Goal: Task Accomplishment & Management: Manage account settings

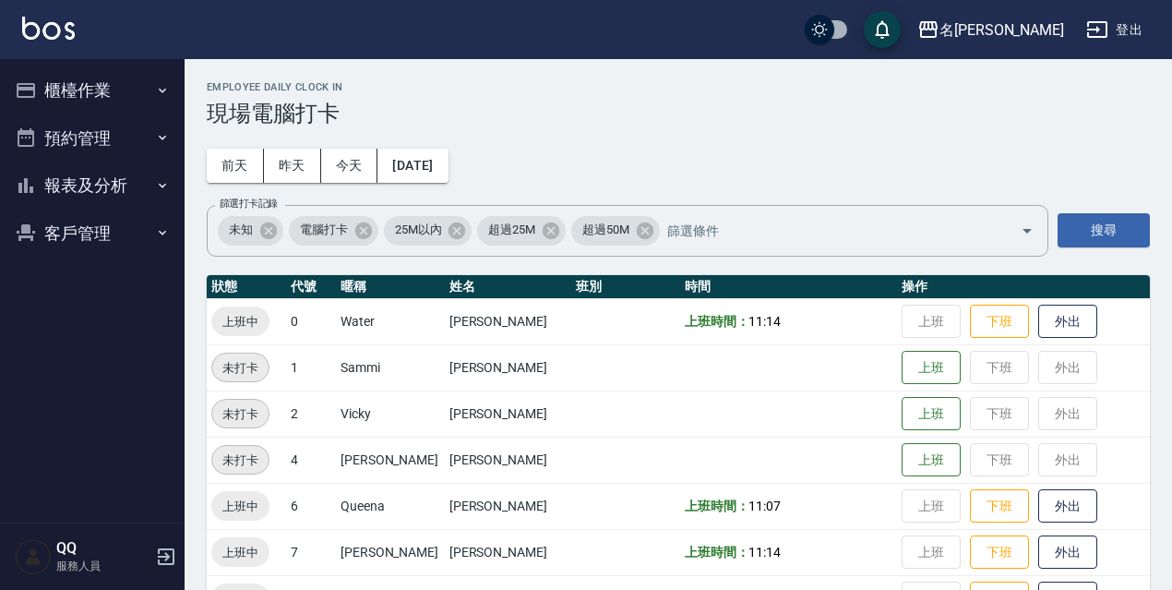
click at [1126, 27] on button "登出" at bounding box center [1114, 30] width 71 height 34
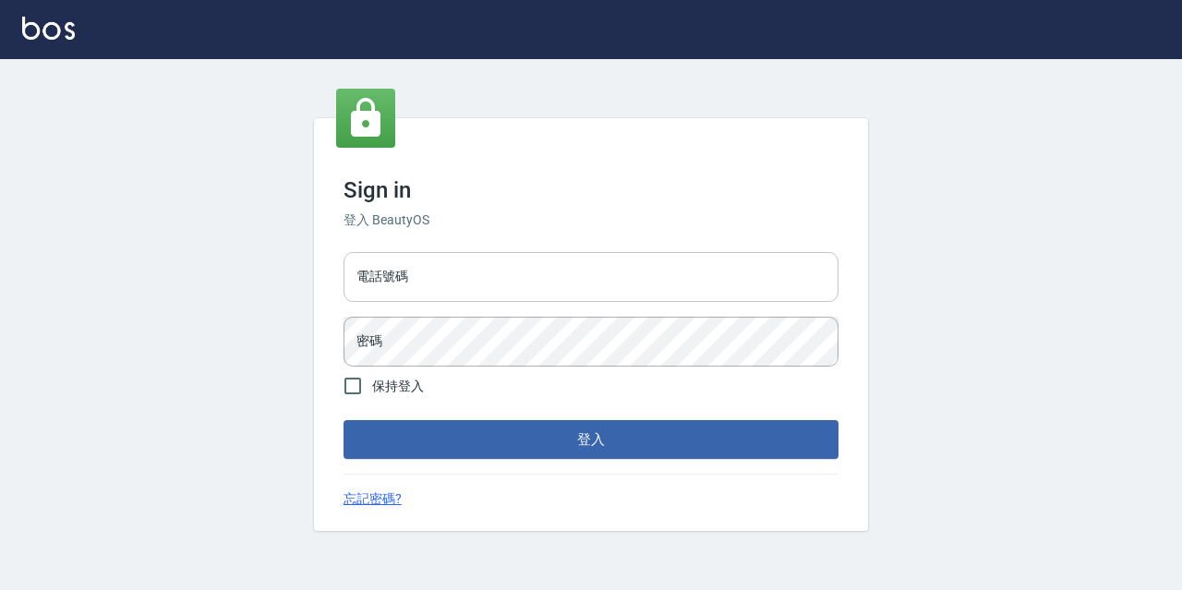
click at [460, 272] on input "電話號碼" at bounding box center [590, 277] width 495 height 50
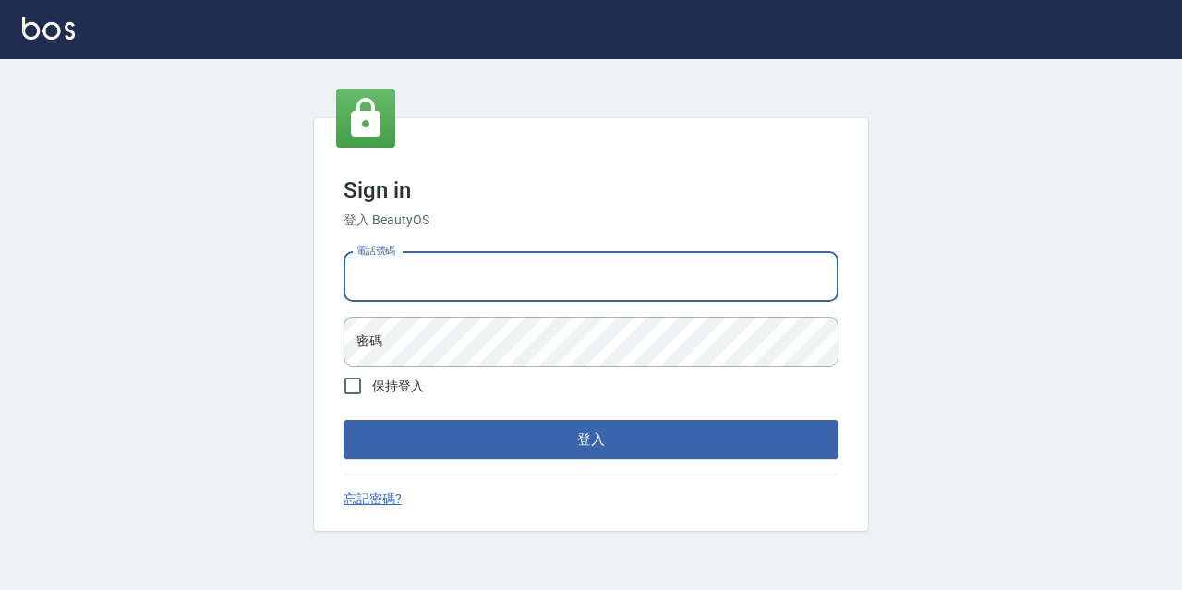
type input "0967388409"
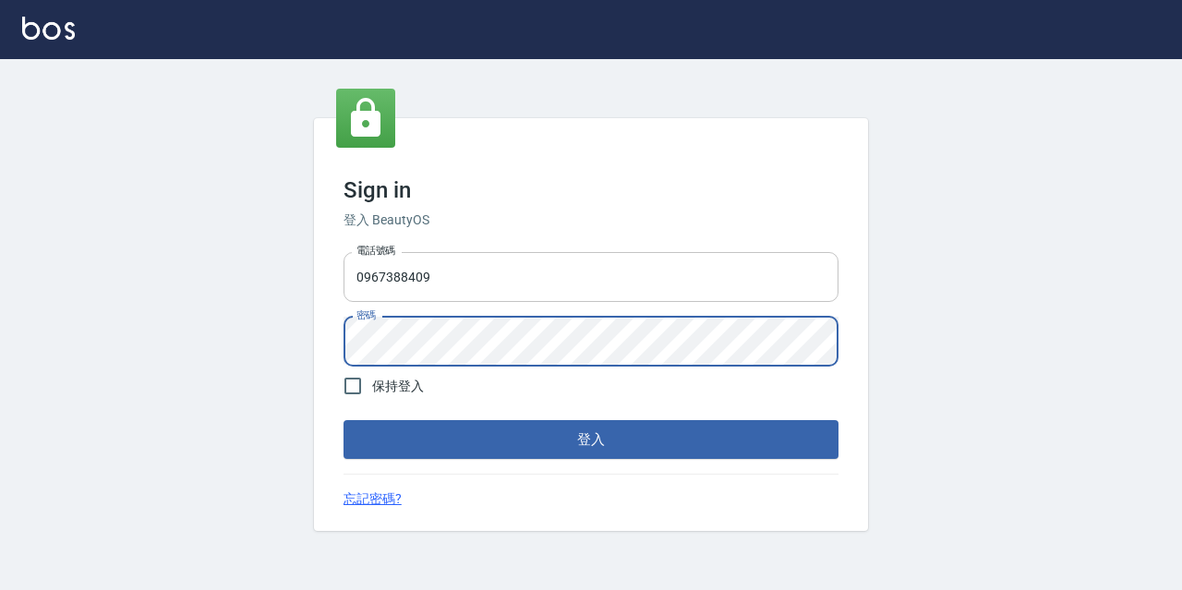
click at [343, 420] on button "登入" at bounding box center [590, 439] width 495 height 39
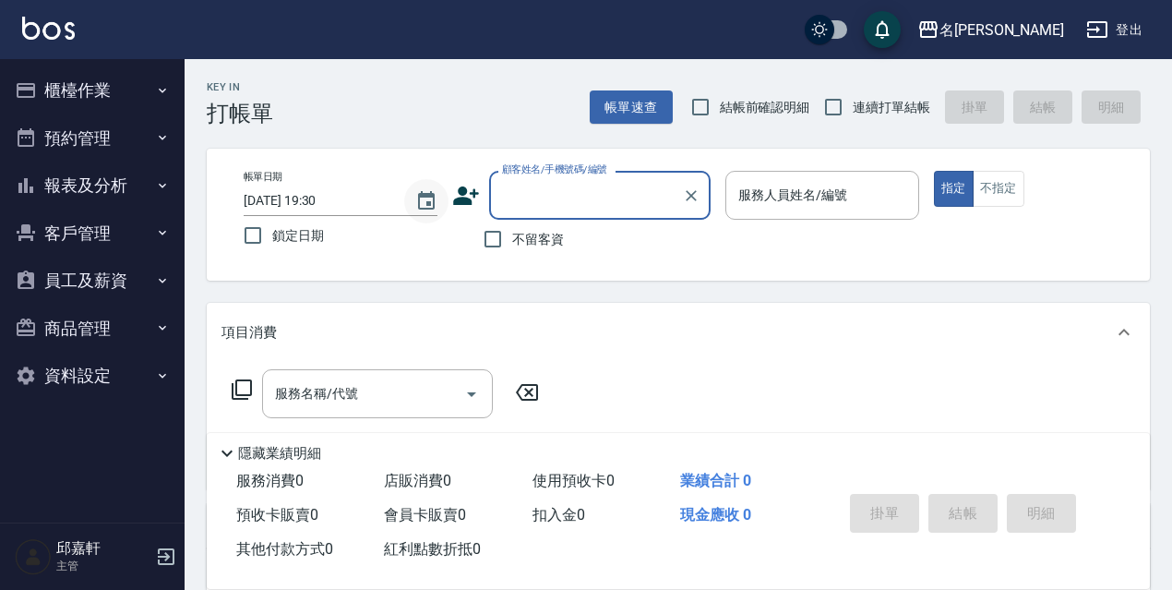
click at [431, 212] on button "Choose date, selected date is 2025-08-16" at bounding box center [426, 201] width 44 height 44
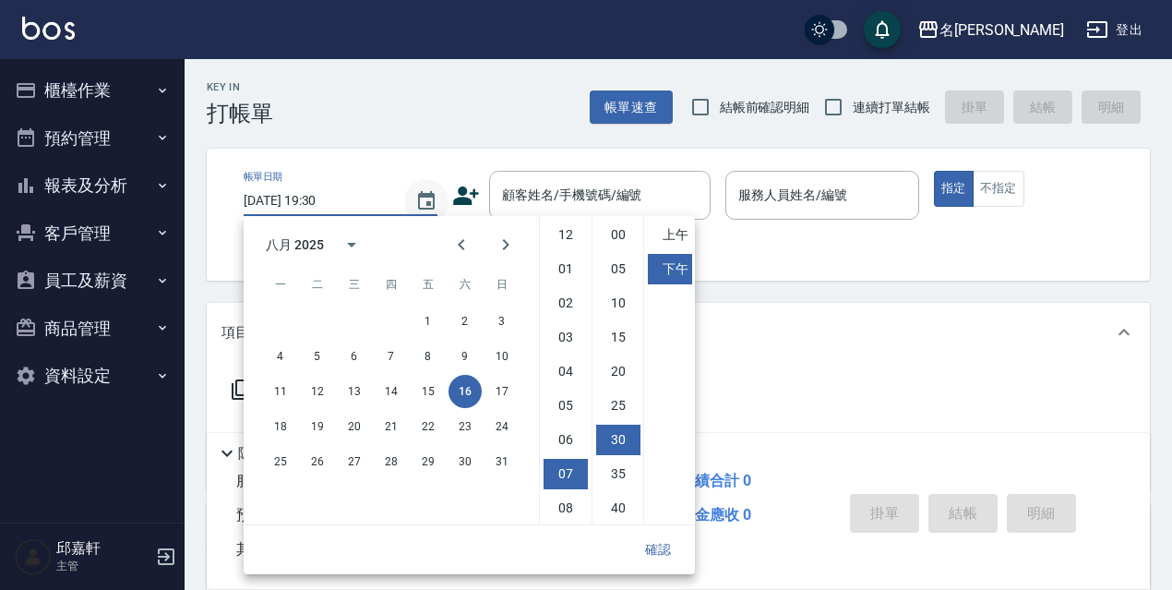
scroll to position [103, 0]
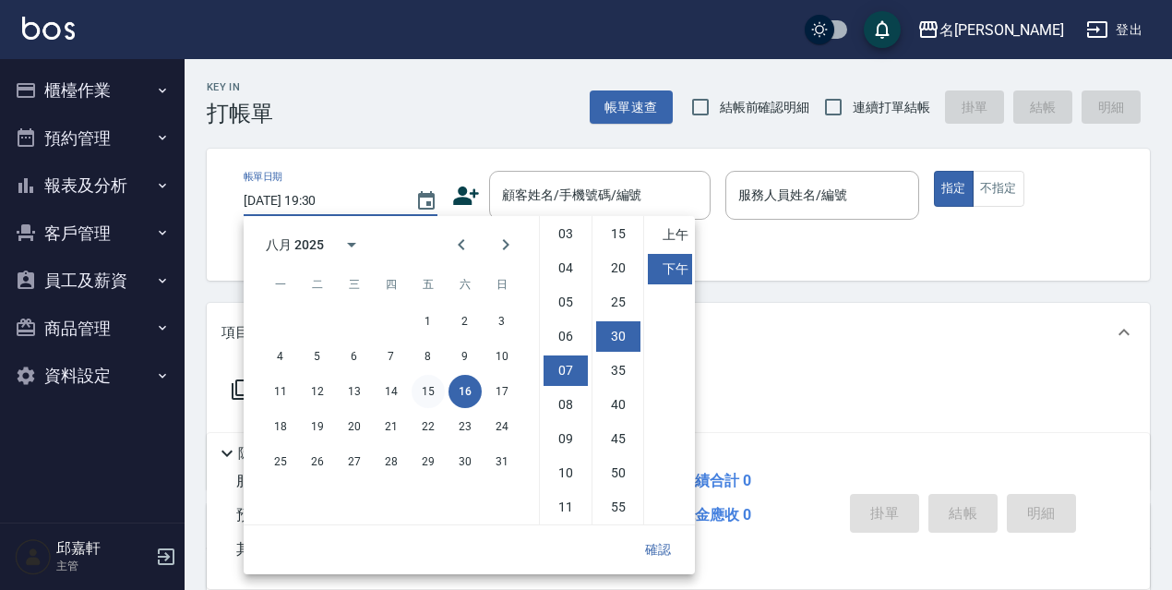
click at [427, 398] on button "15" at bounding box center [428, 391] width 33 height 33
type input "2025/08/15 19:30"
click at [663, 550] on button "確認" at bounding box center [658, 550] width 59 height 34
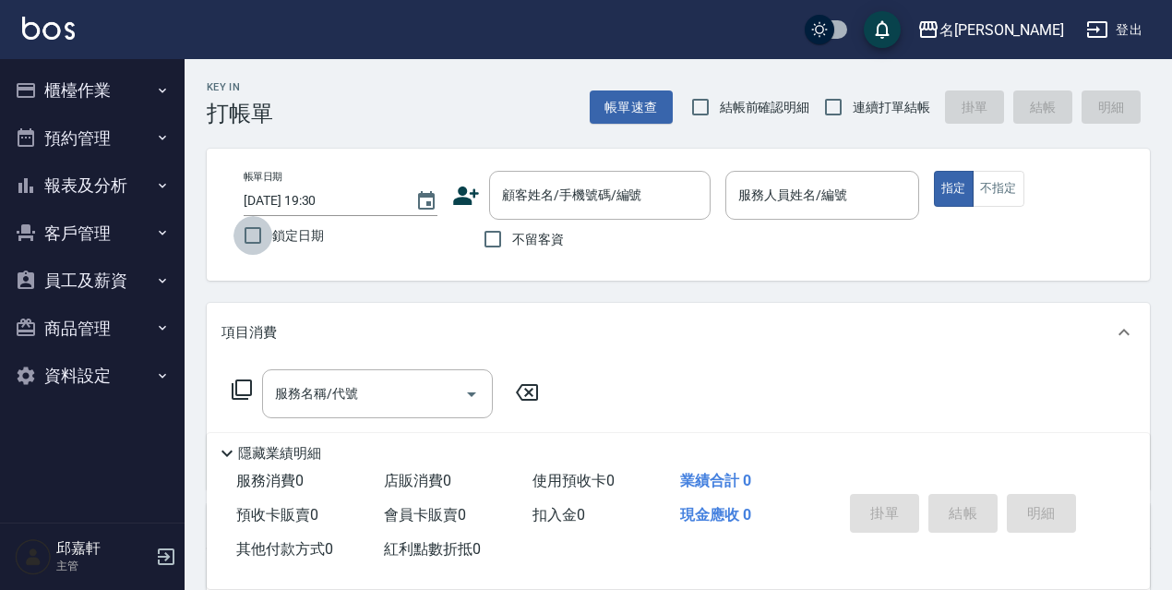
click at [271, 227] on input "鎖定日期" at bounding box center [253, 235] width 39 height 39
checkbox input "true"
click at [567, 242] on div "不留客資" at bounding box center [581, 239] width 258 height 39
click at [562, 242] on span "不留客資" at bounding box center [538, 239] width 52 height 19
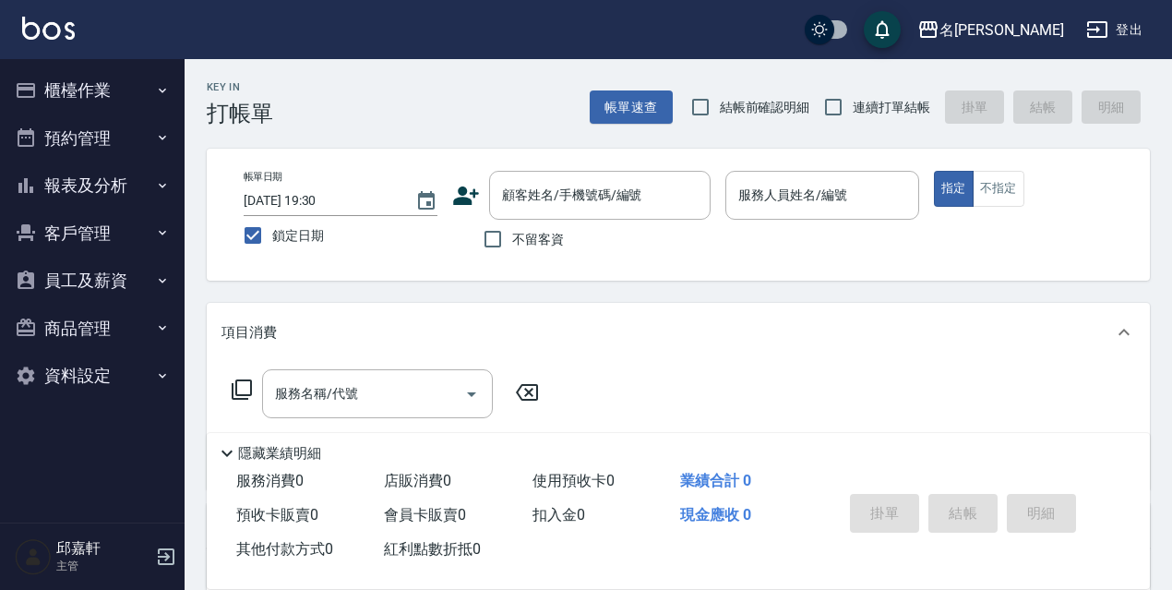
click at [512, 242] on input "不留客資" at bounding box center [493, 239] width 39 height 39
checkbox input "true"
click at [714, 123] on input "結帳前確認明細" at bounding box center [700, 107] width 39 height 39
checkbox input "true"
click at [888, 106] on span "連續打單結帳" at bounding box center [892, 107] width 78 height 19
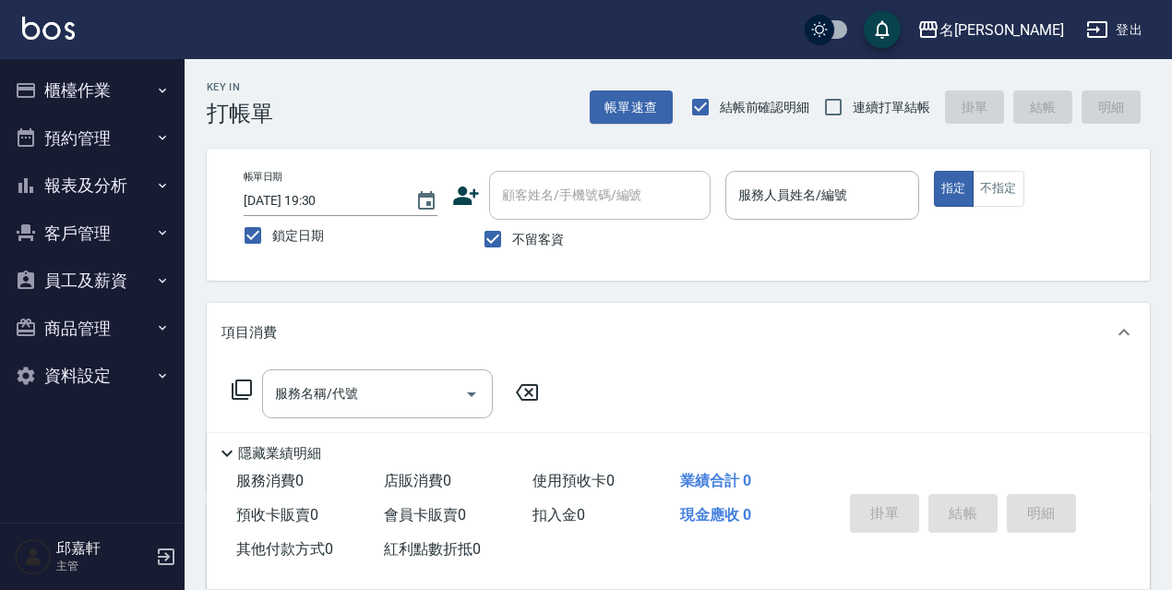
click at [853, 106] on input "連續打單結帳" at bounding box center [833, 107] width 39 height 39
checkbox input "true"
click at [428, 198] on icon "Choose date, selected date is 2025-08-15" at bounding box center [426, 201] width 22 height 22
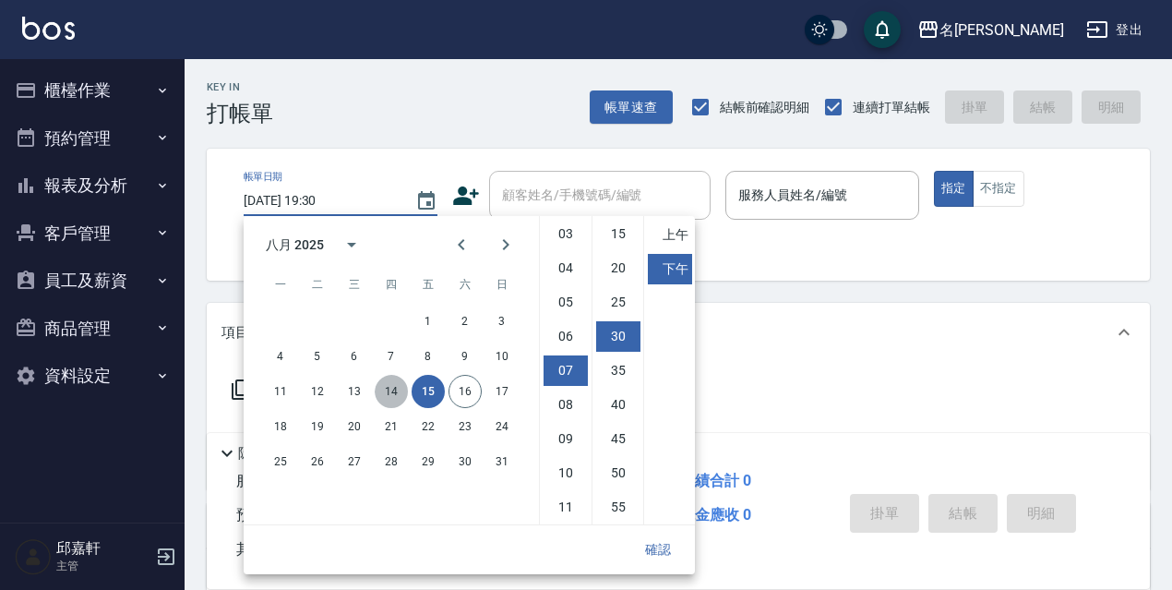
click at [398, 382] on button "14" at bounding box center [391, 391] width 33 height 33
type input "2025/08/14 19:30"
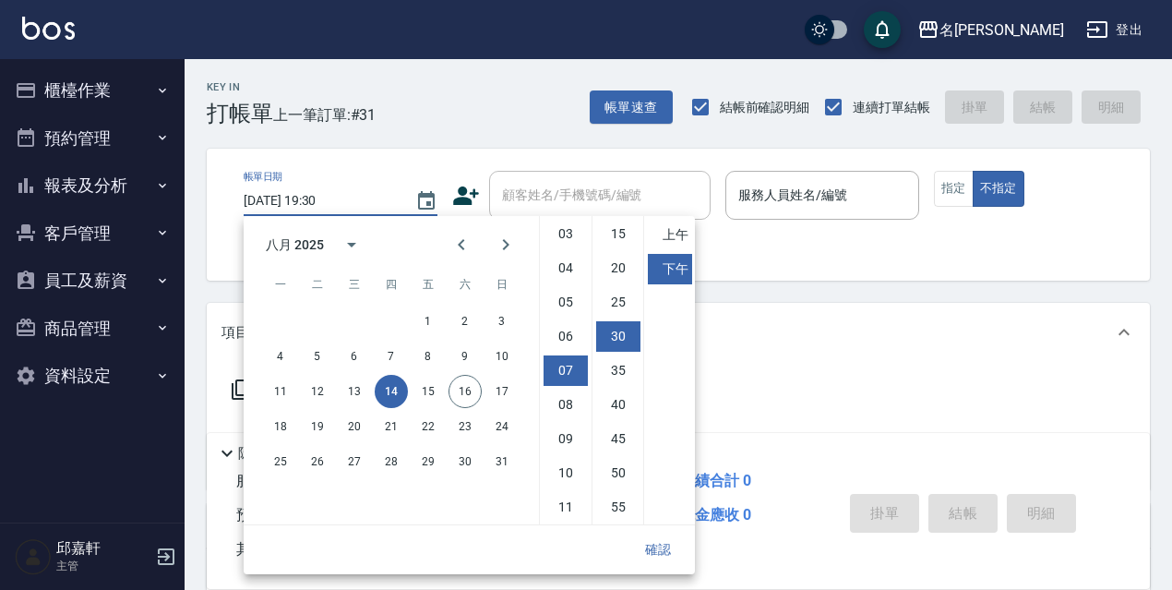
click at [658, 536] on button "確認" at bounding box center [658, 550] width 59 height 34
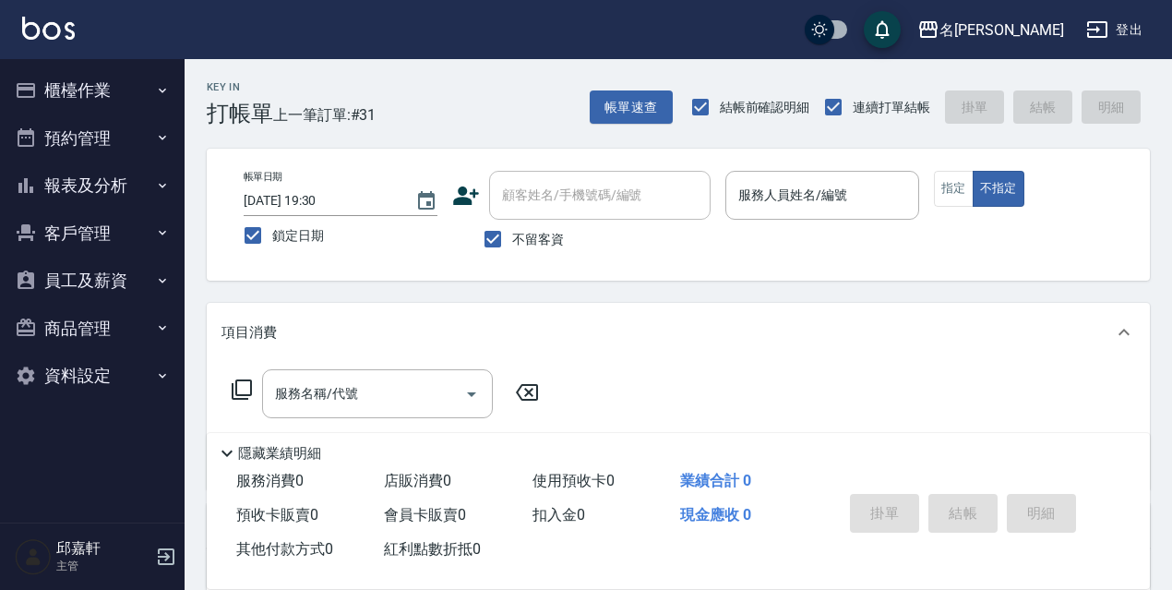
click at [306, 231] on span "鎖定日期" at bounding box center [298, 235] width 52 height 19
click at [272, 231] on input "鎖定日期" at bounding box center [253, 235] width 39 height 39
checkbox input "false"
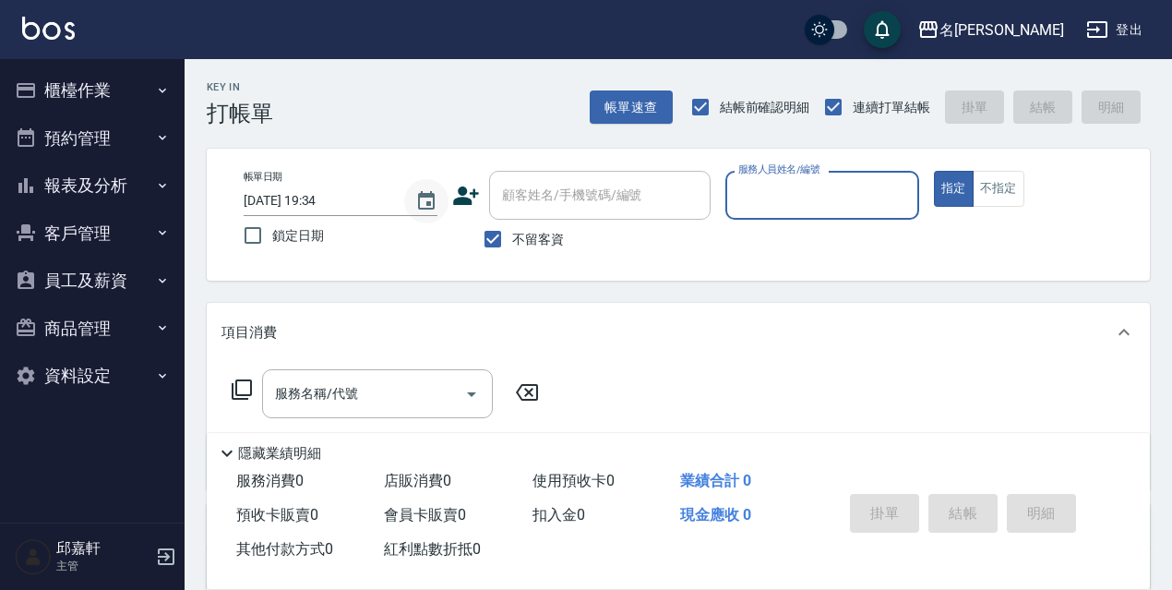
click at [422, 208] on icon "Choose date, selected date is 2025-08-16" at bounding box center [426, 200] width 17 height 18
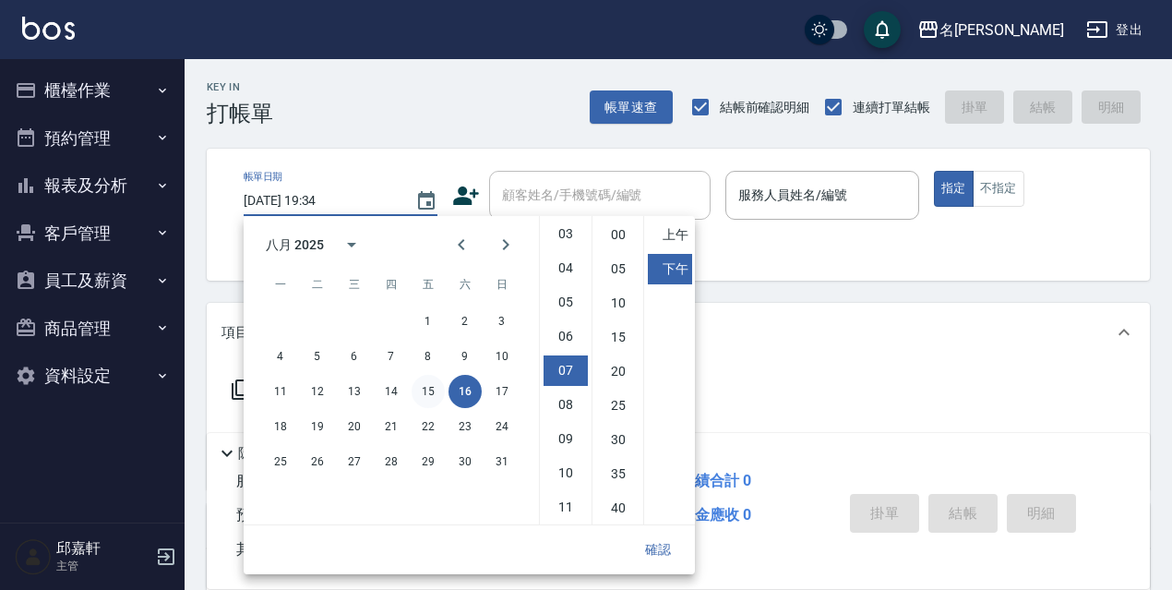
click at [422, 380] on button "15" at bounding box center [428, 391] width 33 height 33
type input "2025/08/15 19:34"
click at [626, 536] on div "確認" at bounding box center [469, 549] width 451 height 49
click at [663, 531] on div "確認" at bounding box center [469, 549] width 451 height 49
click at [662, 554] on button "確認" at bounding box center [658, 550] width 59 height 34
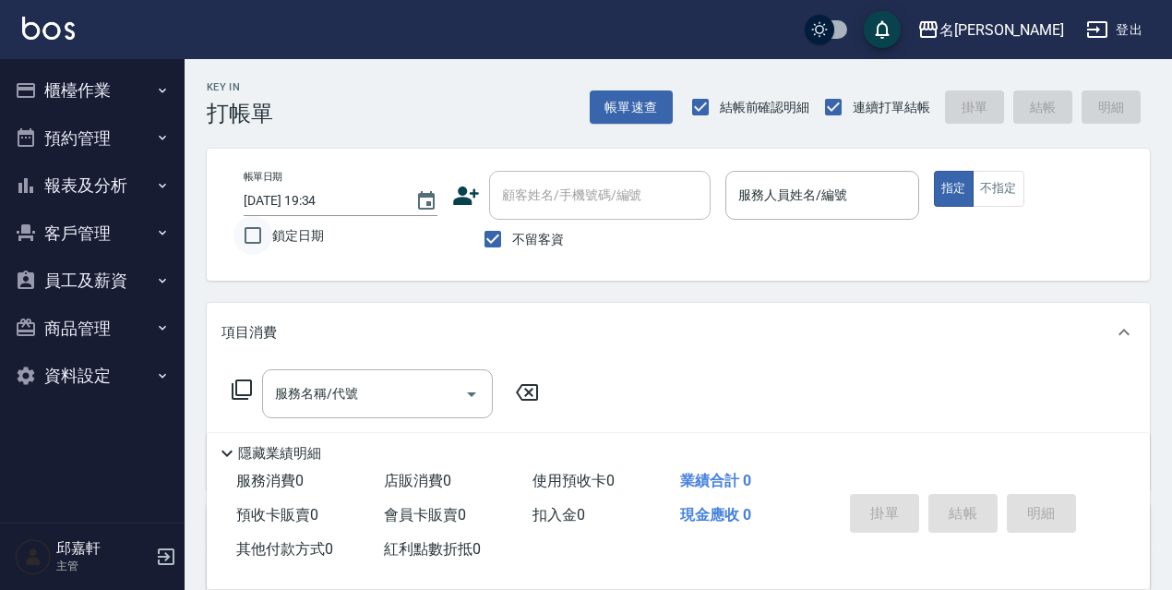
click at [268, 230] on input "鎖定日期" at bounding box center [253, 235] width 39 height 39
checkbox input "true"
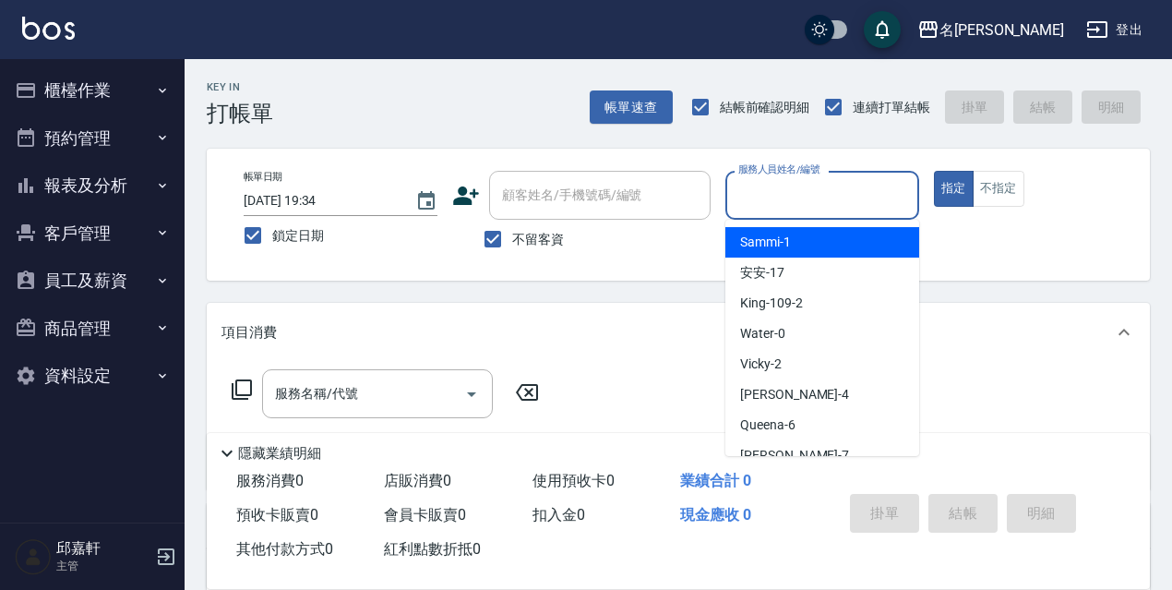
click at [887, 190] on input "服務人員姓名/編號" at bounding box center [822, 195] width 177 height 32
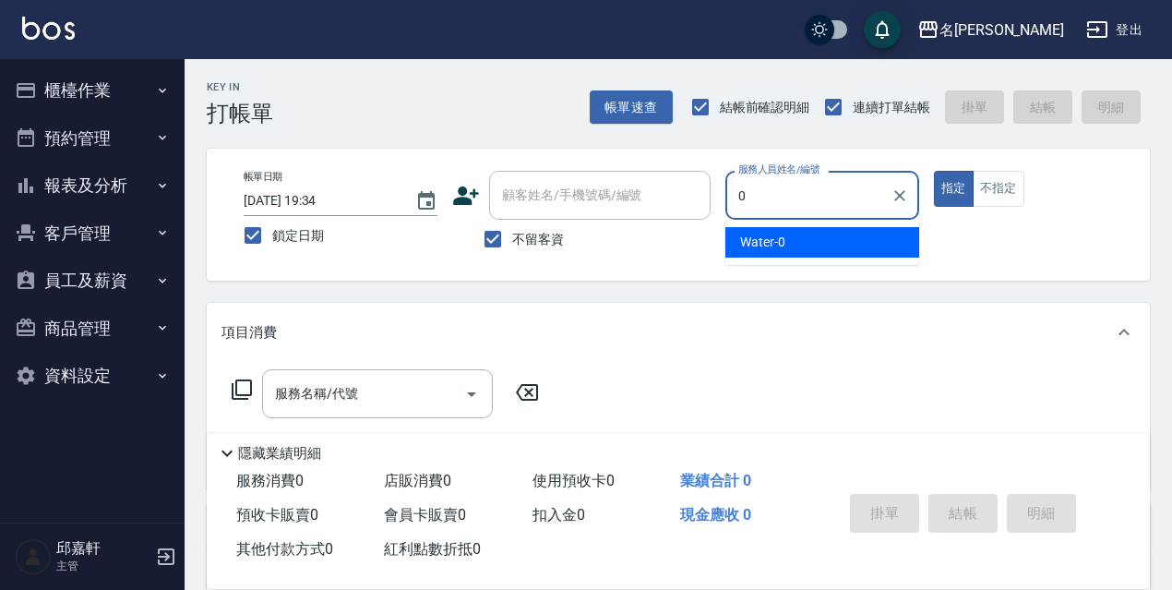
type input "Water-0"
type button "true"
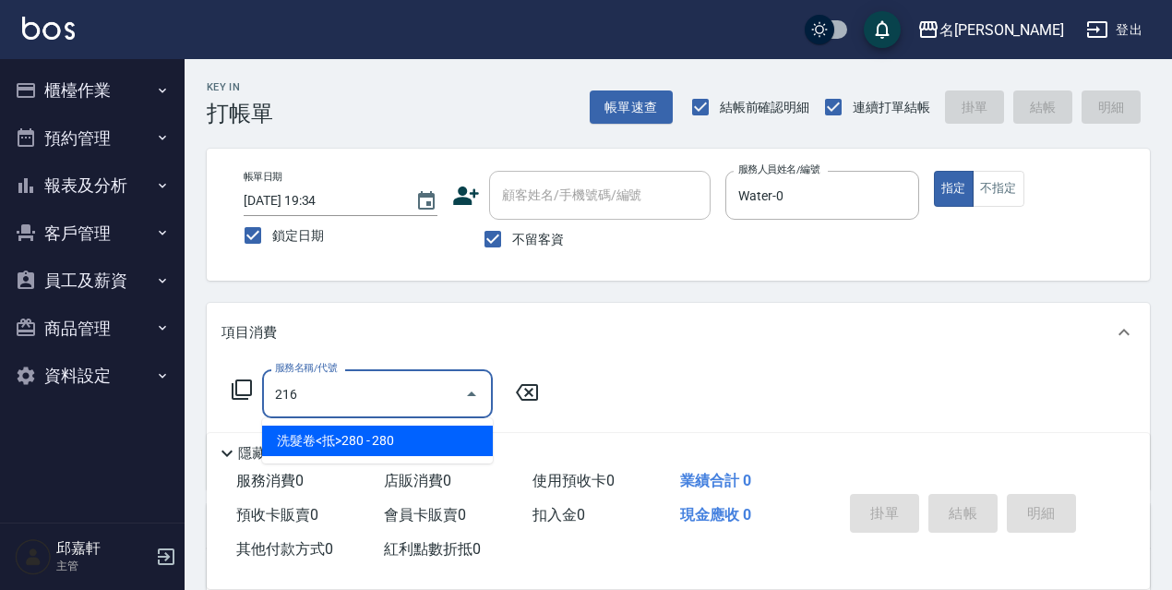
type input "洗髮卷<抵>280(216)"
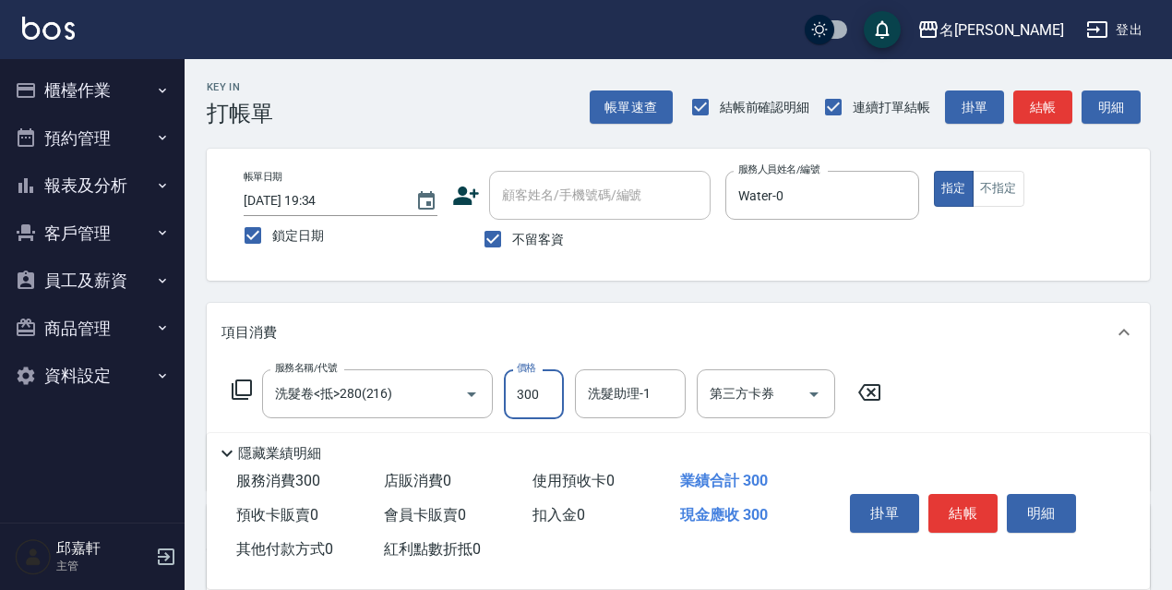
type input "300"
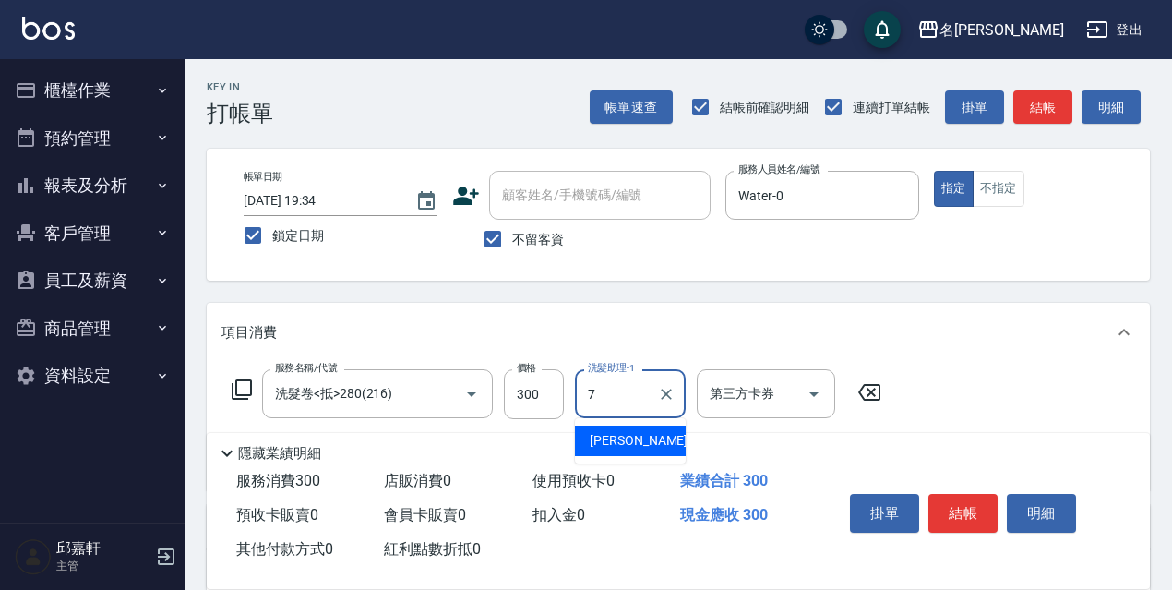
type input "Fanny-7"
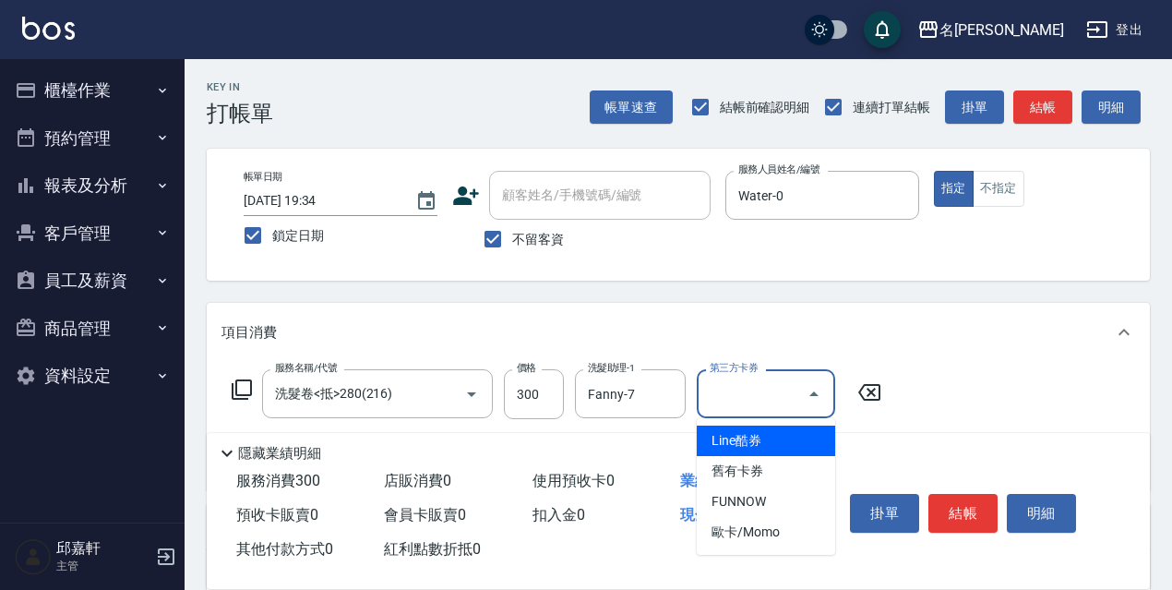
type input "舊有卡券"
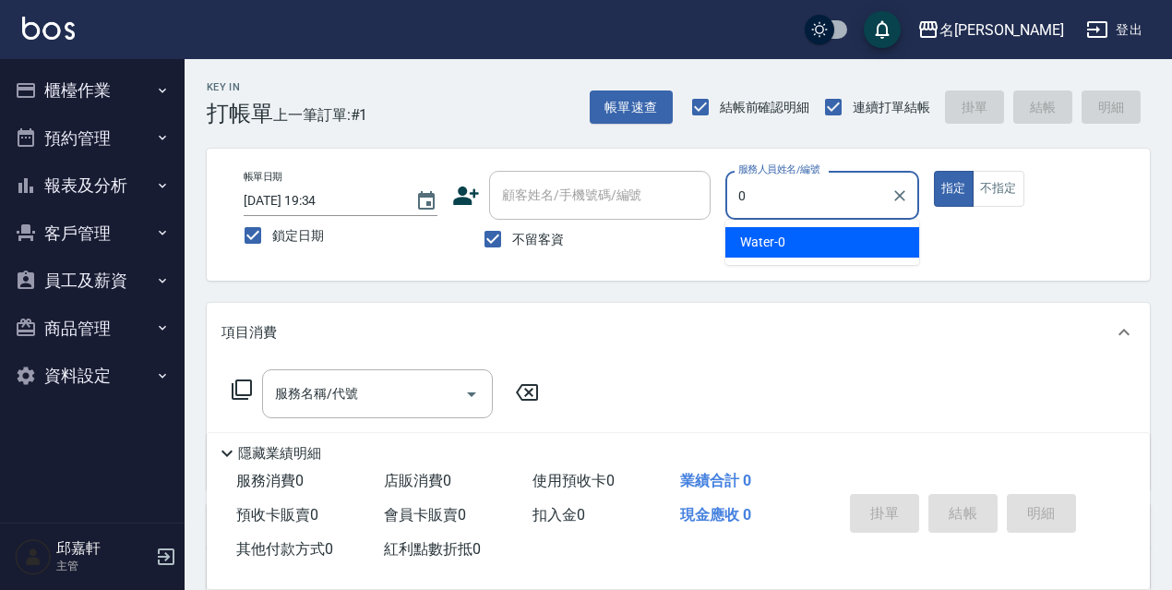
type input "Water-0"
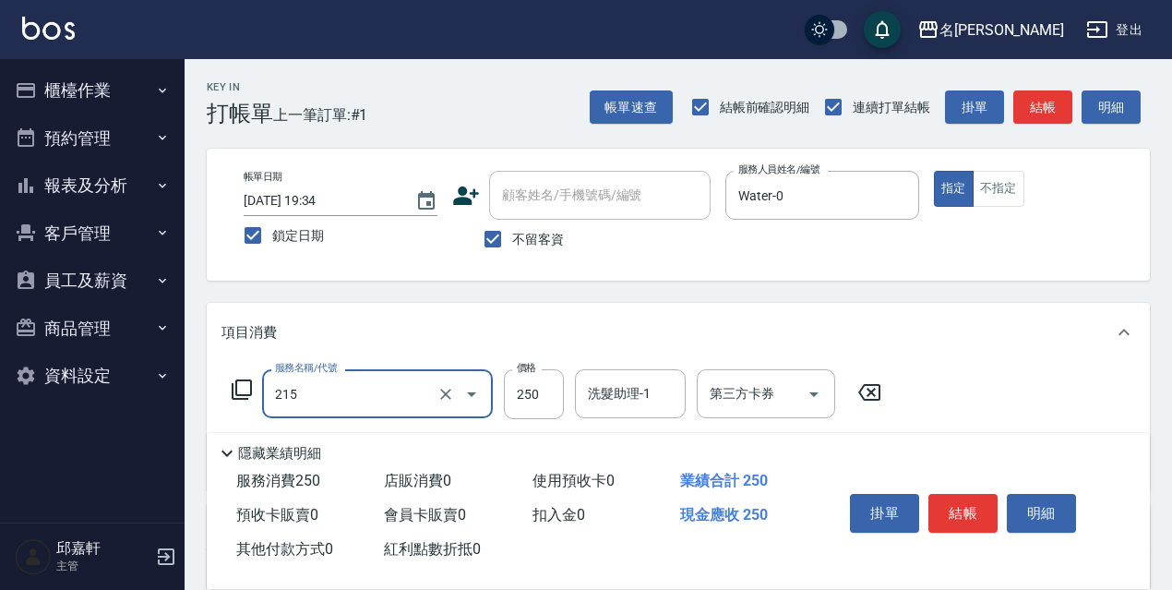
type input "洗髮卷<抵>250(215)"
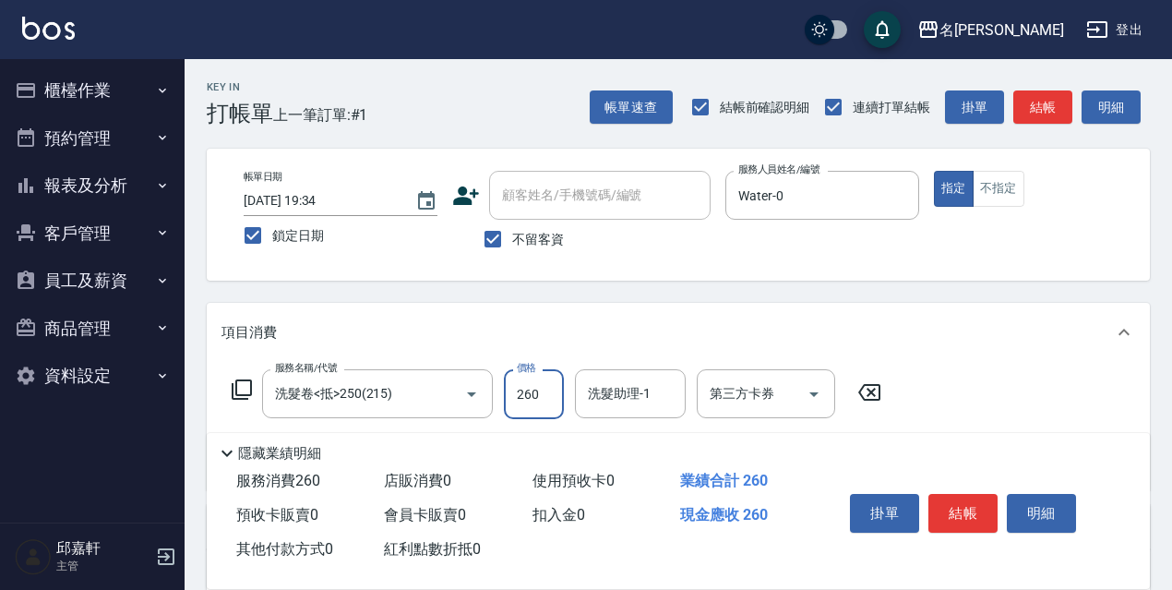
type input "260"
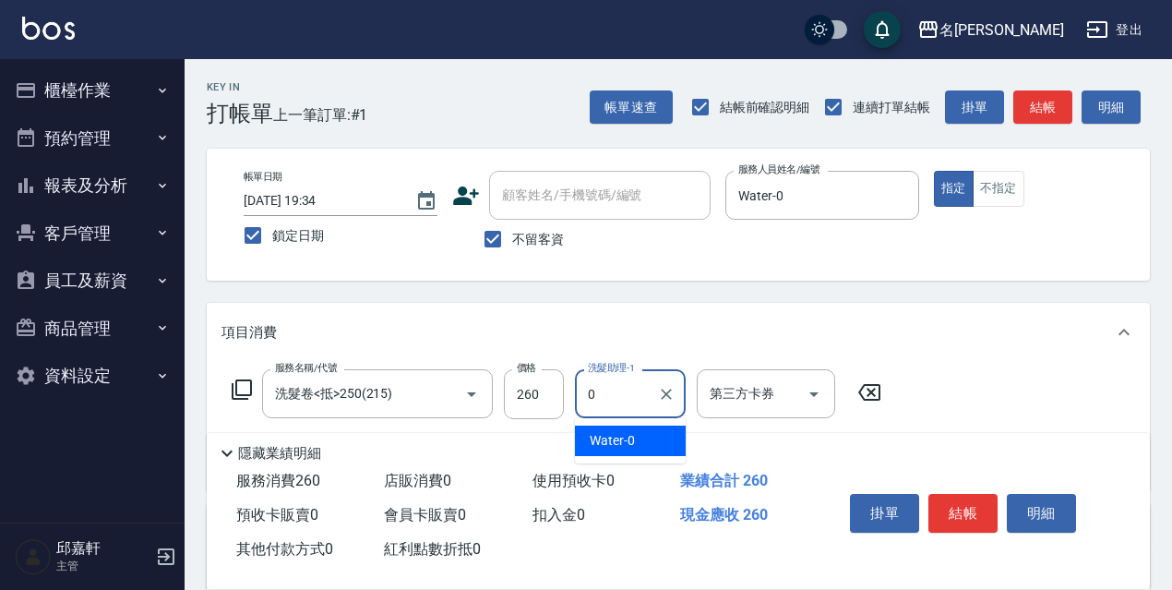
type input "Water-0"
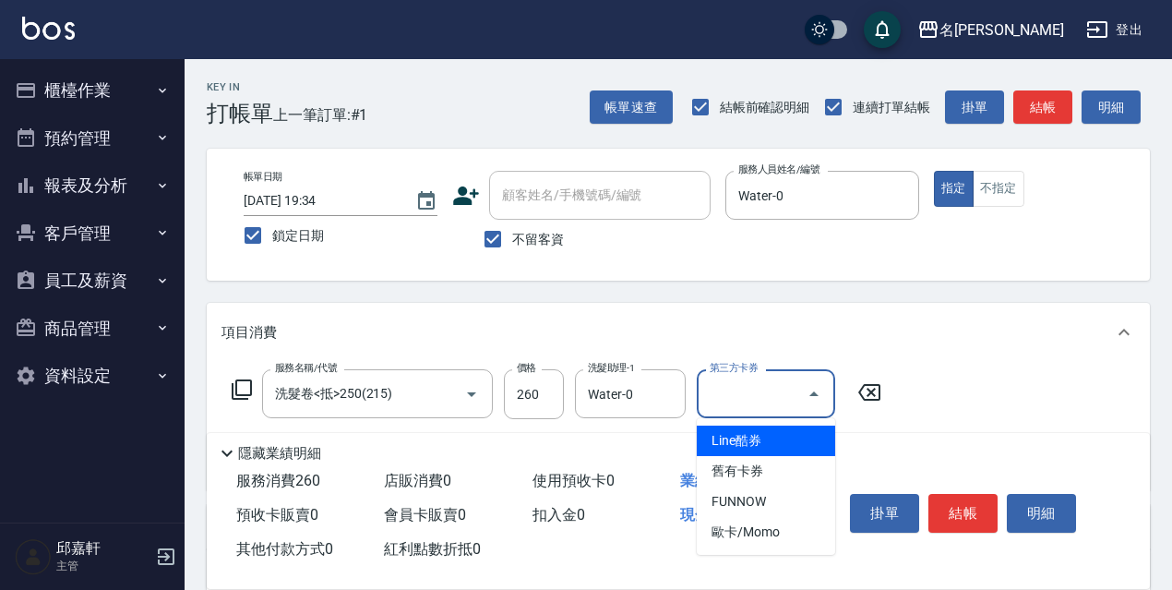
type input "舊有卡券"
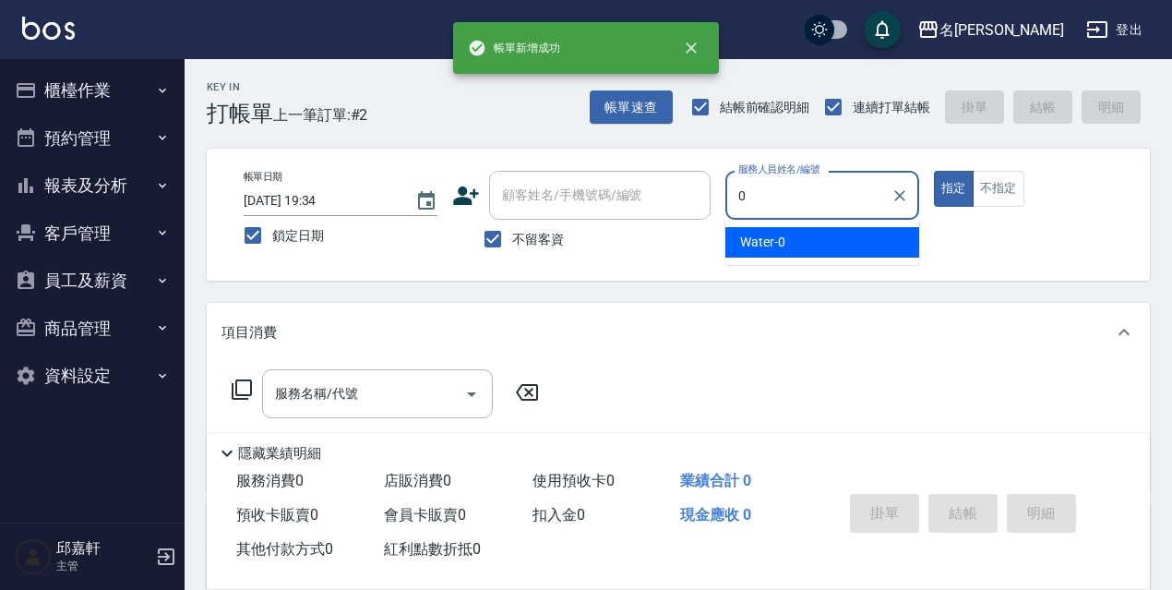
type input "Water-0"
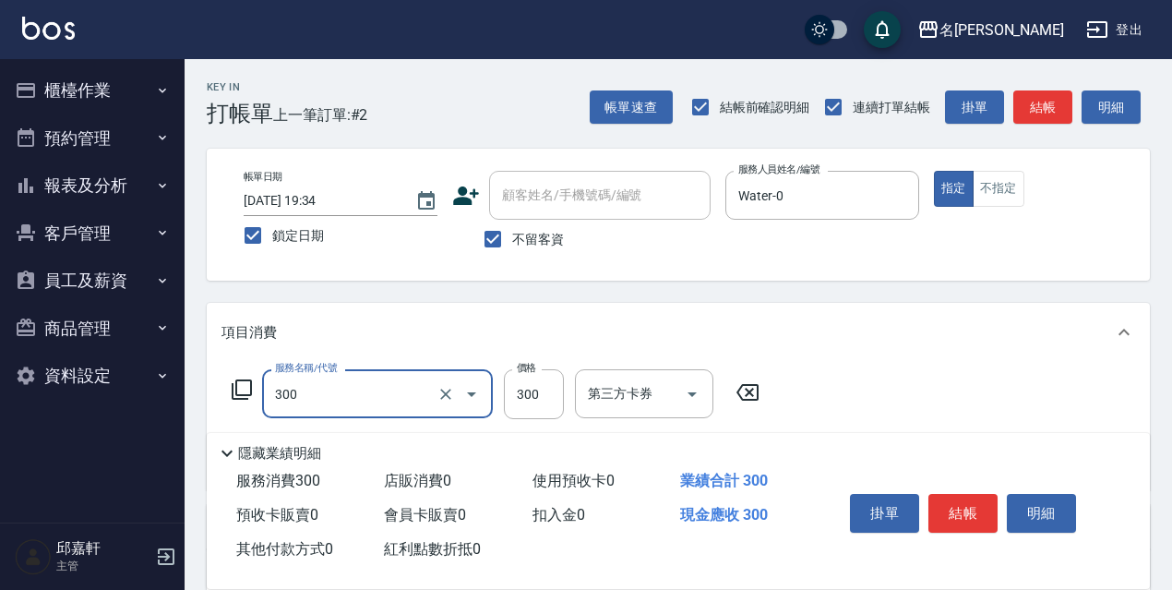
type input "洗髮300(300)"
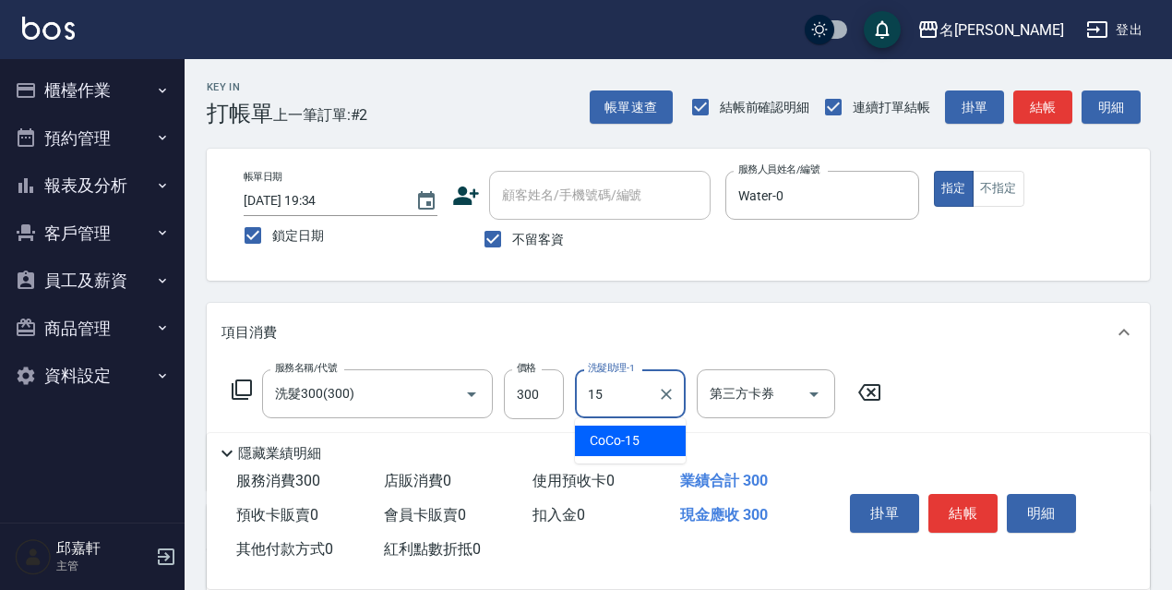
type input "CoCo-15"
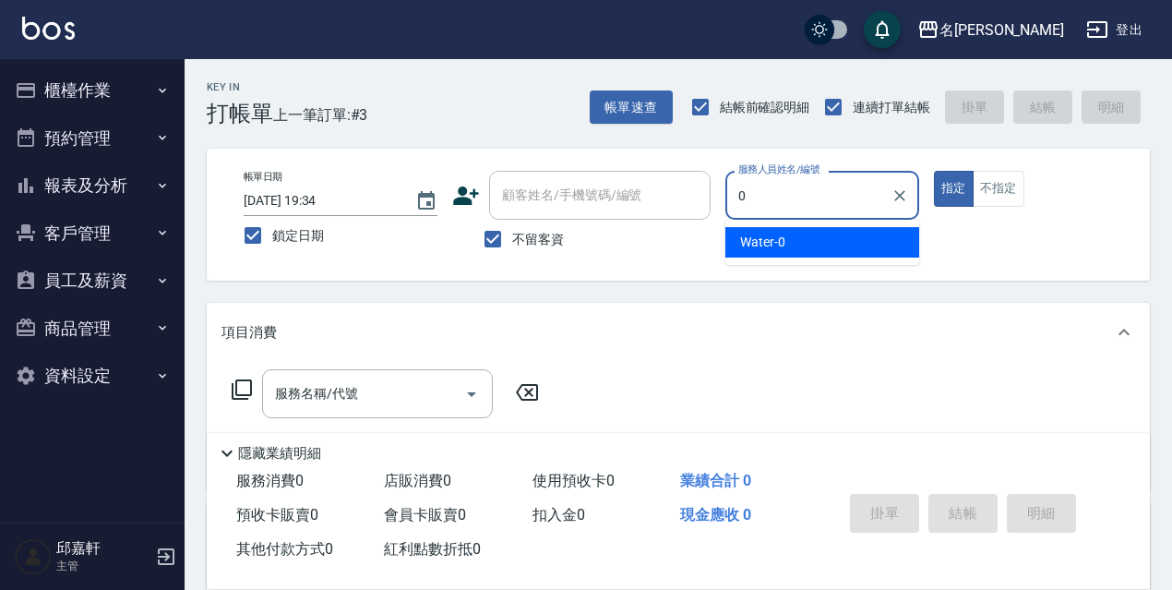
type input "Water-0"
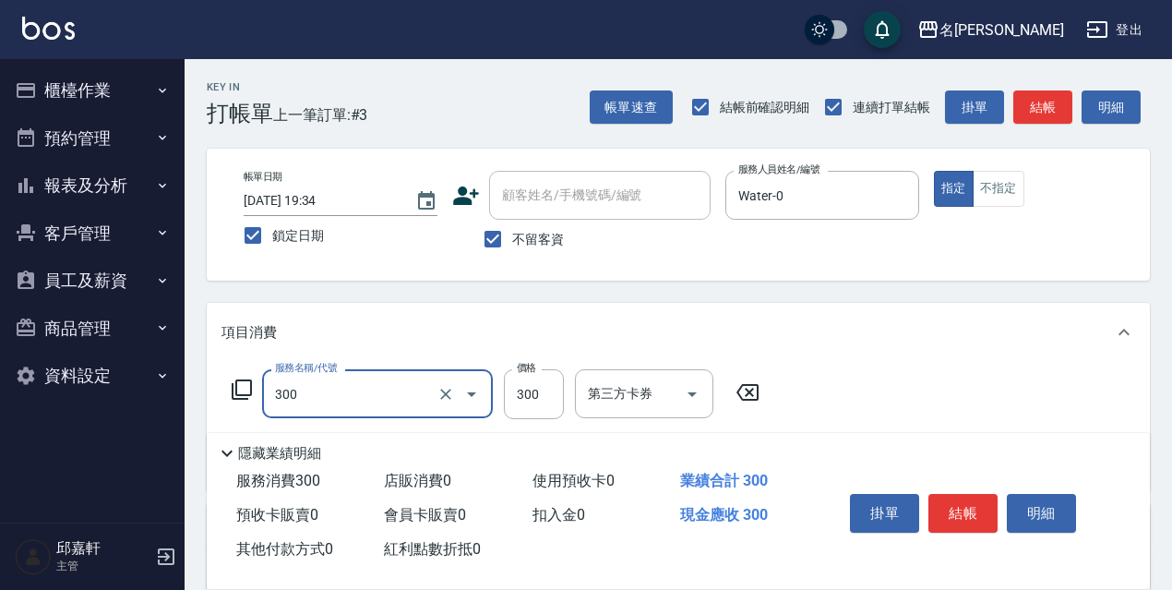
type input "洗髮300(300)"
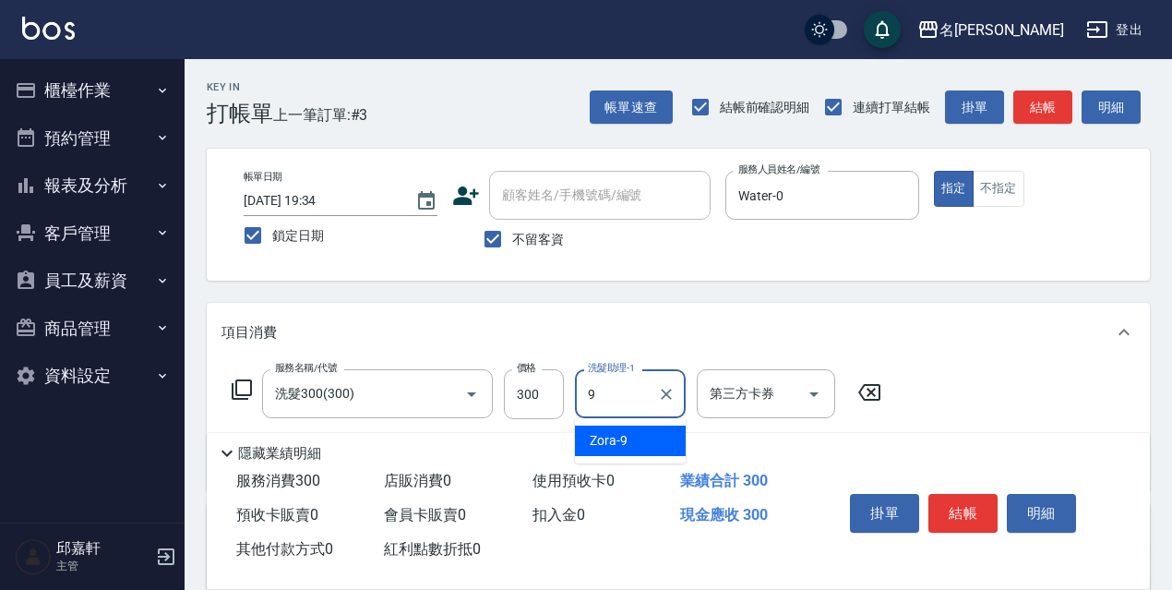
type input "Zora-9"
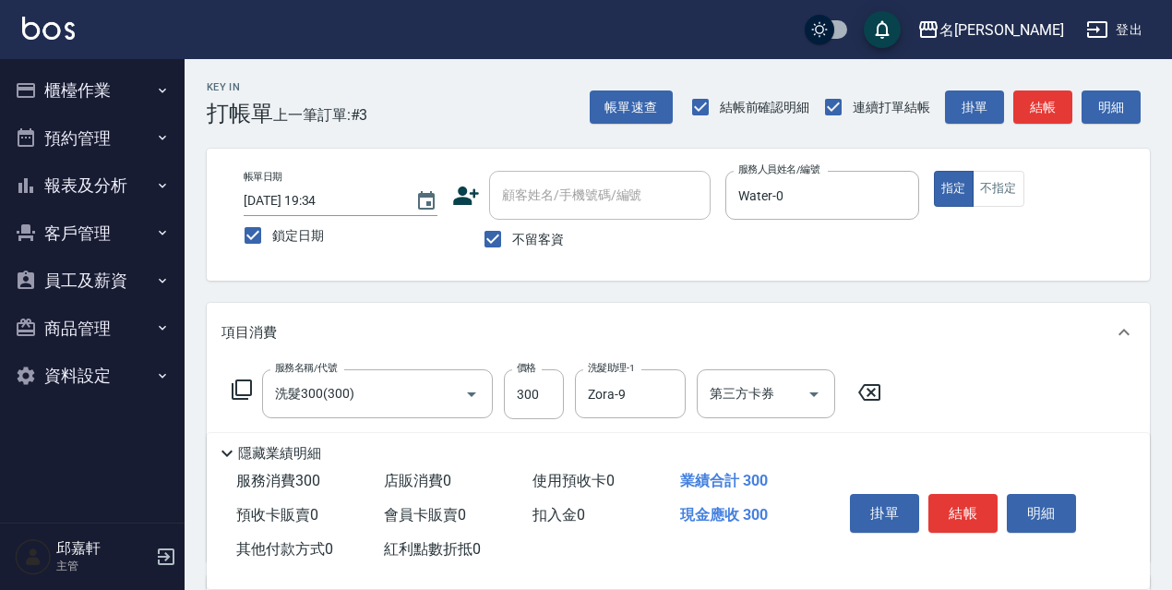
scroll to position [185, 0]
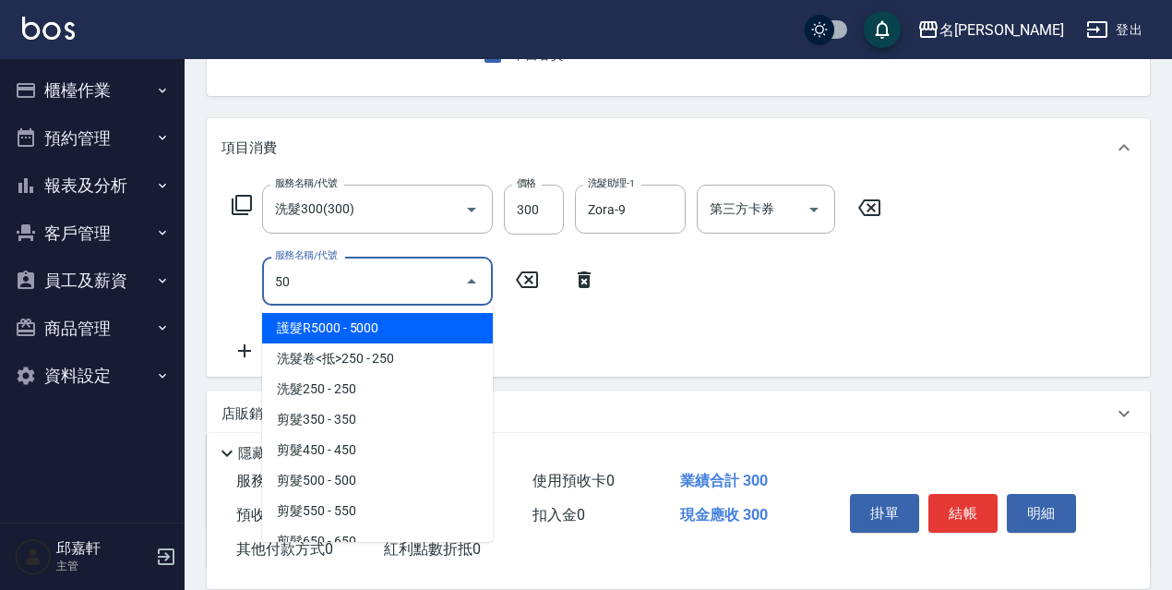
type input "5"
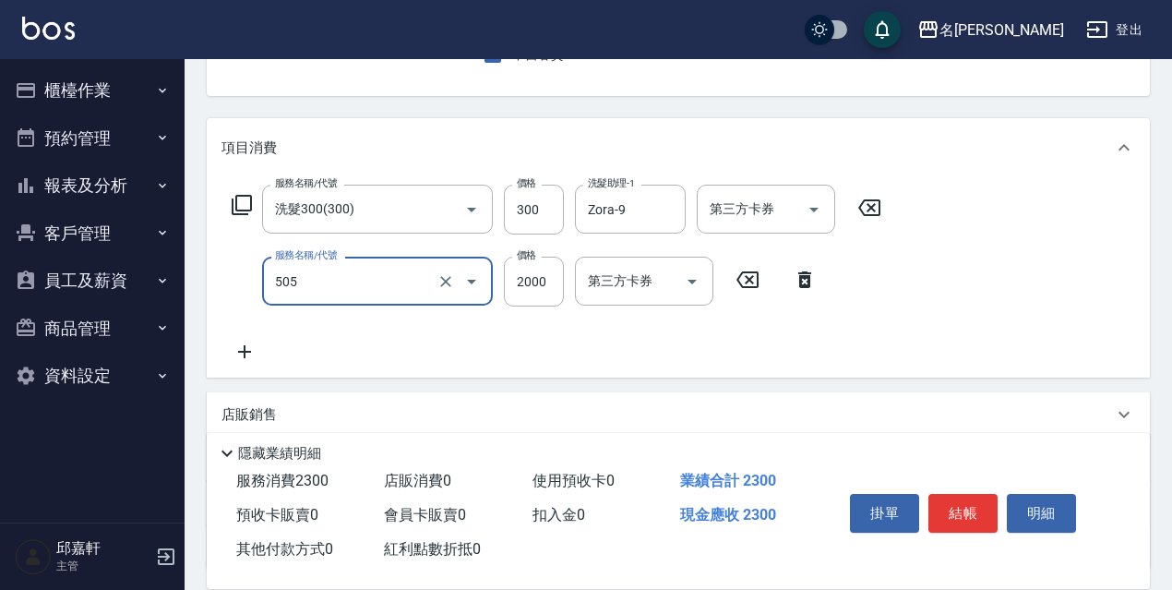
type input "染髮(2000)(505)"
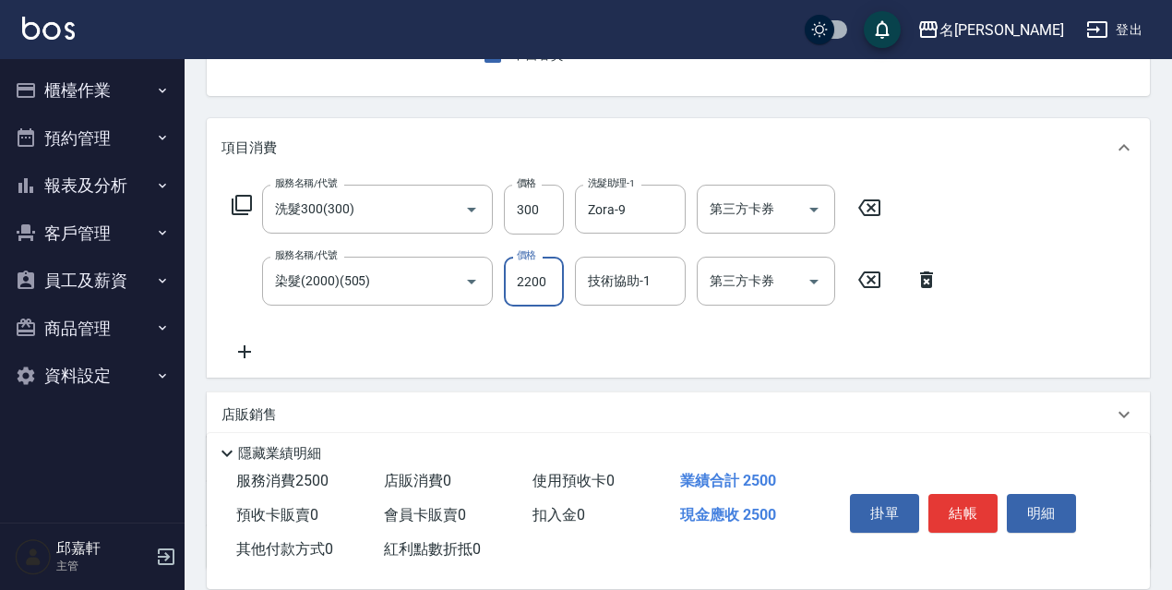
type input "2200"
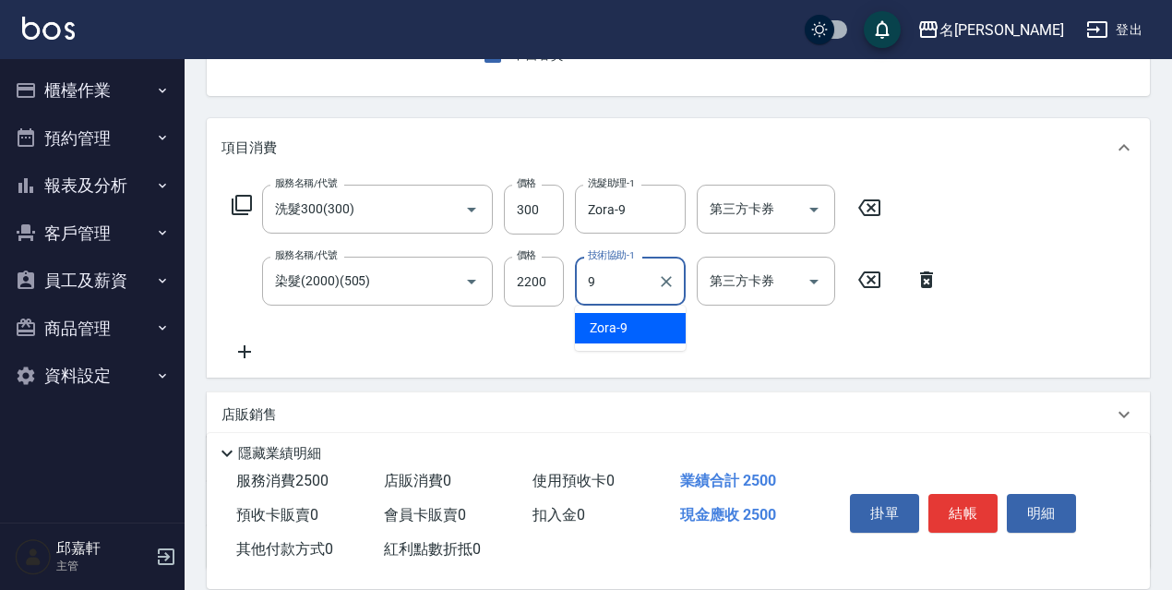
type input "Zora-9"
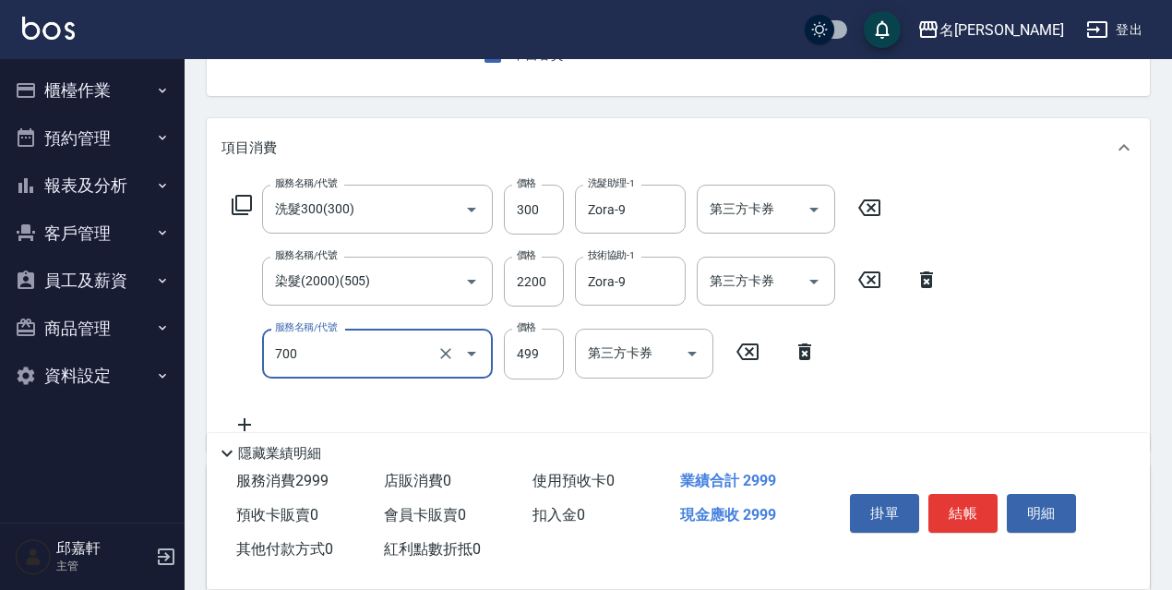
type input "頭皮隔離(700)"
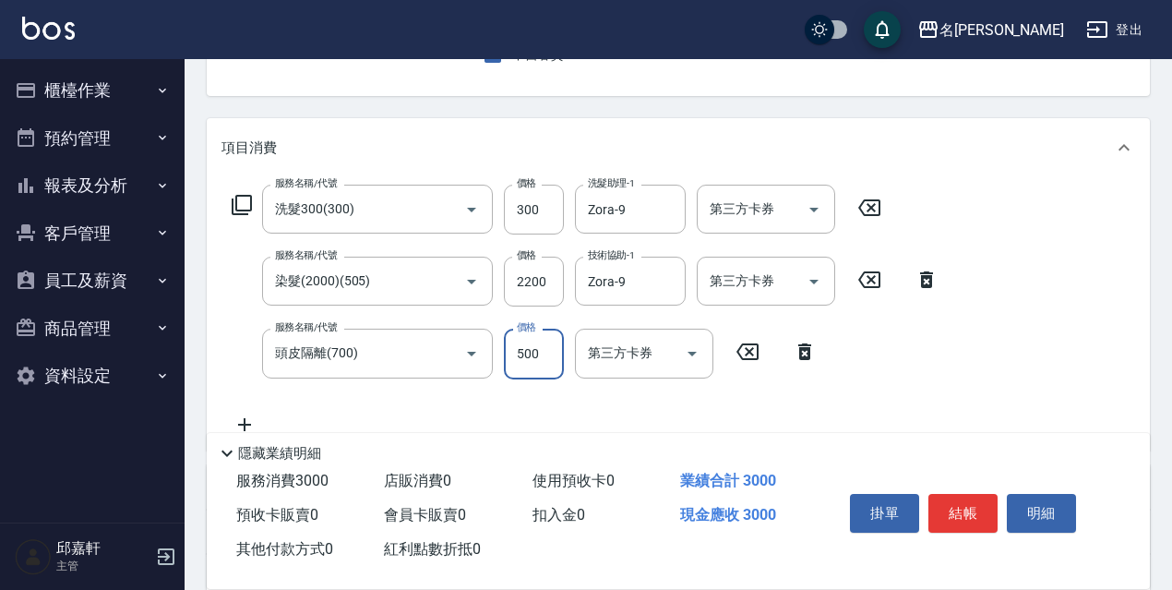
type input "500"
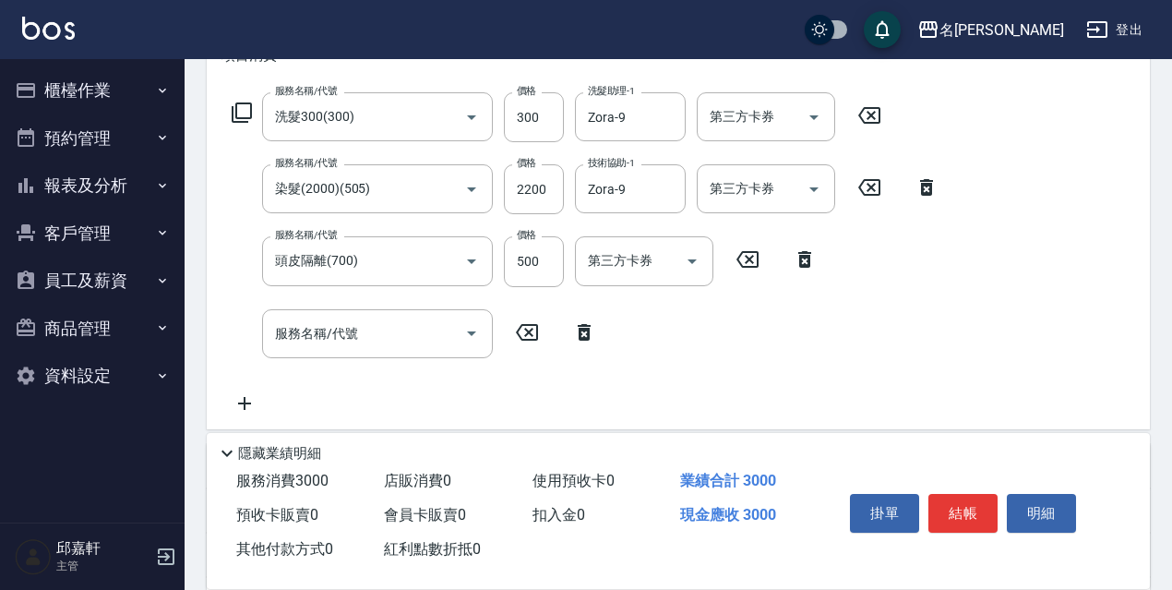
click at [243, 113] on icon at bounding box center [242, 113] width 22 height 22
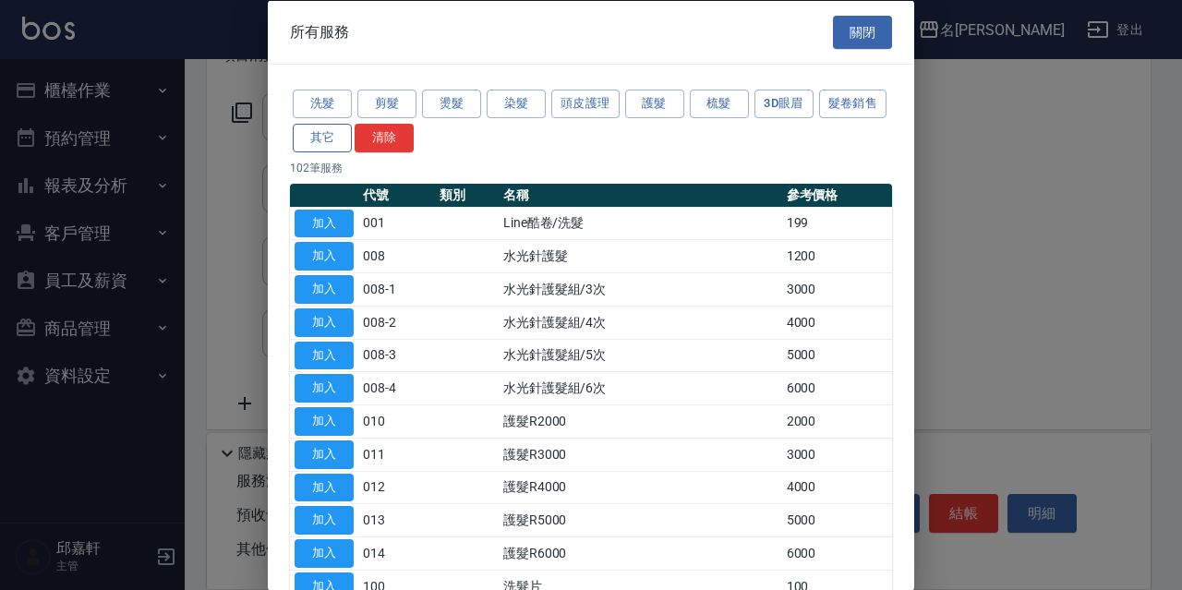
click at [352, 141] on button "其它" at bounding box center [322, 137] width 59 height 29
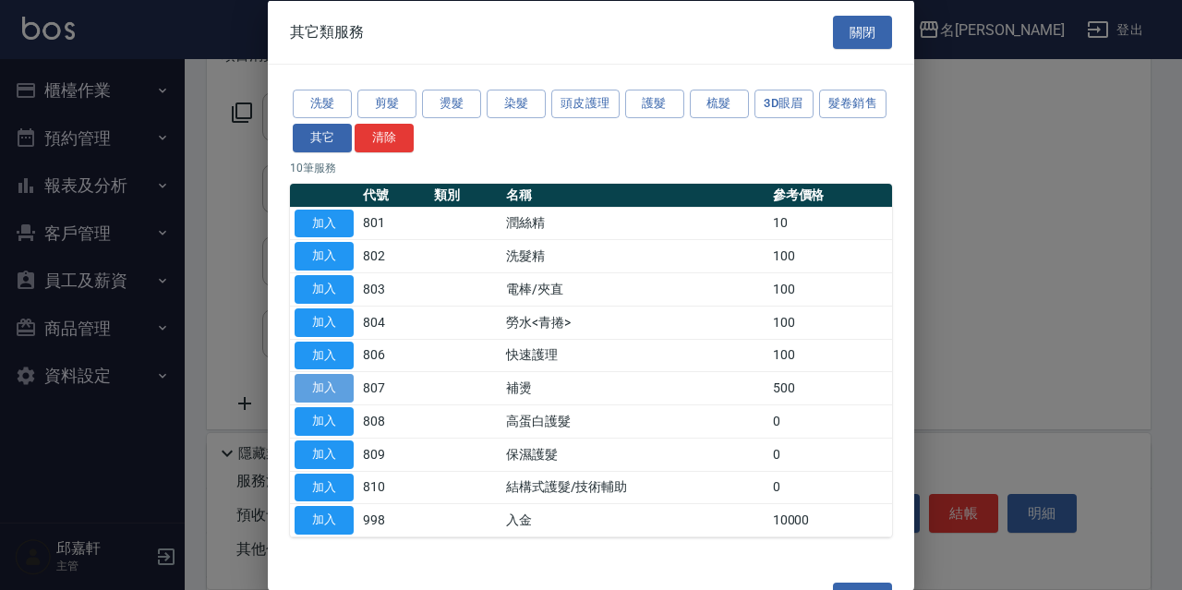
click at [321, 391] on button "加入" at bounding box center [323, 388] width 59 height 29
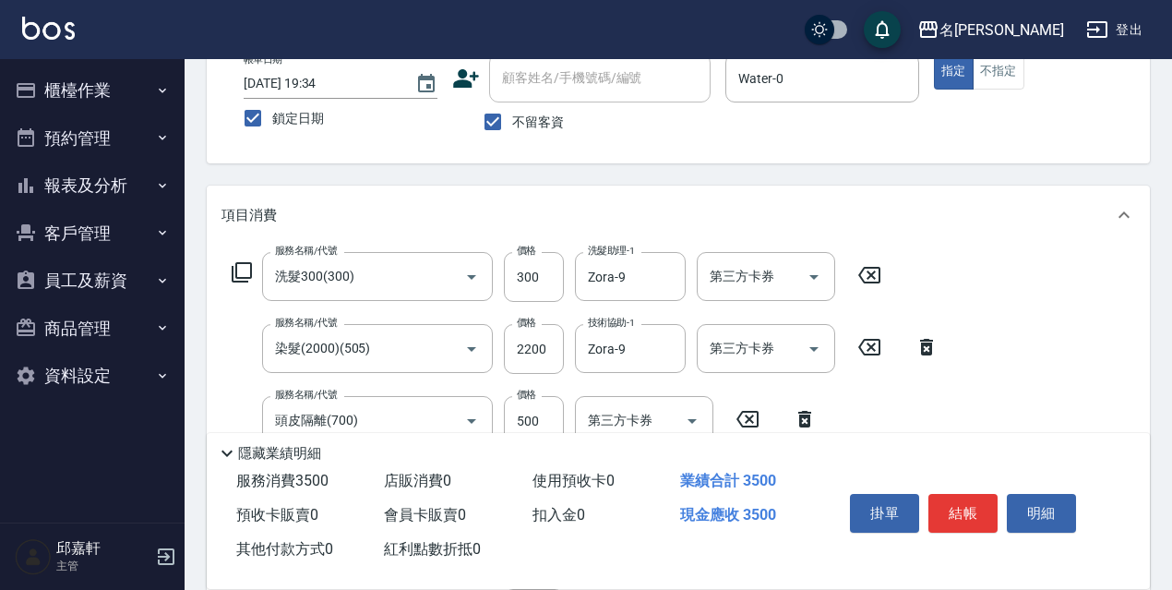
click at [528, 234] on div "項目消費 服務名稱/代號 洗髮300(300) 服務名稱/代號 價格 300 價格 洗髮助理-1 Zora-9 洗髮助理-1 第三方卡券 第三方卡券 服務名稱…" at bounding box center [678, 423] width 943 height 475
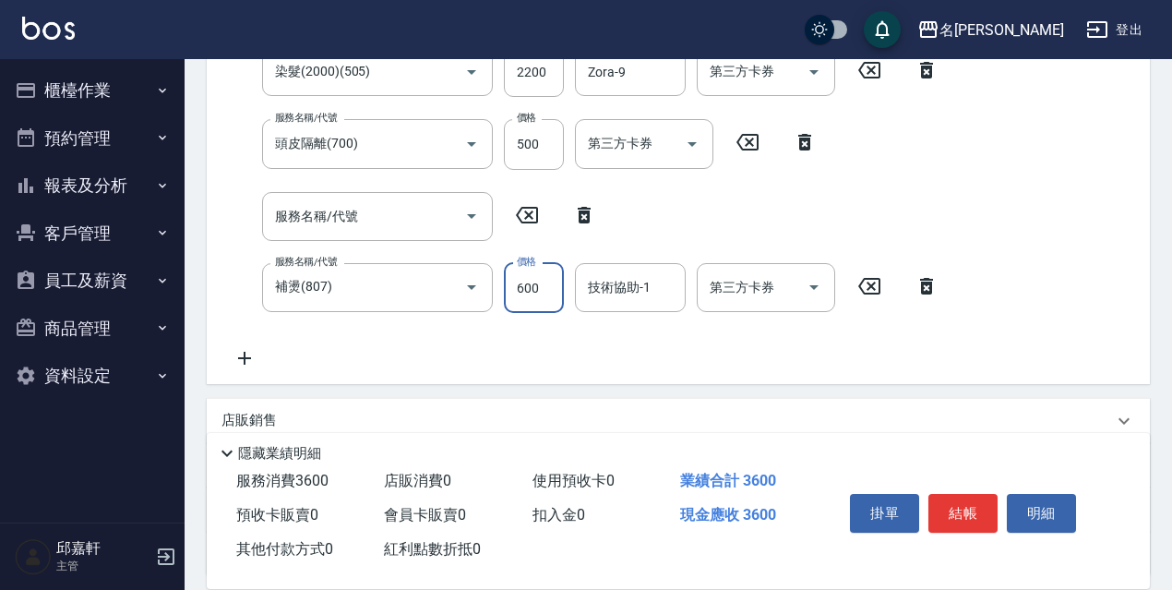
type input "600"
type input "Zora-9"
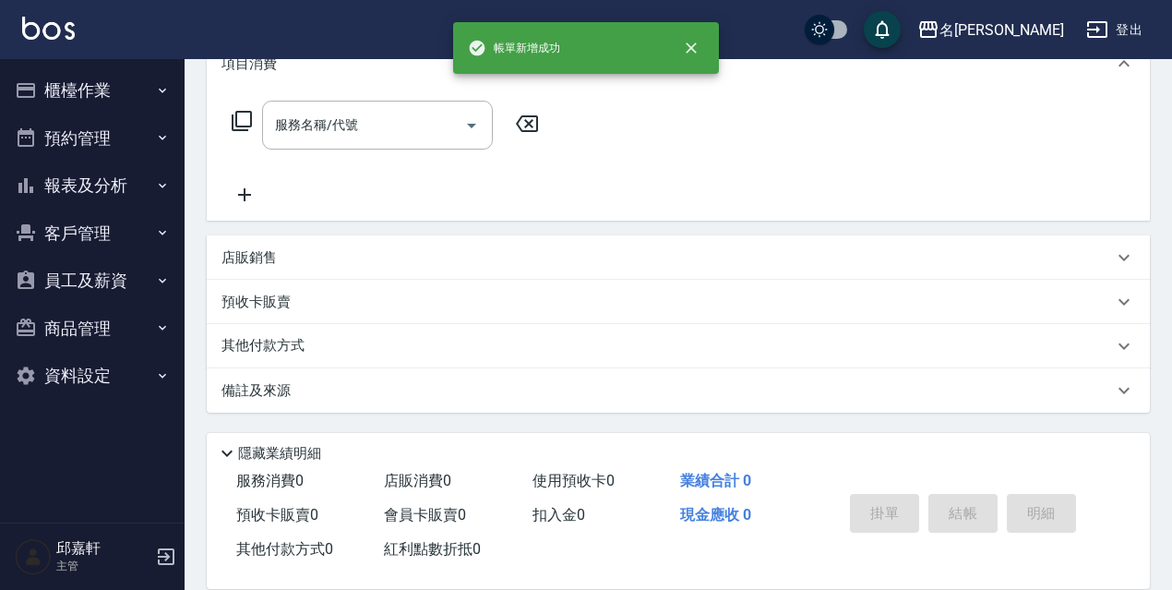
scroll to position [0, 0]
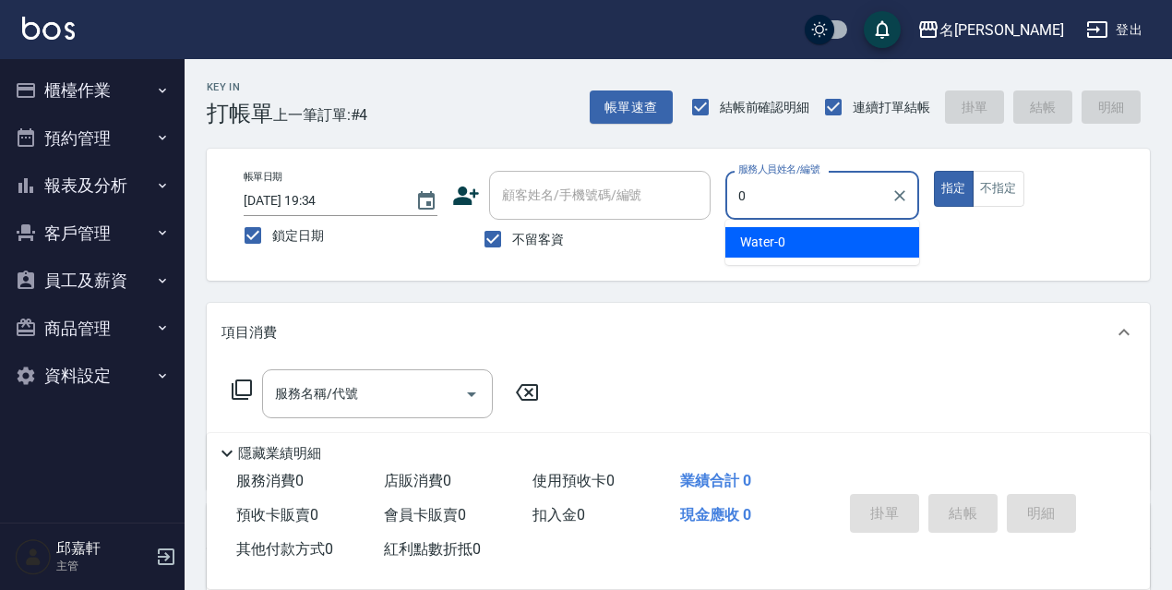
type input "Water-0"
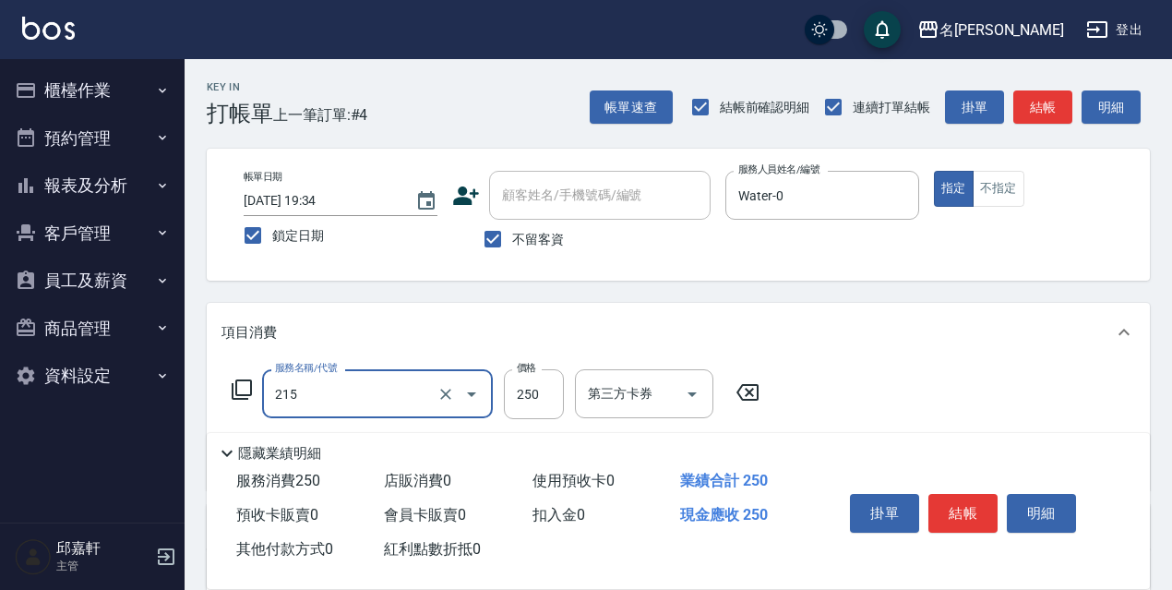
type input "215"
type input "2"
type input "洗髮卷<抵>250(215)"
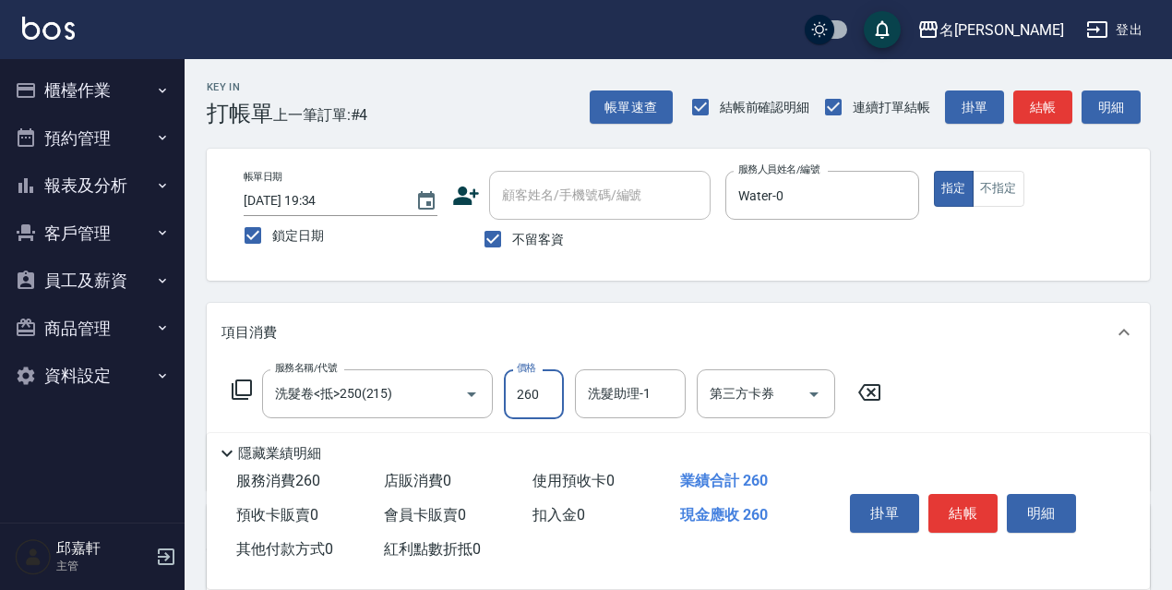
type input "260"
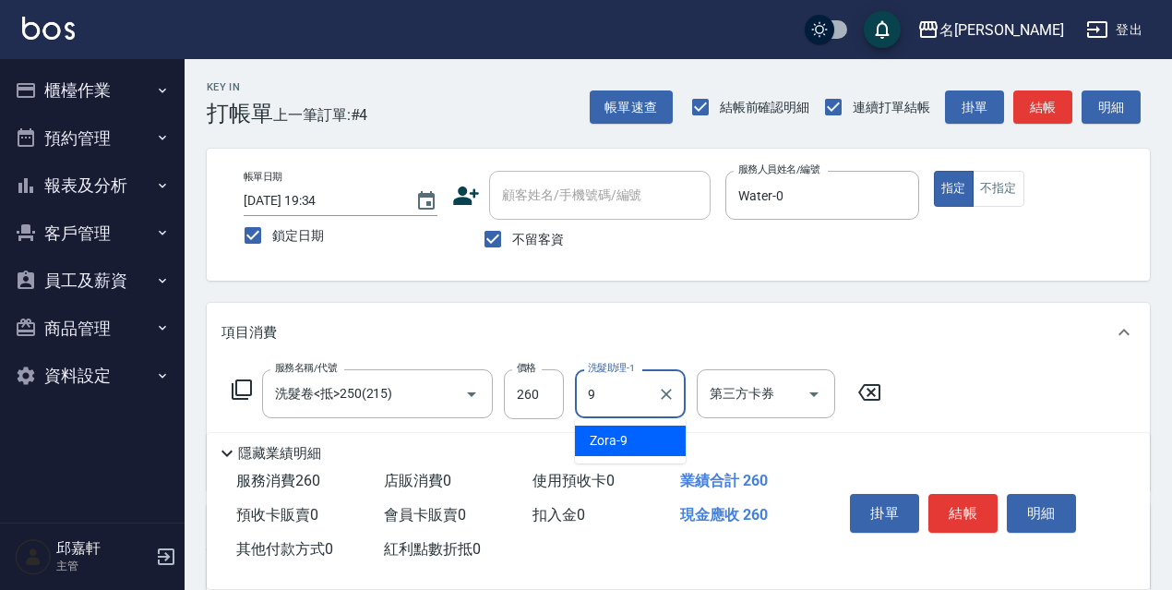
type input "Zora-9"
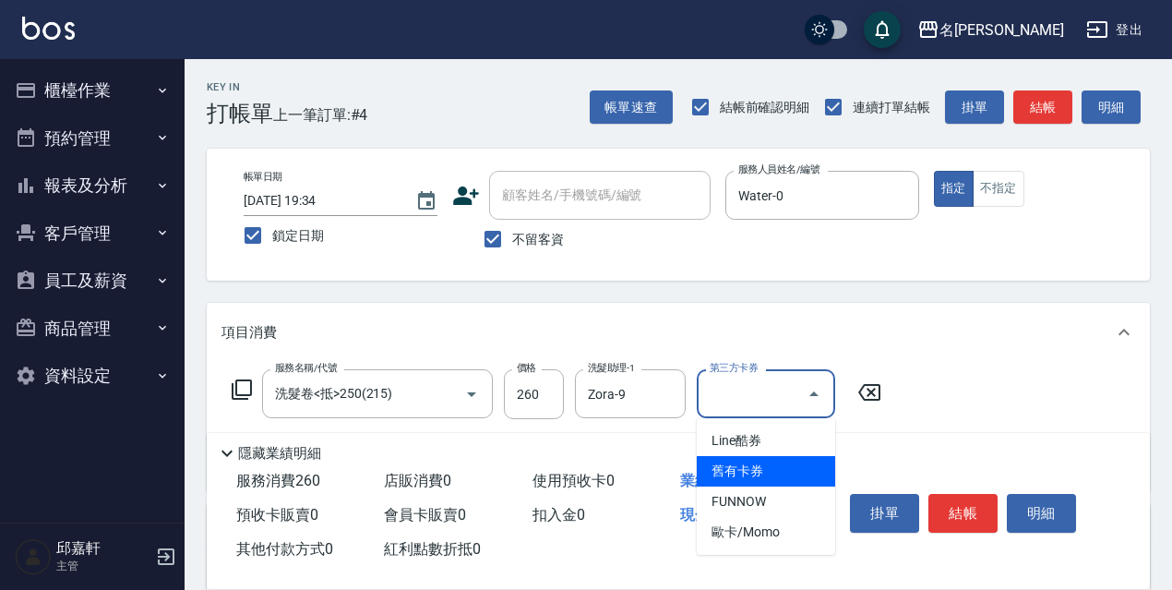
type input "舊有卡券"
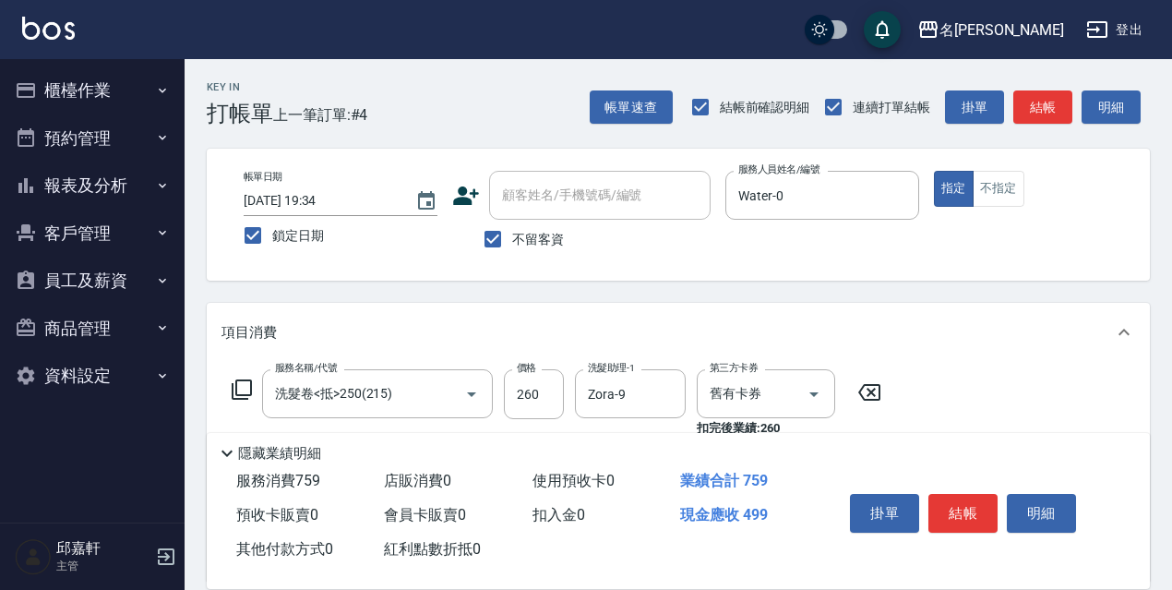
type input "頭皮隔離(700)"
type input "500"
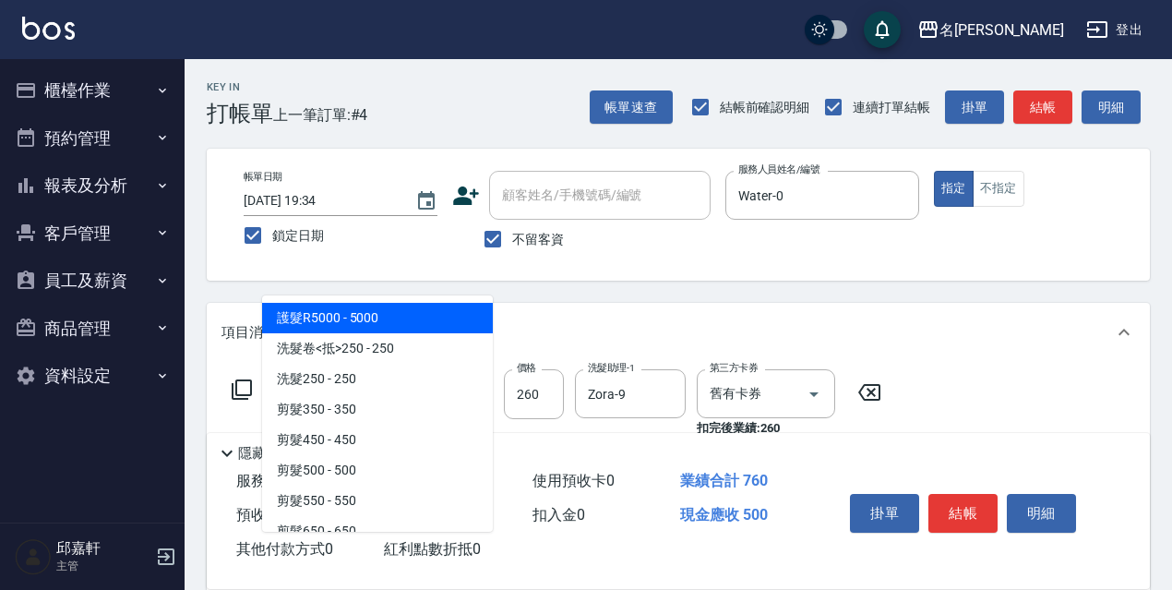
scroll to position [277, 0]
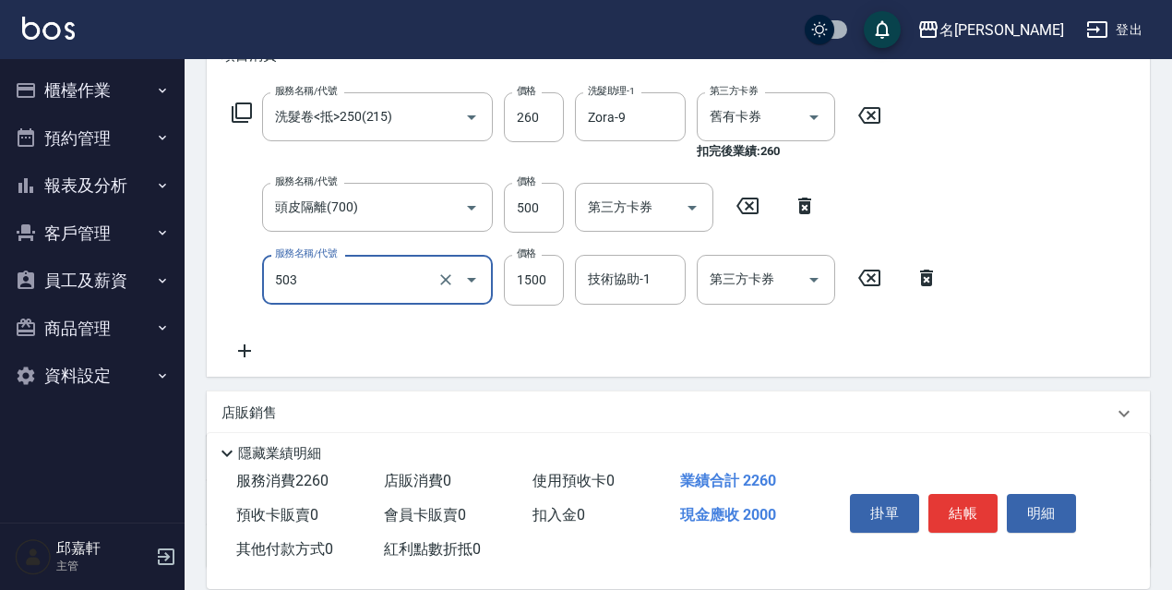
type input "染髮(1500)(503)"
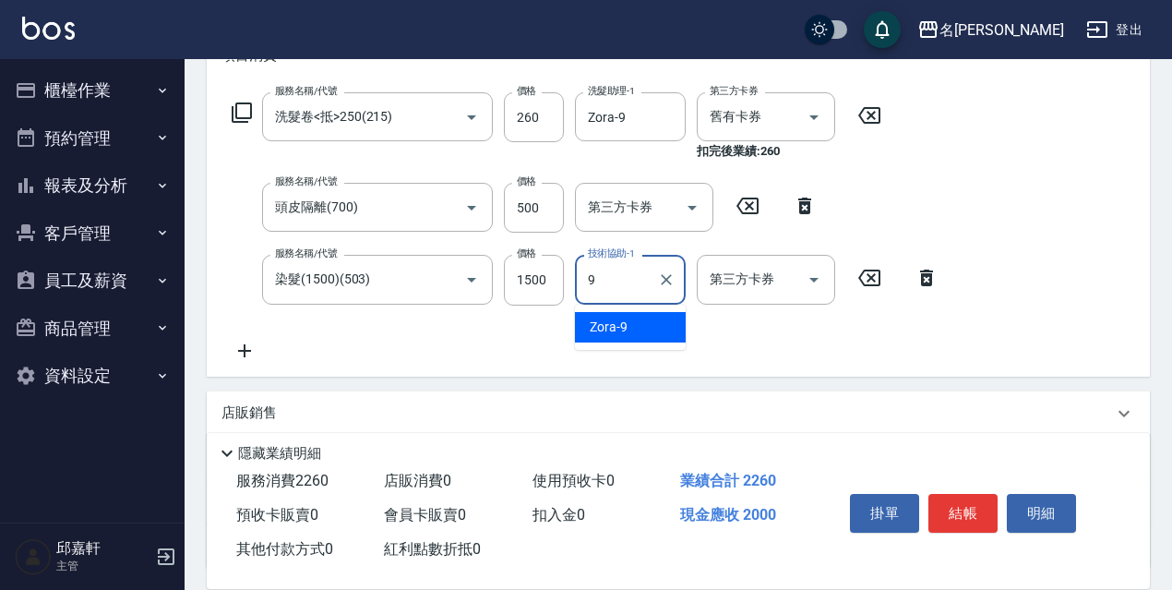
type input "Zora-9"
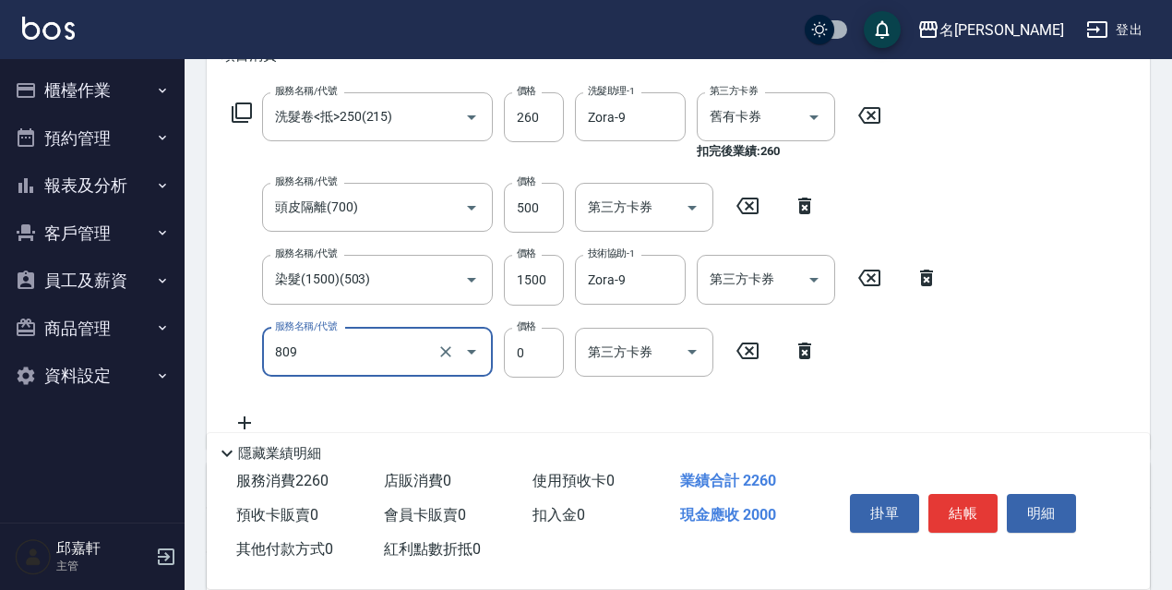
type input "保濕護髮(809)"
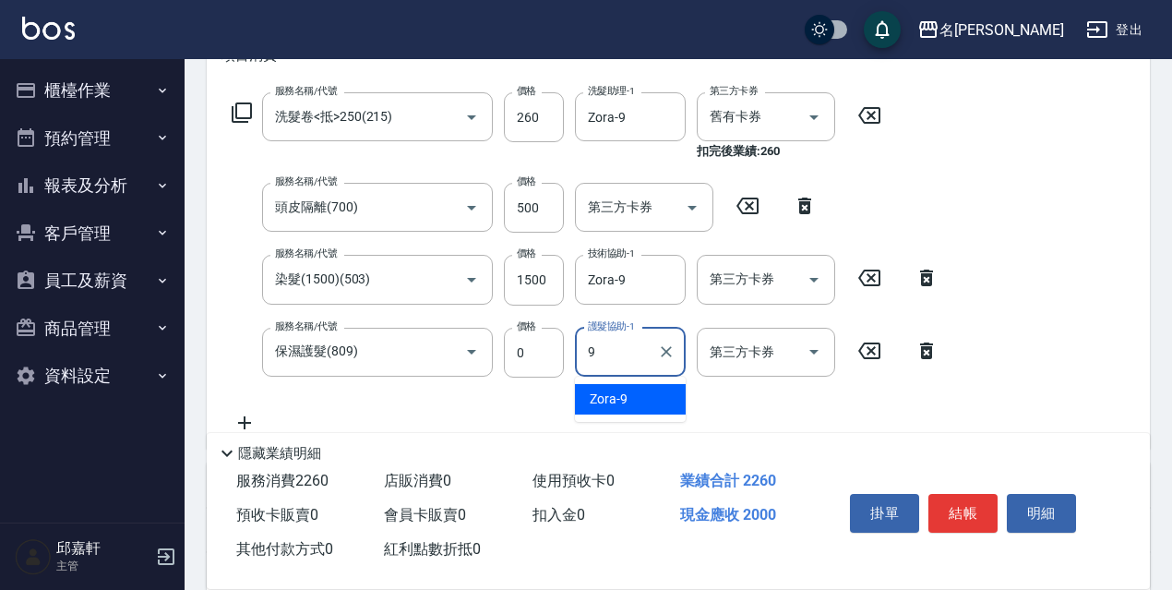
type input "Zora-9"
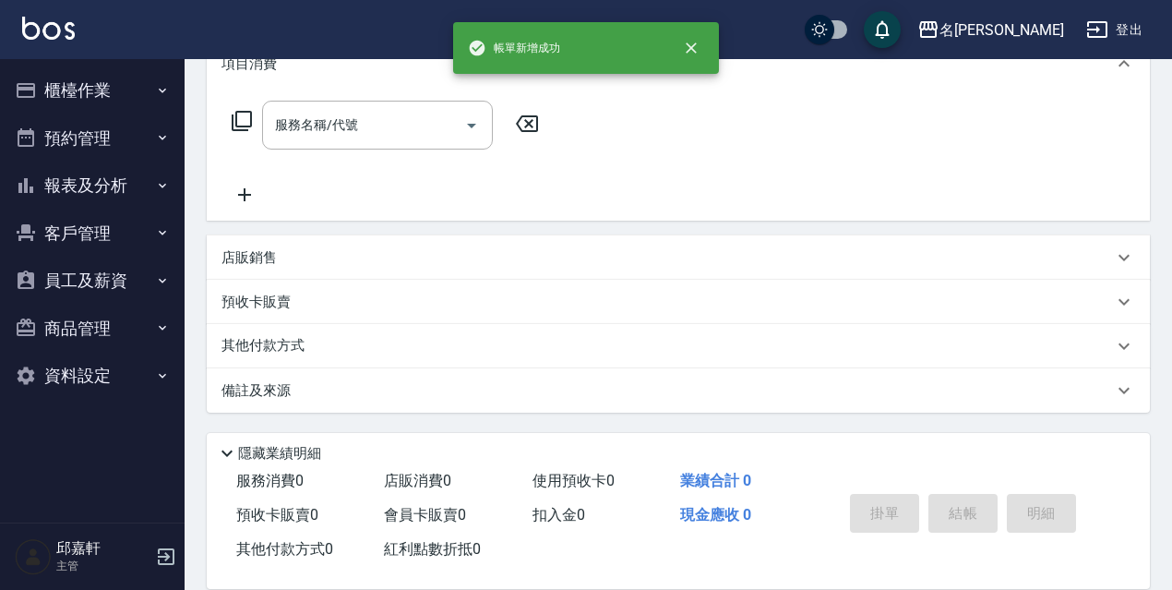
scroll to position [0, 0]
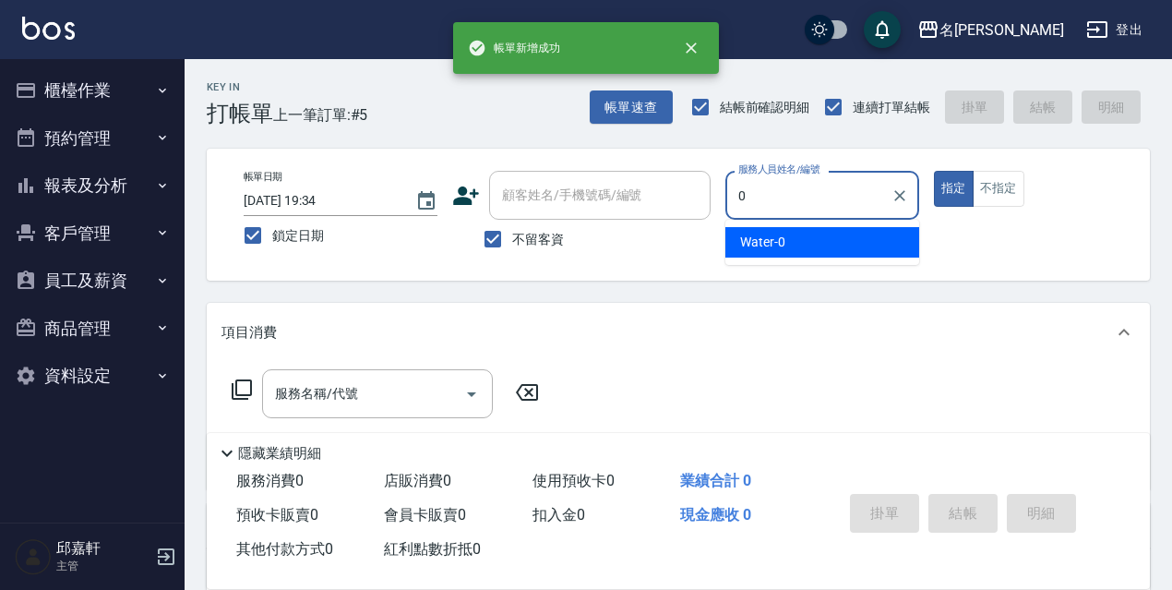
type input "Water-0"
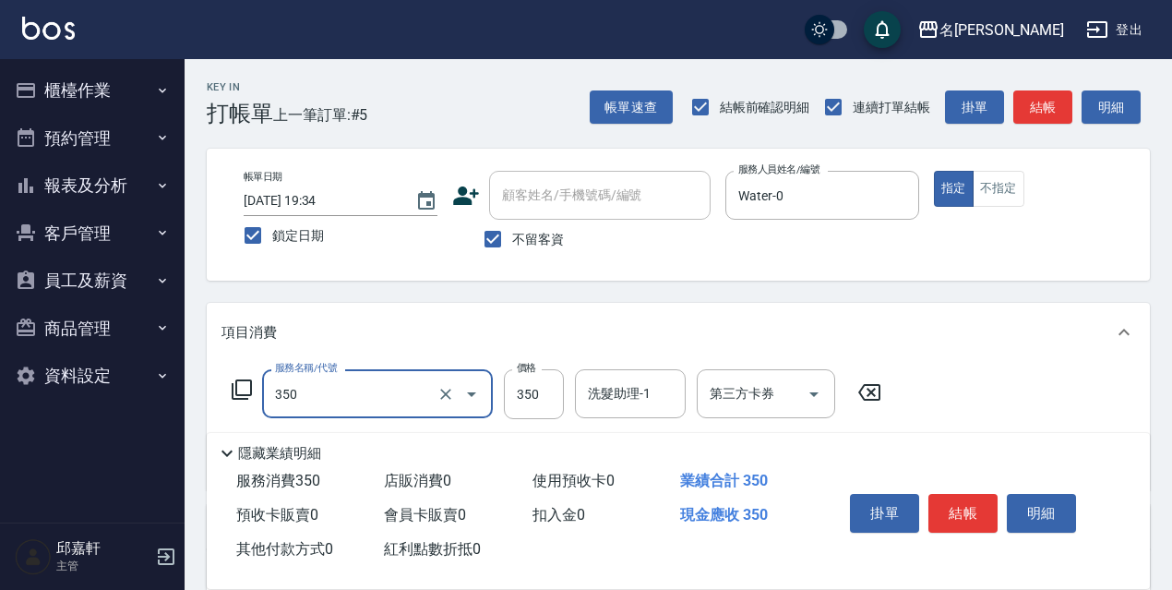
type input "洗髮350(350)"
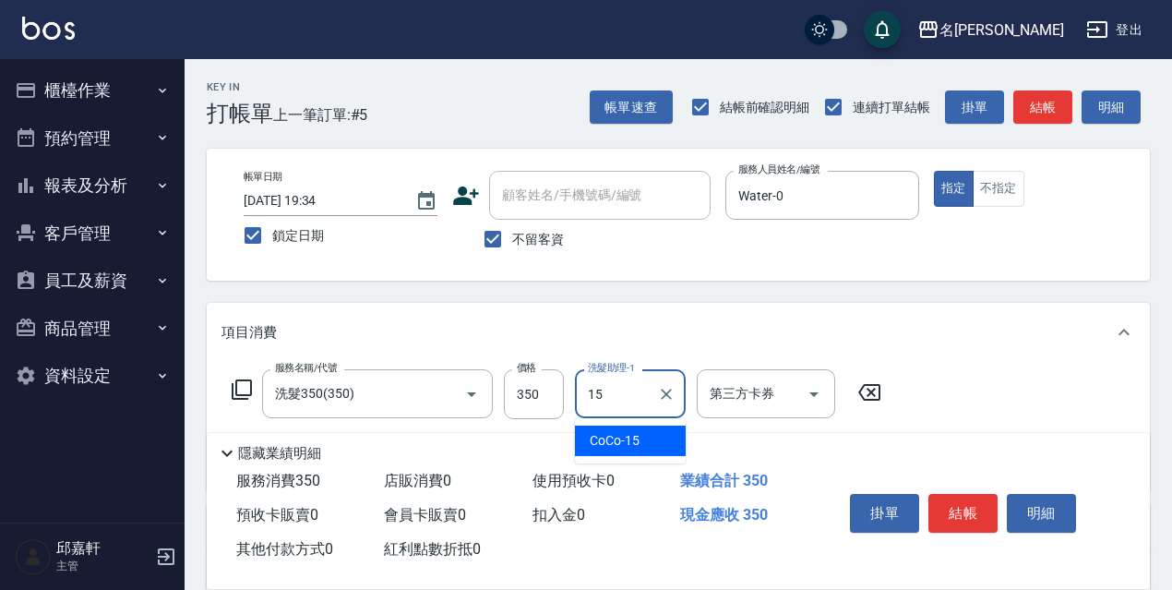
type input "CoCo-15"
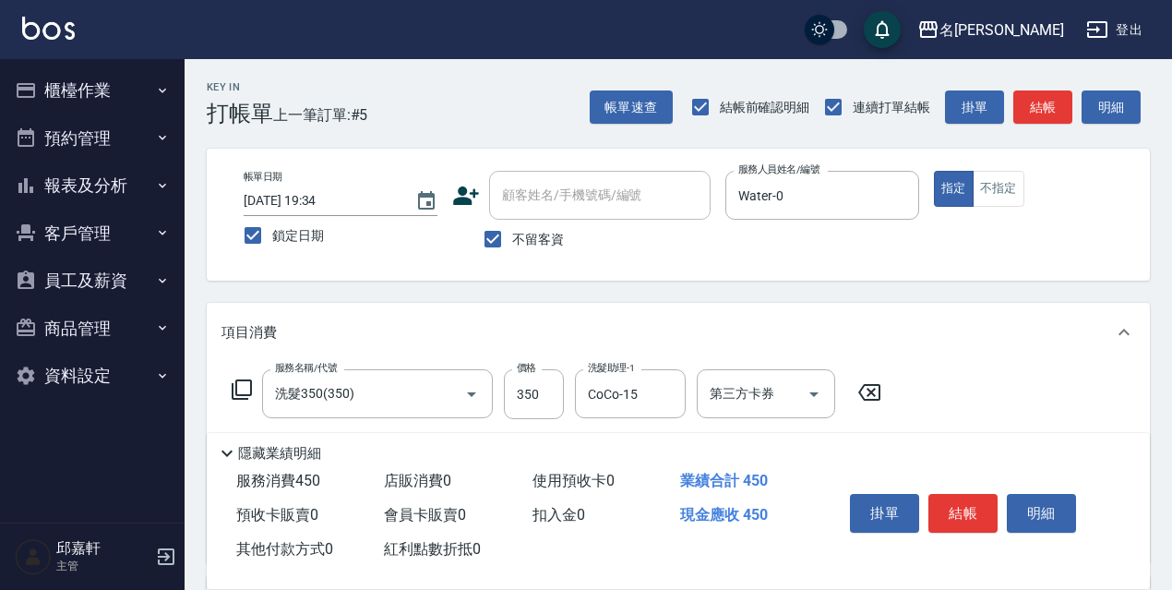
type input "電棒/夾直(803)"
type input "150"
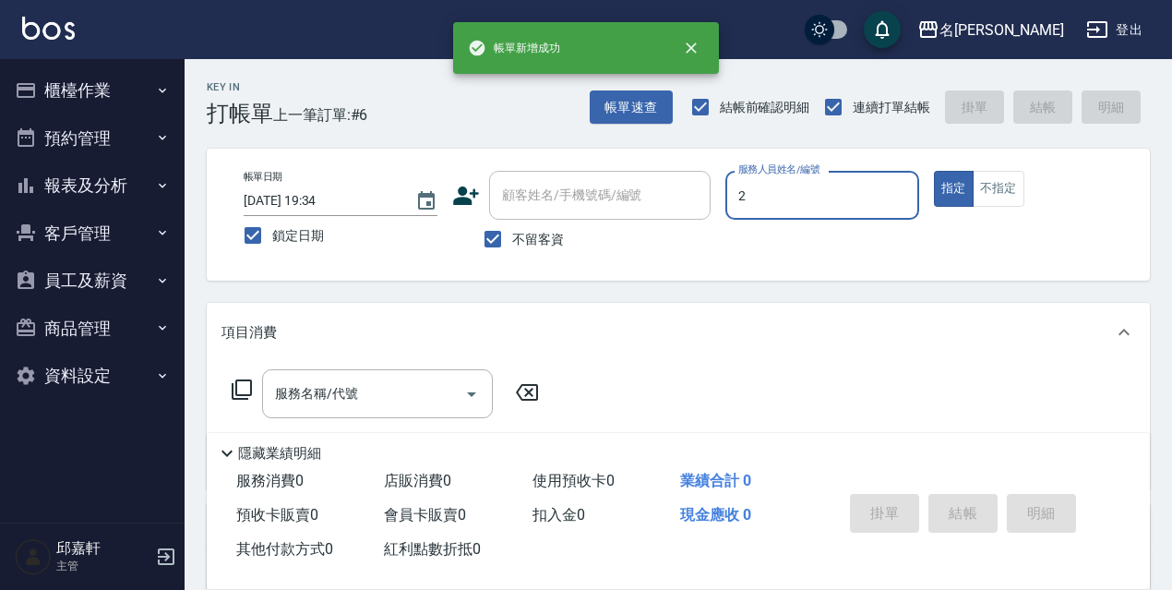
type input "Vicky-2"
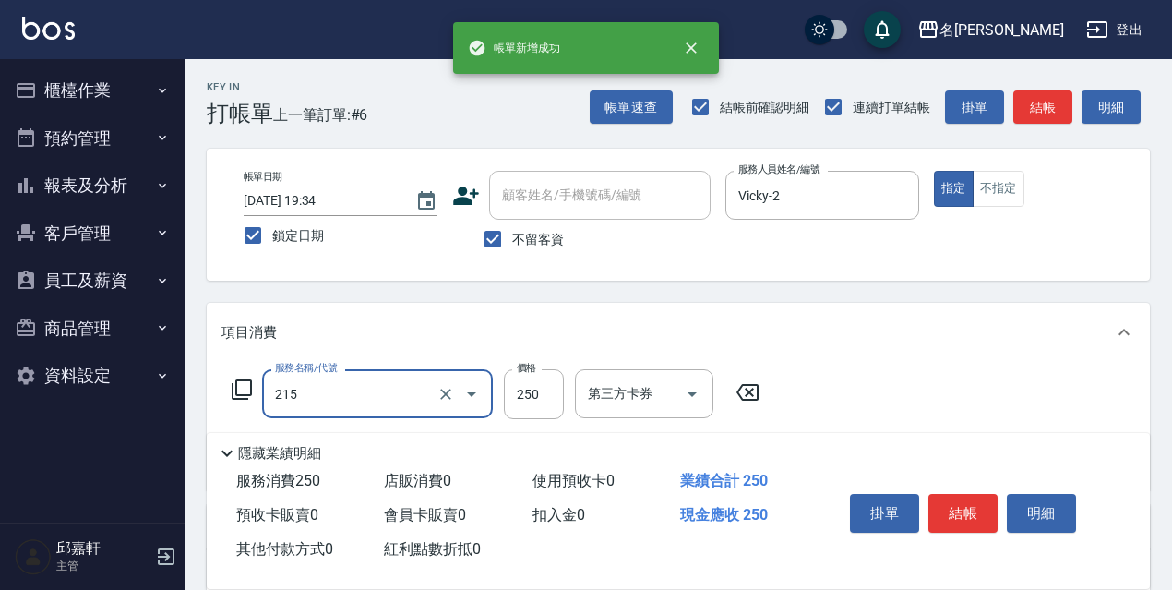
type input "洗髮卷<抵>250(215)"
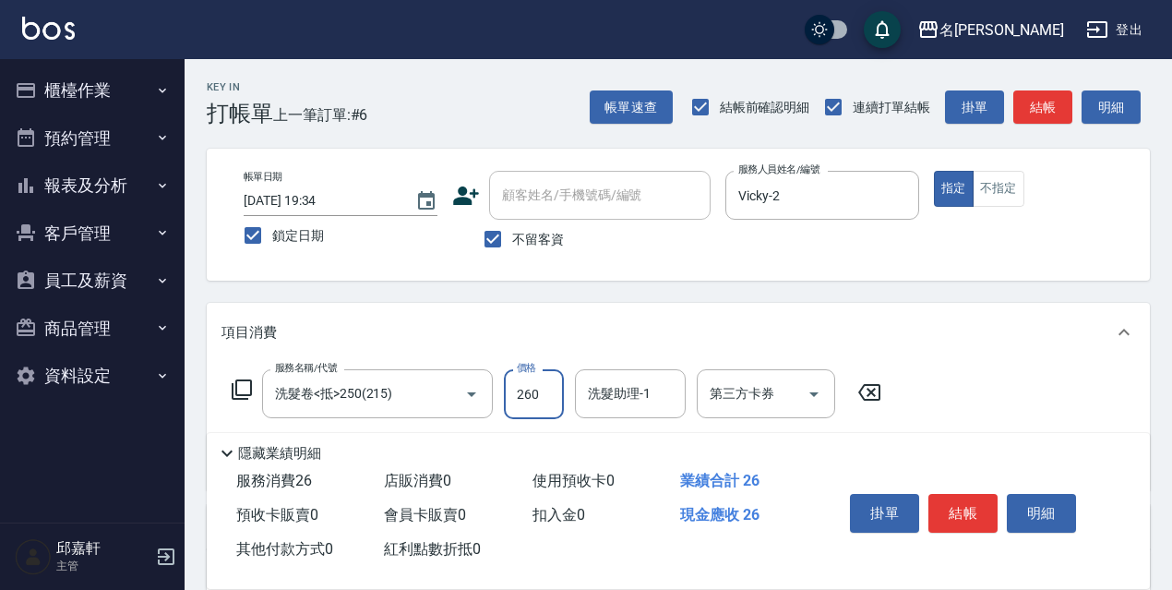
type input "260"
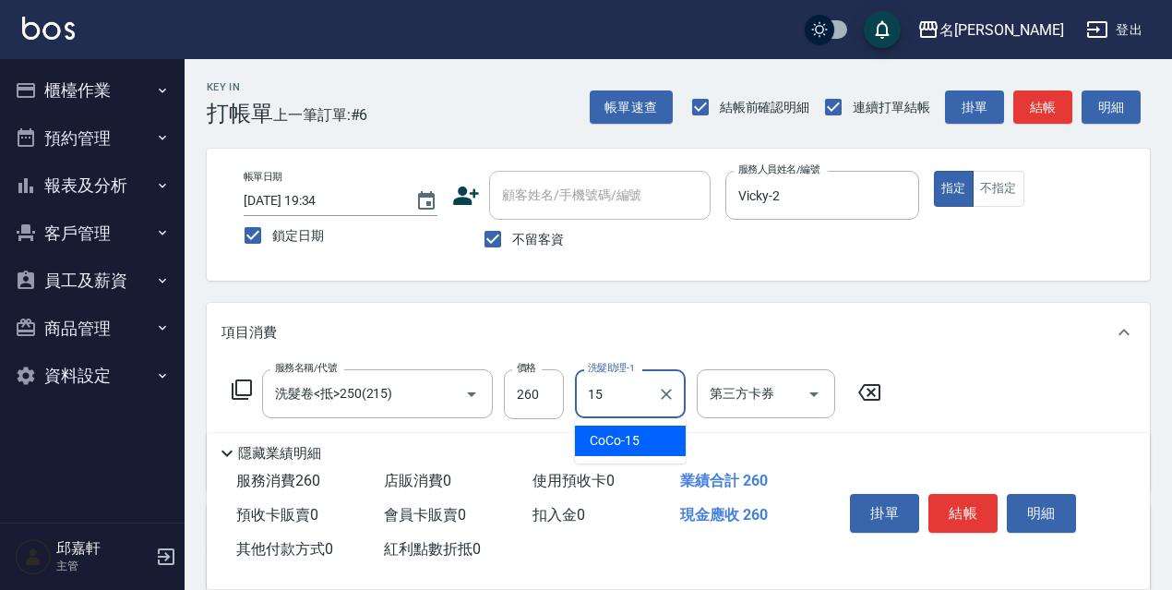
type input "CoCo-15"
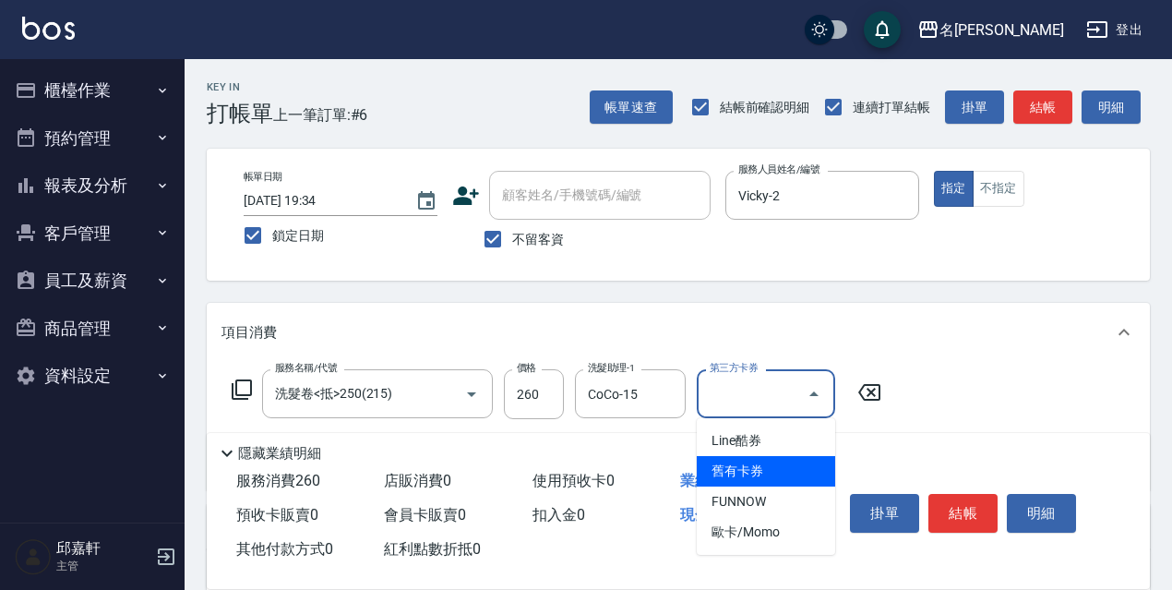
type input "舊有卡券"
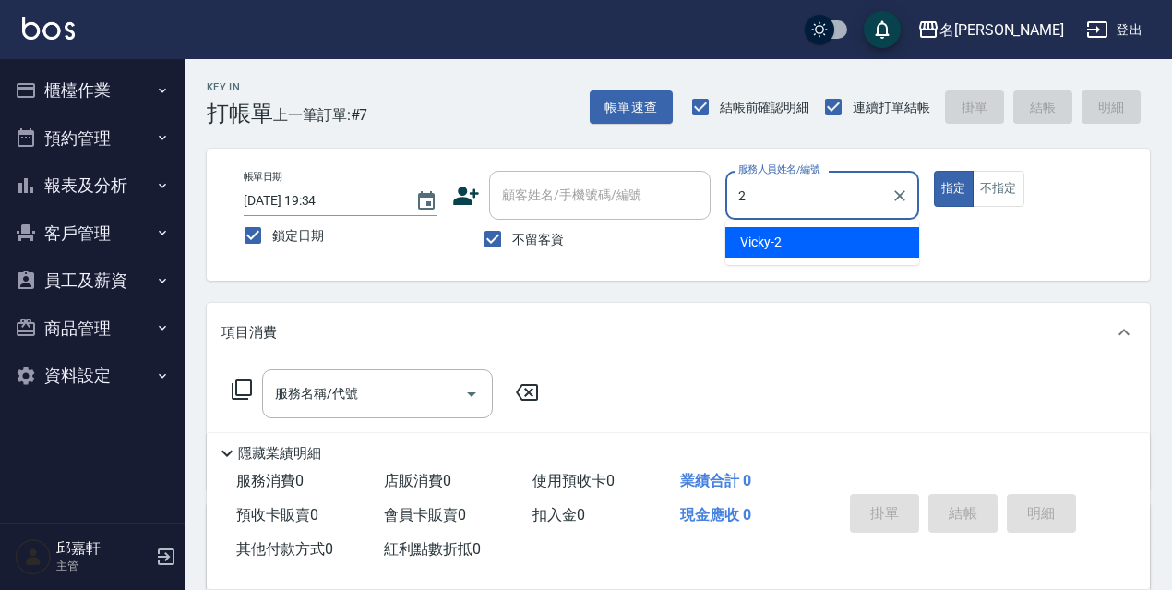
type input "Vicky-2"
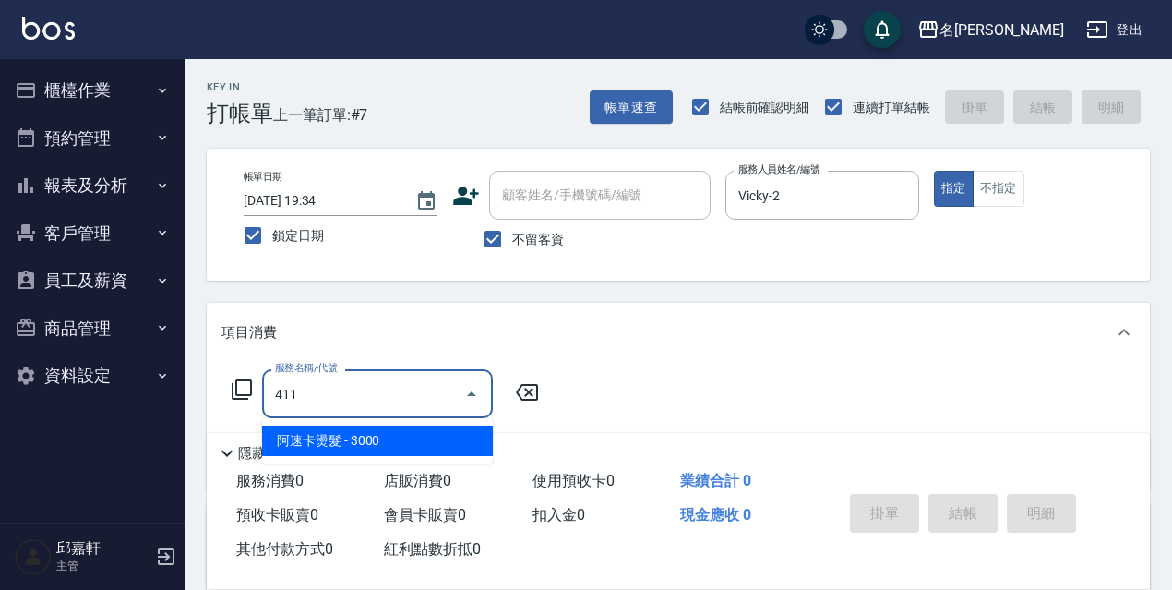
type input "阿速卡燙髮(411)"
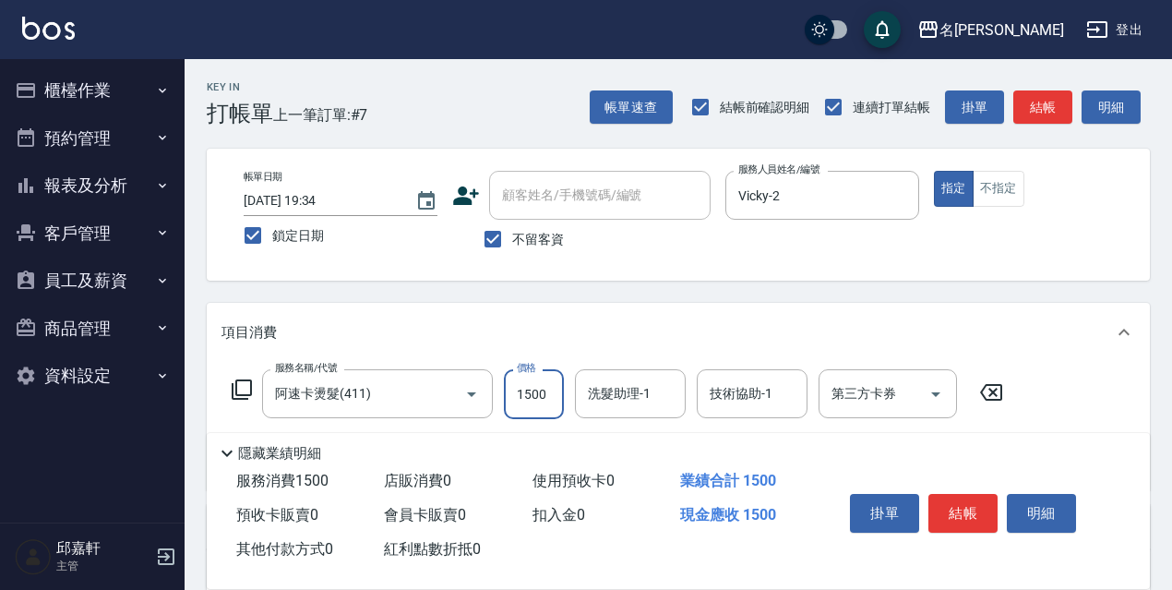
type input "1500"
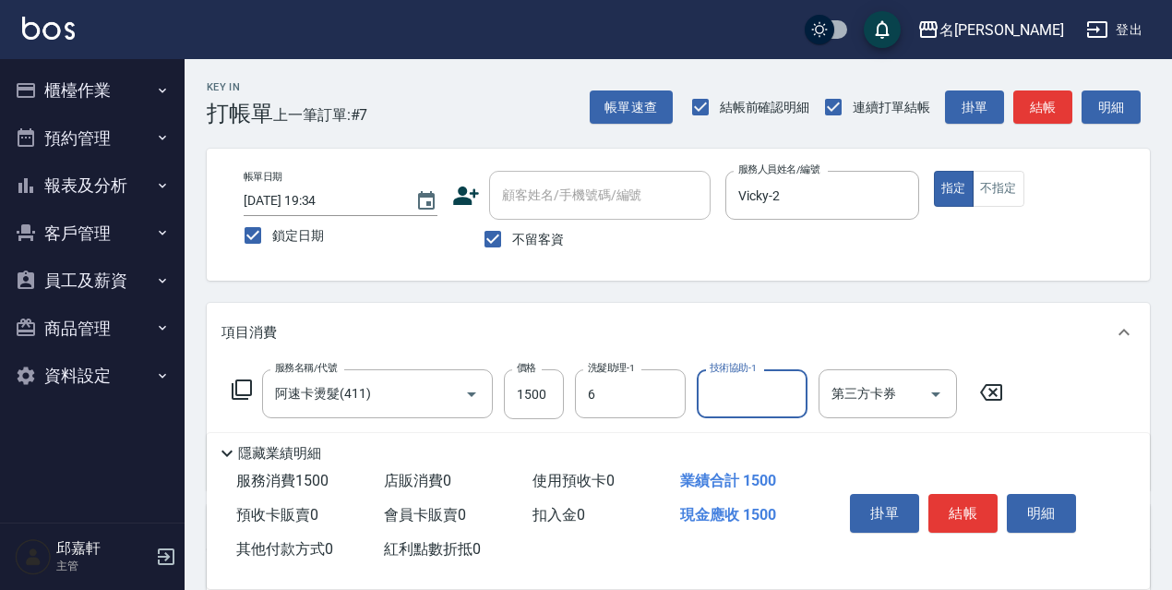
type input "Queena-6"
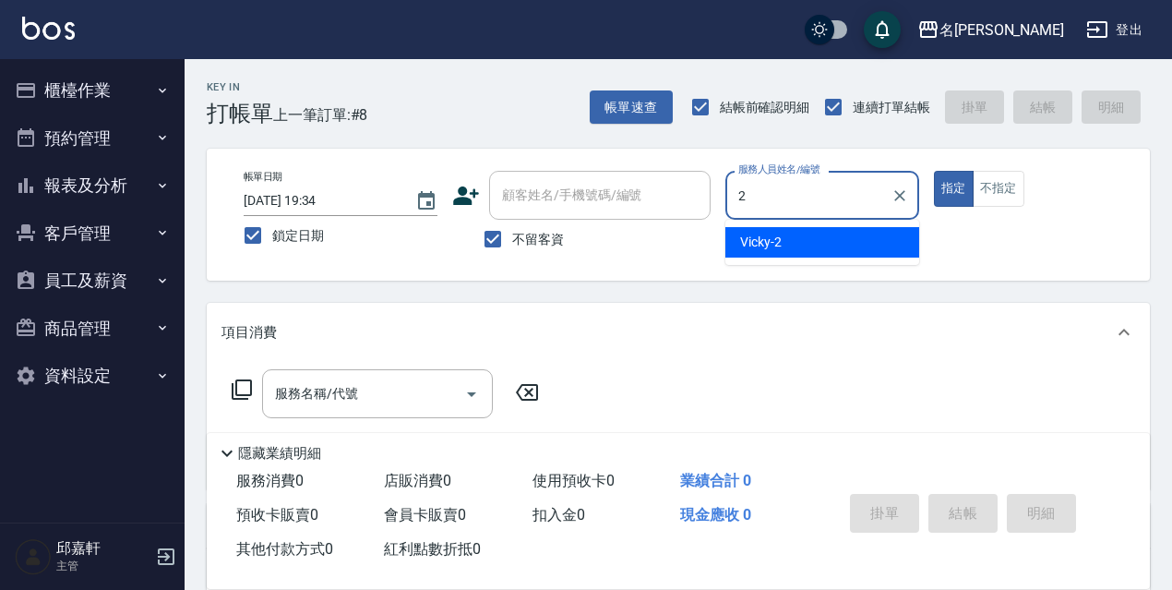
type input "Vicky-2"
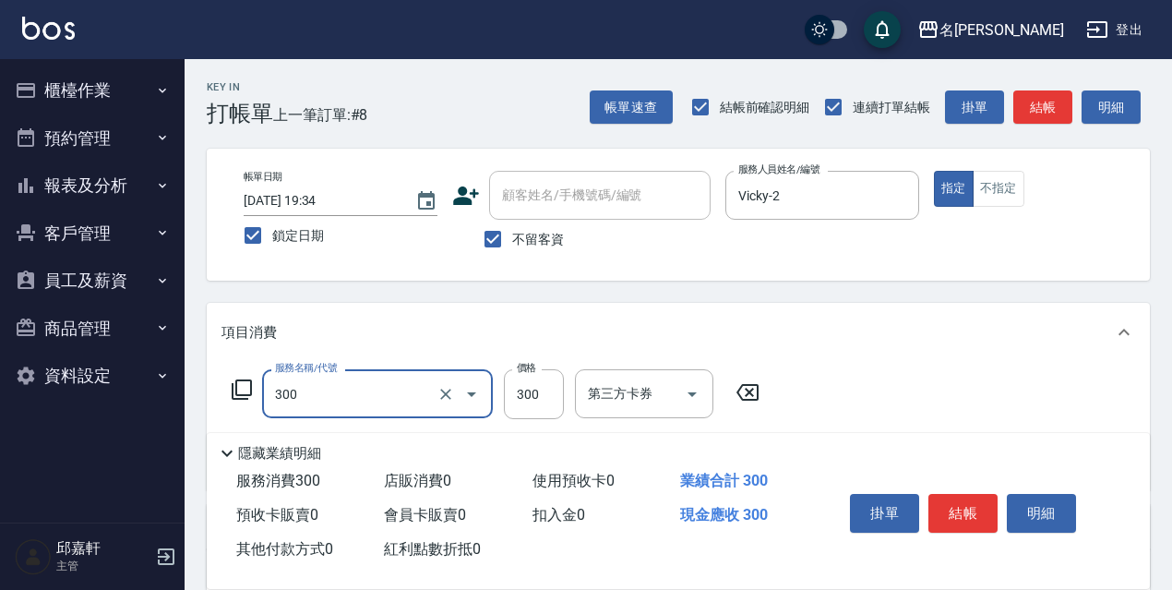
type input "洗髮300(300)"
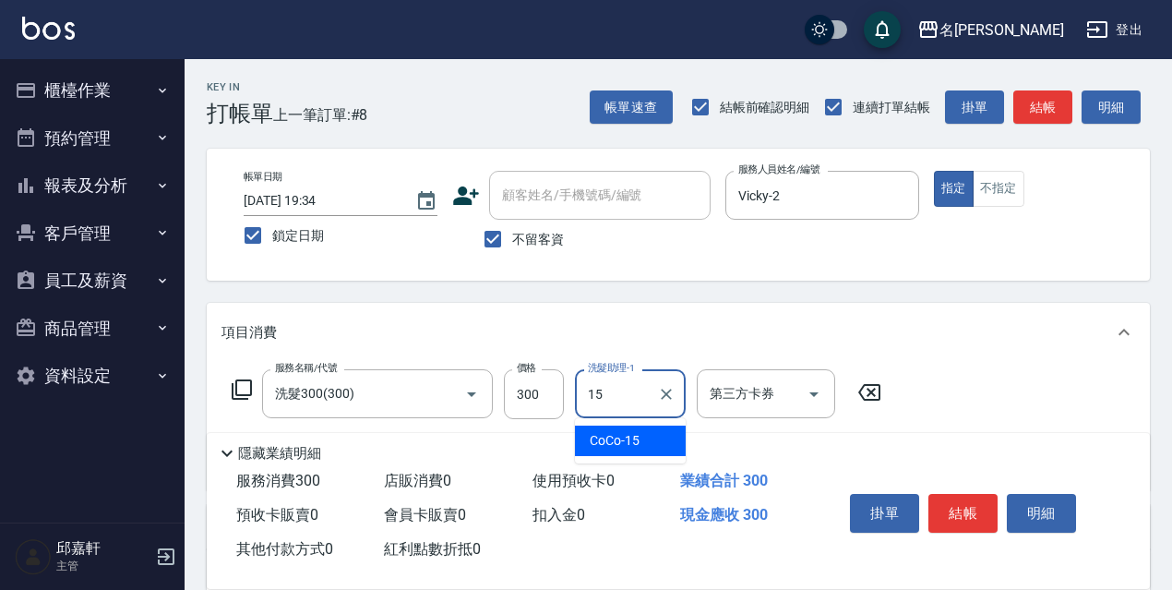
type input "CoCo-15"
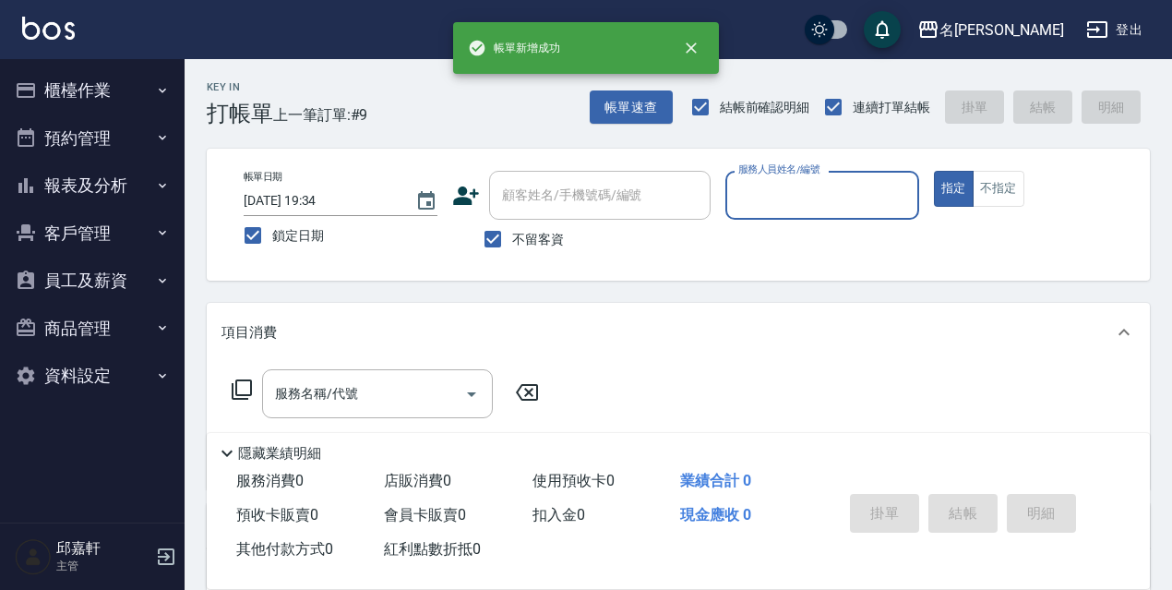
click at [101, 72] on button "櫃檯作業" at bounding box center [92, 90] width 170 height 48
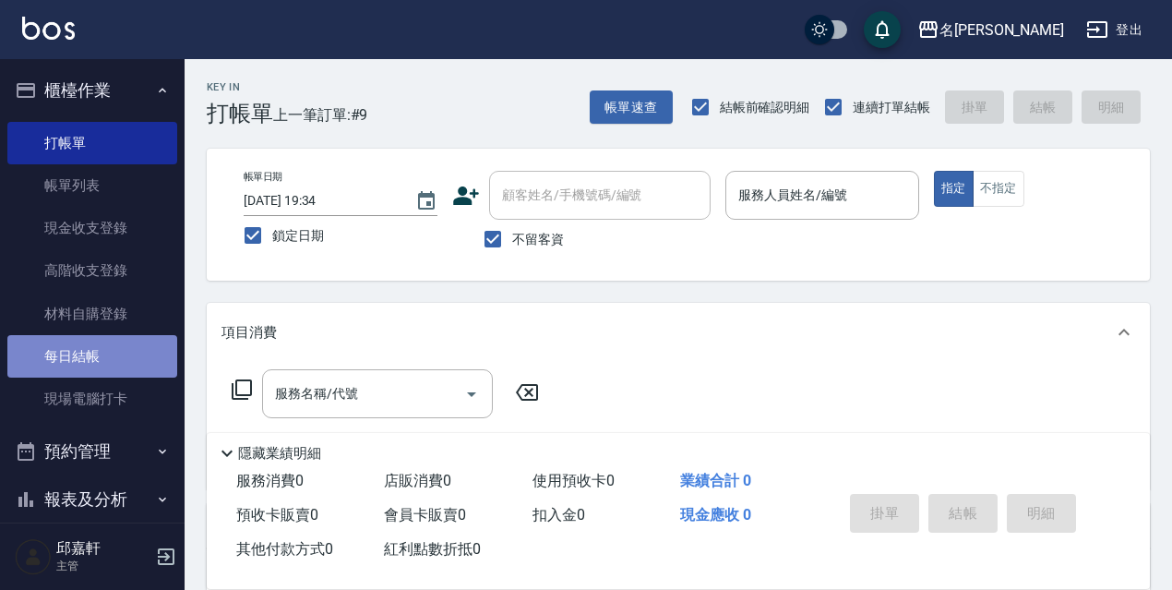
click at [96, 342] on link "每日結帳" at bounding box center [92, 356] width 170 height 42
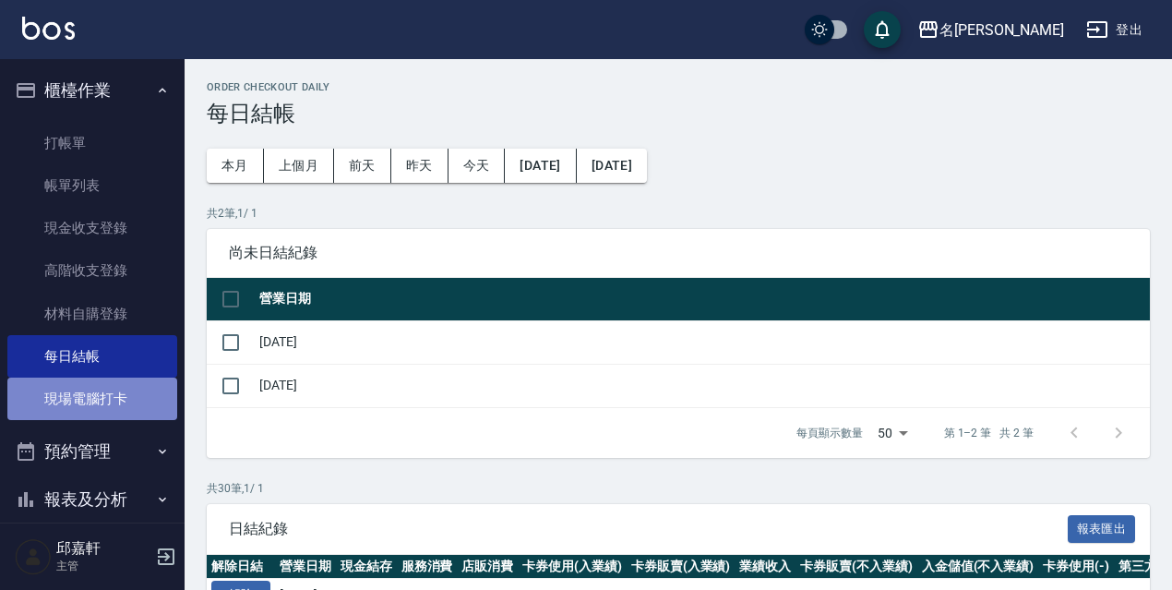
click at [154, 406] on link "現場電腦打卡" at bounding box center [92, 399] width 170 height 42
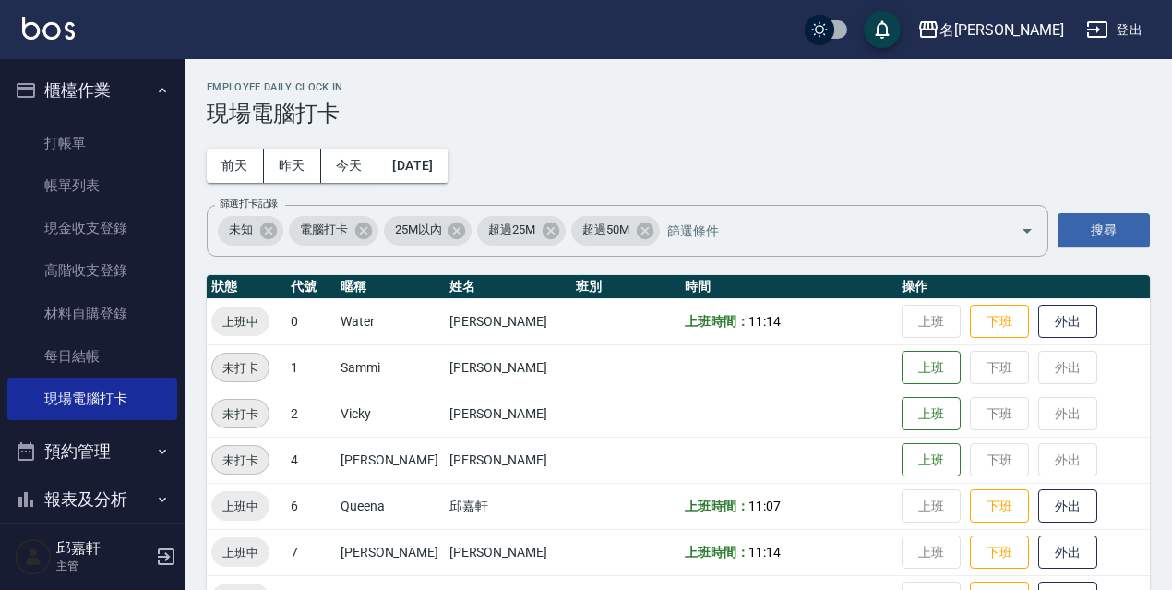
scroll to position [369, 0]
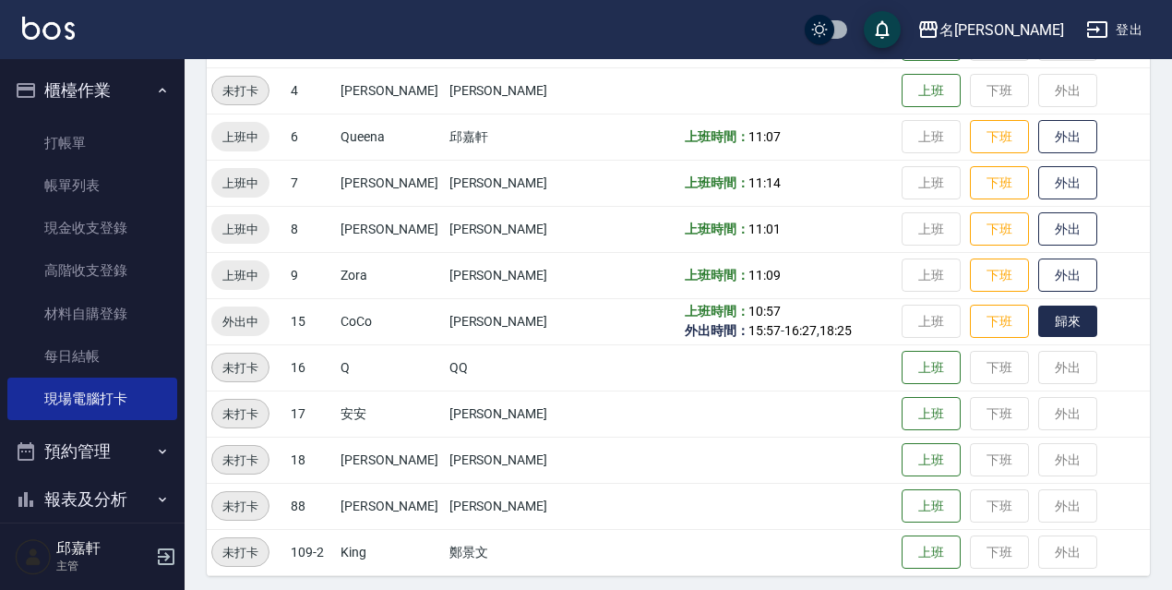
click at [1045, 308] on button "歸來" at bounding box center [1068, 322] width 59 height 32
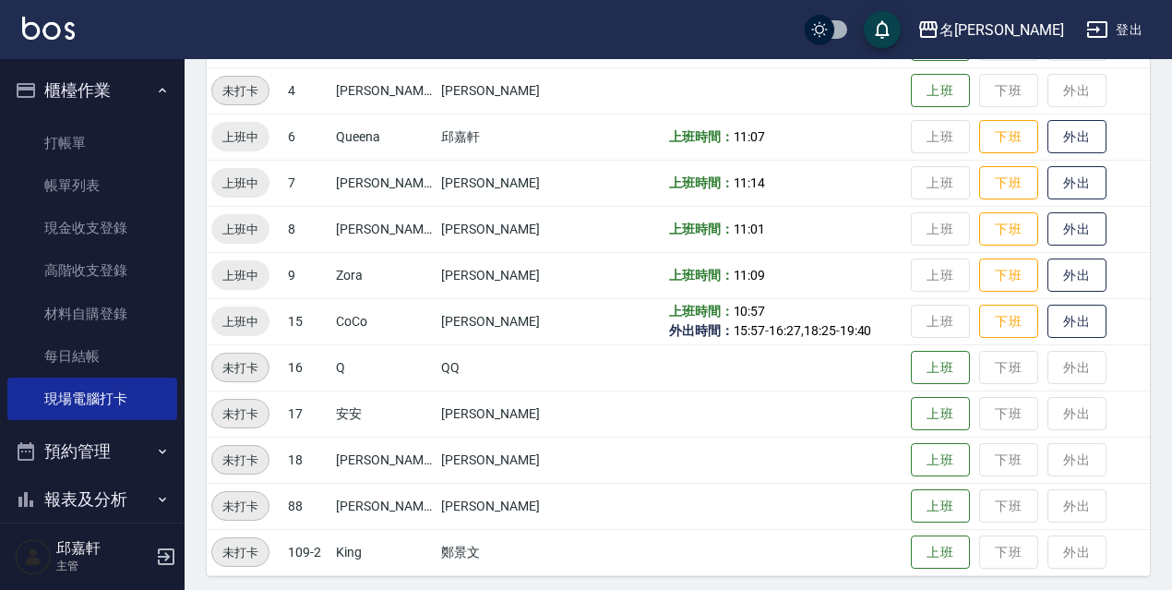
scroll to position [277, 0]
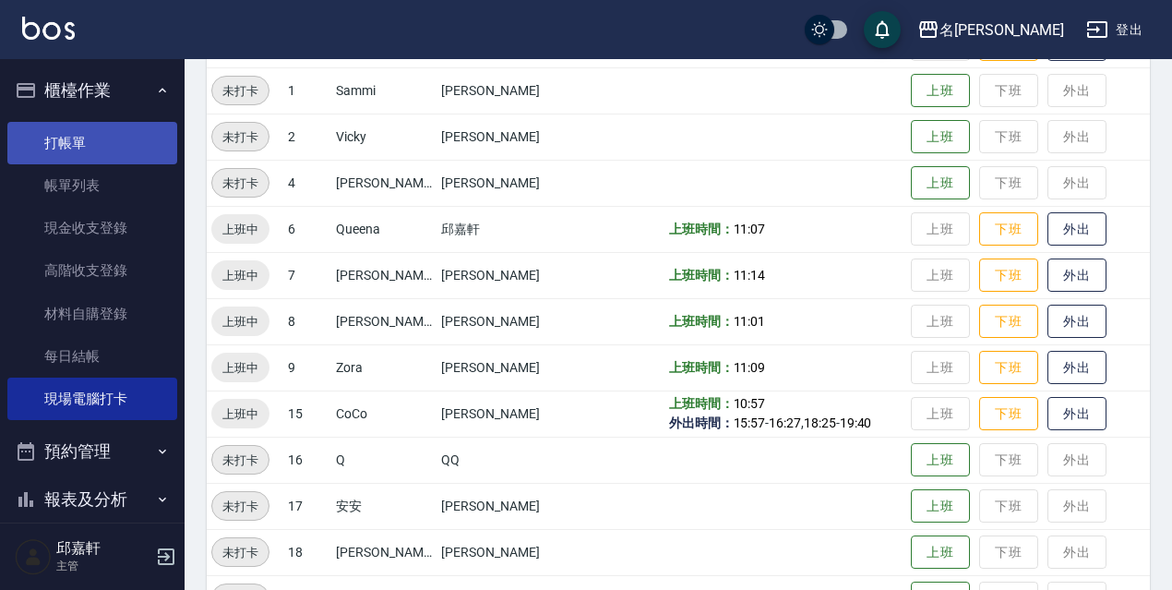
click at [129, 146] on link "打帳單" at bounding box center [92, 143] width 170 height 42
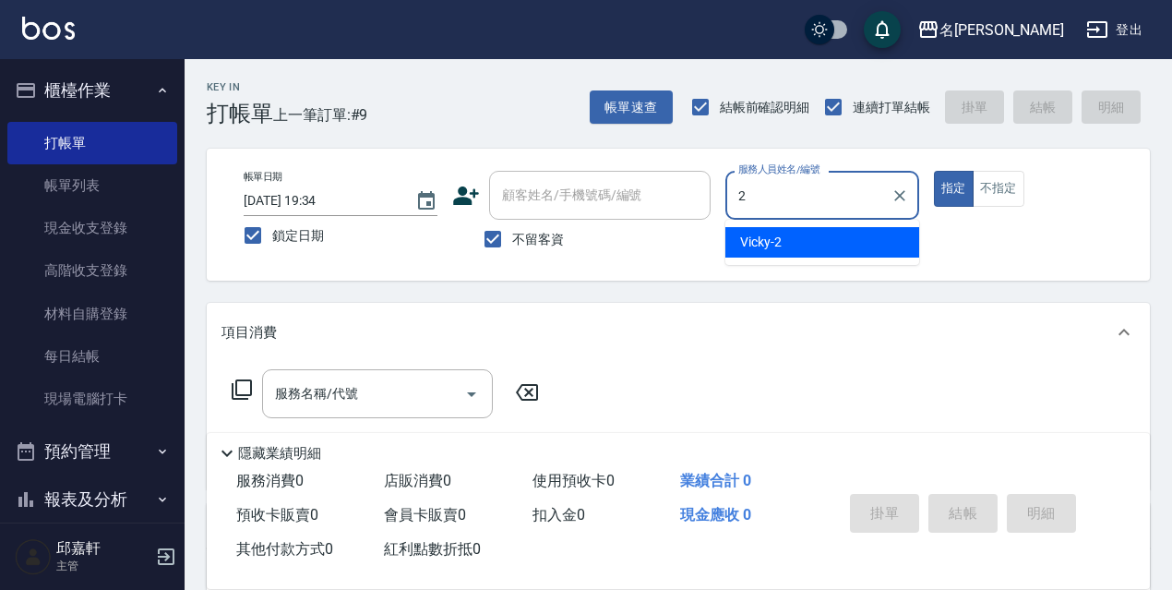
type input "Vicky-2"
type button "true"
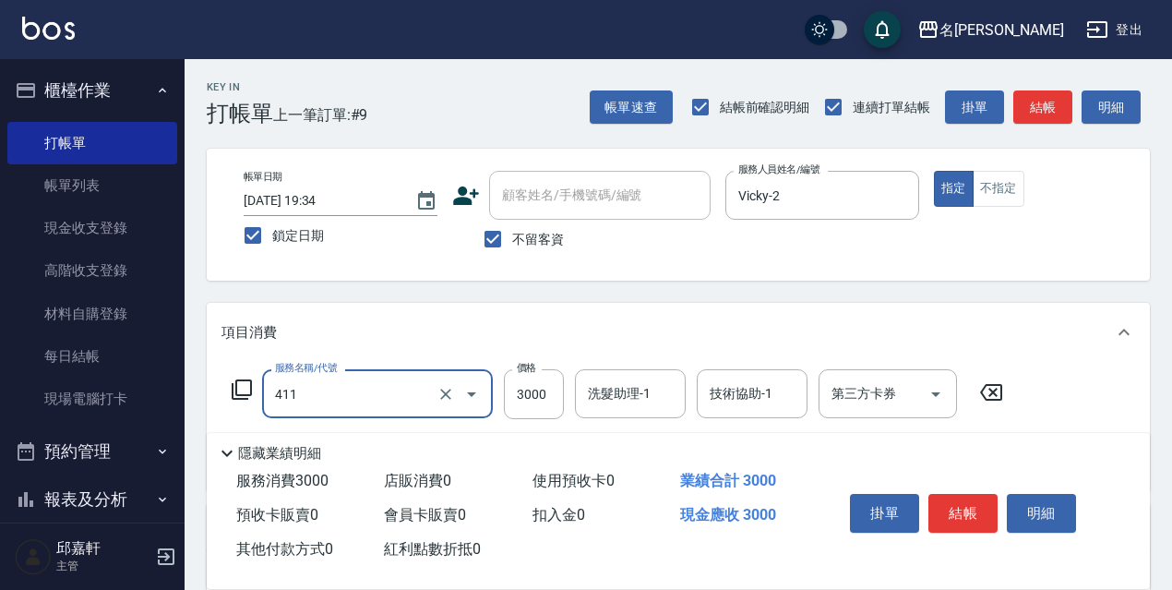
type input "阿速卡燙髮(411)"
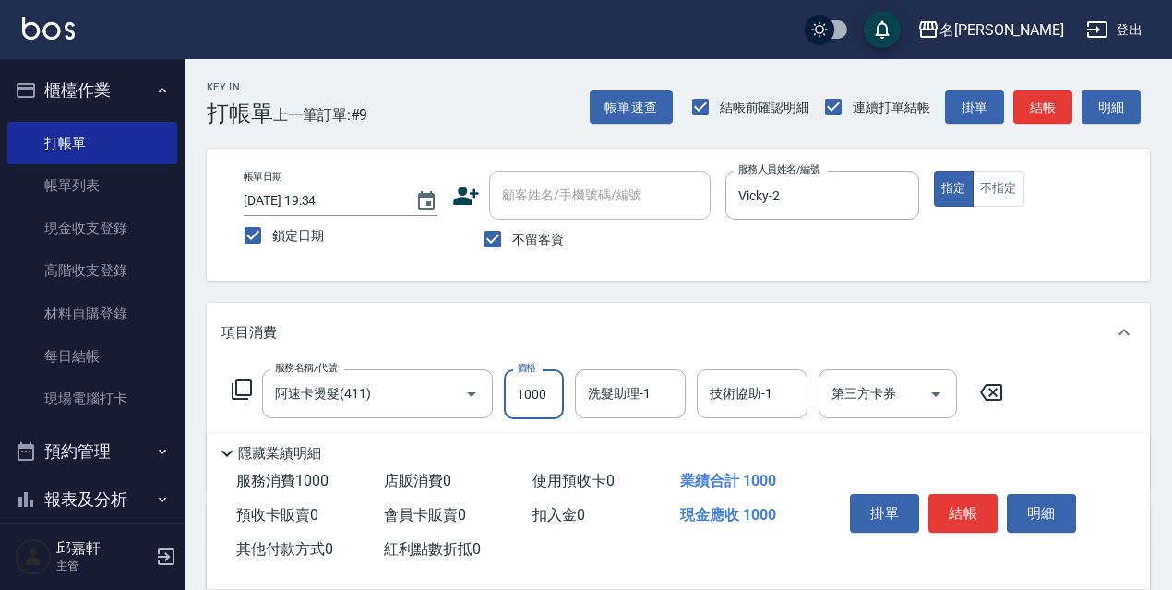
type input "1000"
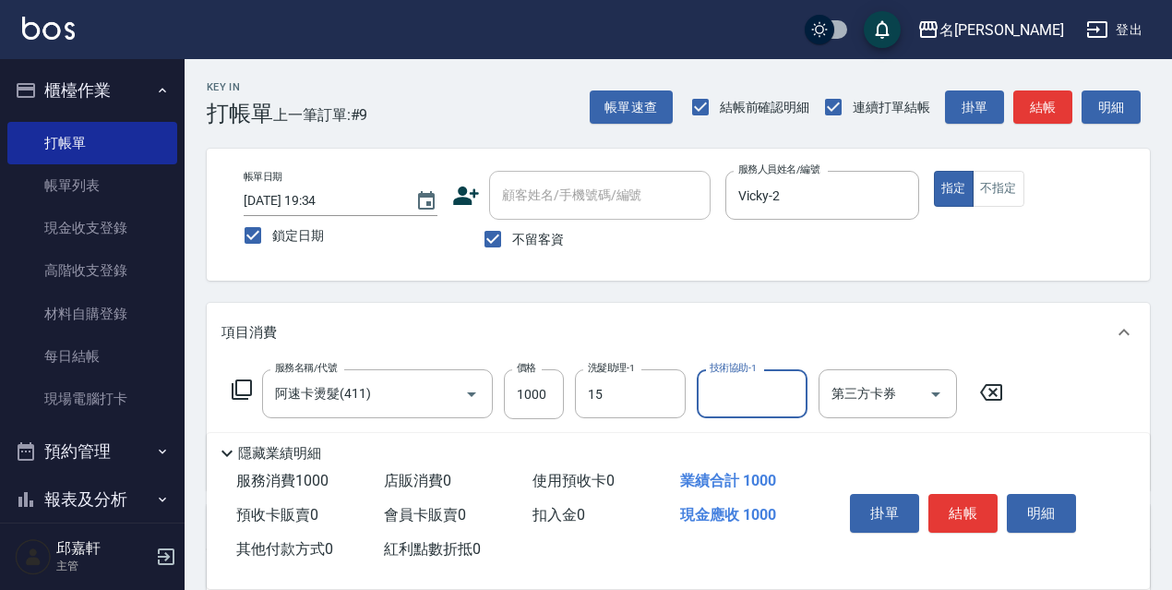
type input "CoCo-15"
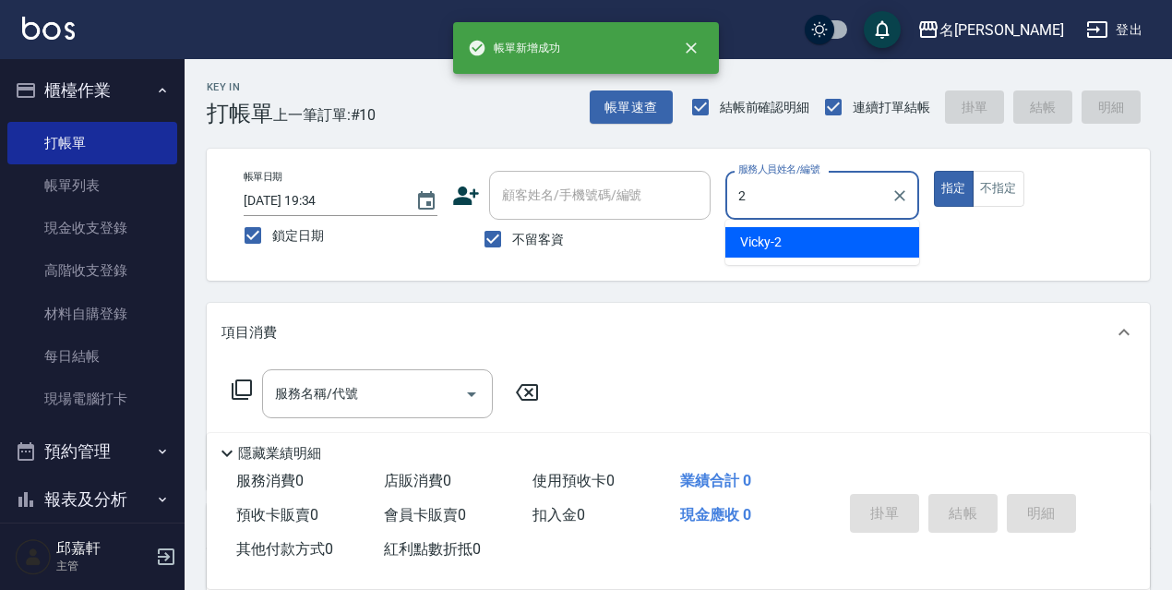
type input "Vicky-2"
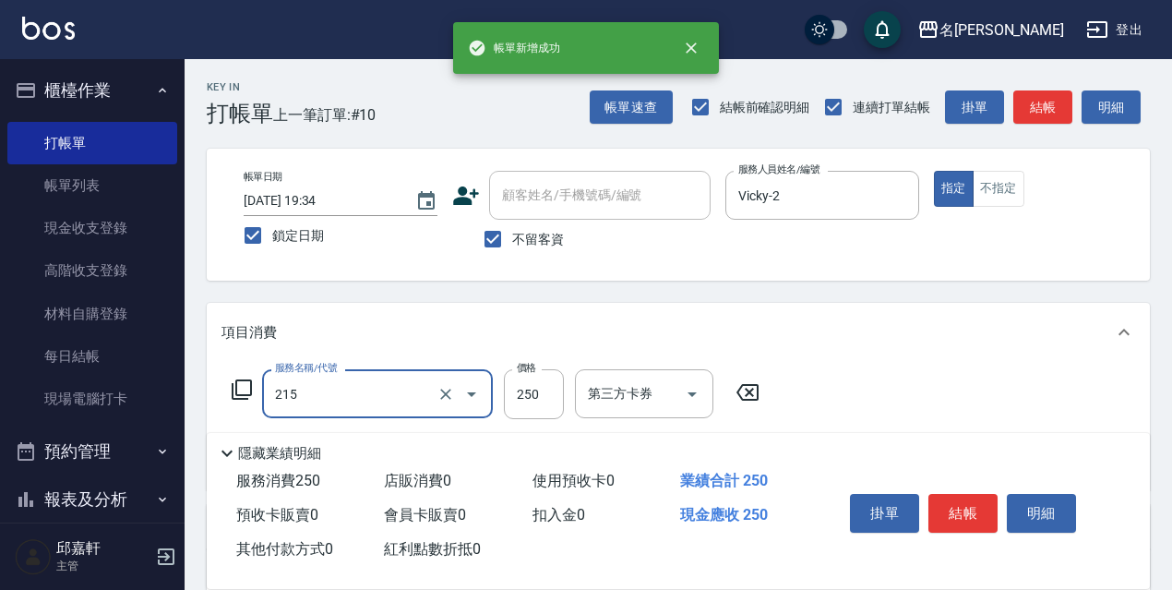
type input "洗髮卷<抵>250(215)"
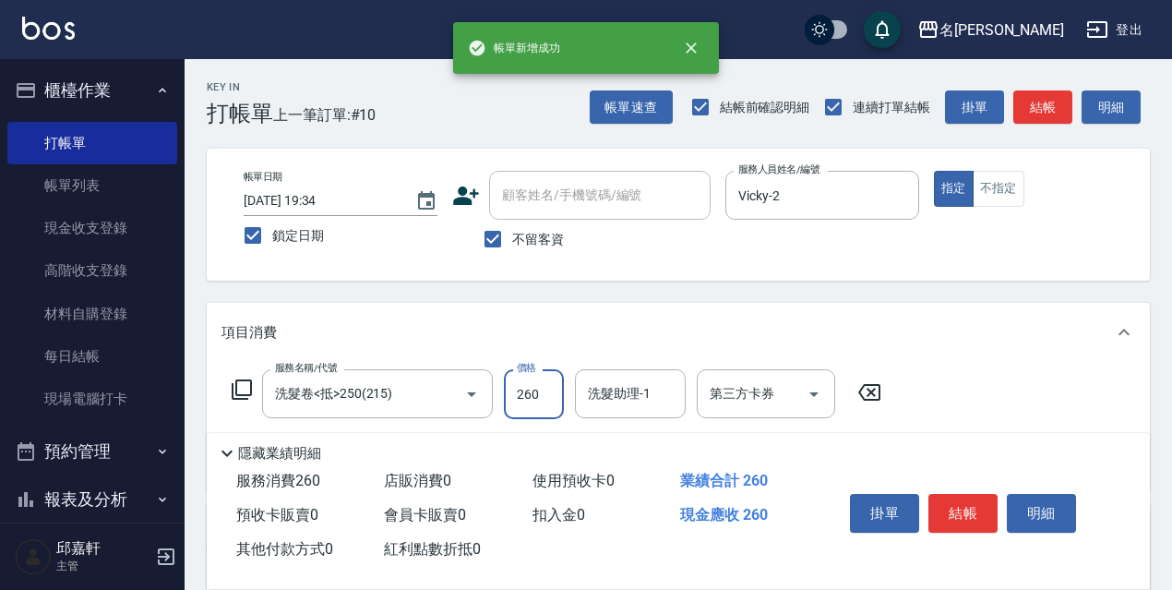
type input "260"
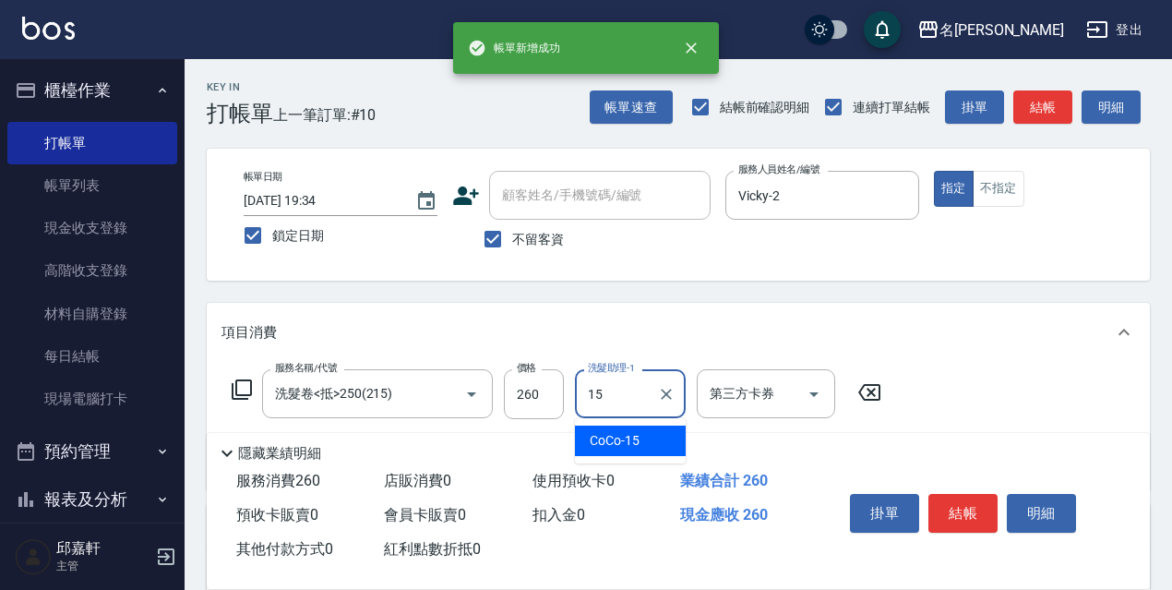
type input "CoCo-15"
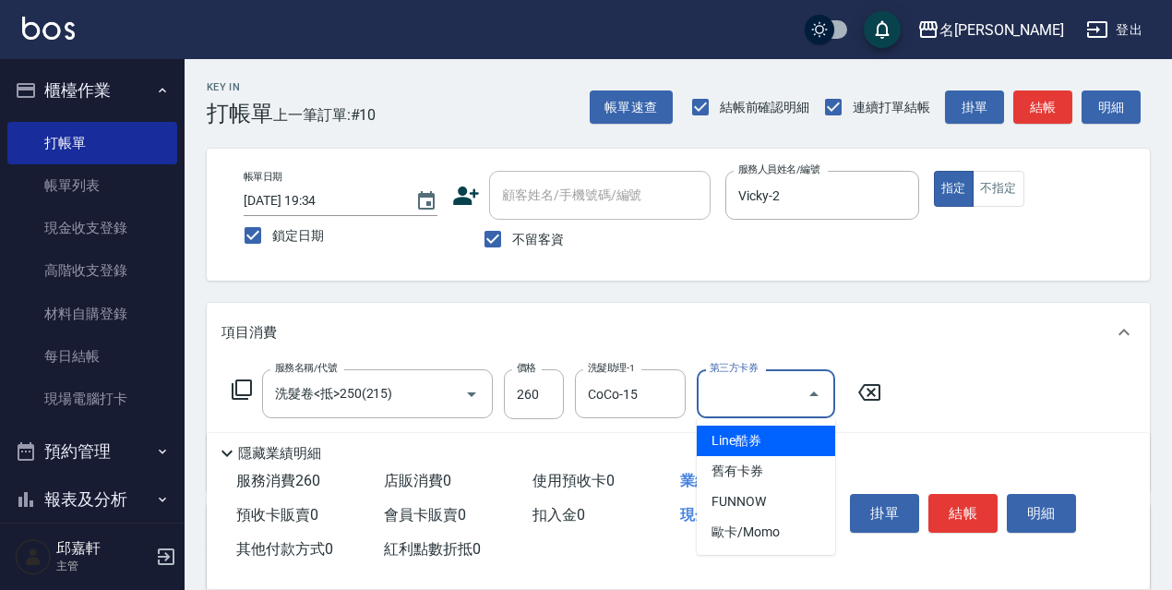
type input "舊有卡券"
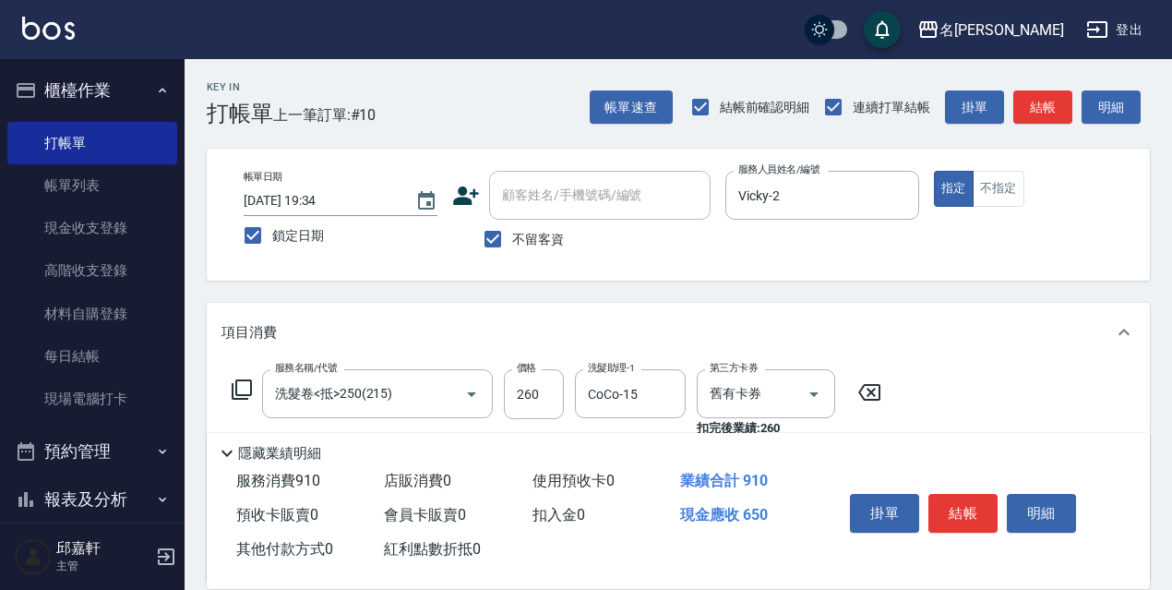
type input "剪髮650(309)"
type input "700"
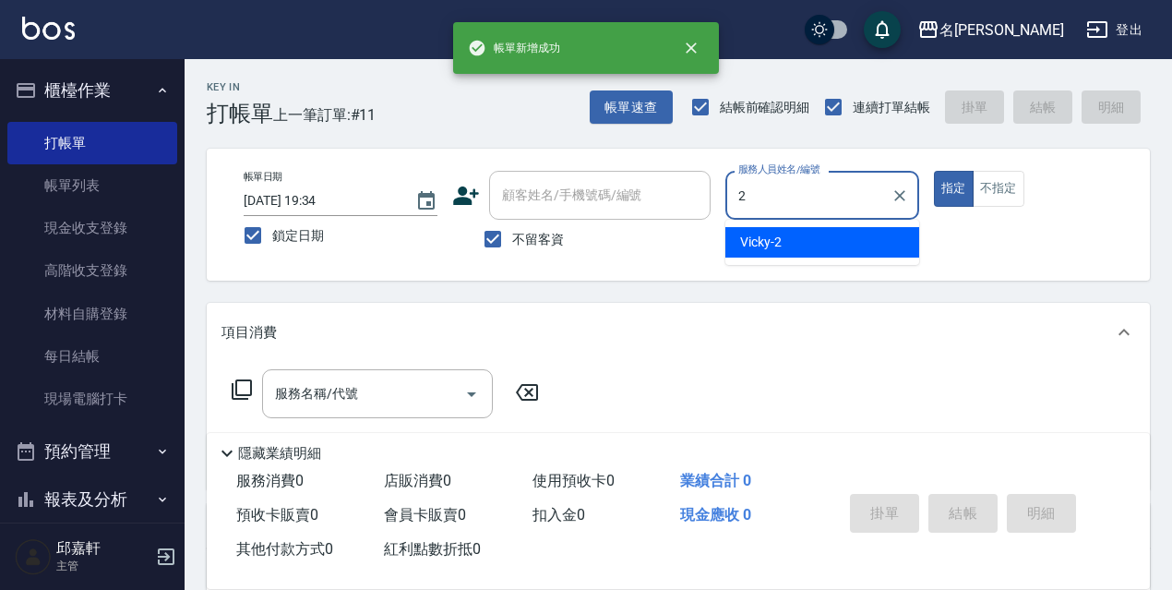
type input "Vicky-2"
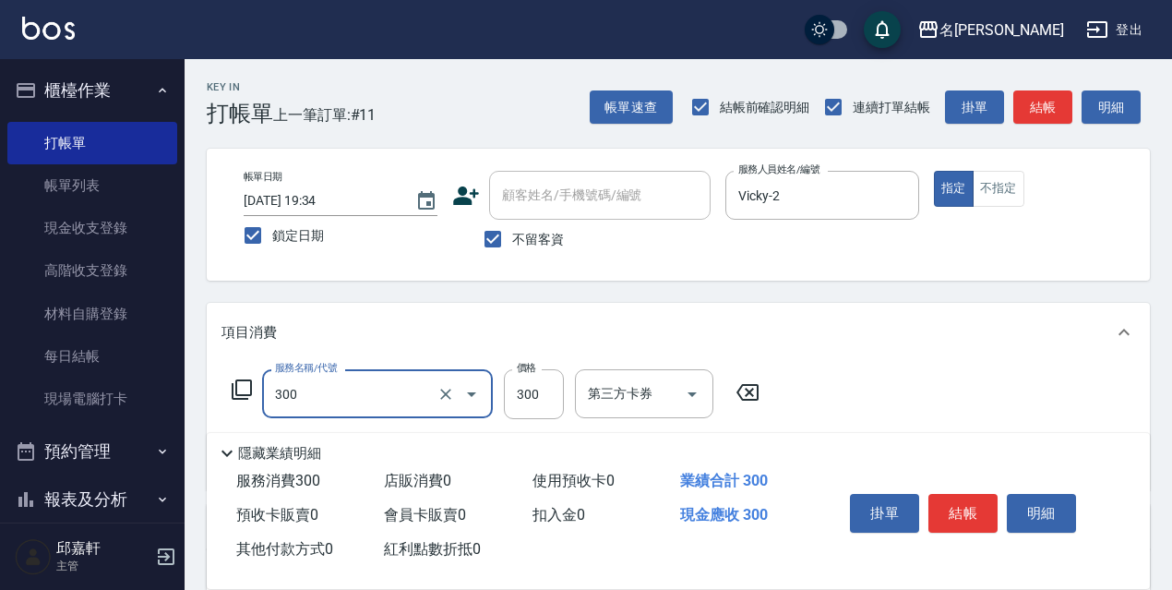
type input "洗髮300(300)"
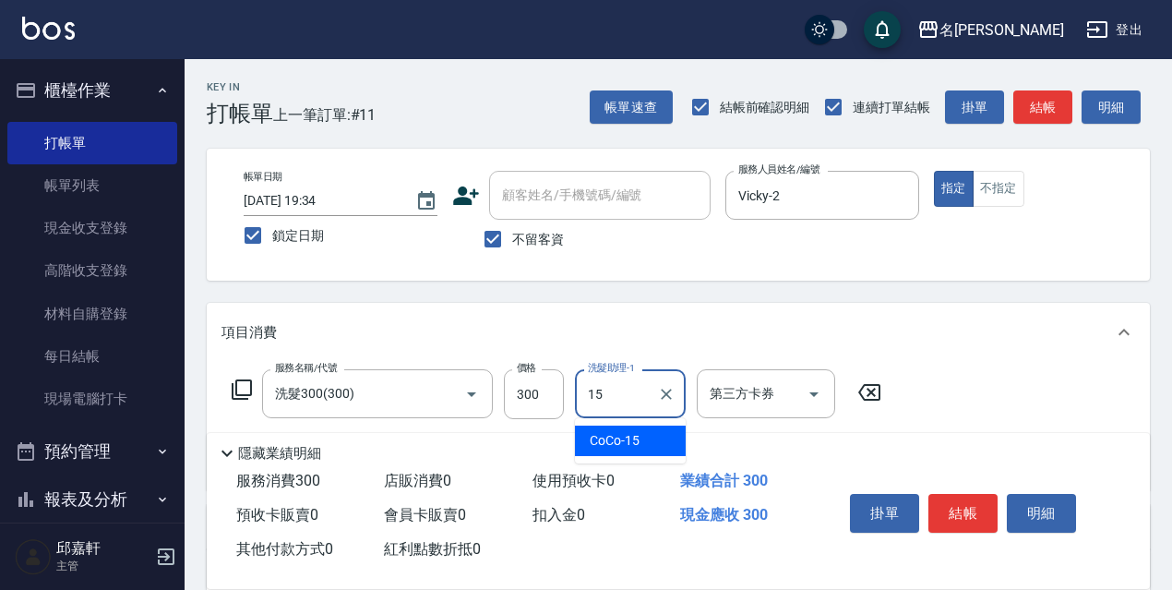
type input "CoCo-15"
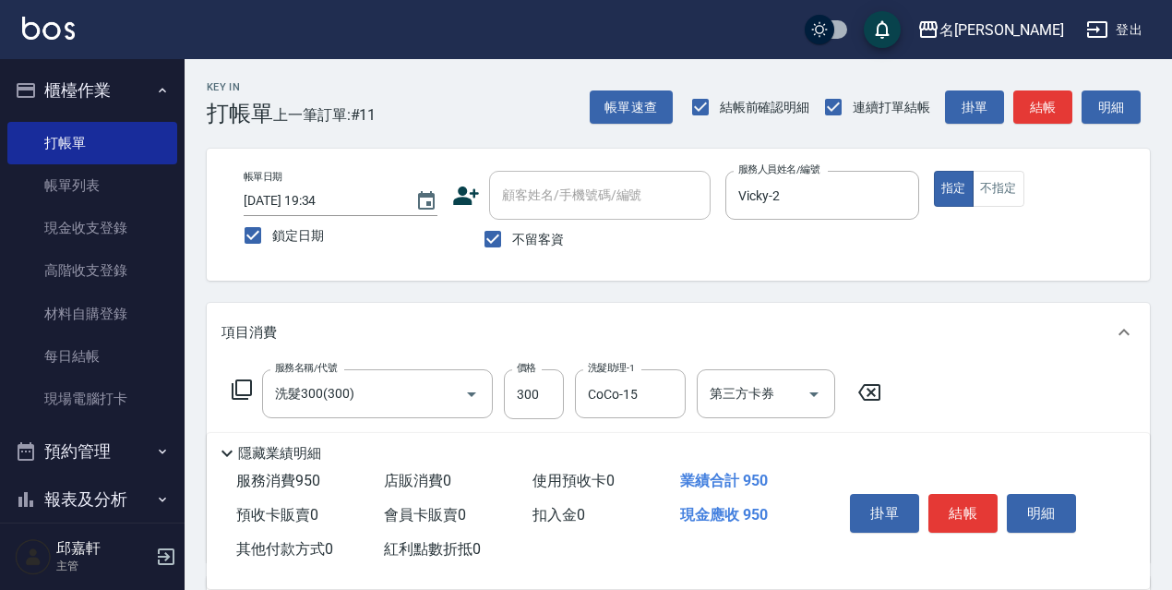
type input "剪髮650(309)"
type input "600"
click at [529, 253] on label "不留客資" at bounding box center [519, 239] width 90 height 39
click at [512, 253] on input "不留客資" at bounding box center [493, 239] width 39 height 39
checkbox input "false"
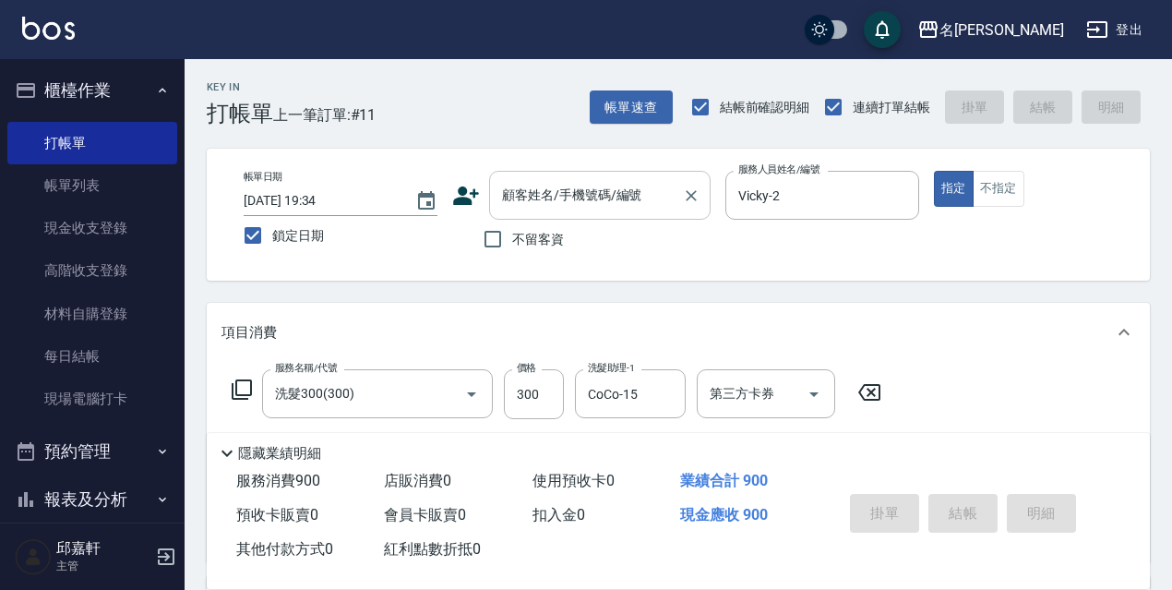
click at [568, 210] on input "顧客姓名/手機號碼/編號" at bounding box center [586, 195] width 177 height 32
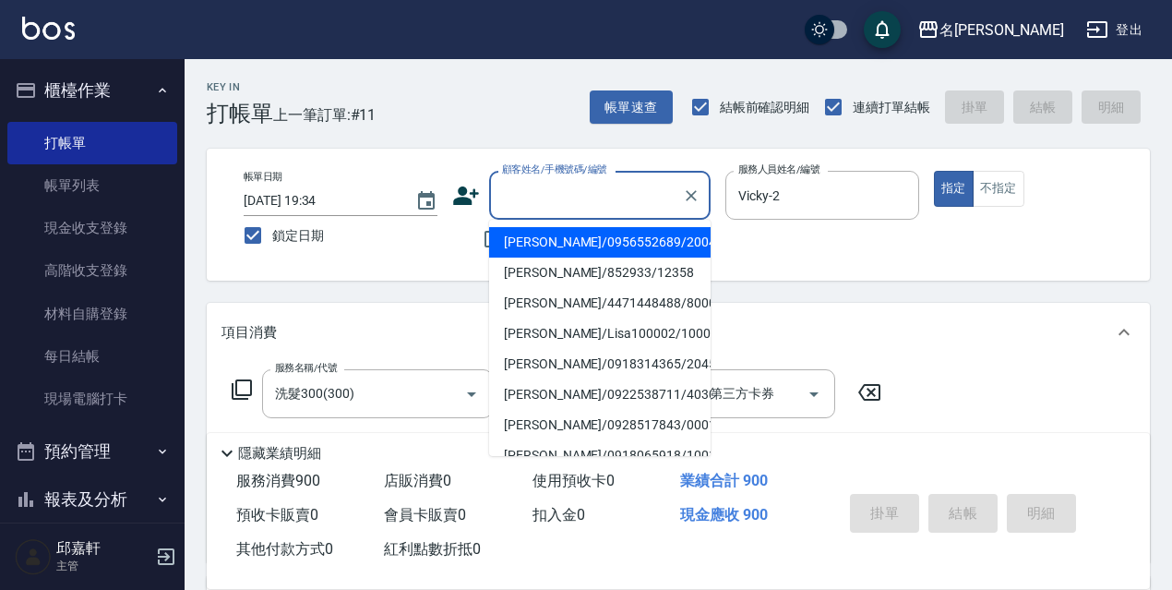
click at [566, 236] on li "黃嘉慧/0956552689/20042" at bounding box center [600, 242] width 222 height 30
type input "黃嘉慧/0956552689/20042"
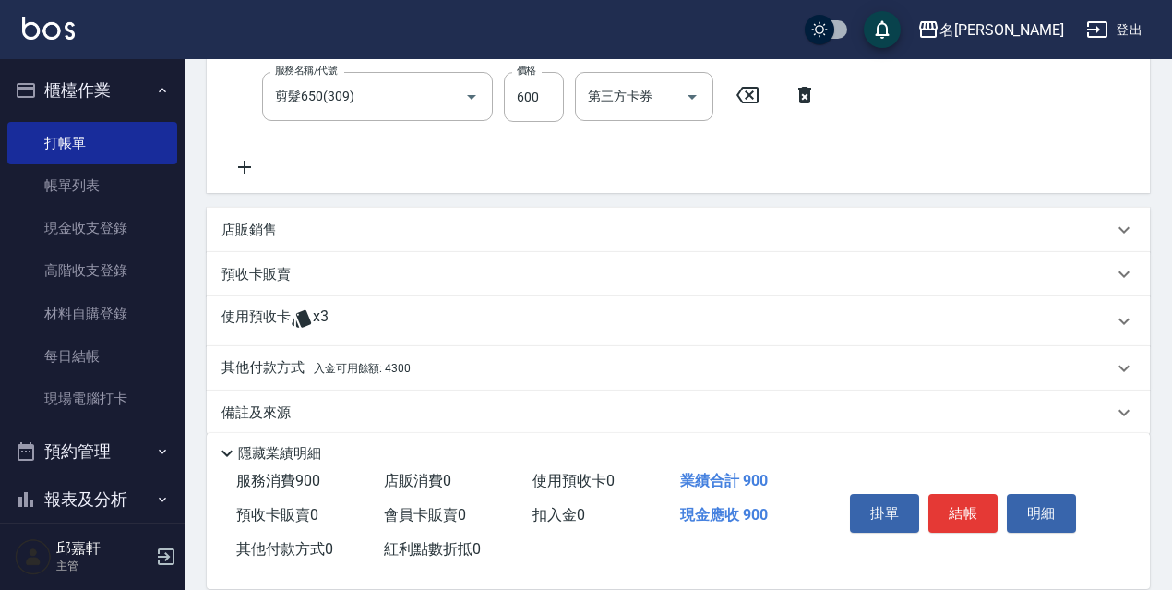
scroll to position [391, 0]
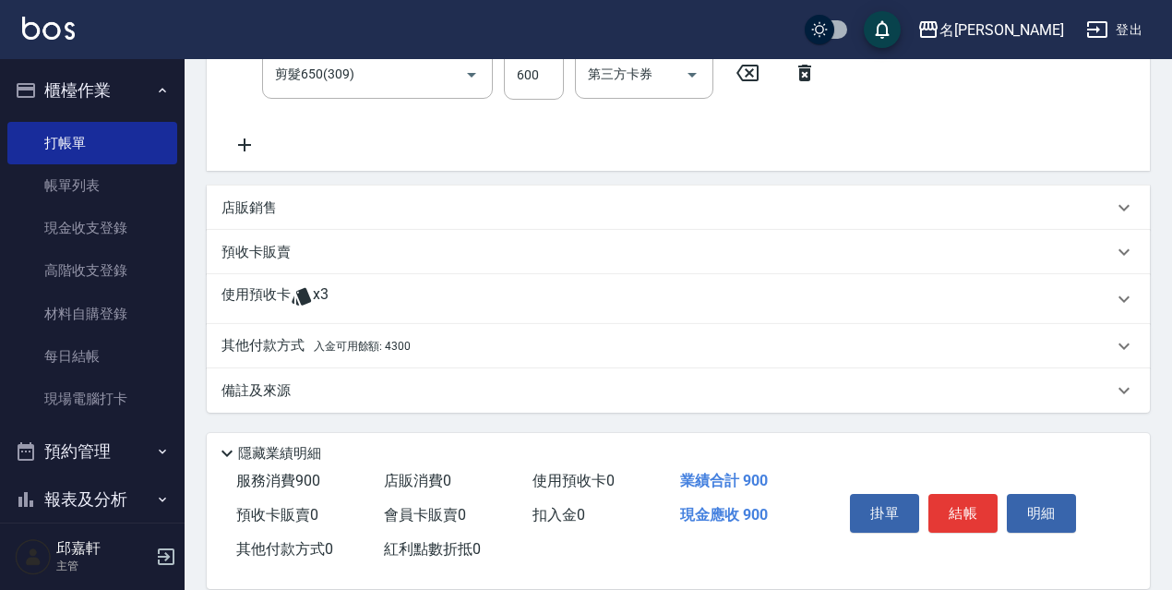
click at [467, 338] on div "其他付款方式 入金可用餘額: 4300" at bounding box center [668, 346] width 892 height 20
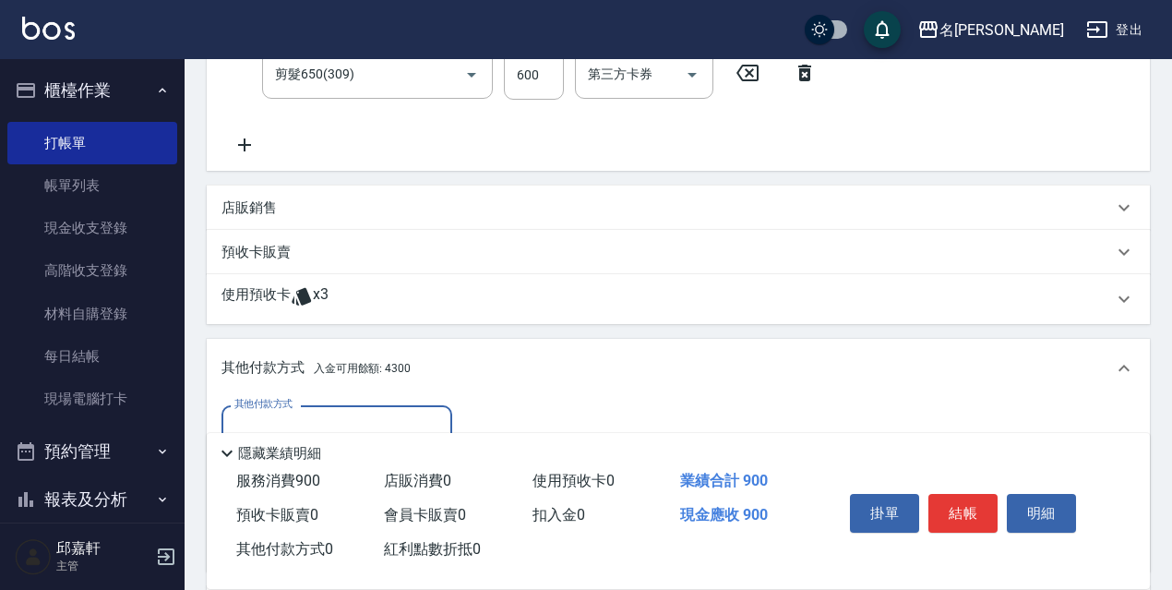
scroll to position [609, 0]
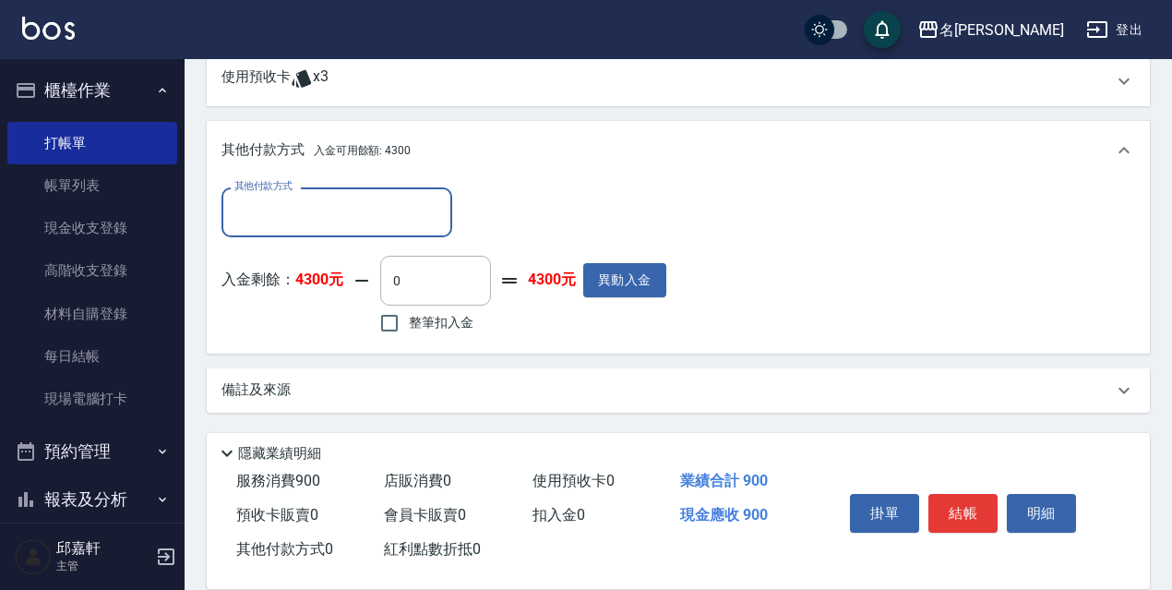
click at [439, 341] on label "整筆扣入金" at bounding box center [421, 323] width 103 height 39
click at [409, 341] on input "整筆扣入金" at bounding box center [389, 323] width 39 height 39
checkbox input "true"
type input "900"
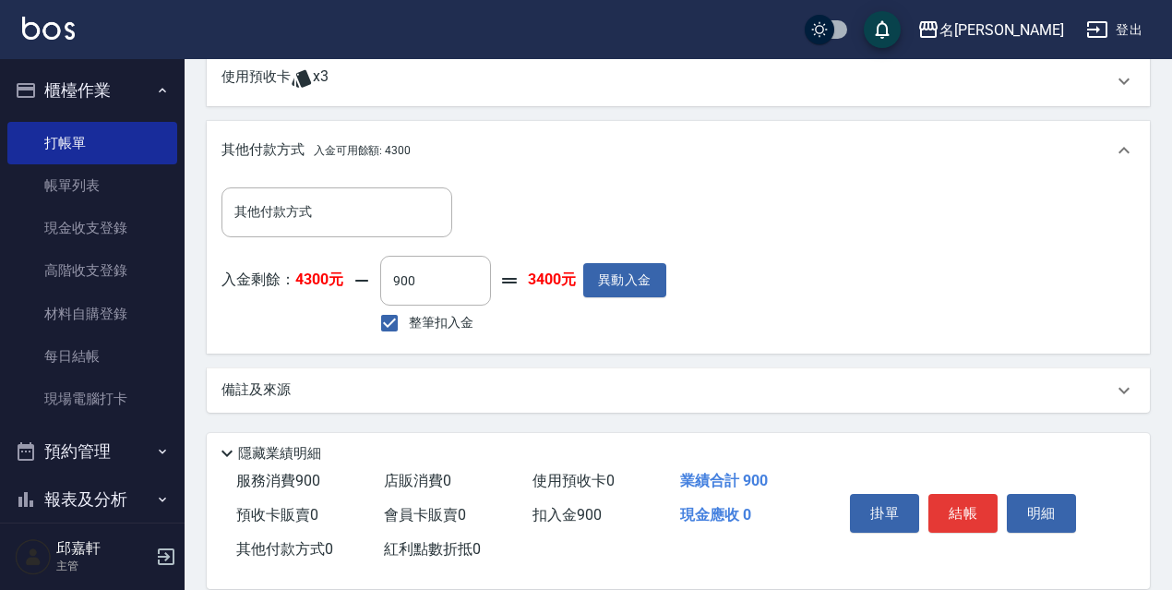
click at [437, 321] on span "整筆扣入金" at bounding box center [441, 322] width 65 height 19
click at [409, 321] on input "整筆扣入金" at bounding box center [389, 323] width 39 height 39
checkbox input "false"
type input "0"
click at [433, 323] on span "整筆扣入金" at bounding box center [441, 322] width 65 height 19
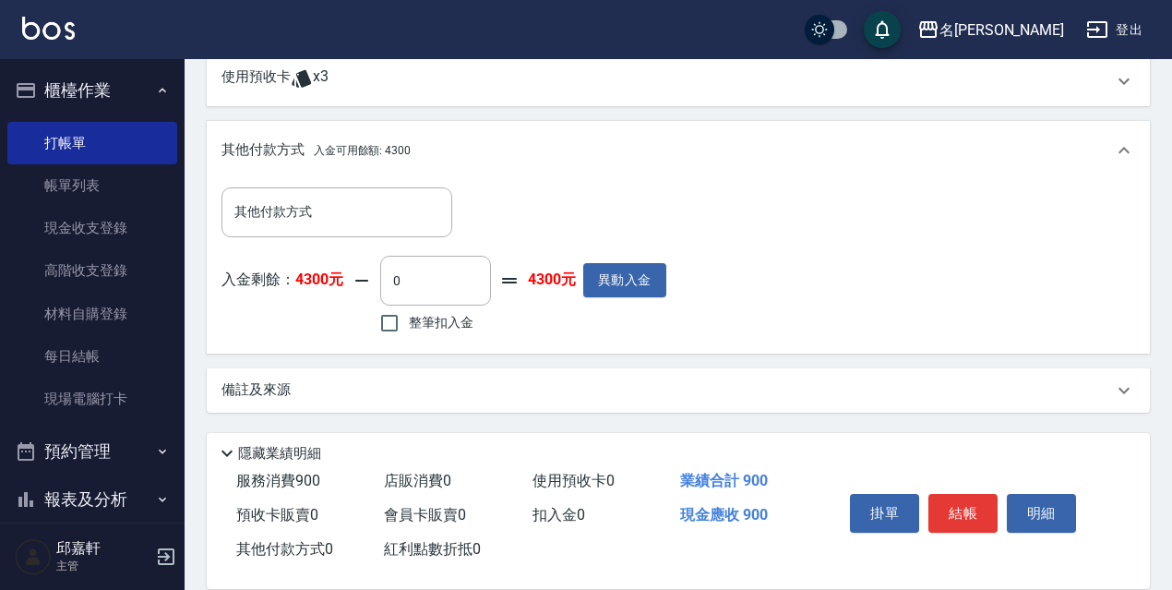
click at [409, 323] on input "整筆扣入金" at bounding box center [389, 323] width 39 height 39
checkbox input "true"
type input "900"
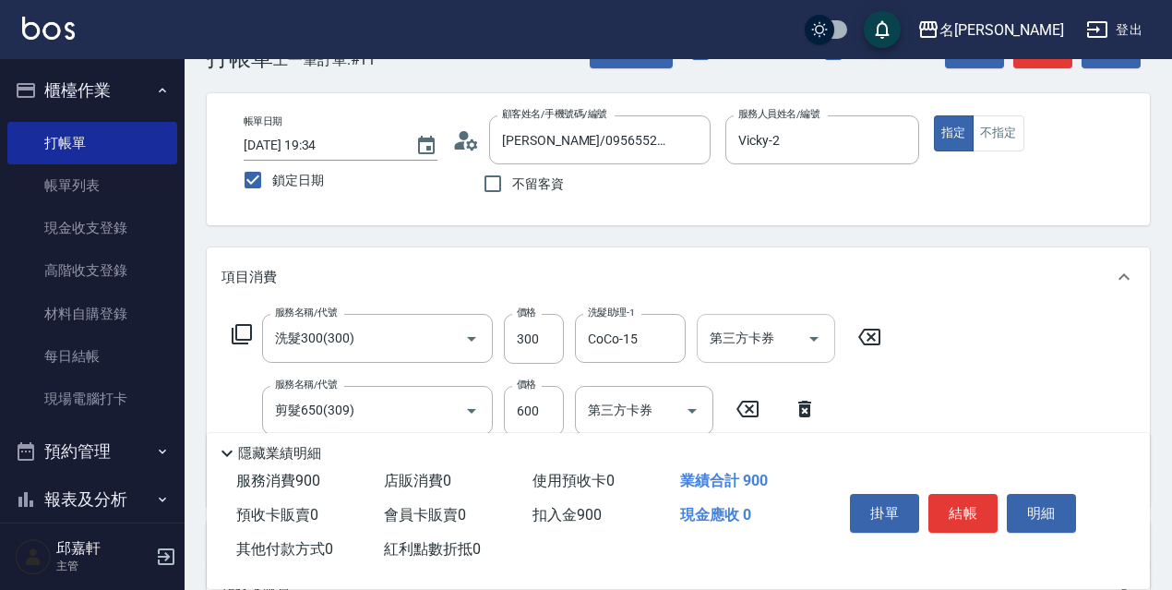
scroll to position [0, 0]
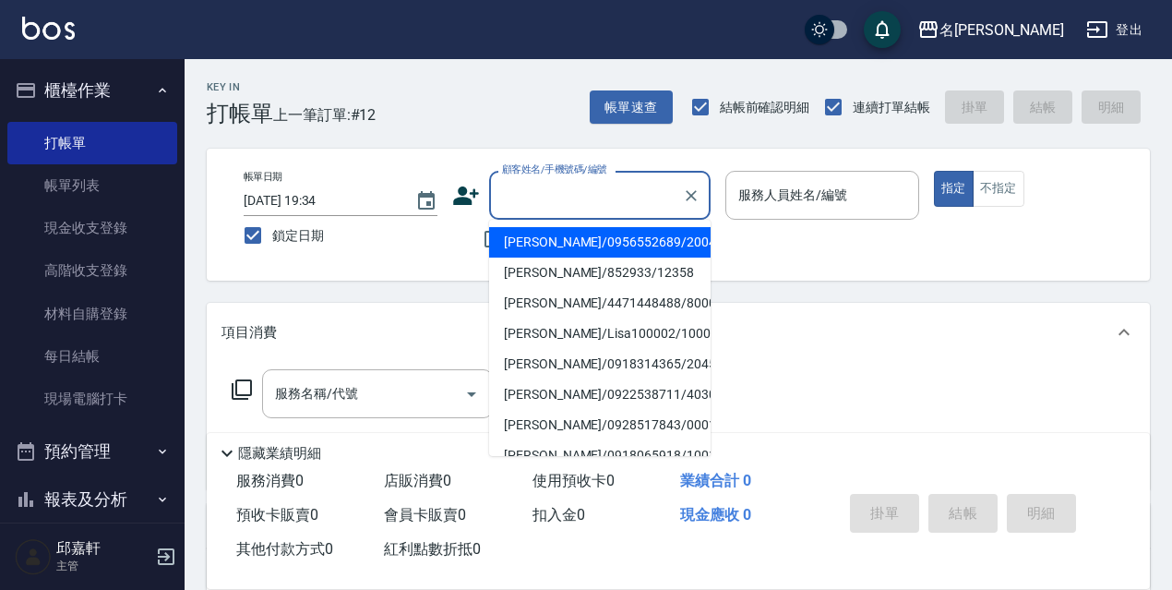
click at [567, 201] on input "顧客姓名/手機號碼/編號" at bounding box center [586, 195] width 177 height 32
click at [571, 237] on li "黃嘉慧/0956552689/20042" at bounding box center [600, 242] width 222 height 30
type input "黃嘉慧/0956552689/20042"
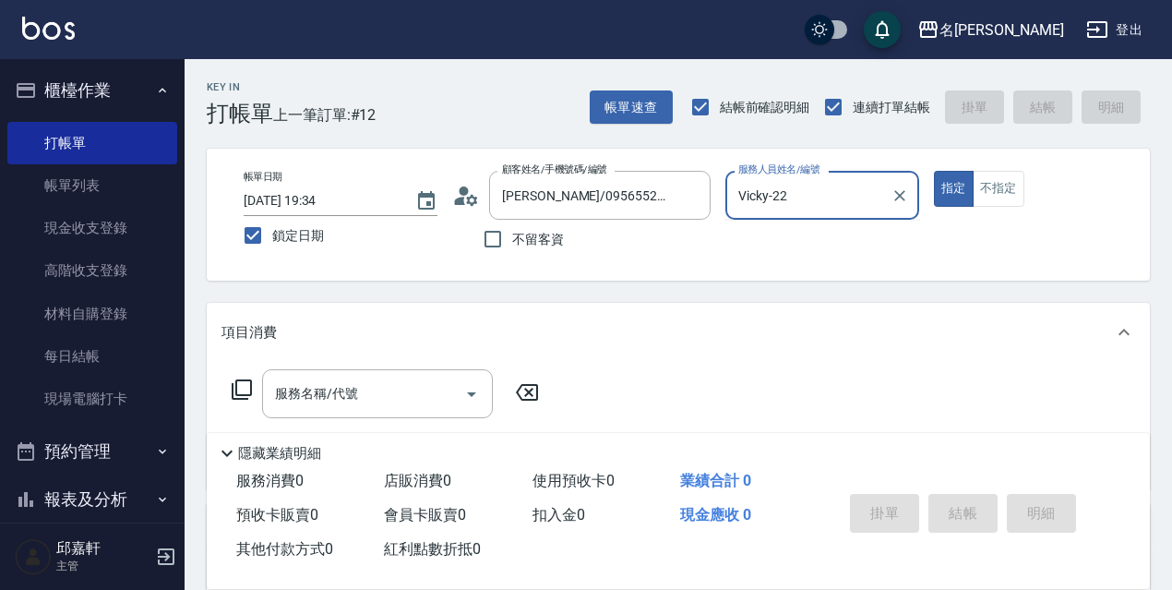
click at [934, 171] on button "指定" at bounding box center [954, 189] width 40 height 36
type input "Vicky-2"
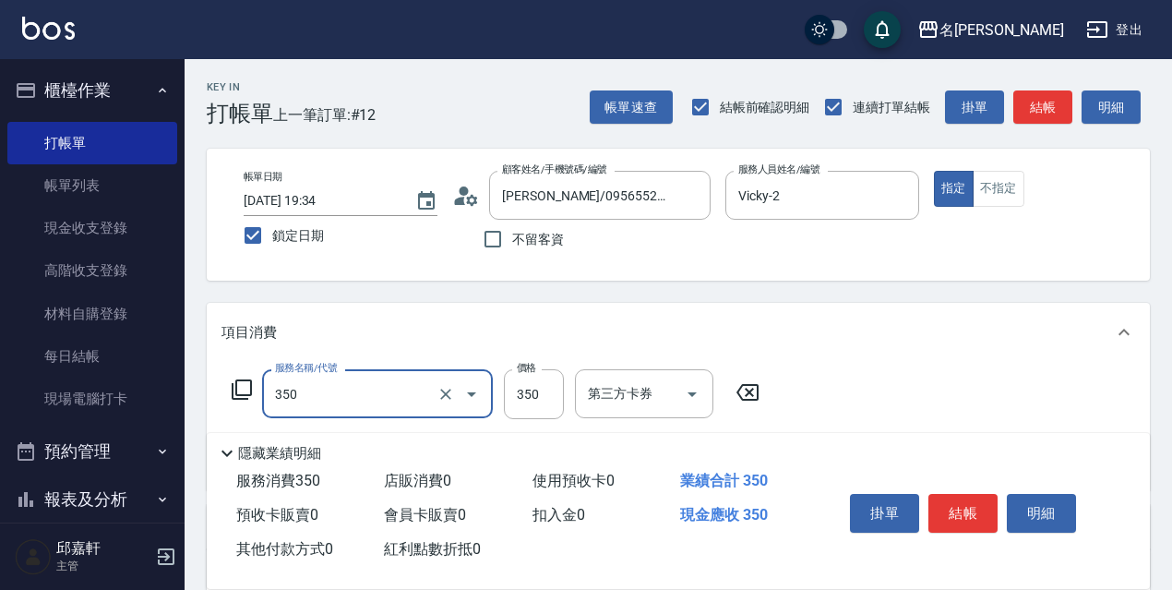
type input "洗髮350(350)"
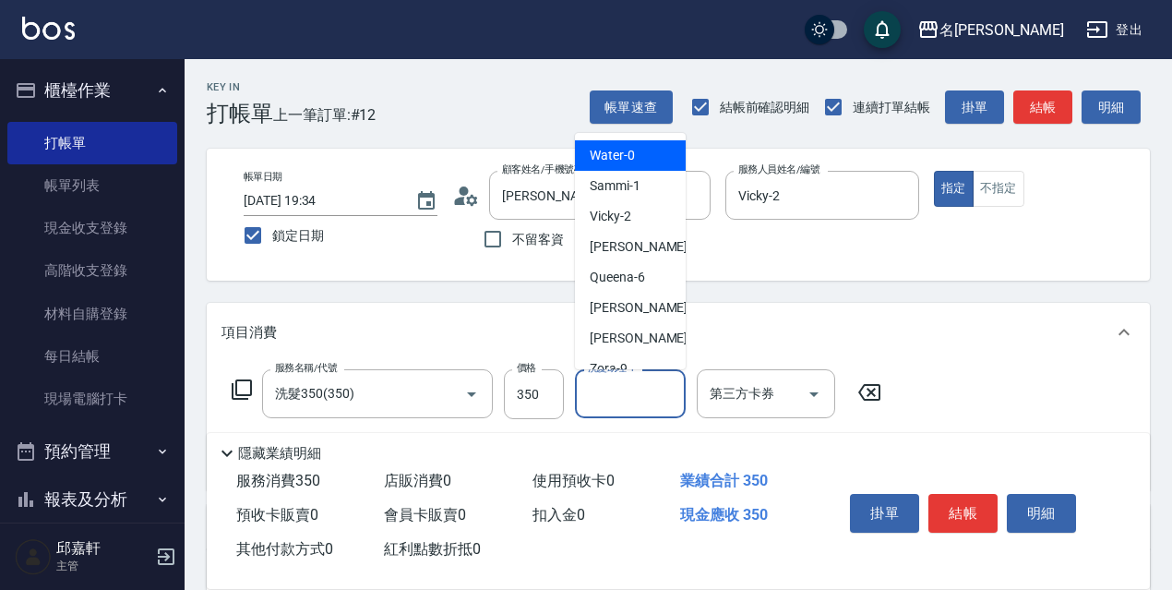
click at [645, 402] on input "洗髮助理-1" at bounding box center [630, 394] width 94 height 32
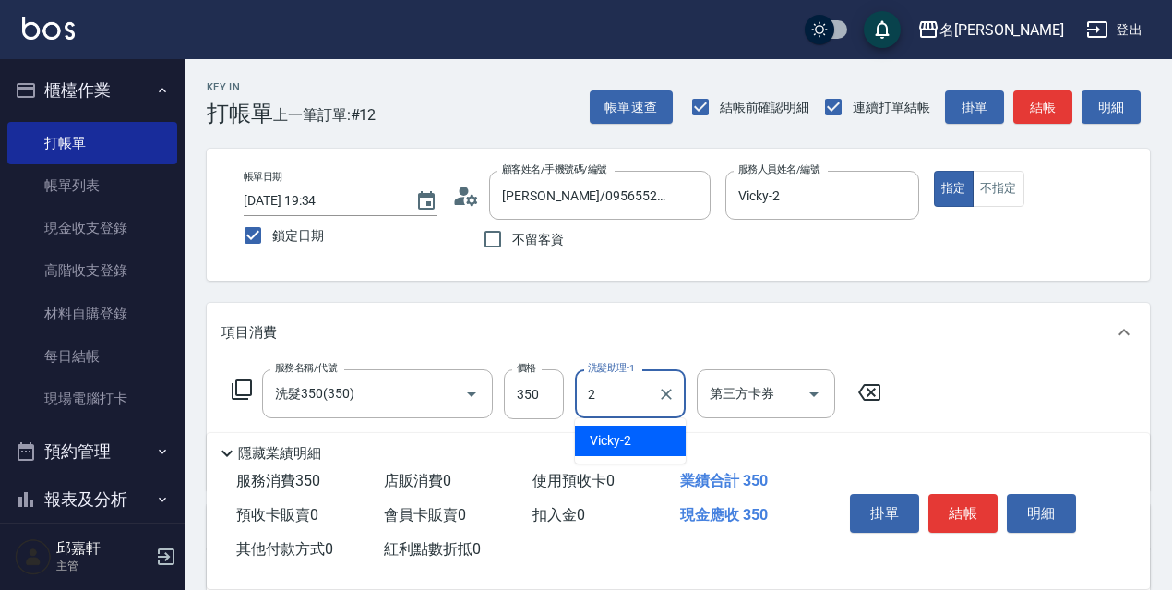
type input "Vicky-2"
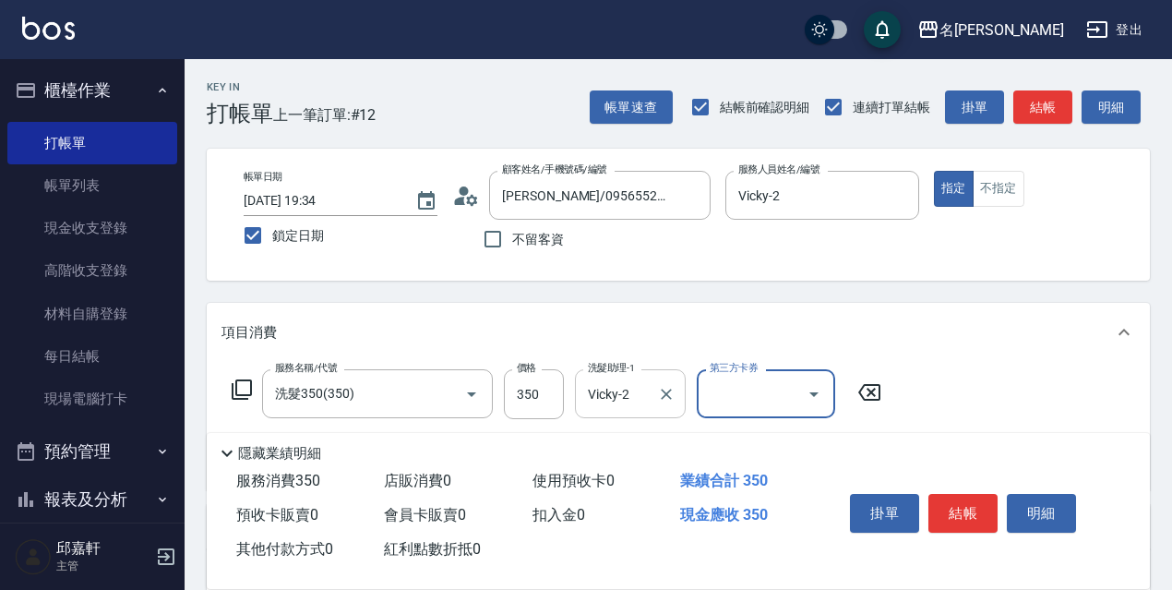
scroll to position [185, 0]
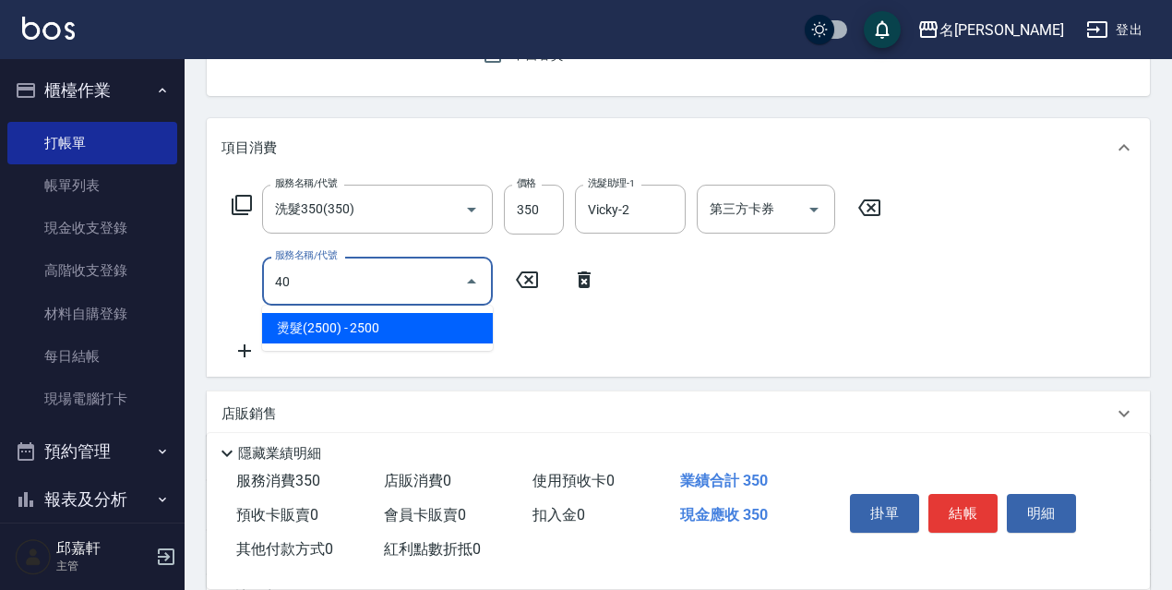
type input "4"
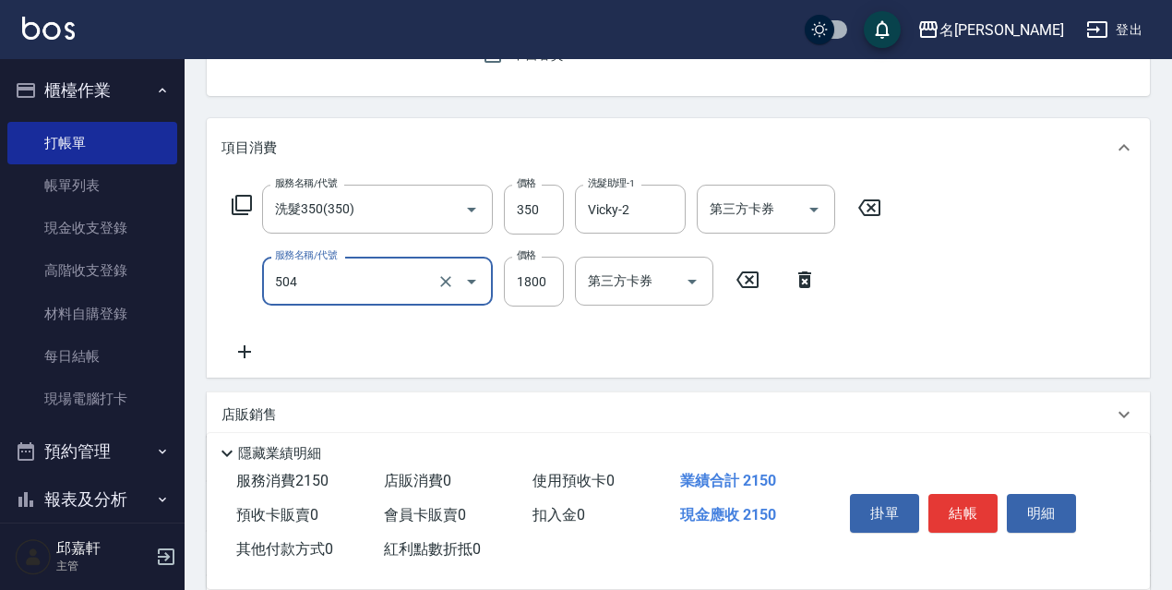
type input "染髮(1800)(504)"
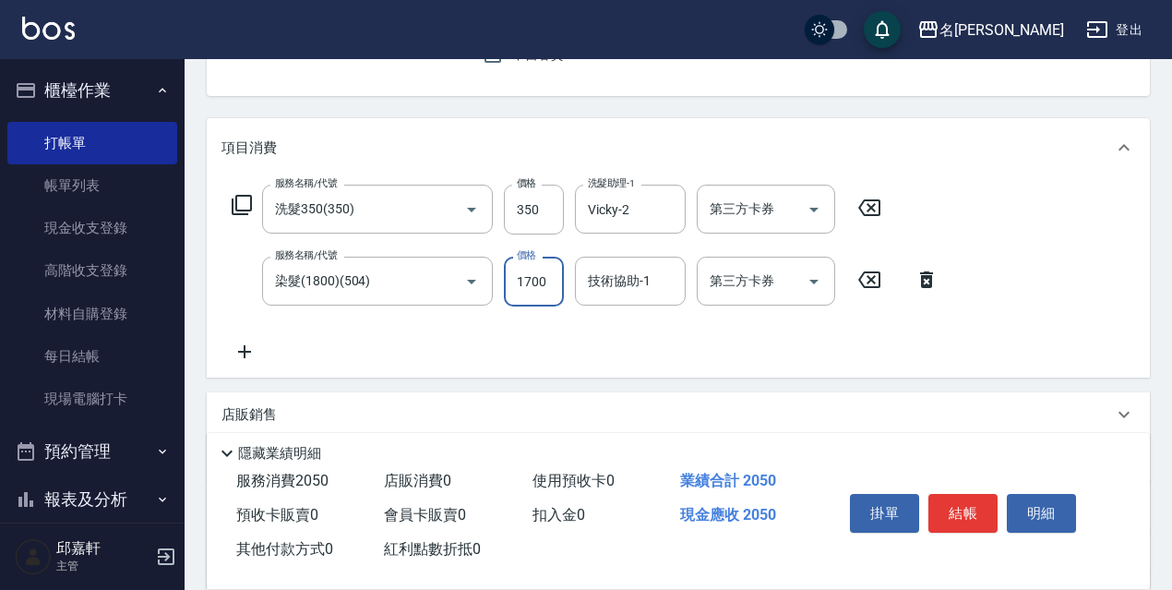
type input "1700"
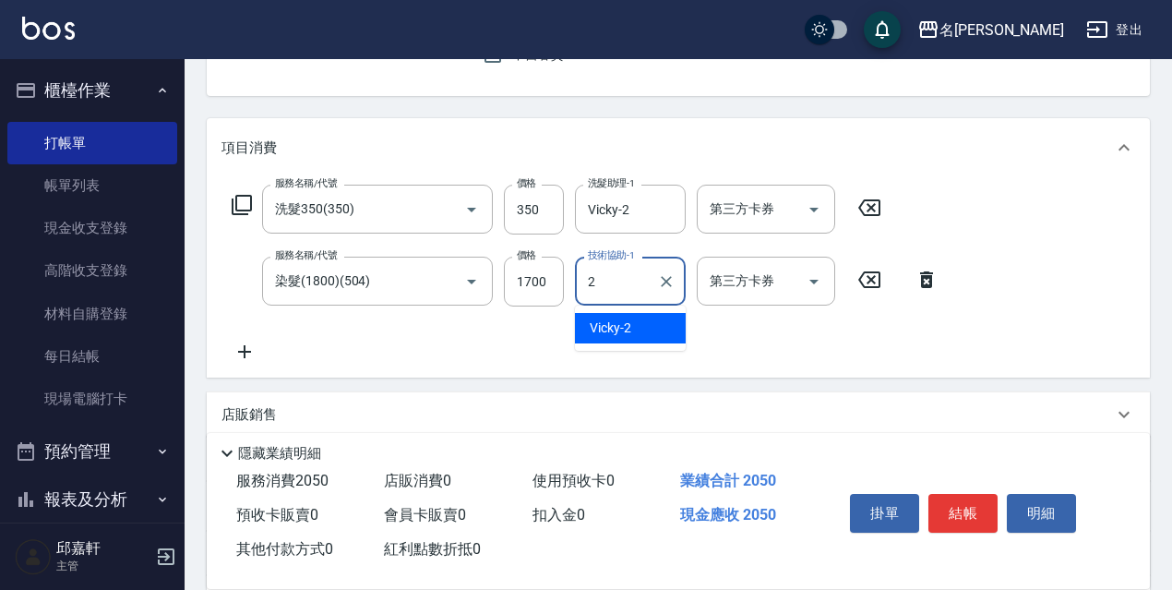
type input "Vicky-2"
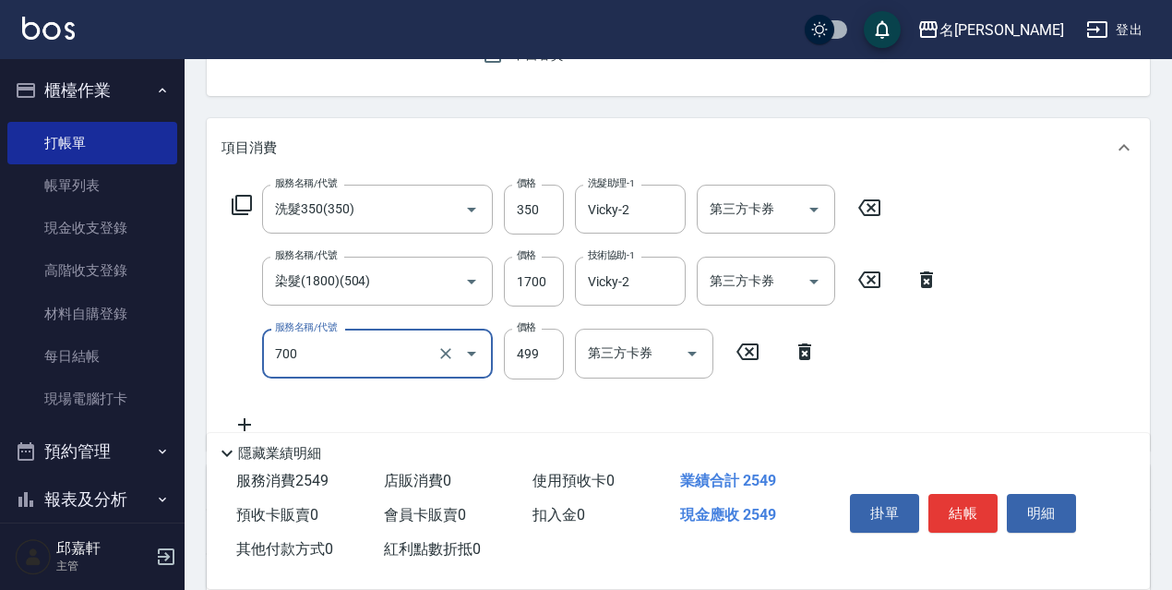
type input "頭皮隔離(700)"
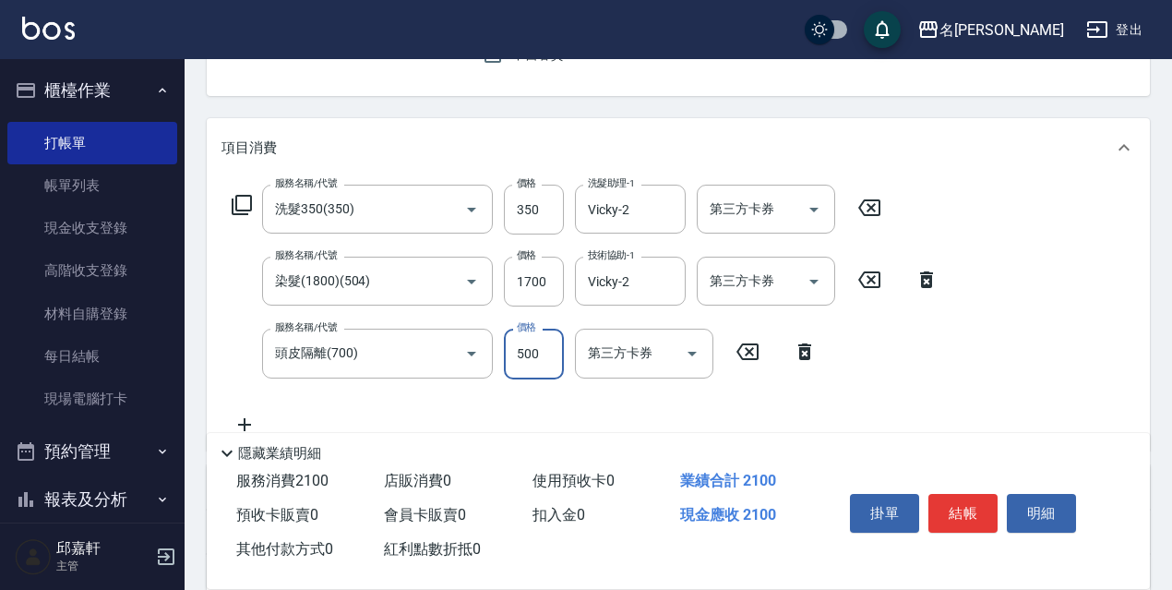
type input "500"
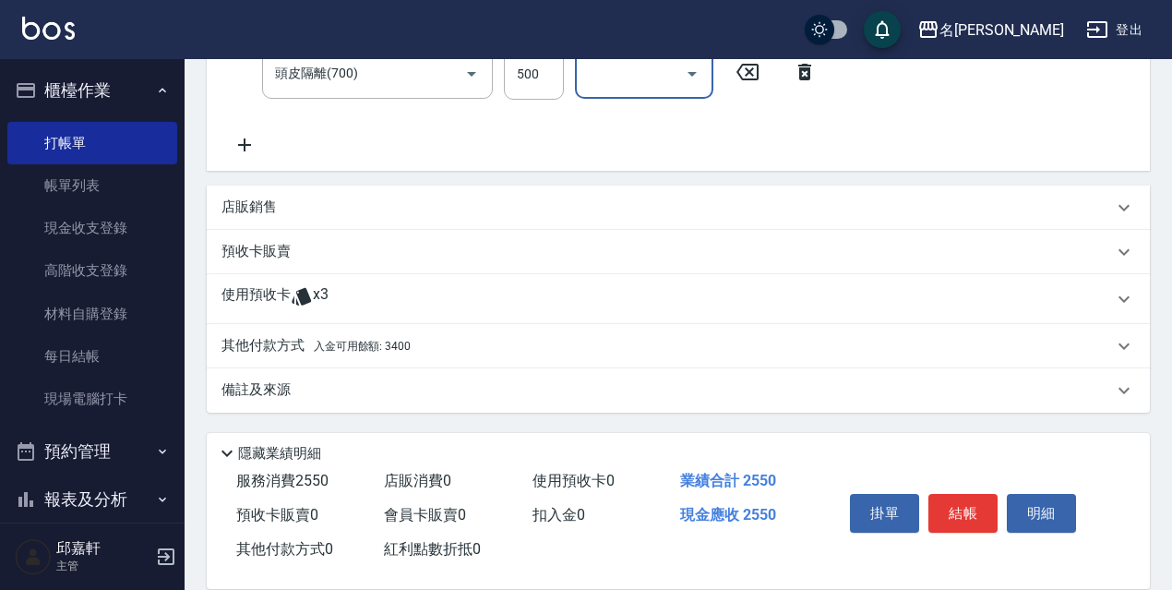
click at [434, 342] on div "其他付款方式 入金可用餘額: 3400" at bounding box center [668, 346] width 892 height 20
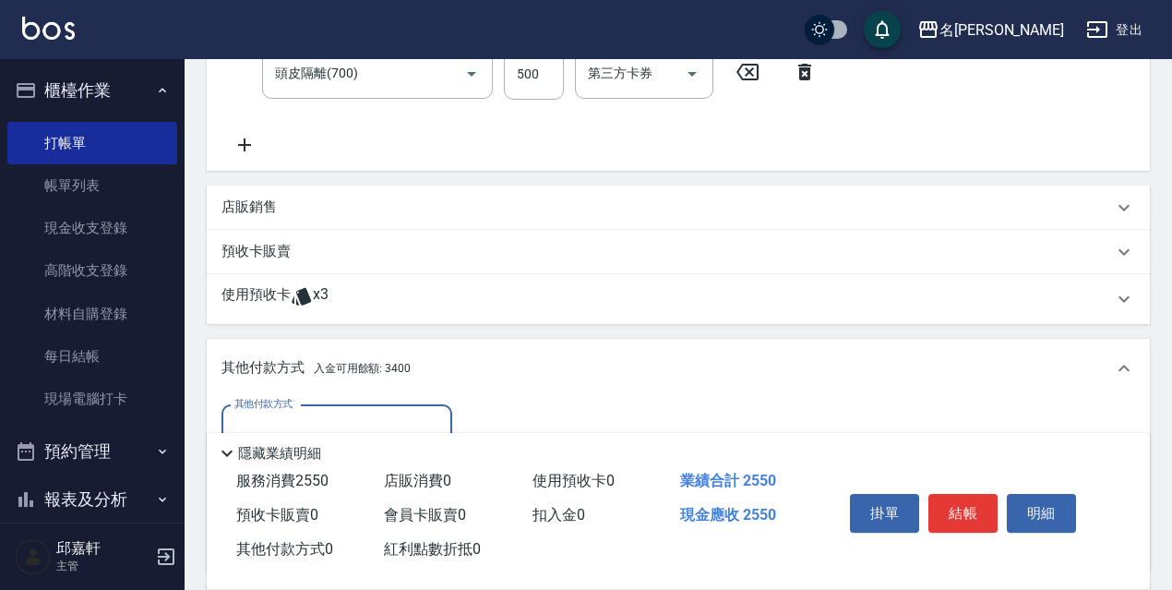
scroll to position [0, 0]
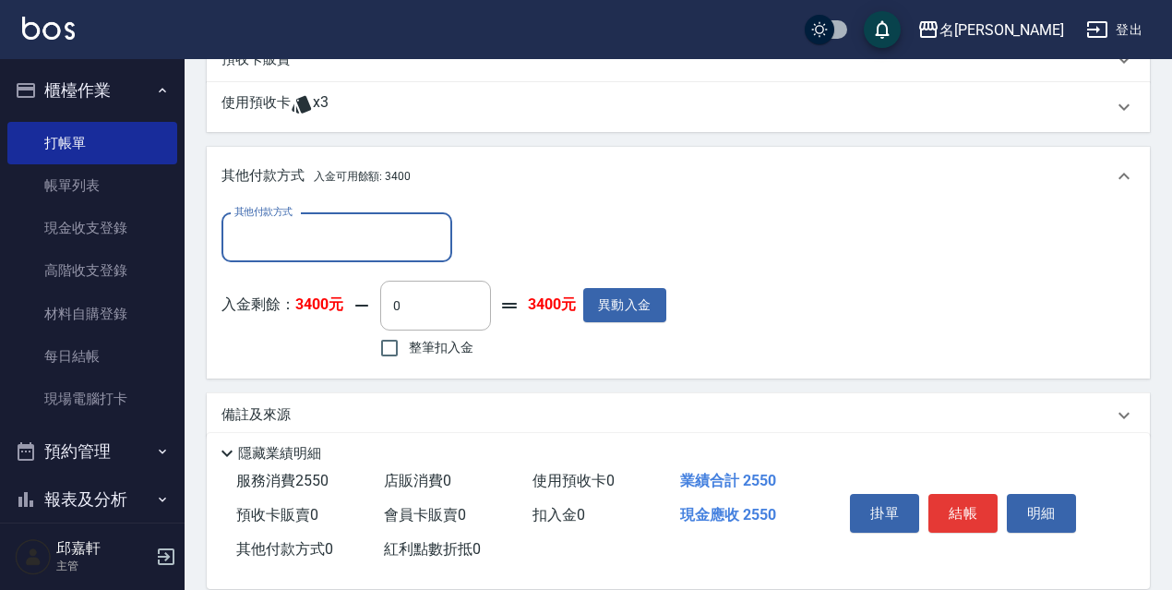
click at [450, 339] on span "整筆扣入金" at bounding box center [441, 347] width 65 height 19
click at [409, 339] on input "整筆扣入金" at bounding box center [389, 348] width 39 height 39
checkbox input "true"
type input "2550"
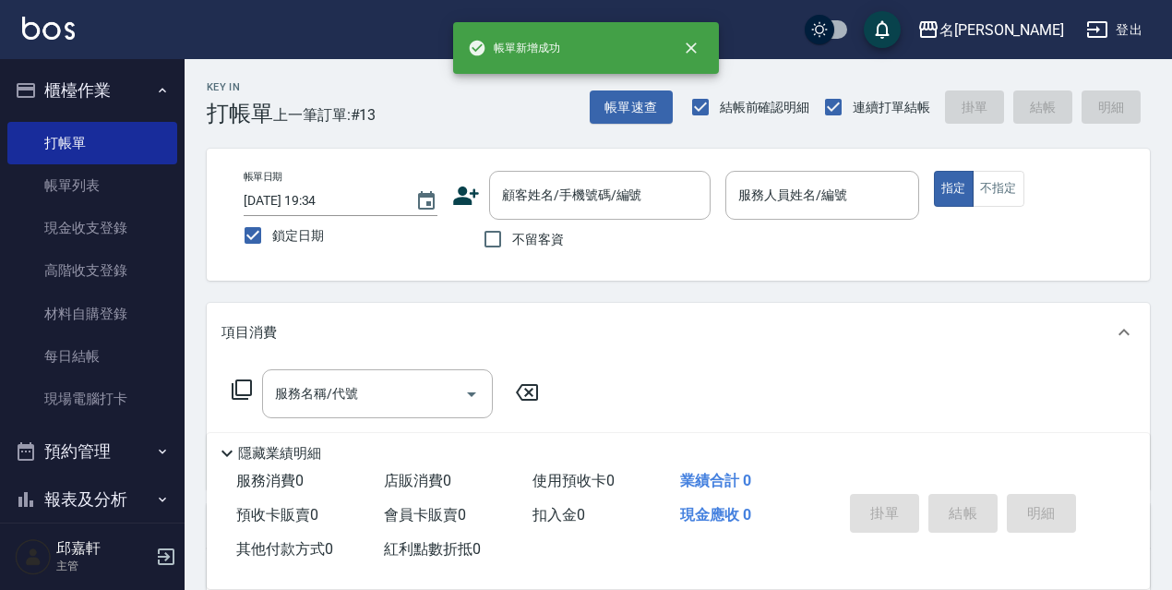
click at [539, 255] on label "不留客資" at bounding box center [519, 239] width 90 height 39
click at [512, 255] on input "不留客資" at bounding box center [493, 239] width 39 height 39
checkbox input "true"
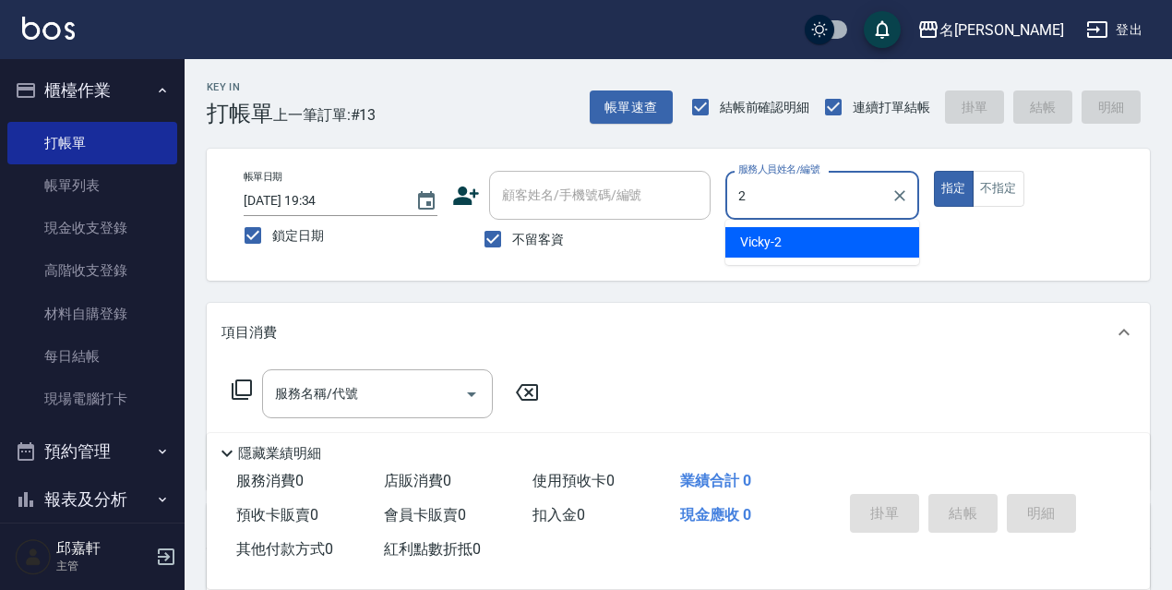
type input "Vicky-2"
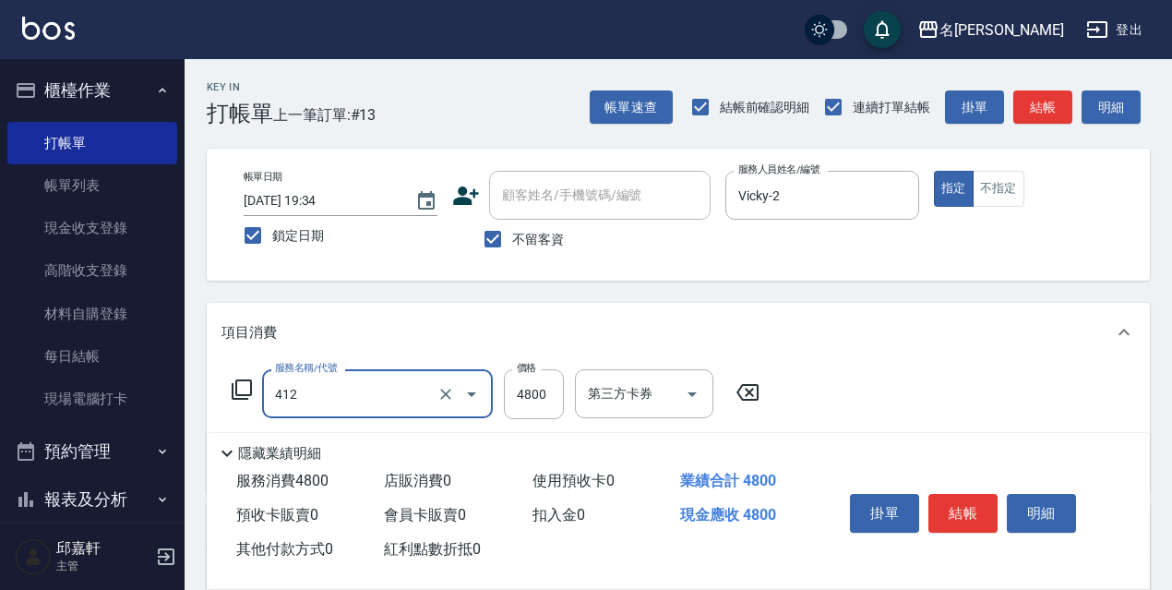
type input "阿速卡醫學燙髮(412)"
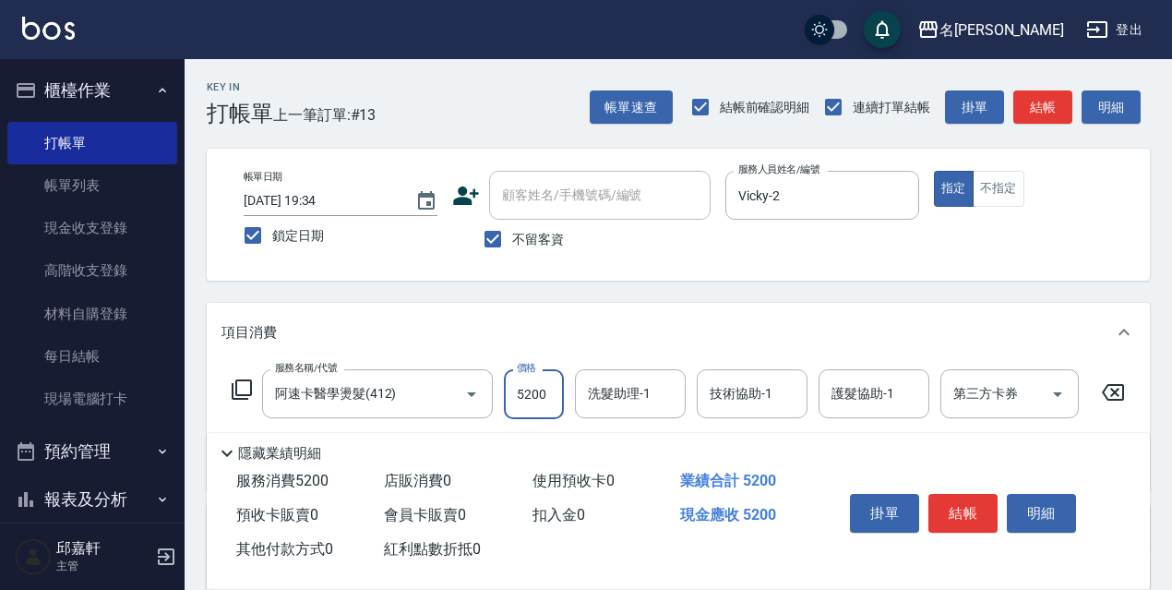
type input "5200"
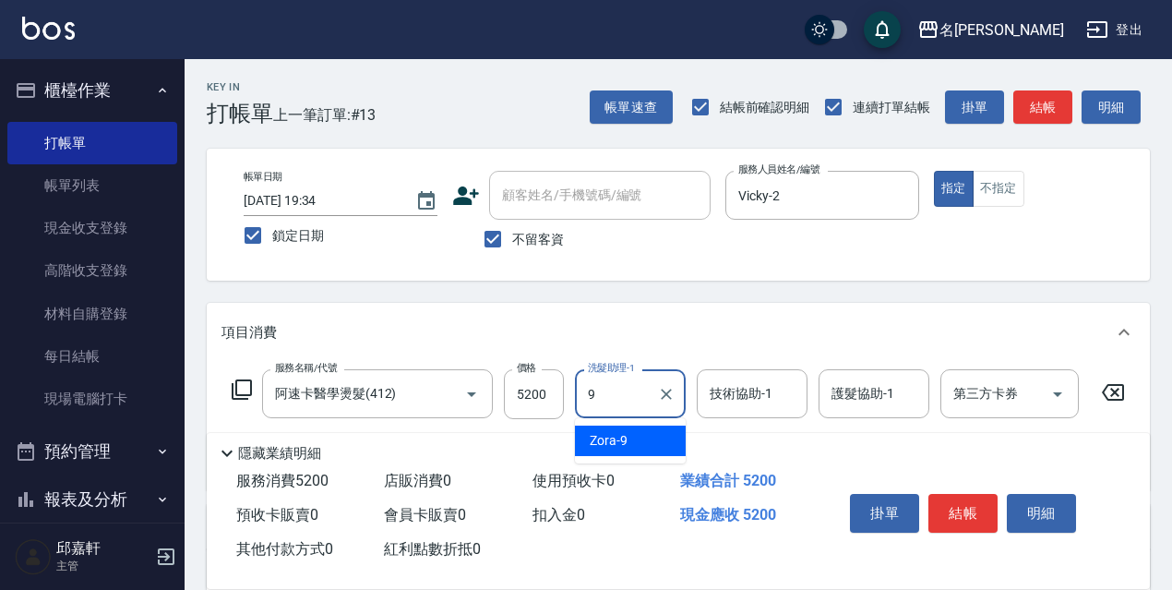
type input "Zora-9"
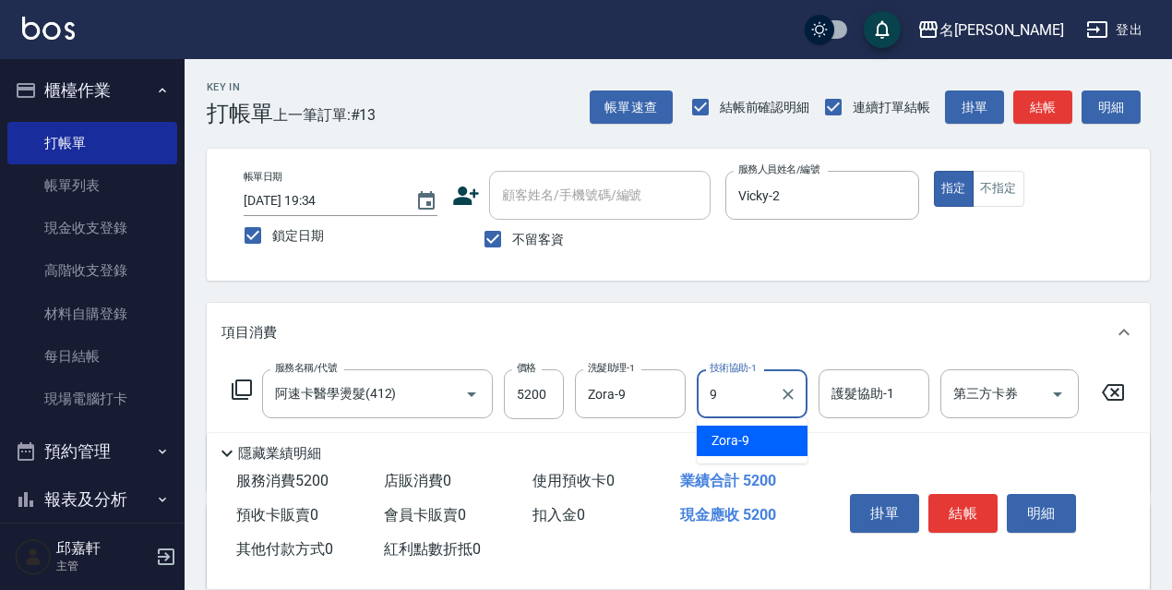
type input "Zora-9"
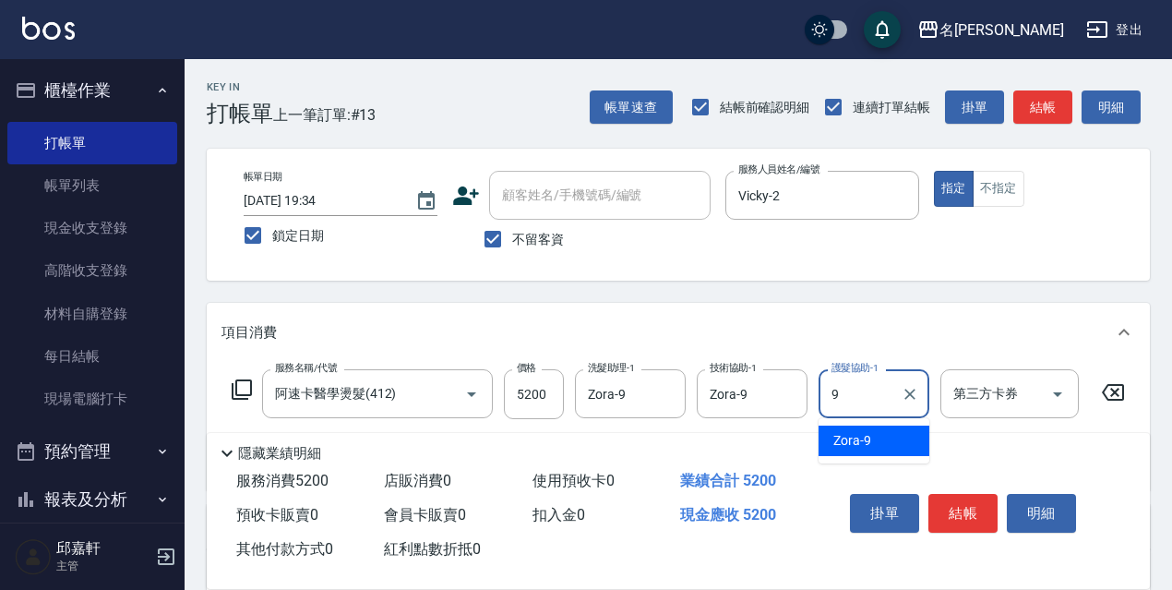
type input "Zora-9"
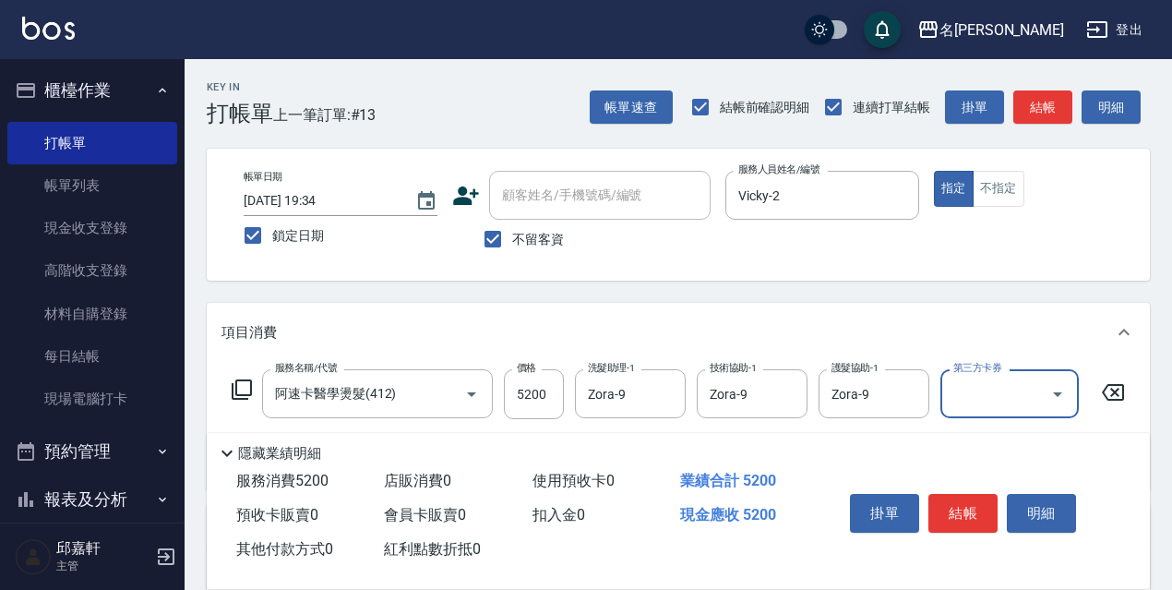
scroll to position [185, 0]
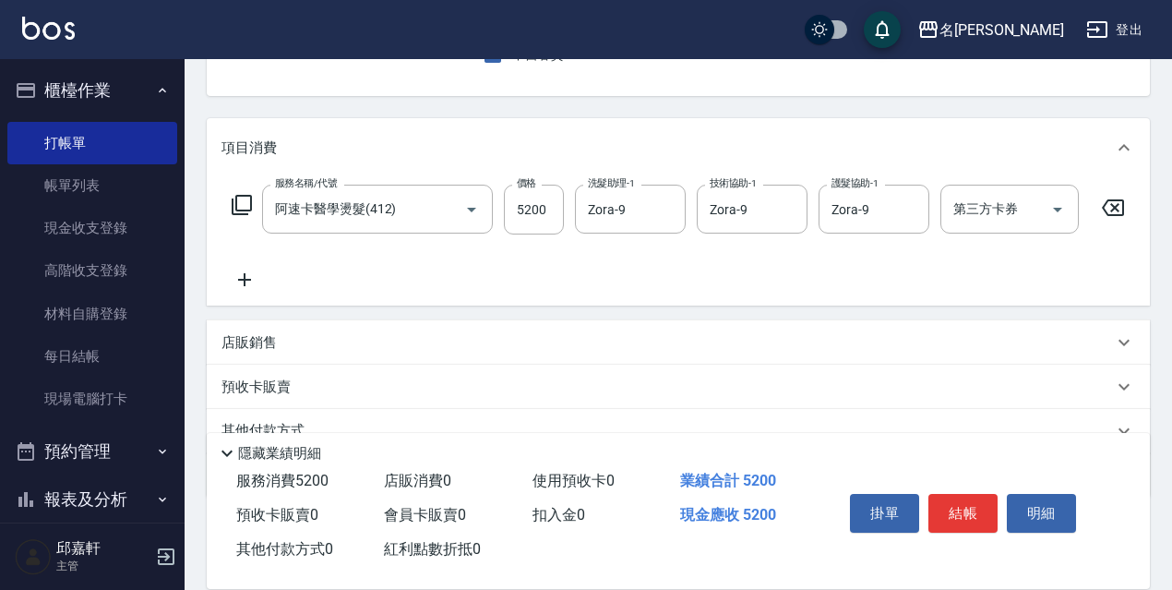
drag, startPoint x: 279, startPoint y: 356, endPoint x: 303, endPoint y: 355, distance: 24.0
click at [283, 353] on div "店販銷售" at bounding box center [668, 342] width 892 height 19
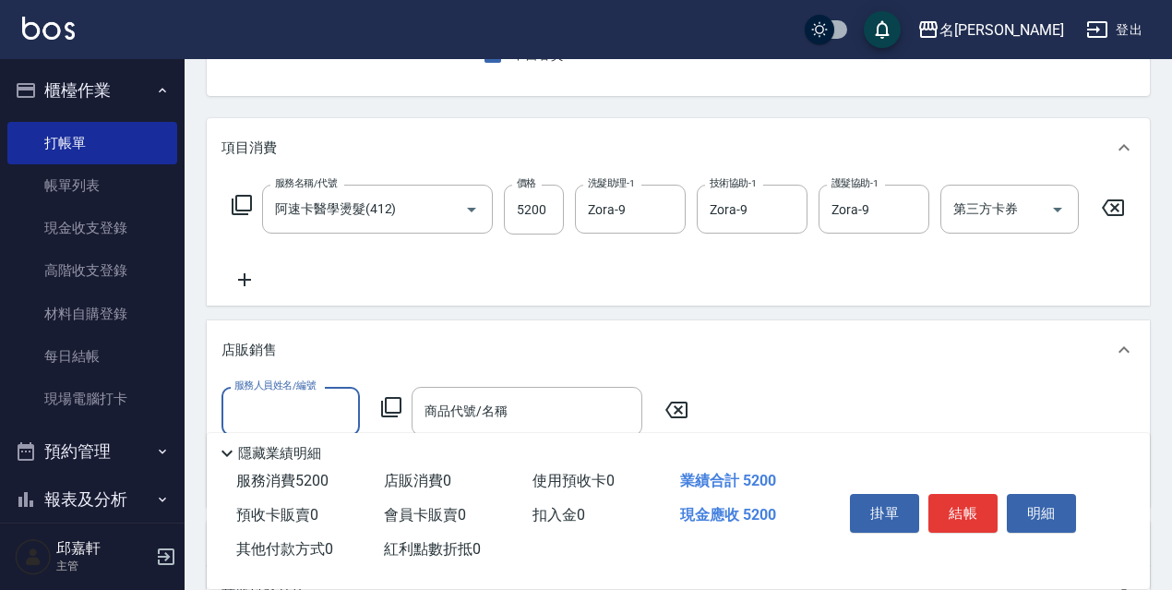
scroll to position [0, 0]
type input "Vicky-2"
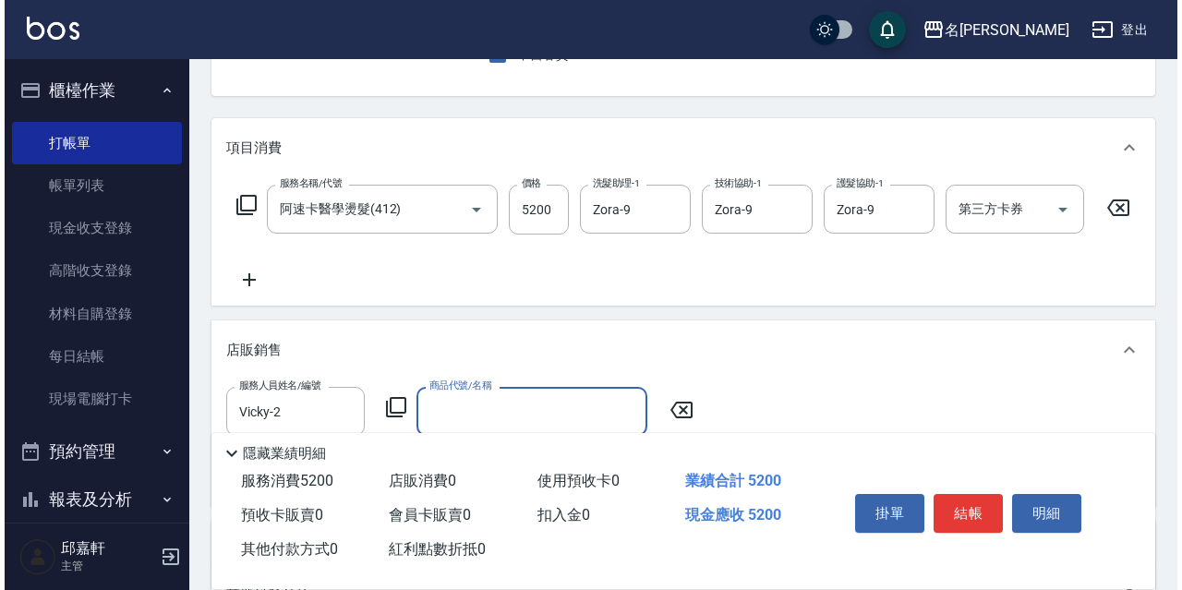
scroll to position [277, 0]
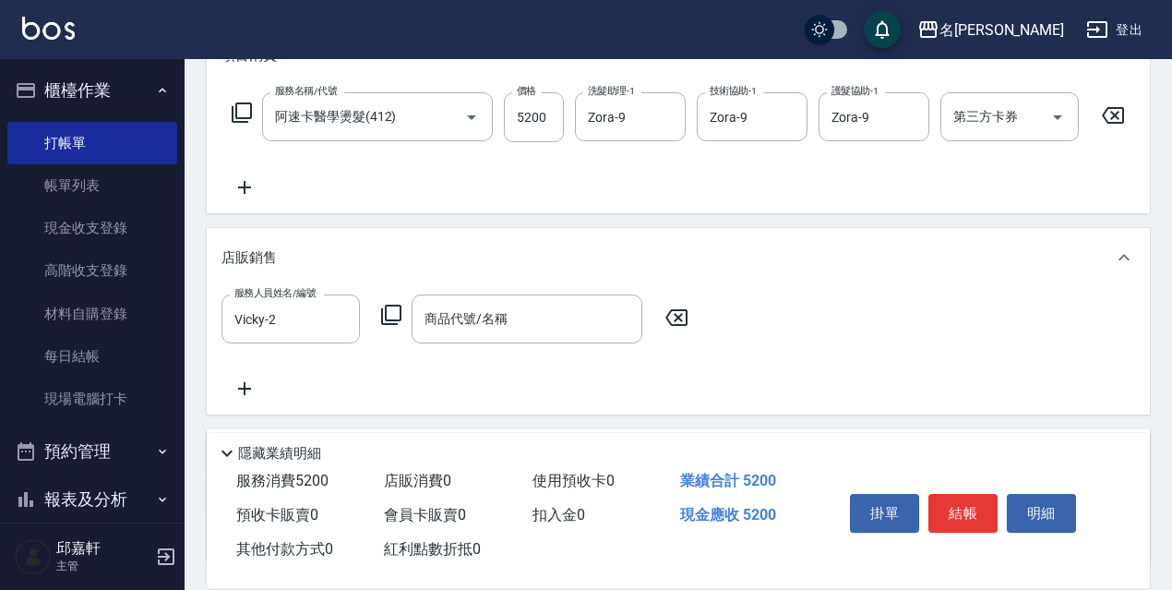
click at [392, 326] on icon at bounding box center [391, 315] width 22 height 22
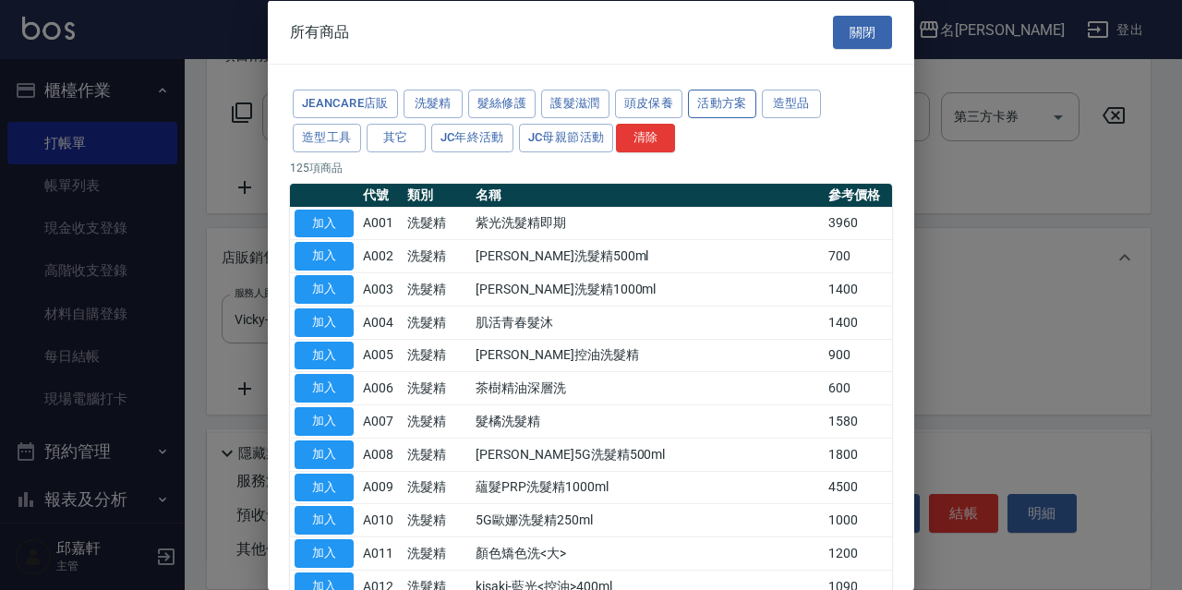
click at [730, 100] on button "活動方案" at bounding box center [722, 104] width 68 height 29
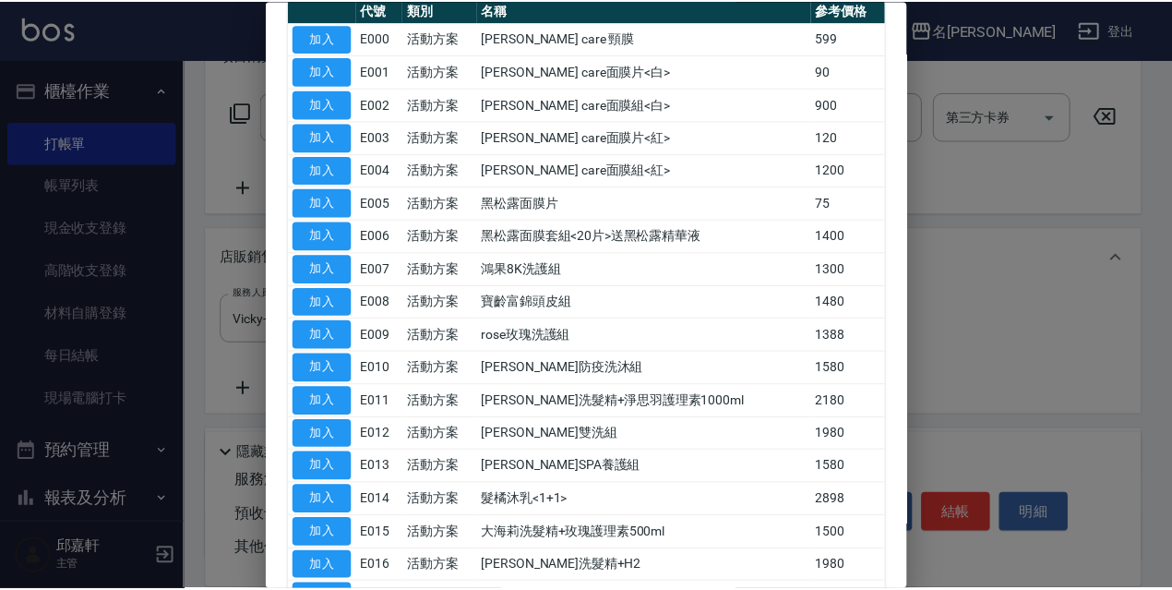
scroll to position [0, 0]
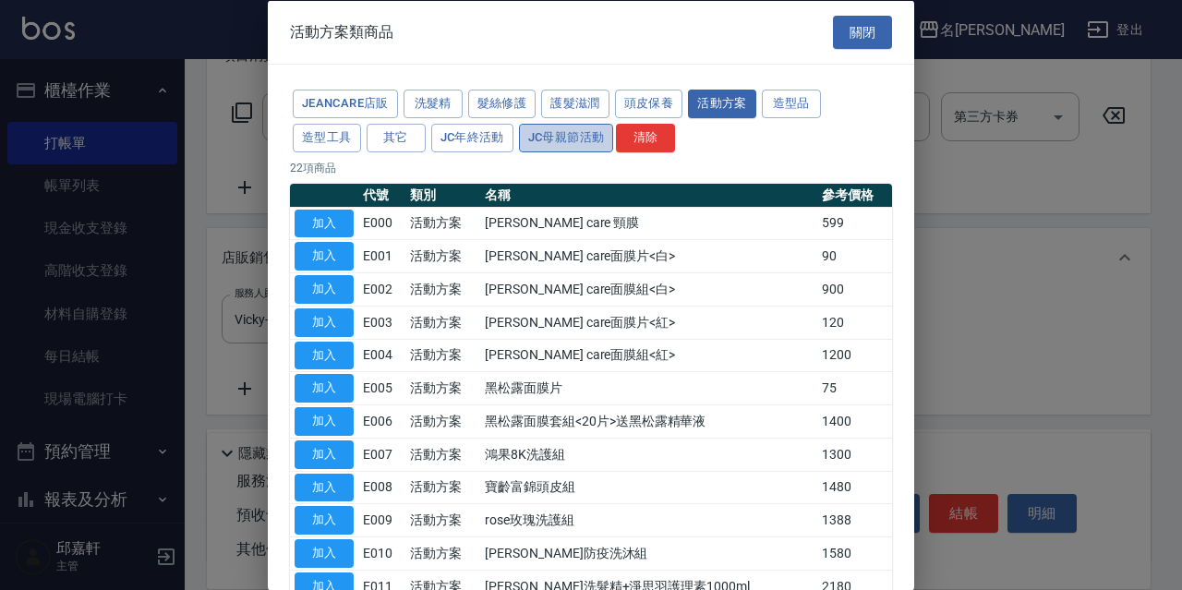
click at [549, 135] on button "JC母親節活動" at bounding box center [566, 137] width 95 height 29
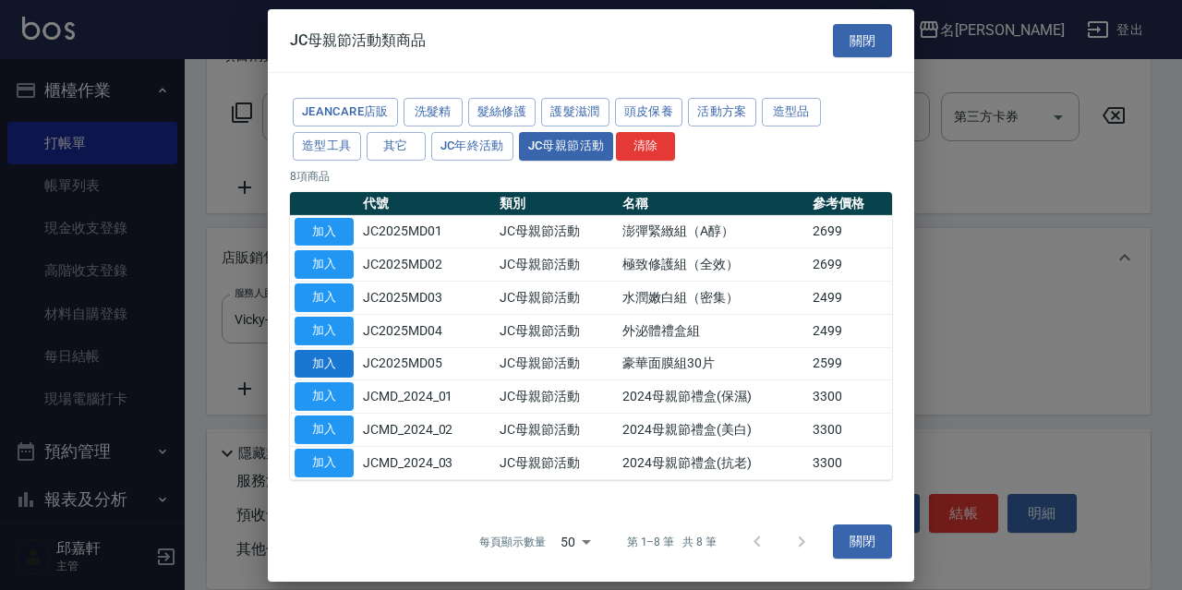
click at [311, 358] on button "加入" at bounding box center [323, 363] width 59 height 29
type input "豪華面膜組30片"
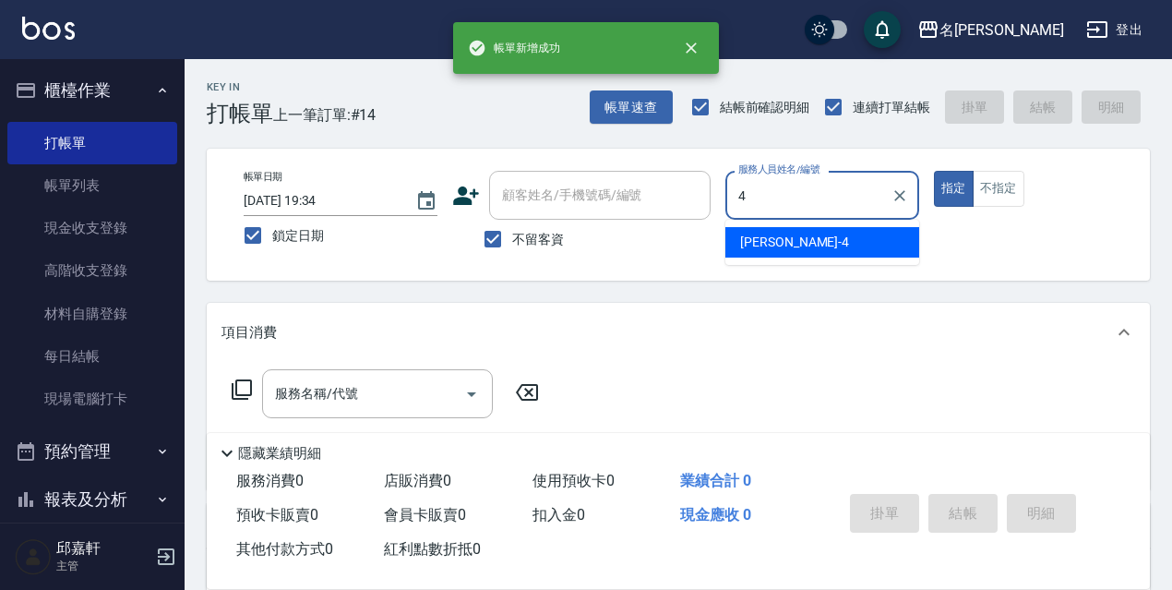
type input "小禎-4"
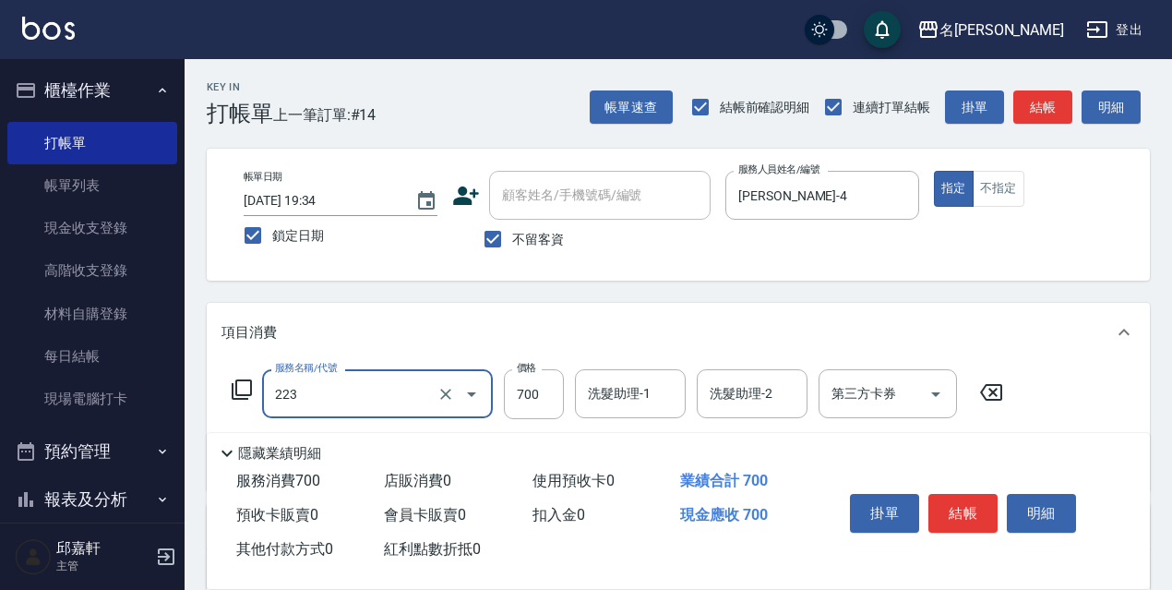
type input "養護洗髮(223)"
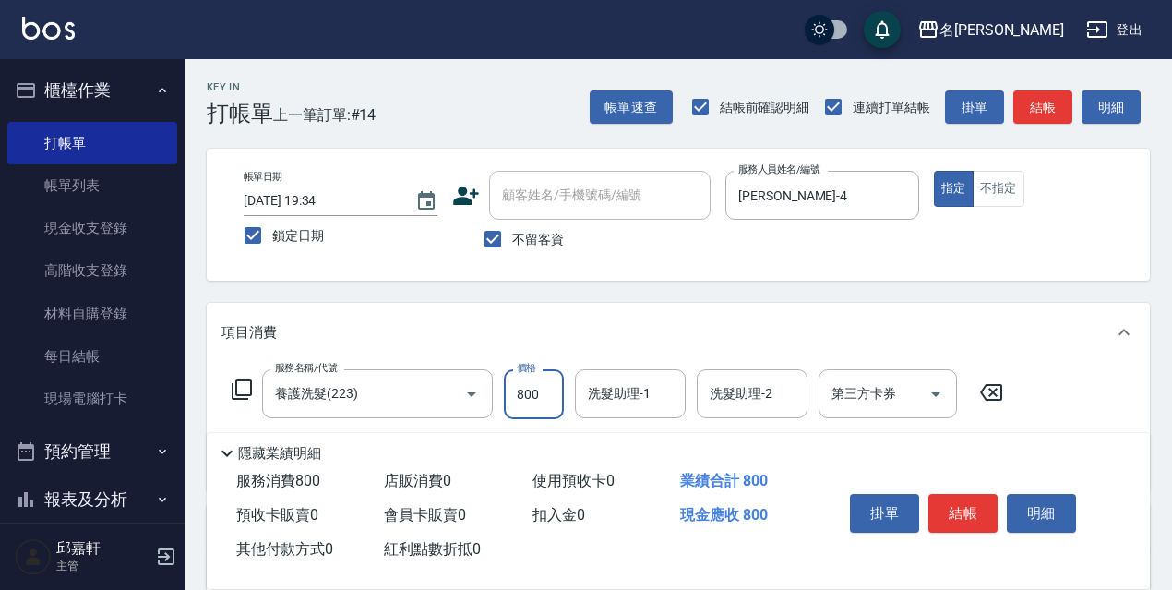
type input "800"
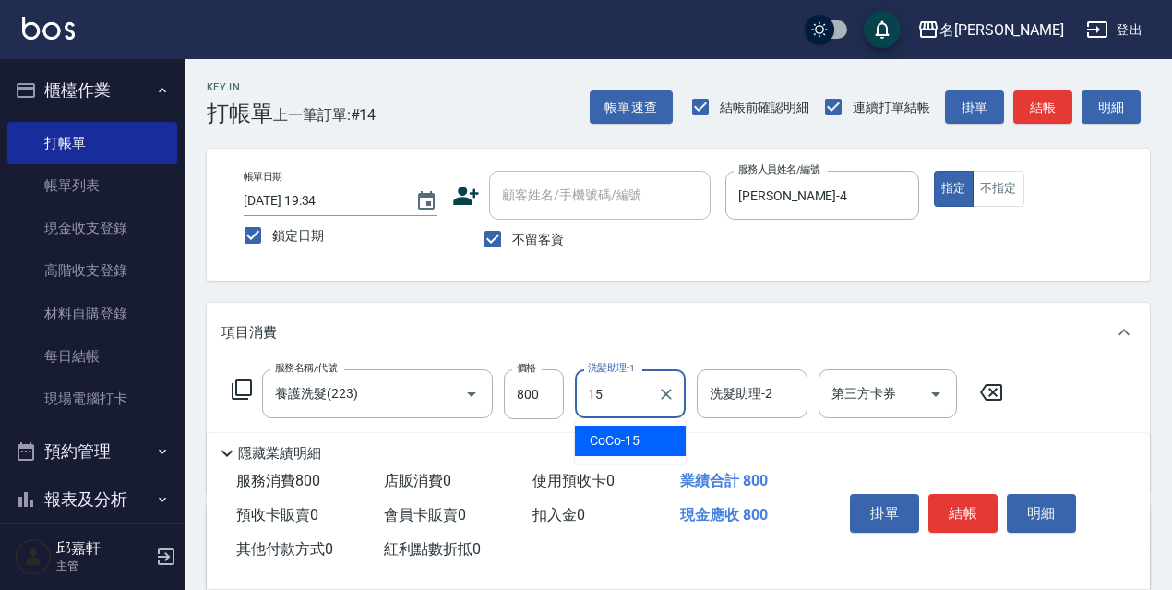
type input "CoCo-15"
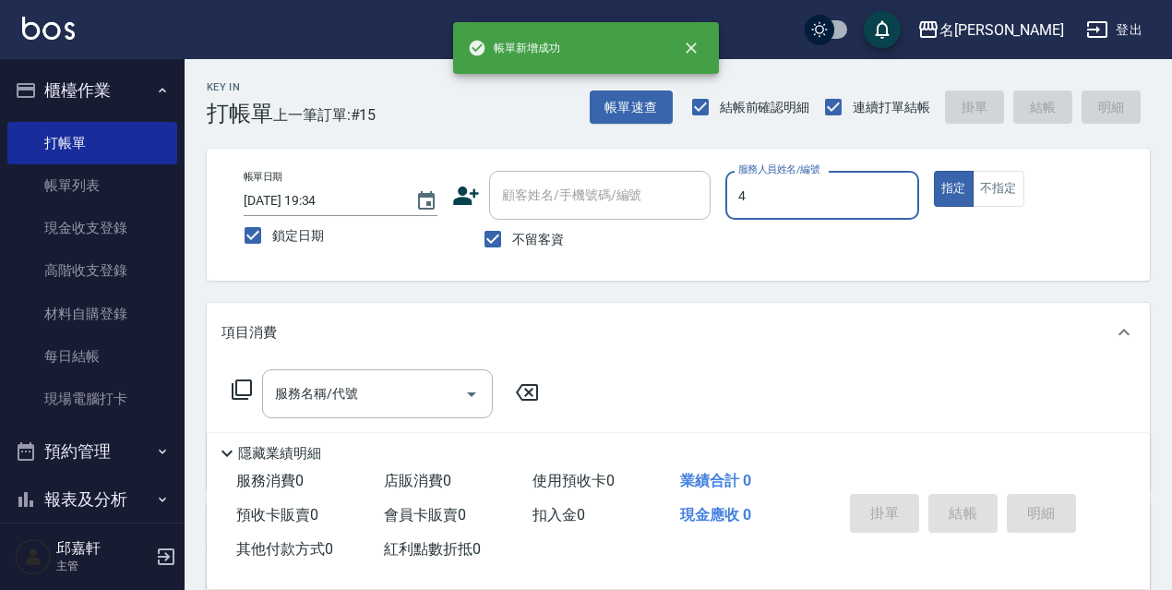
type input "小禎-4"
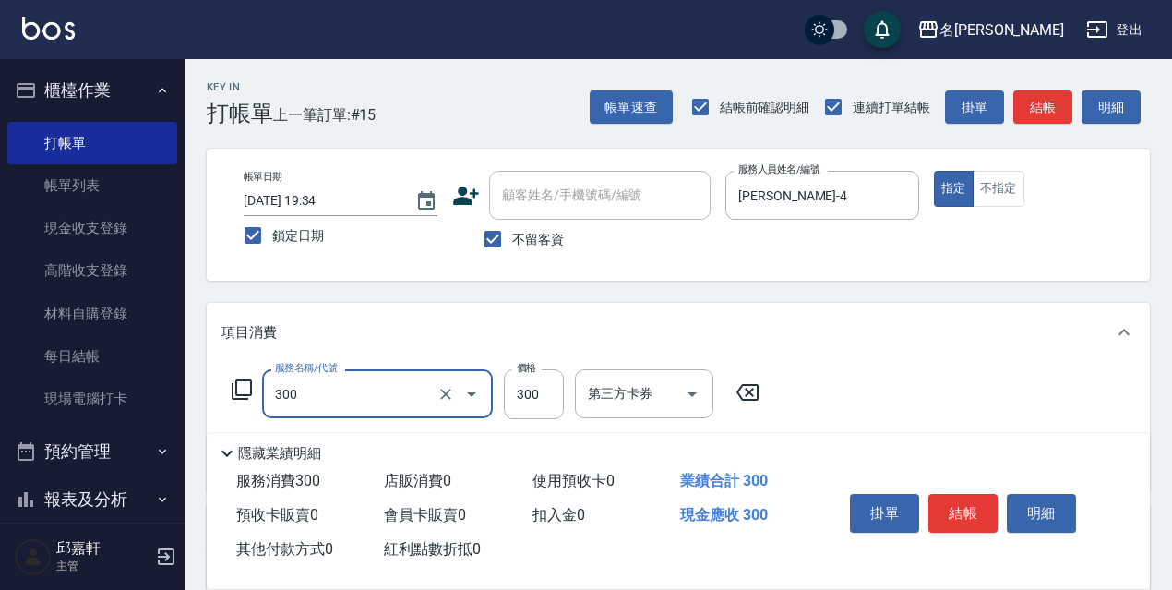
type input "洗髮300(300)"
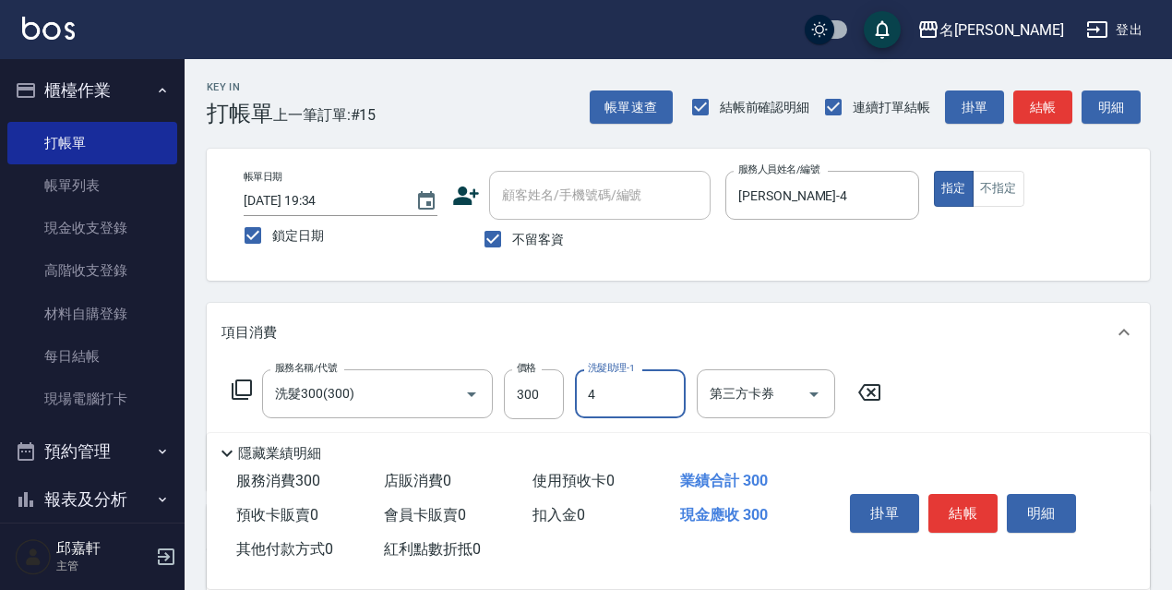
type input "小禎-4"
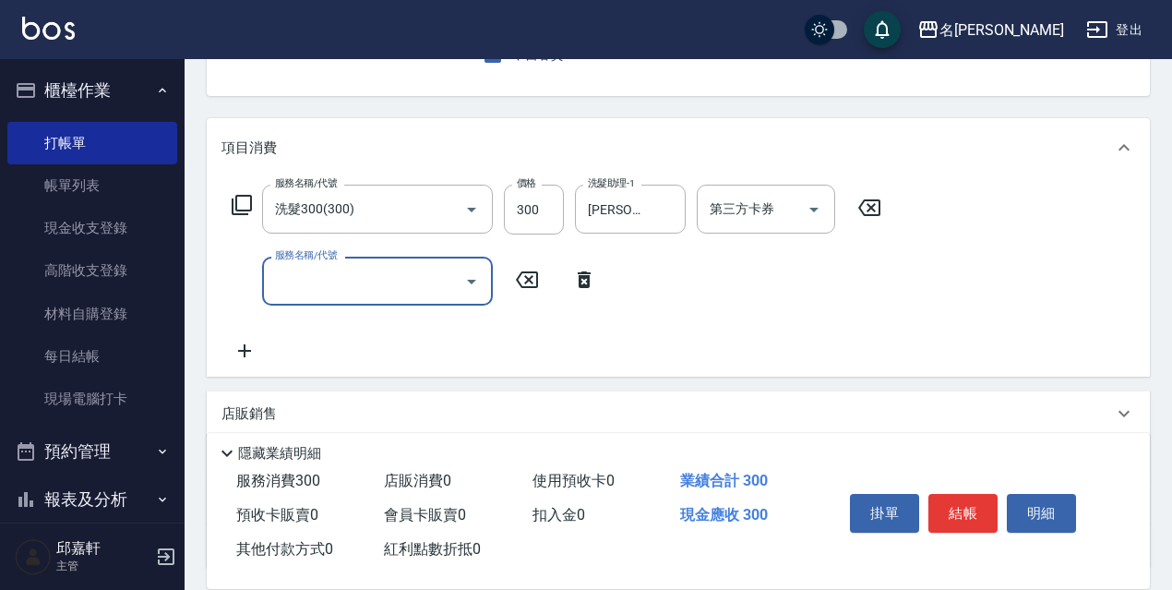
scroll to position [341, 0]
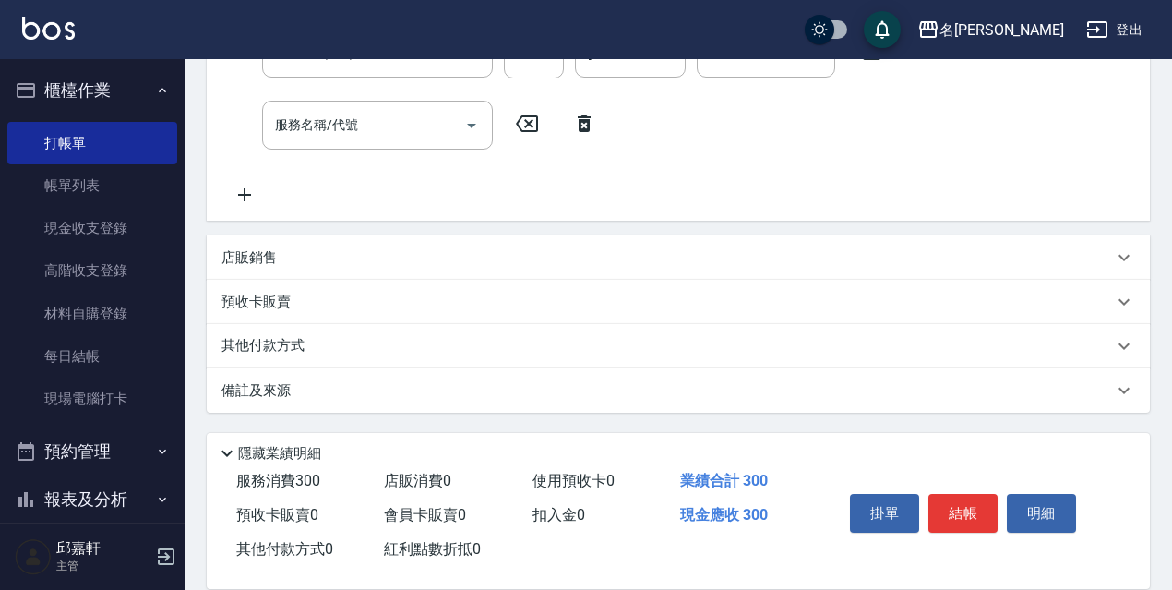
click at [290, 263] on div "店販銷售" at bounding box center [668, 257] width 892 height 19
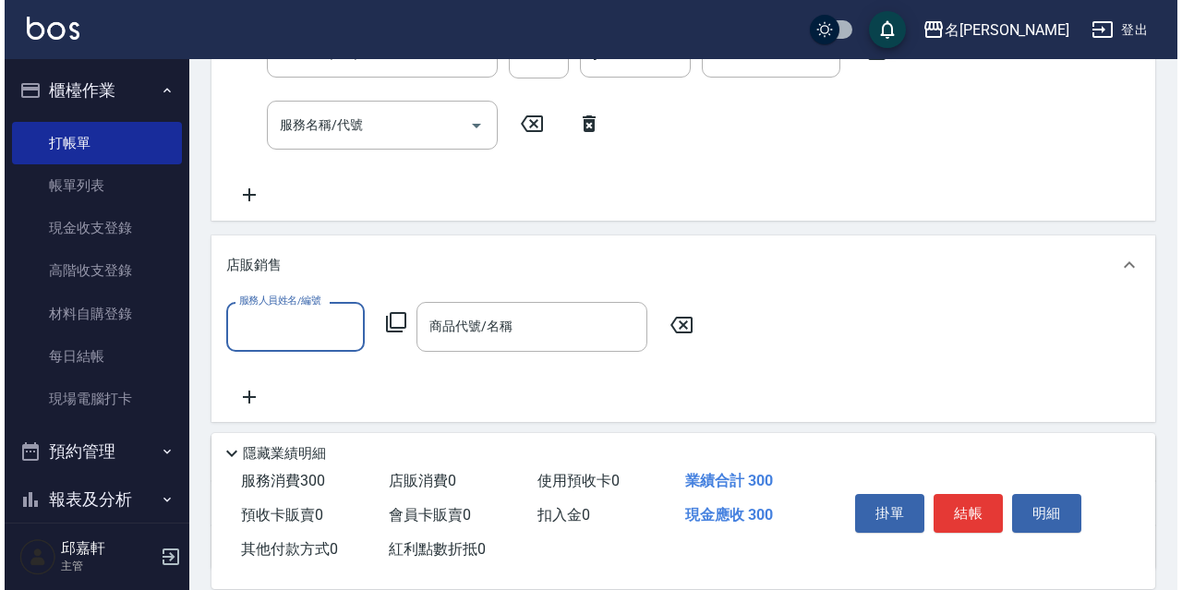
scroll to position [0, 0]
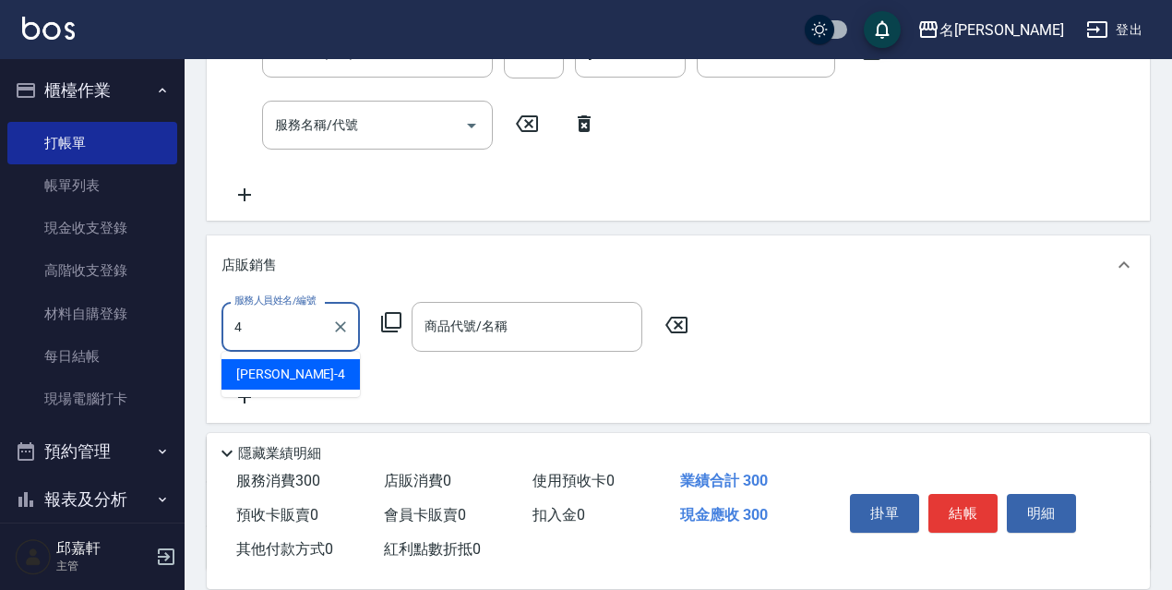
type input "小禎-4"
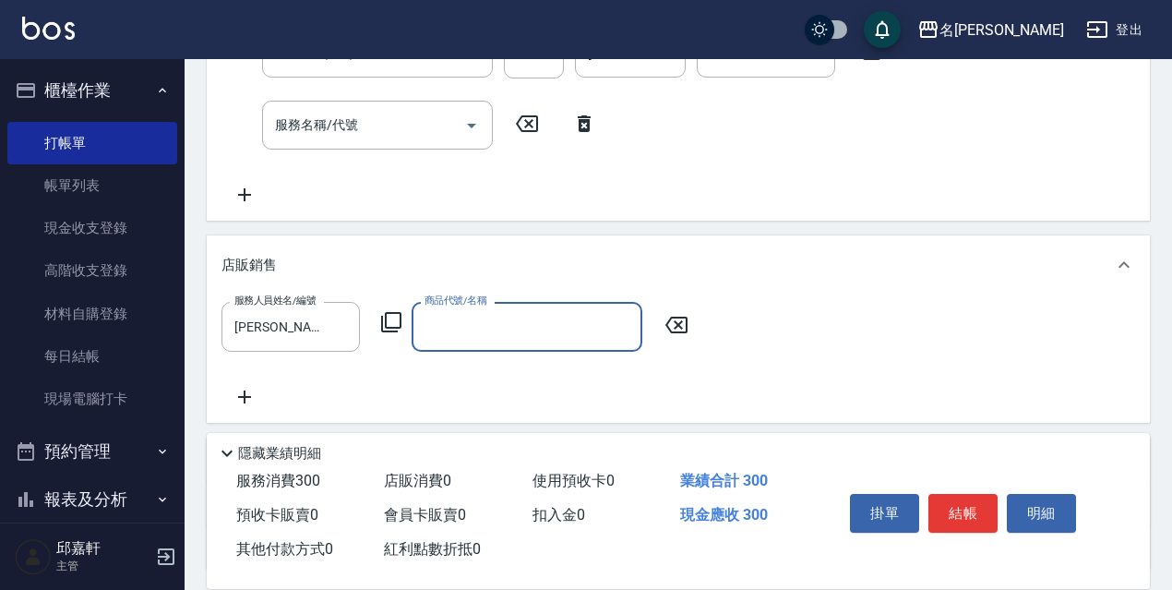
click at [397, 317] on icon at bounding box center [391, 322] width 22 height 22
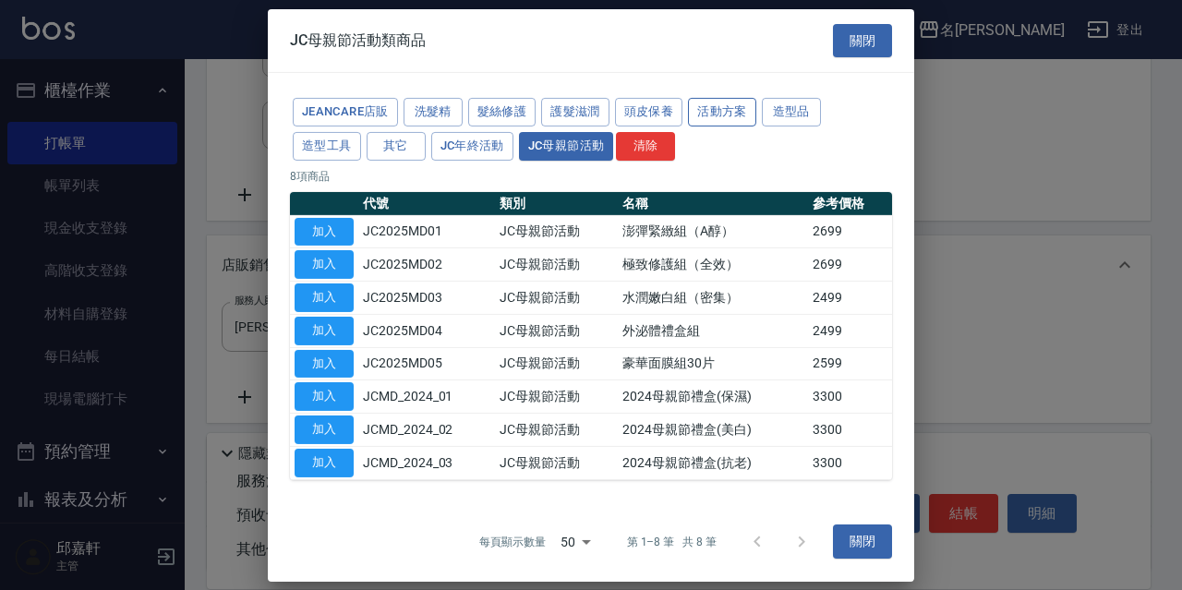
click at [709, 112] on button "活動方案" at bounding box center [722, 112] width 68 height 29
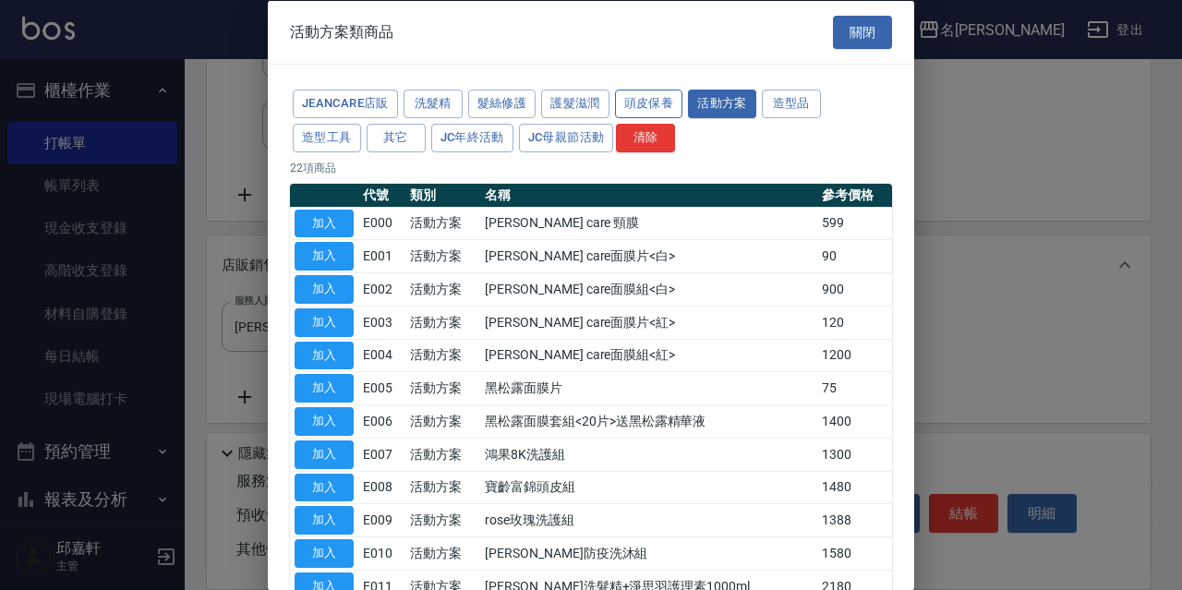
click at [644, 101] on button "頭皮保養" at bounding box center [649, 104] width 68 height 29
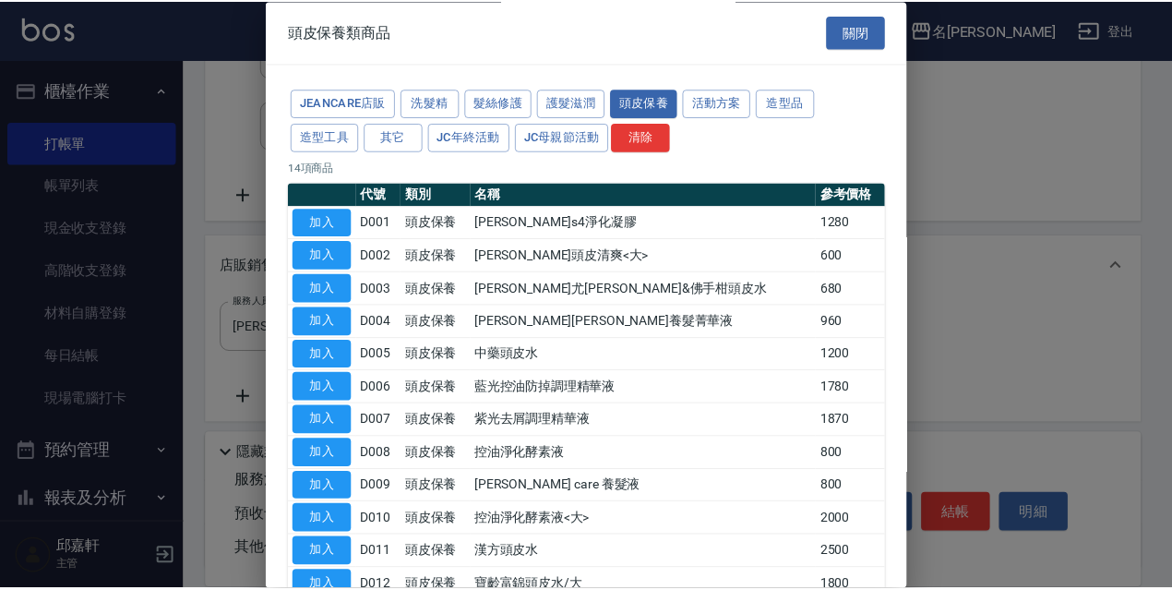
scroll to position [180, 0]
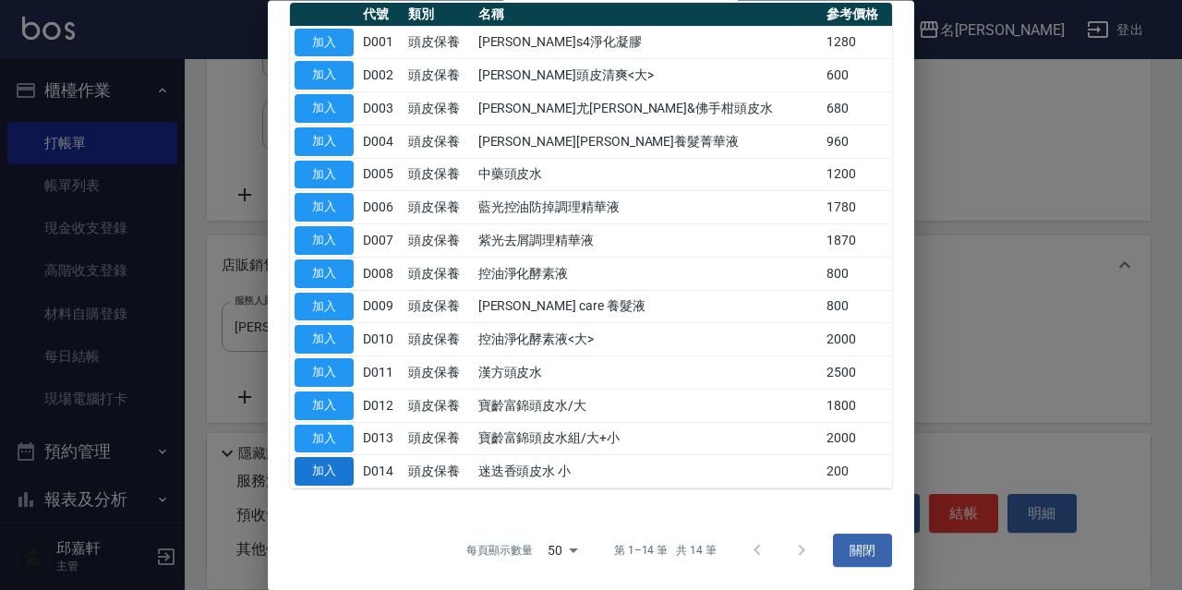
click at [336, 472] on button "加入" at bounding box center [323, 472] width 59 height 29
type input "迷迭香頭皮水 小"
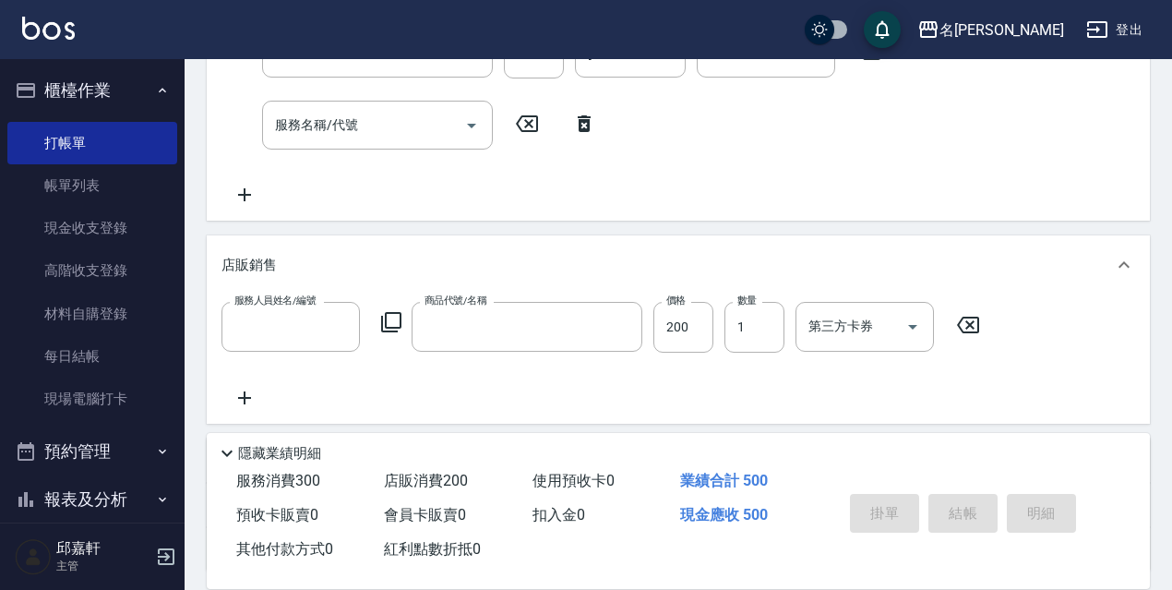
scroll to position [0, 0]
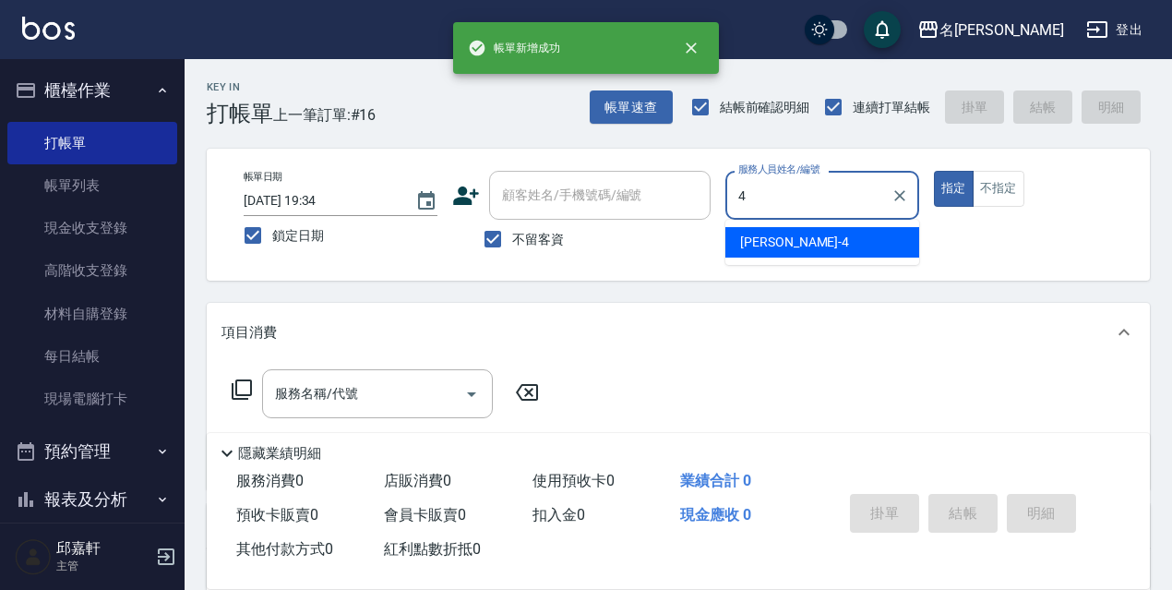
type input "小禎-4"
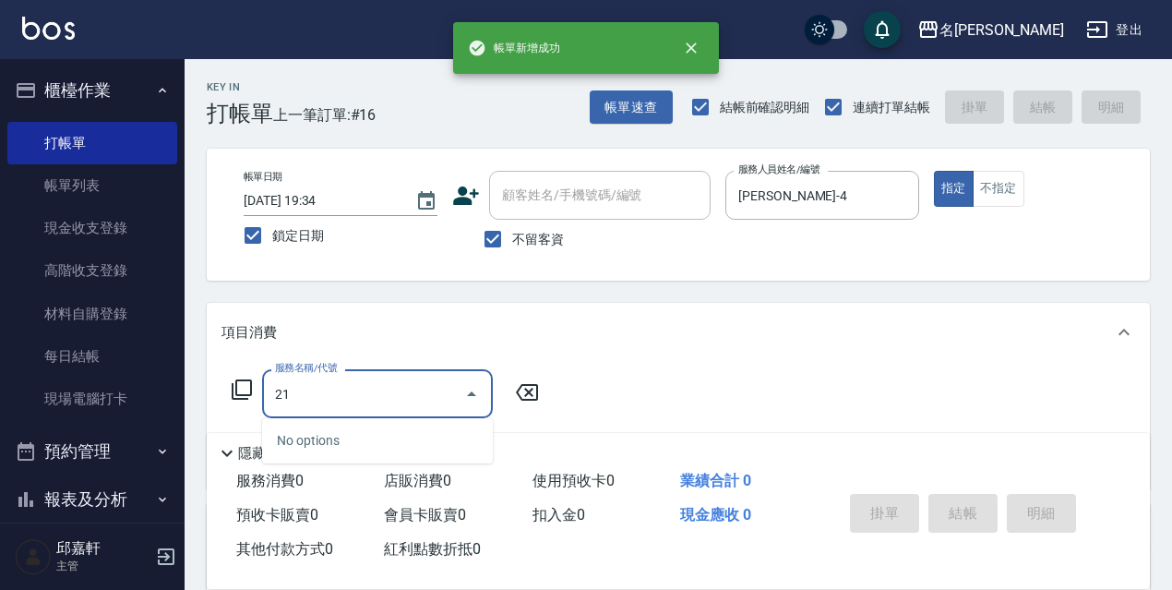
type input "216"
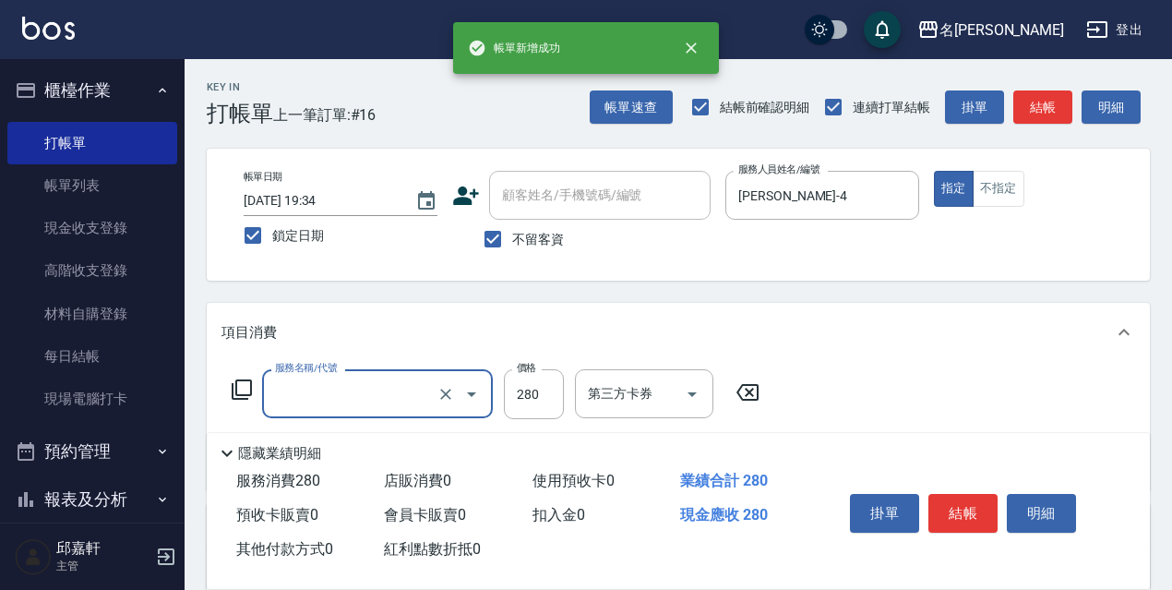
type input "Line酷卷/洗髮(001)"
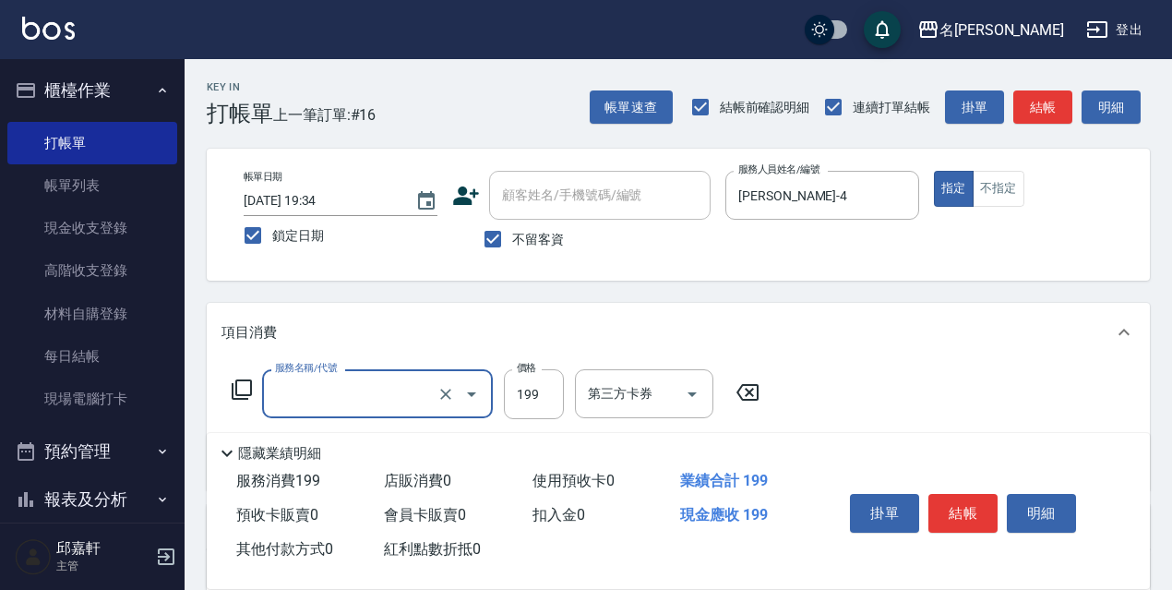
type input "0"
type input "洗髮卷<抵>280(216)"
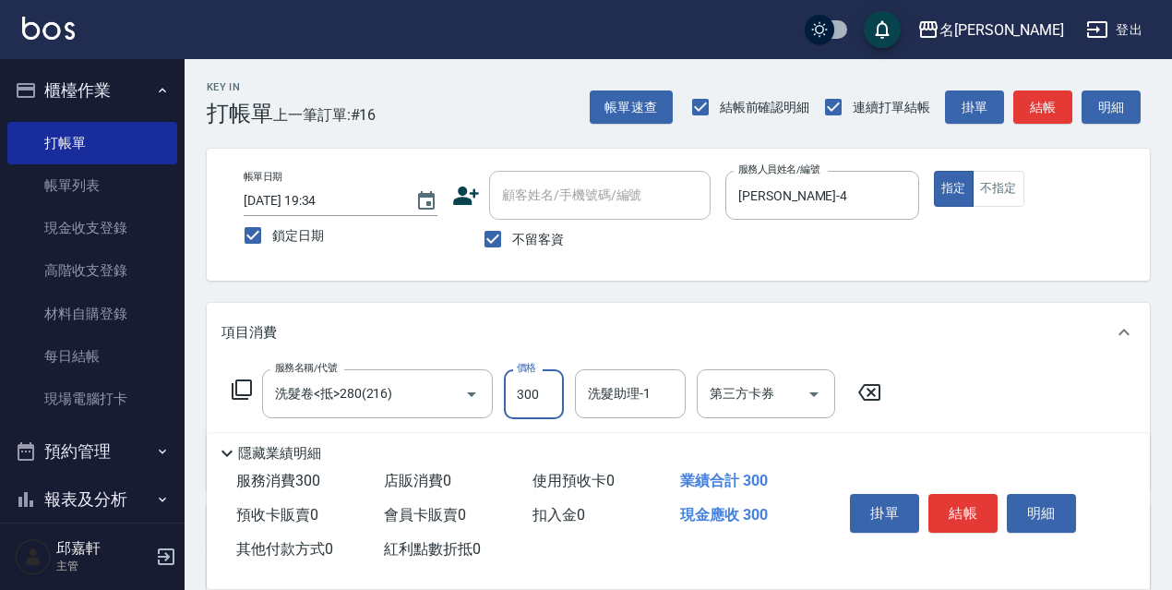
type input "300"
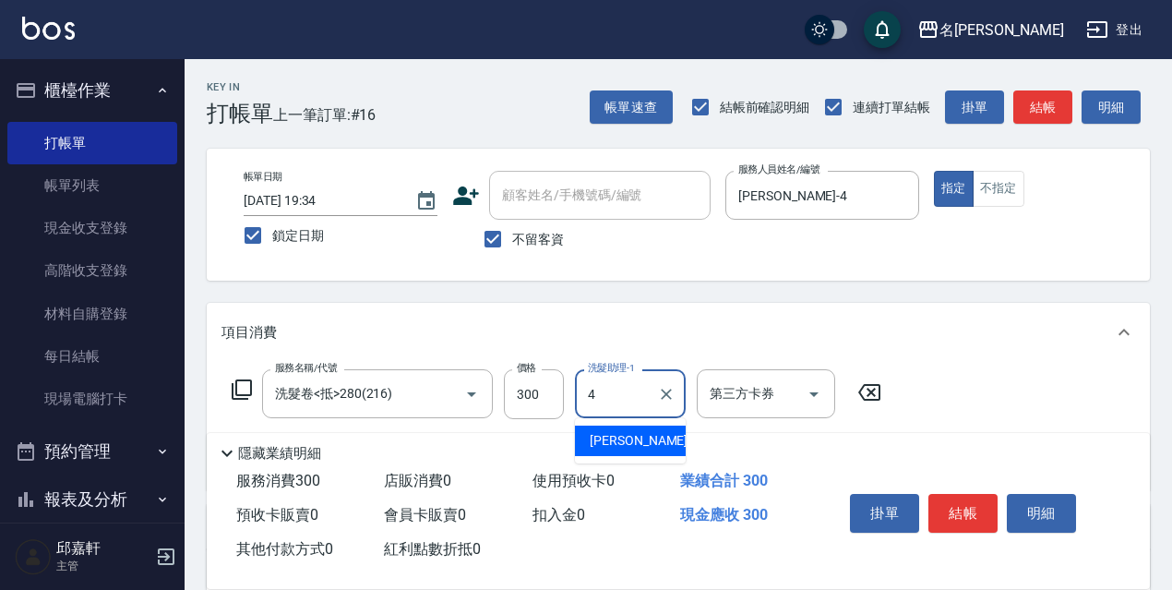
type input "小禎-4"
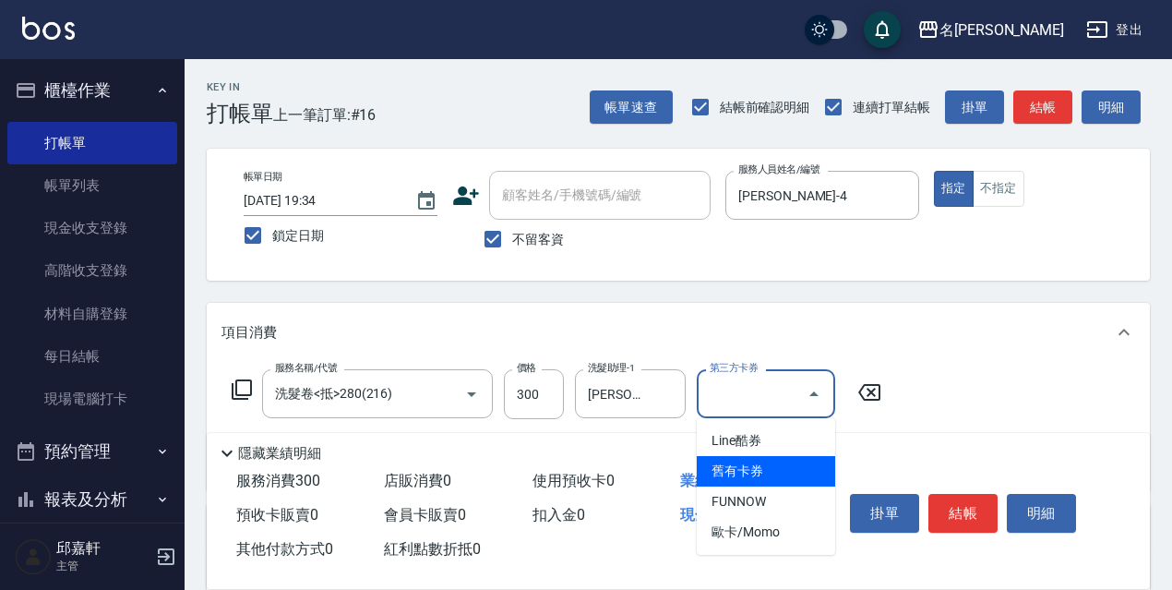
type input "舊有卡券"
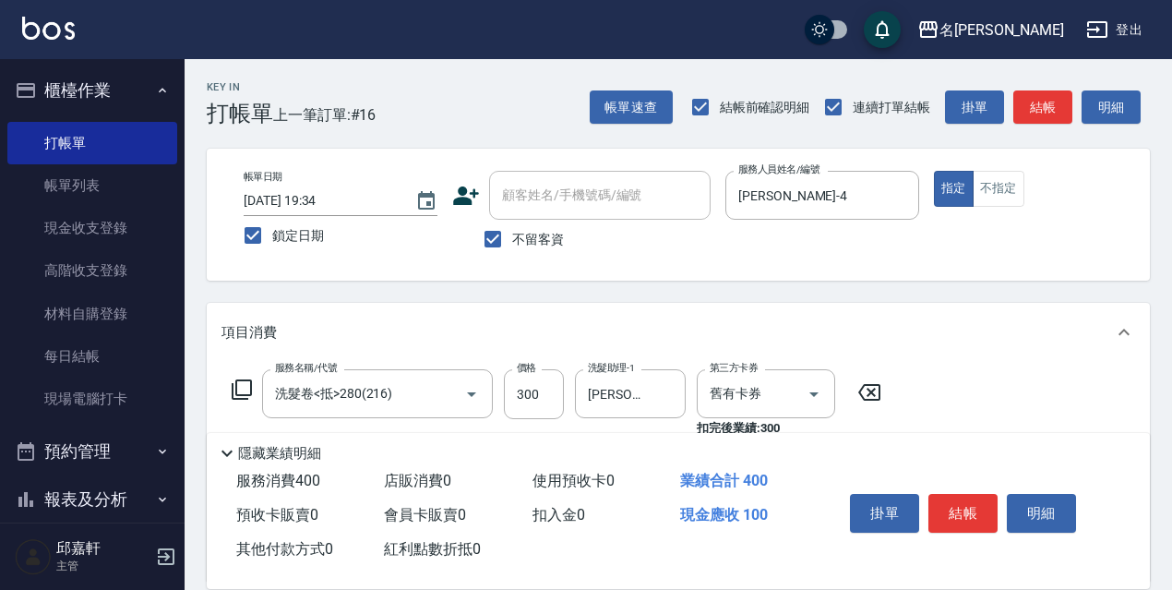
type input "電棒/夾直(803)"
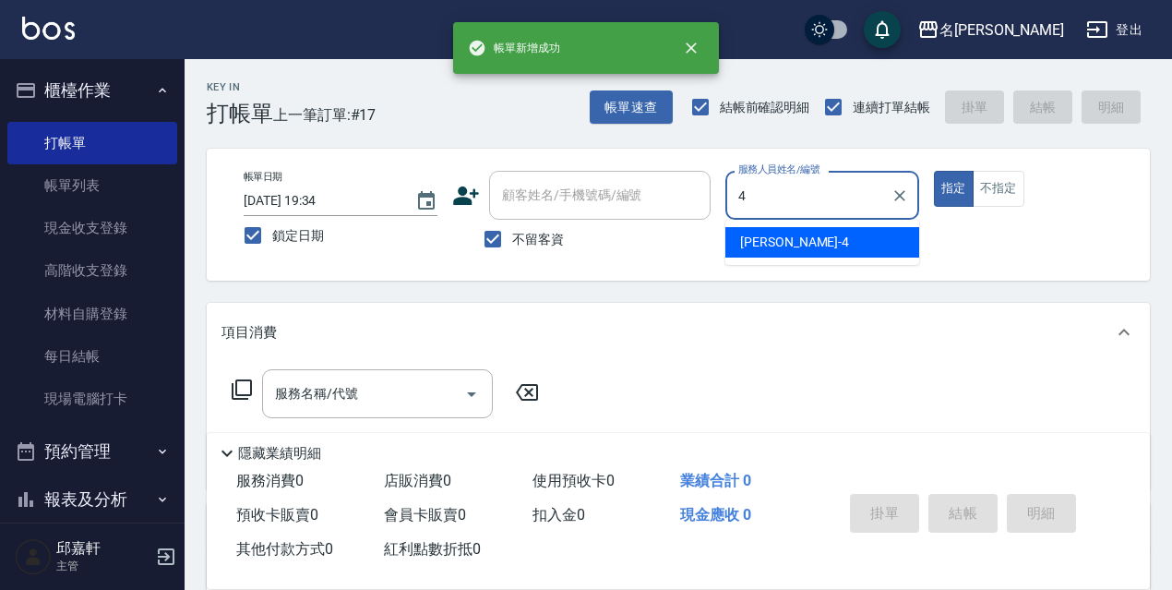
type input "小禎-4"
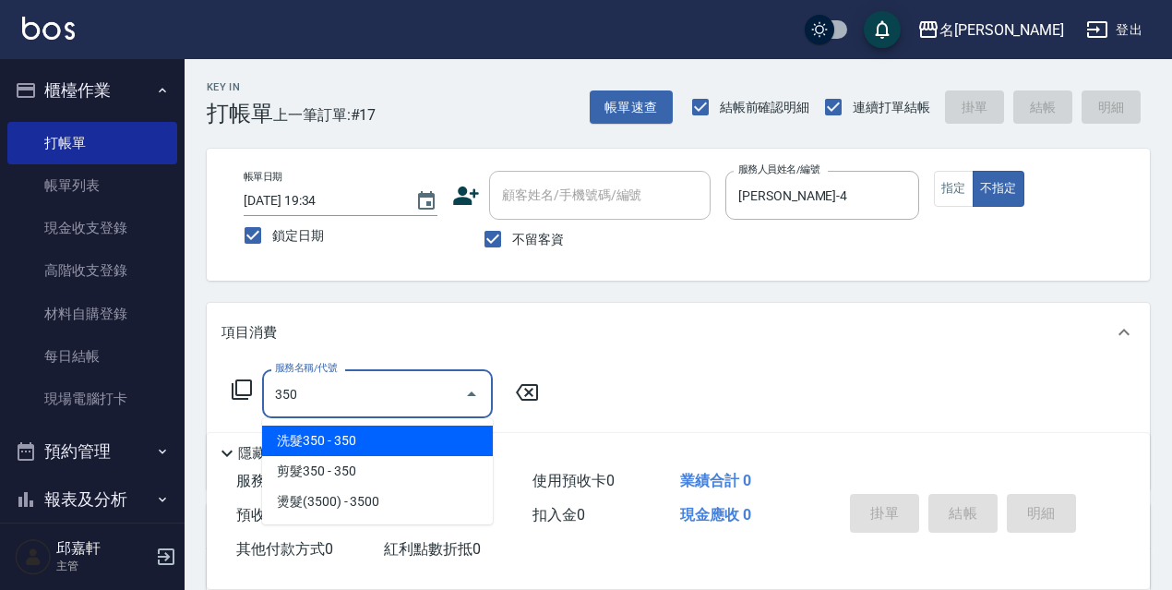
type input "洗髮350(350)"
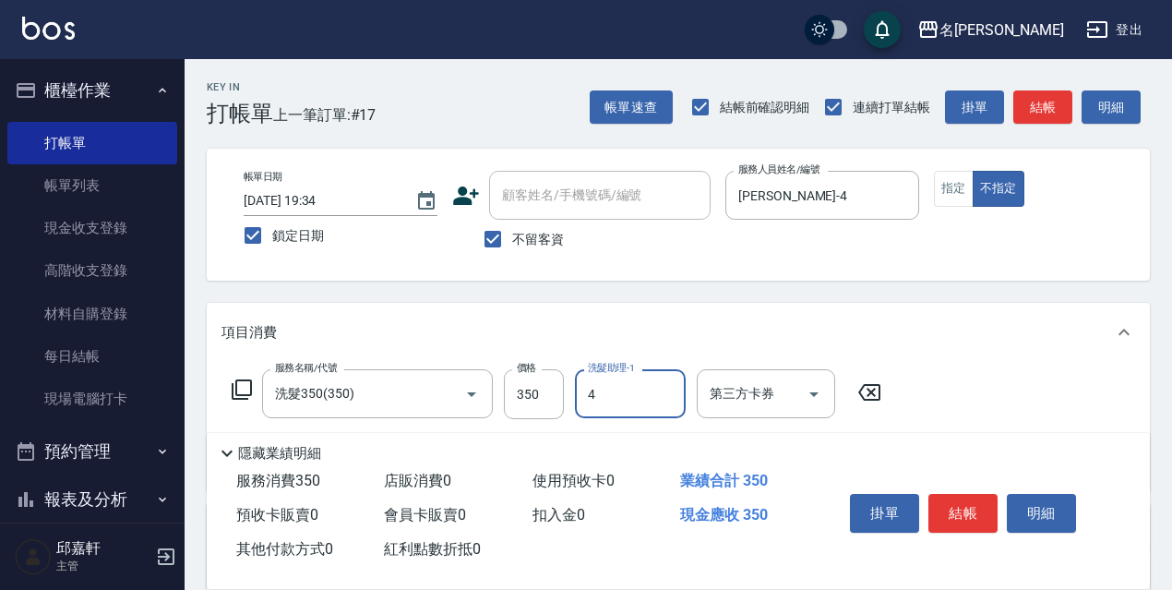
type input "小禎-4"
type input "電棒/夾直(803)"
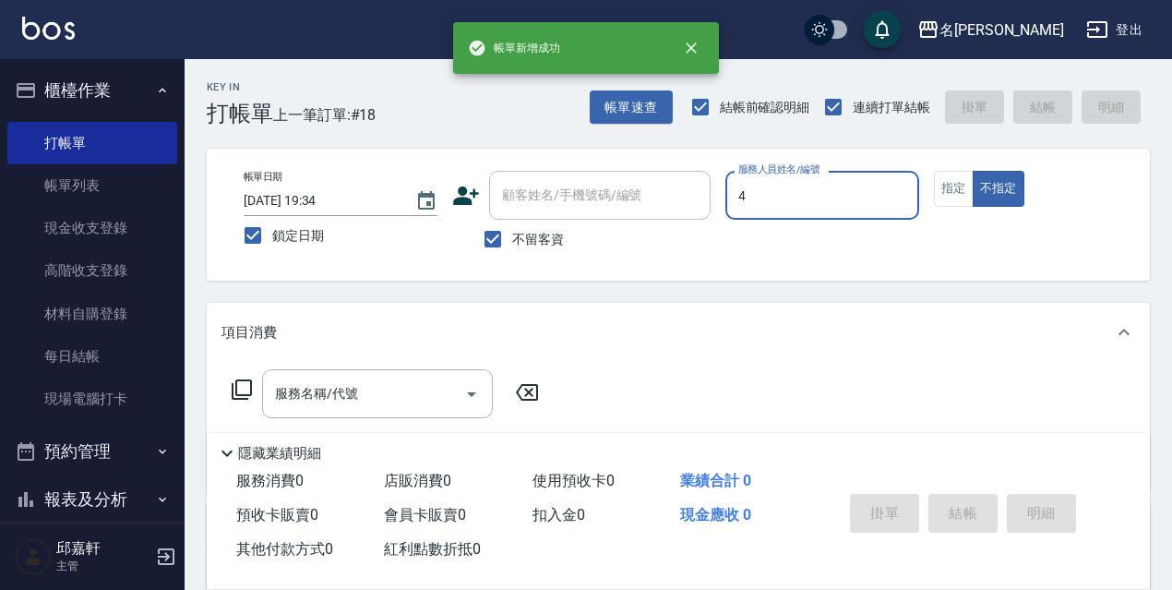
type input "小禎-4"
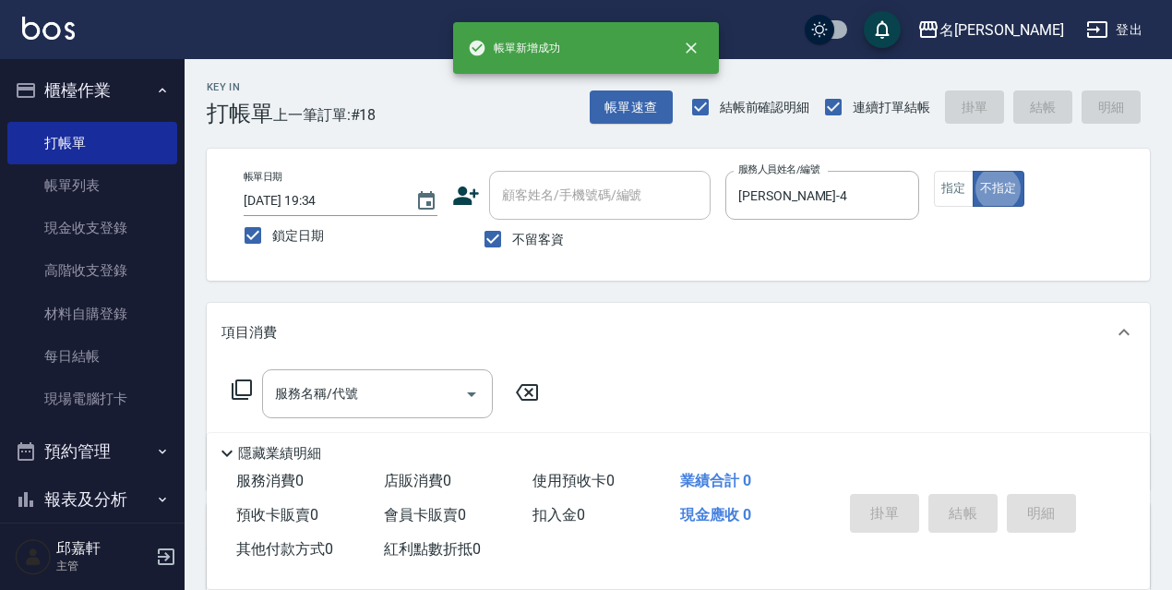
type button "false"
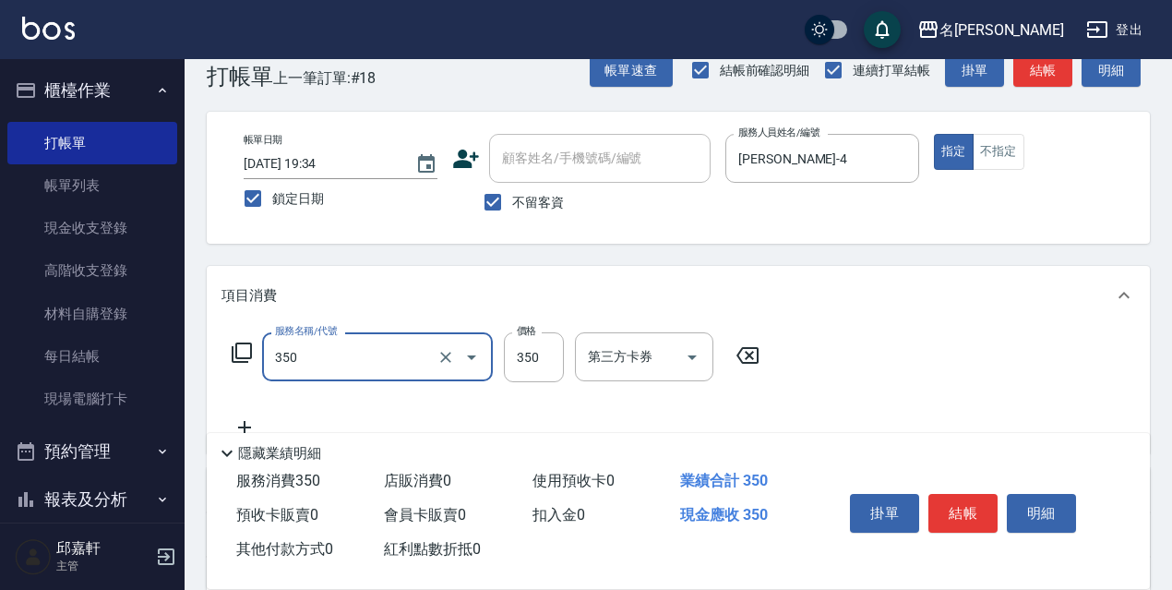
type input "洗髮350(350)"
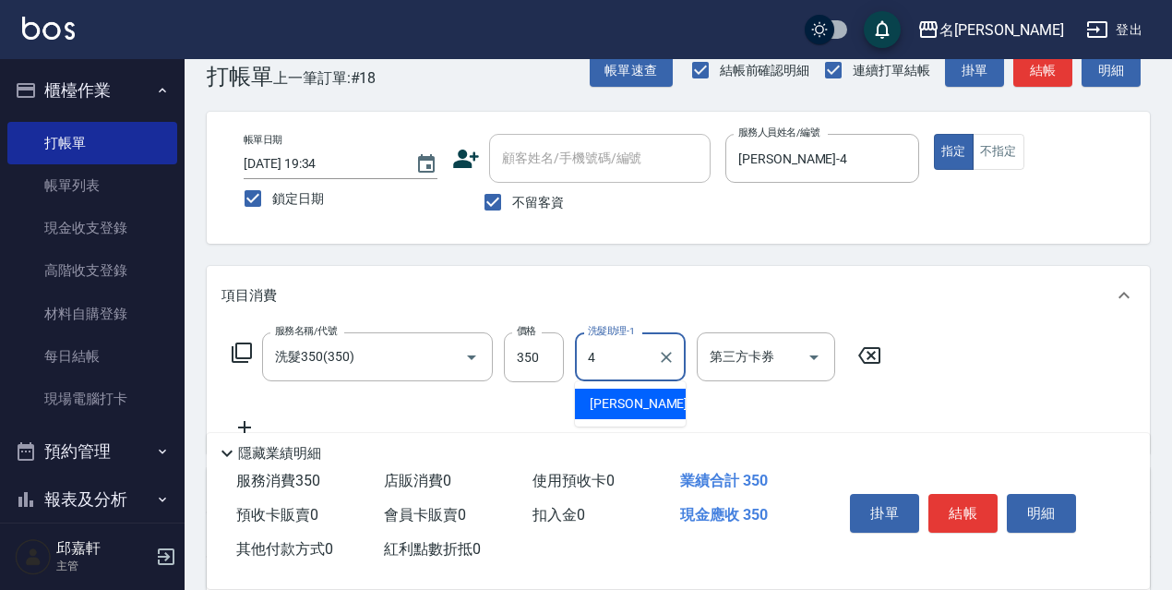
type input "小禎-4"
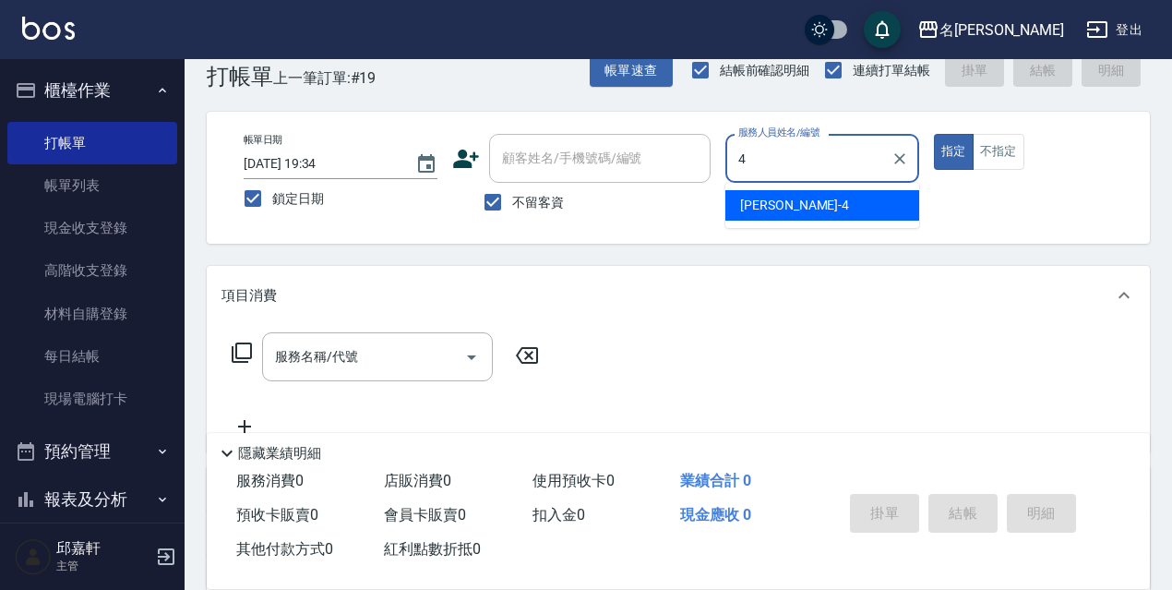
type input "小禎-4"
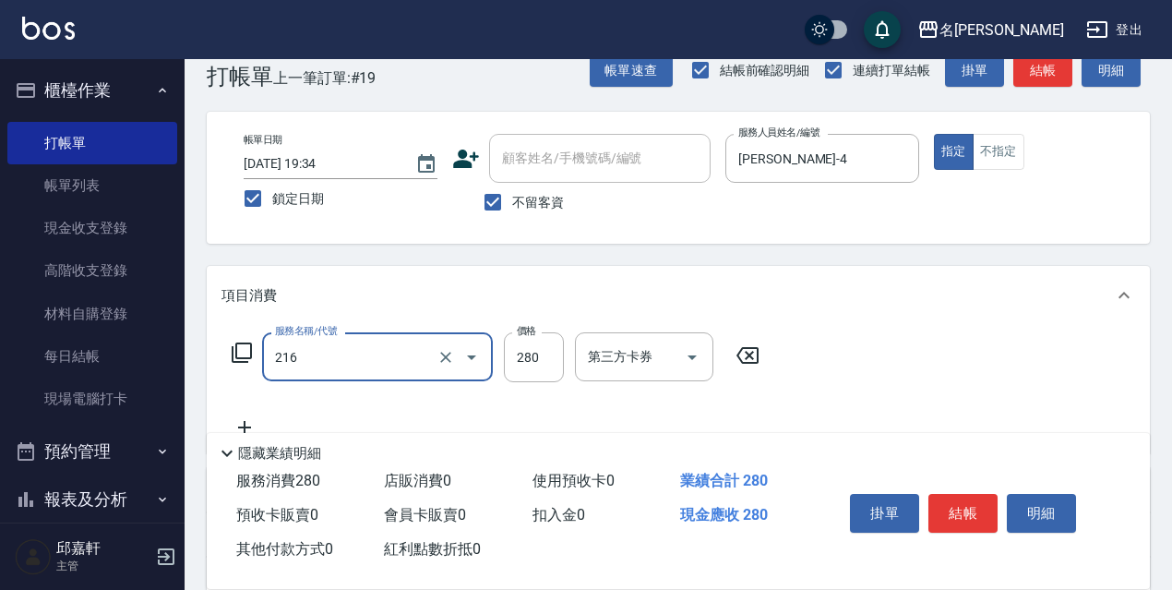
type input "洗髮卷<抵>280(216)"
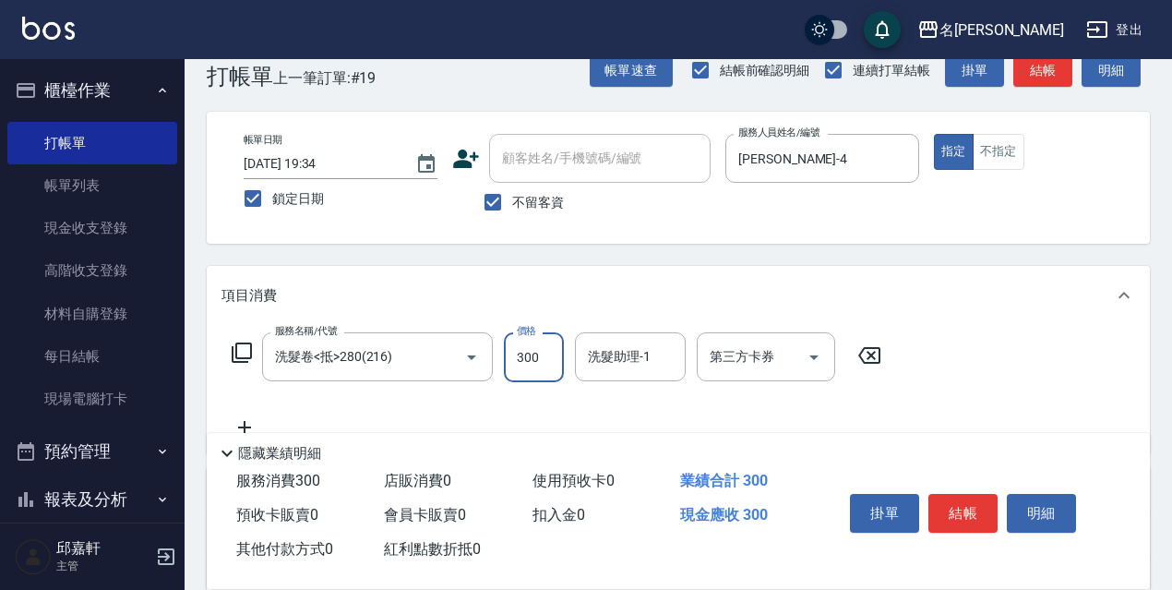
type input "300"
type input "小禎-4"
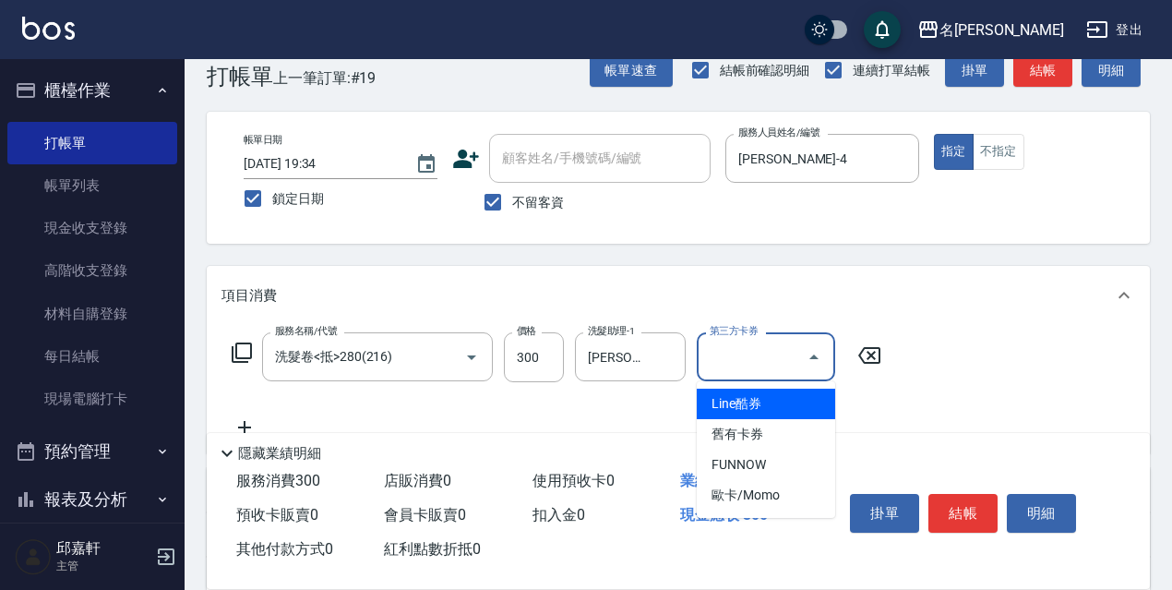
type input "舊有卡券"
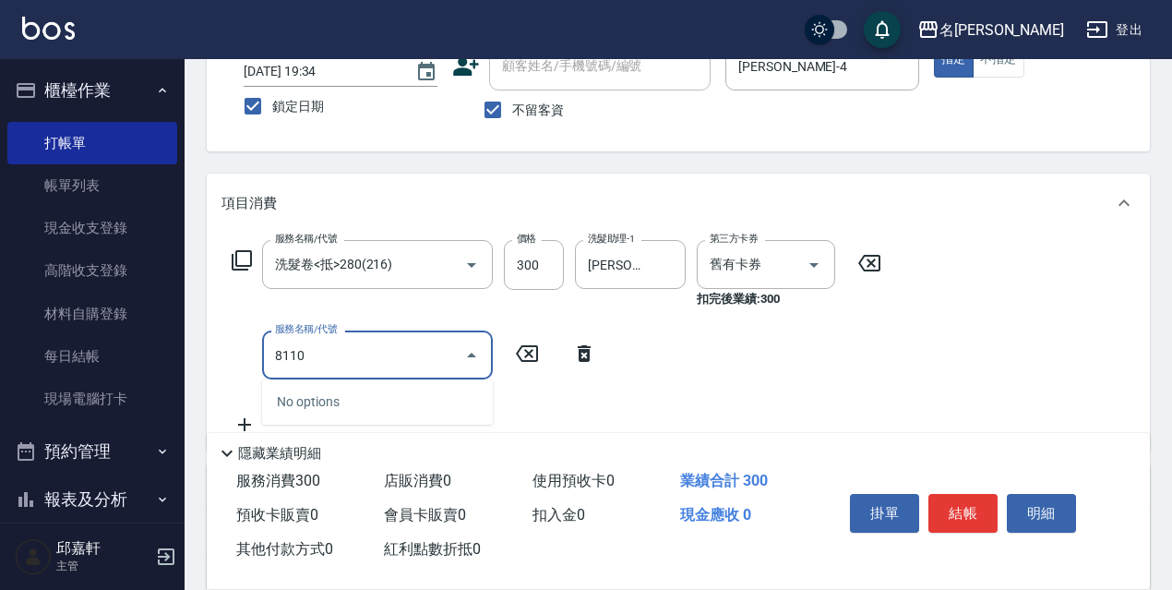
scroll to position [314, 0]
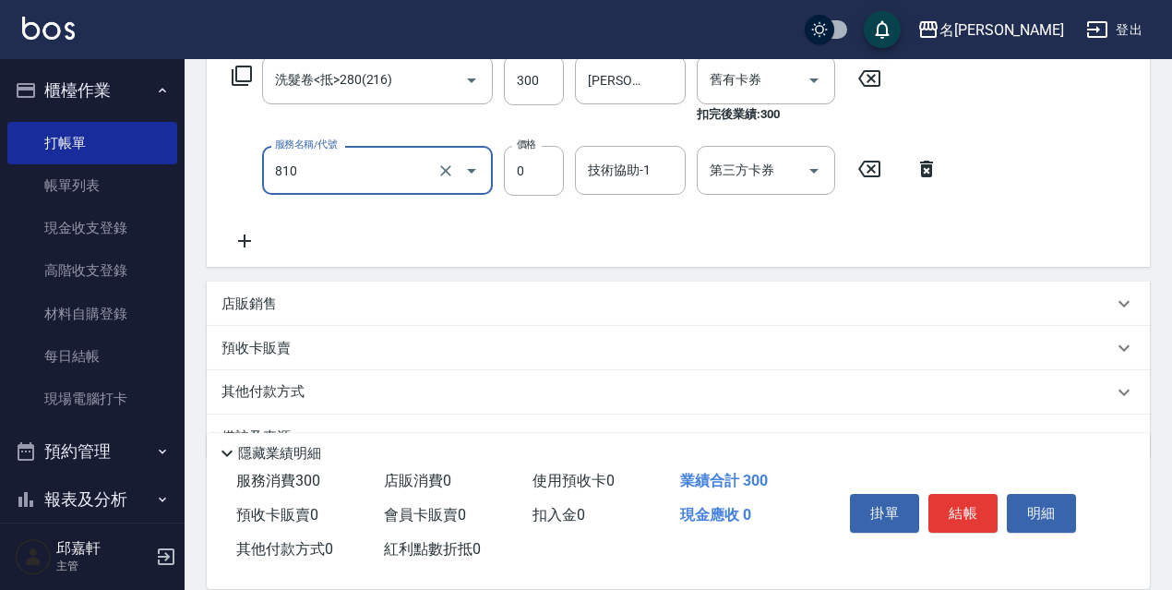
type input "結構式護髮/技術輔助(810)"
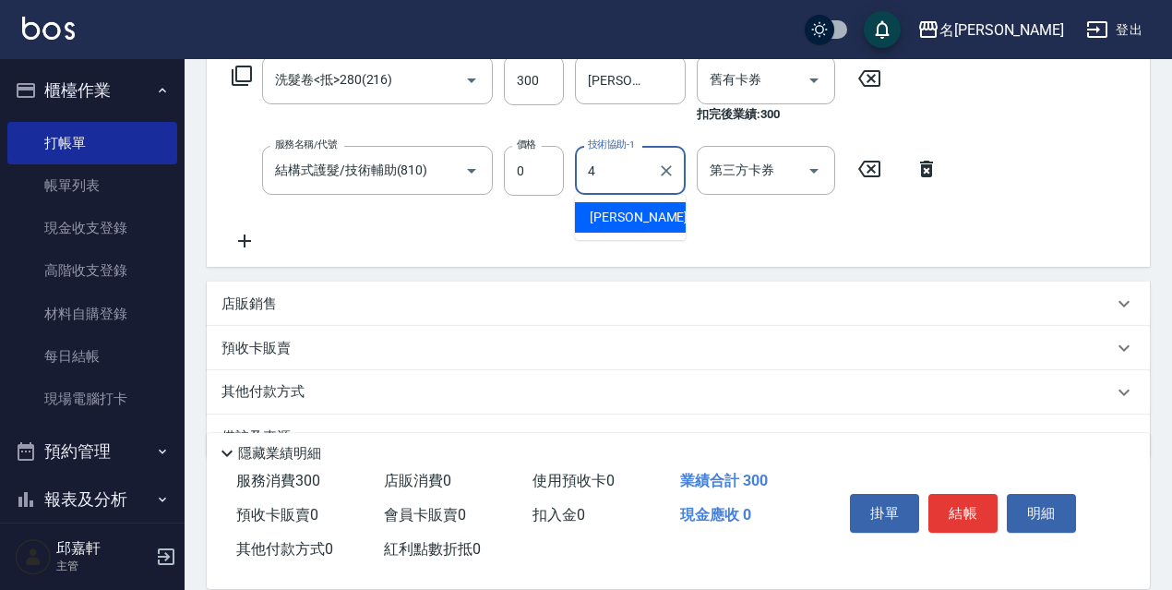
type input "小禎-4"
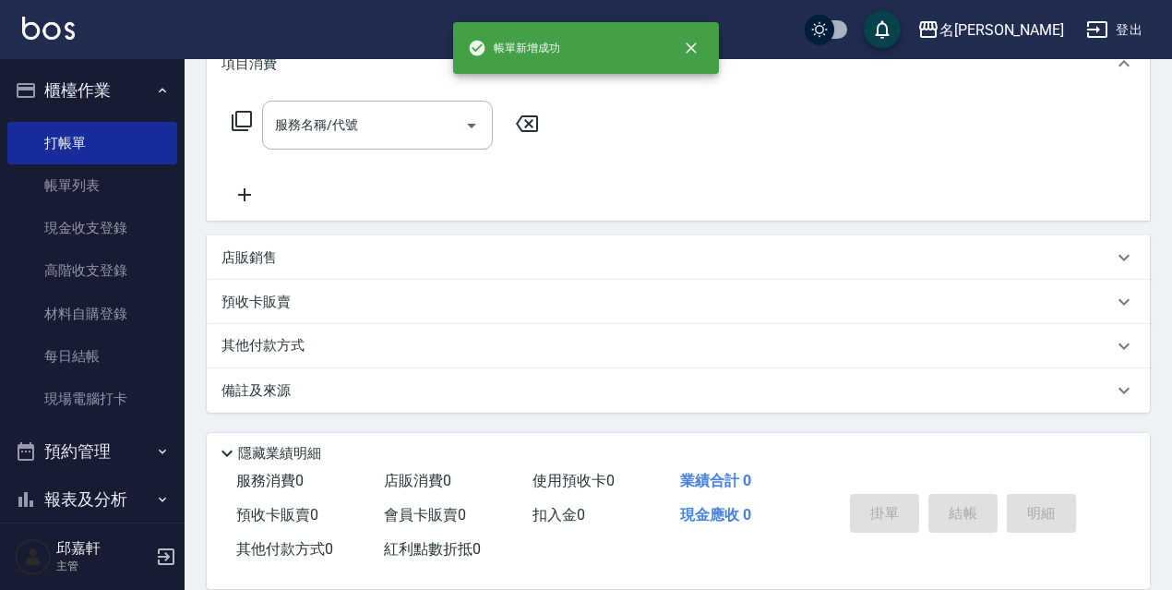
scroll to position [0, 0]
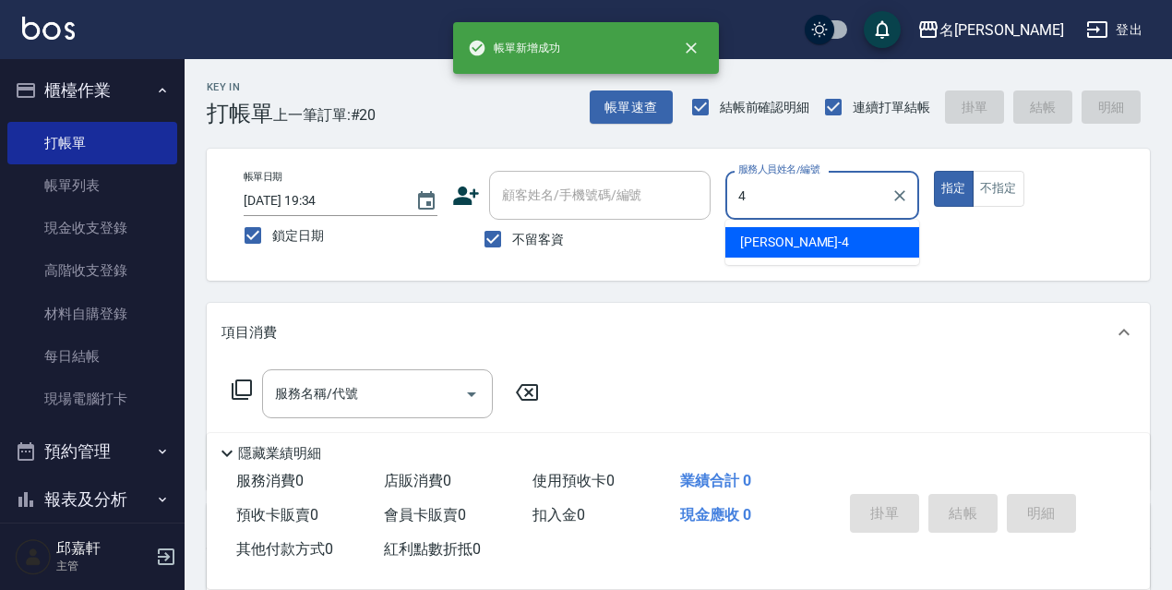
type input "小禎-4"
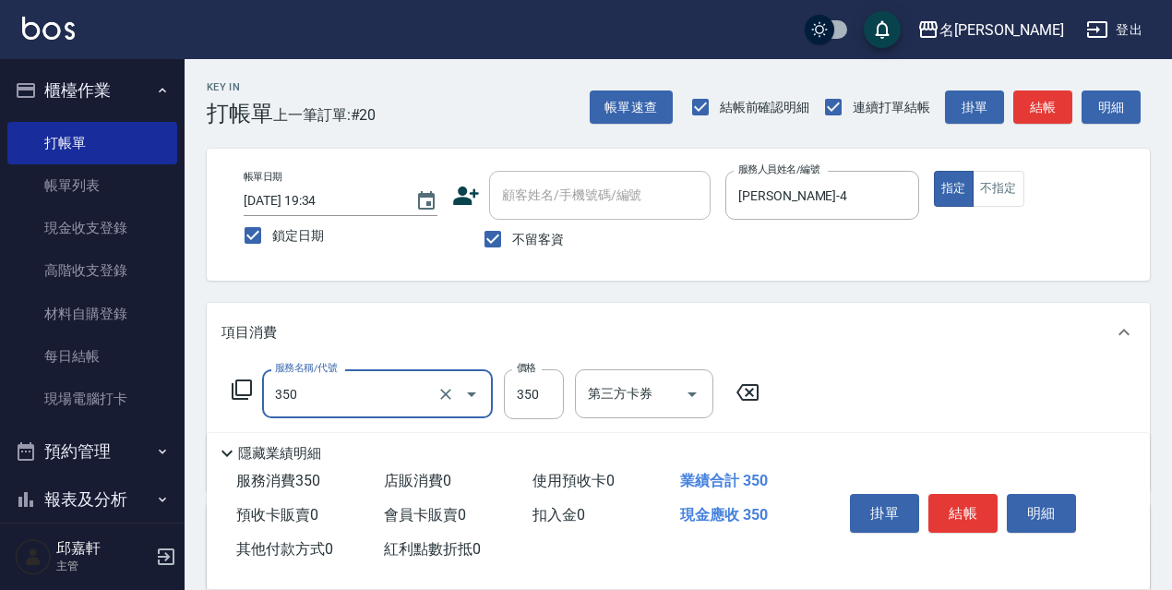
type input "洗髮350(350)"
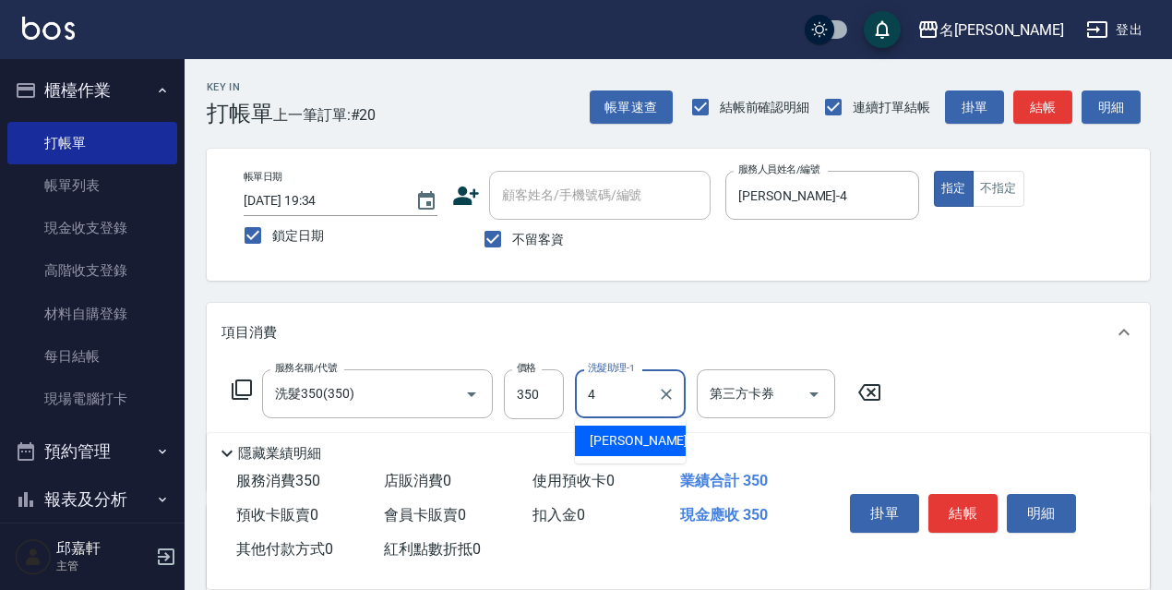
type input "小禎-4"
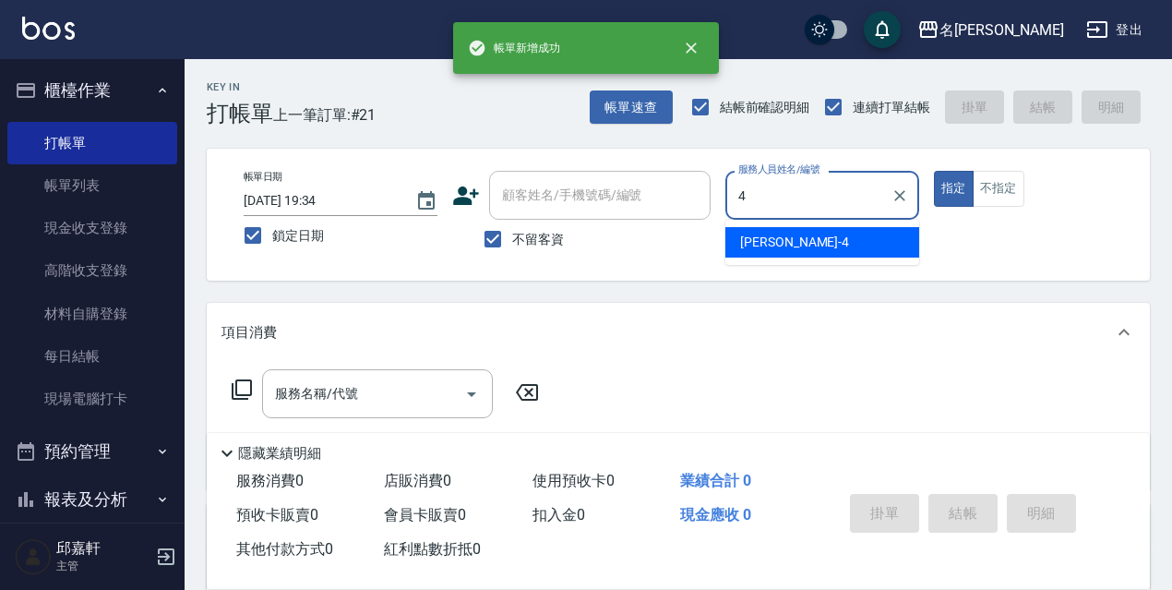
type input "小禎-4"
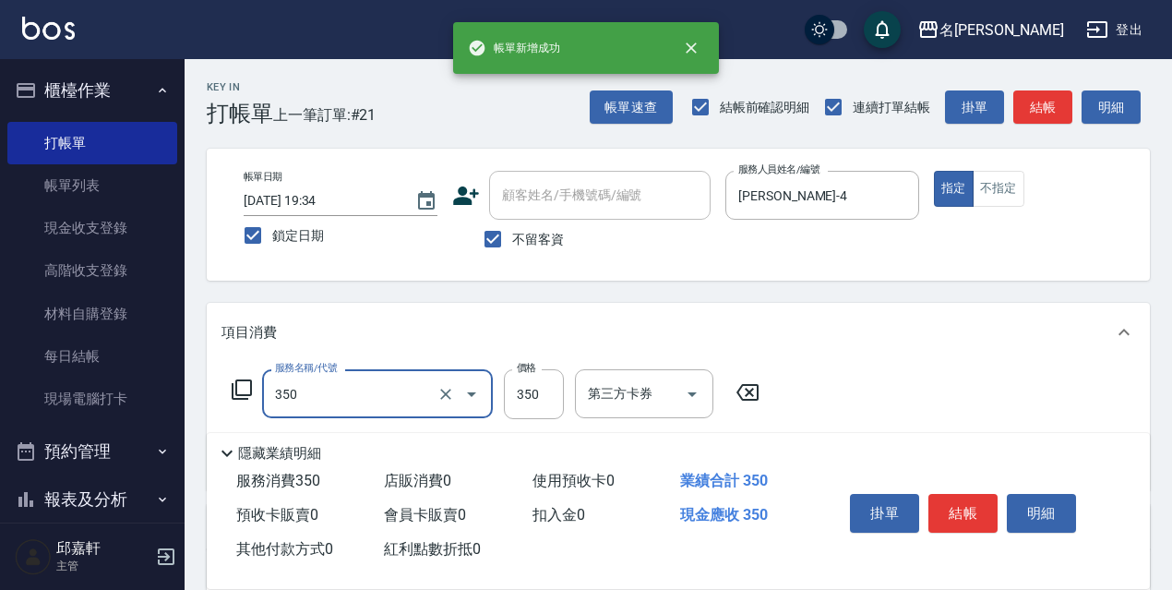
type input "洗髮350(350)"
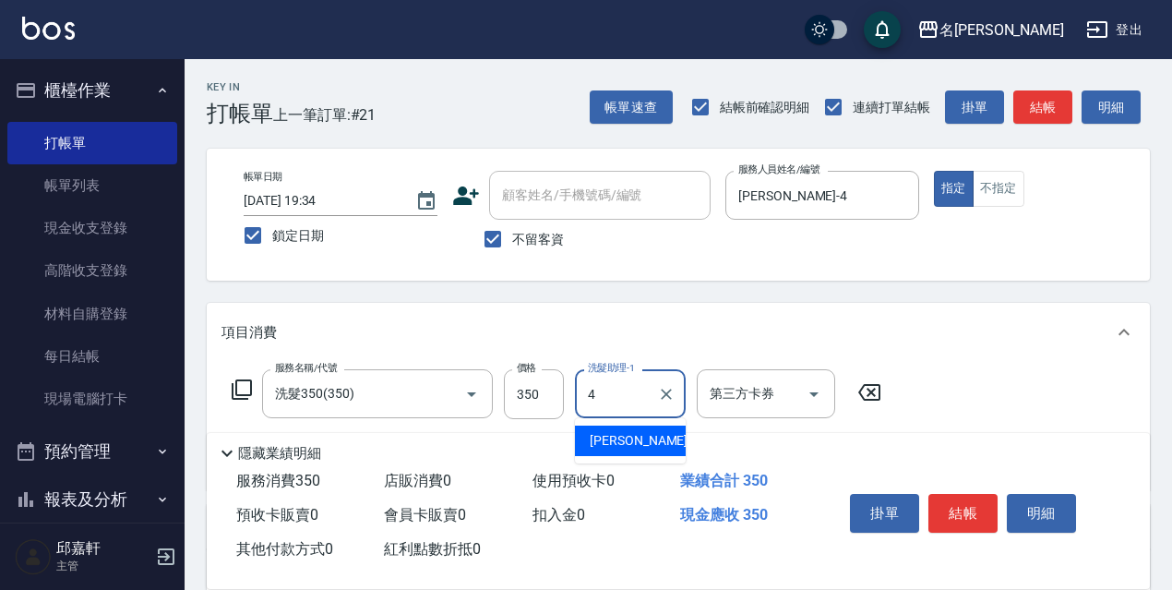
type input "小禎-4"
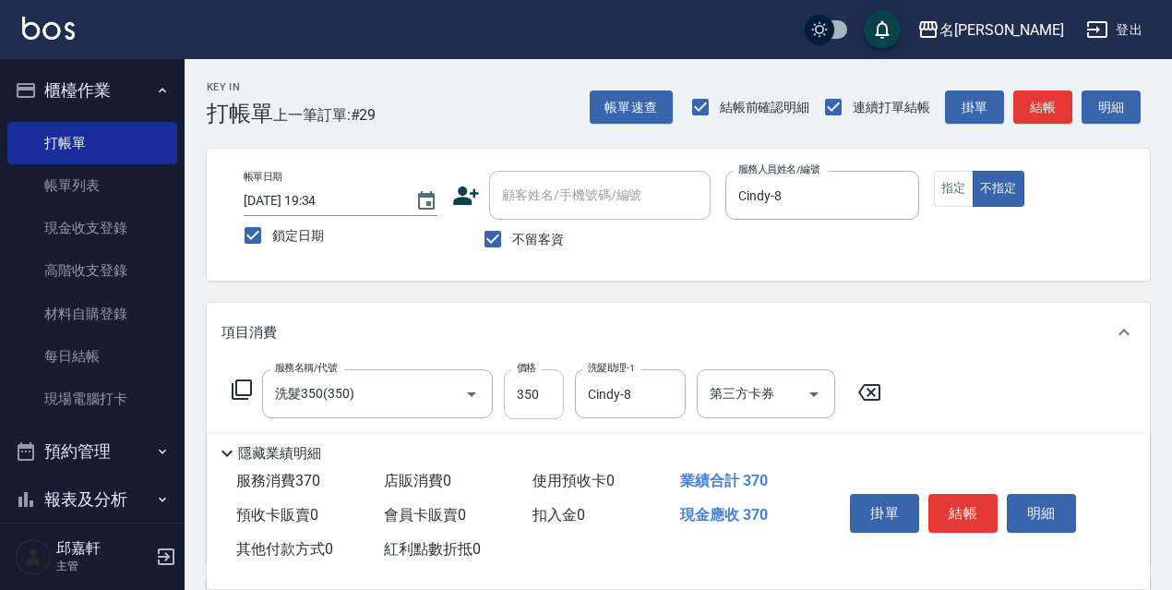
click at [539, 400] on input "350" at bounding box center [534, 394] width 60 height 50
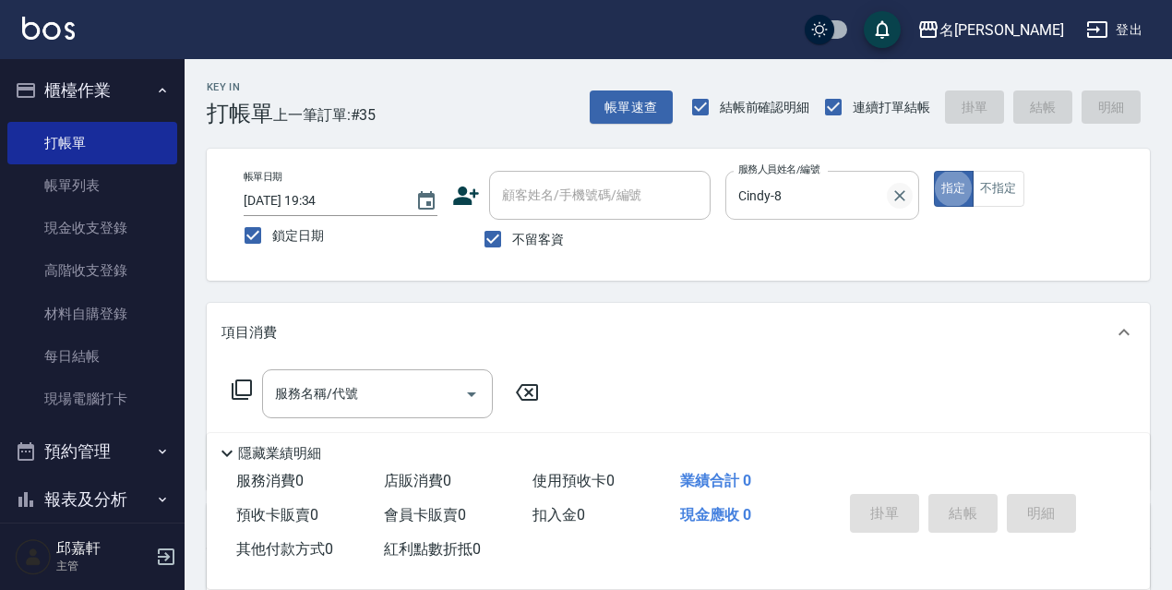
click at [911, 188] on div "Cindy-8 服務人員姓名/編號" at bounding box center [823, 195] width 194 height 49
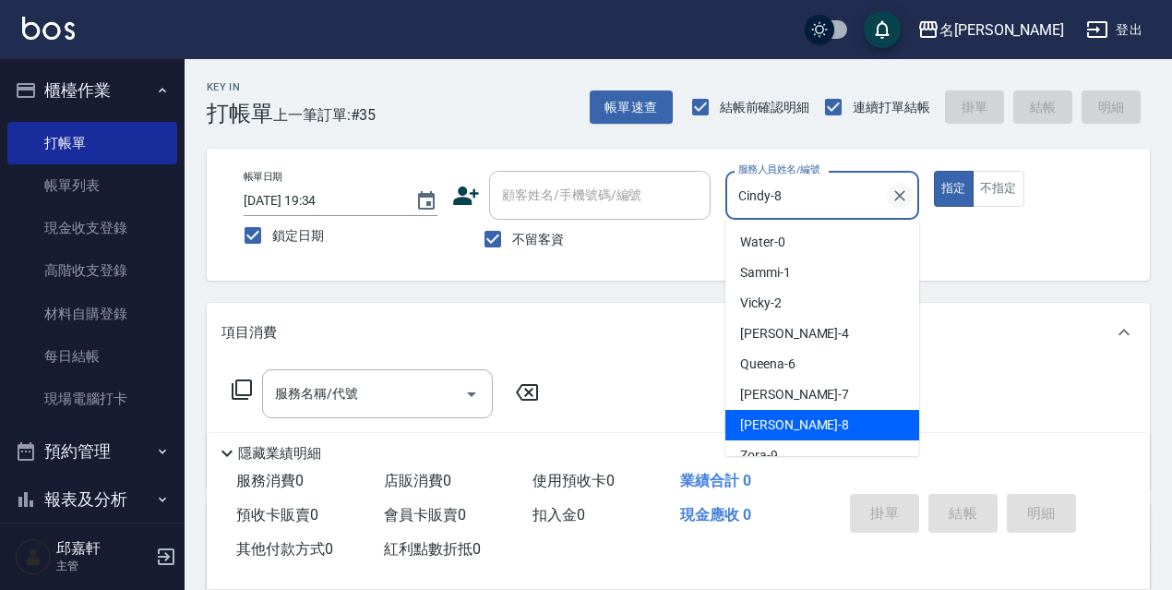
click at [910, 188] on button "Clear" at bounding box center [900, 196] width 26 height 26
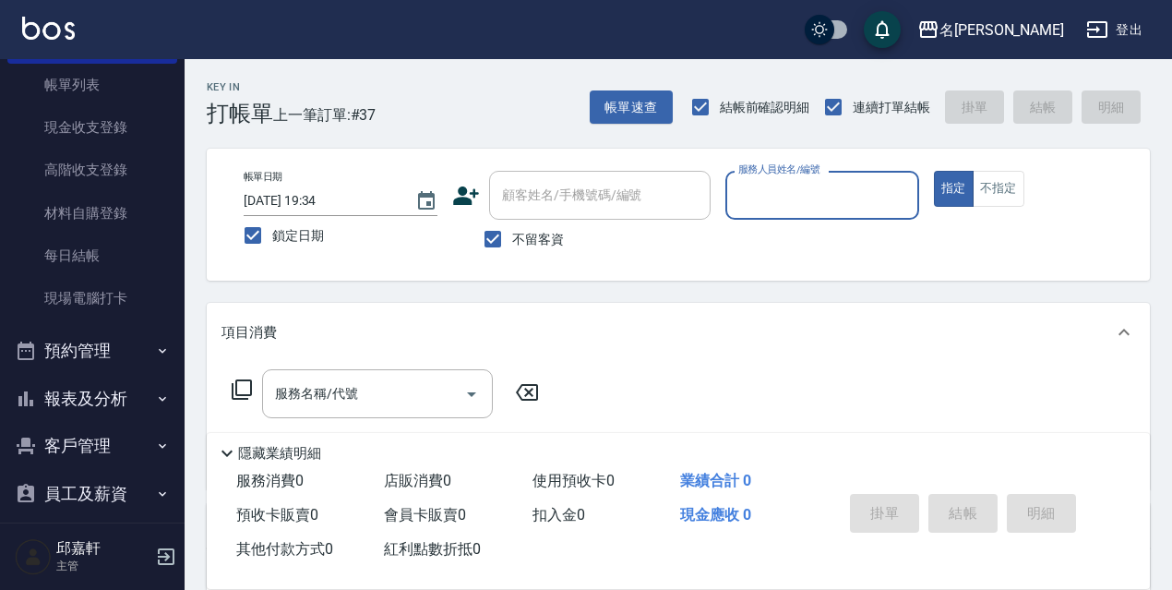
scroll to position [212, 0]
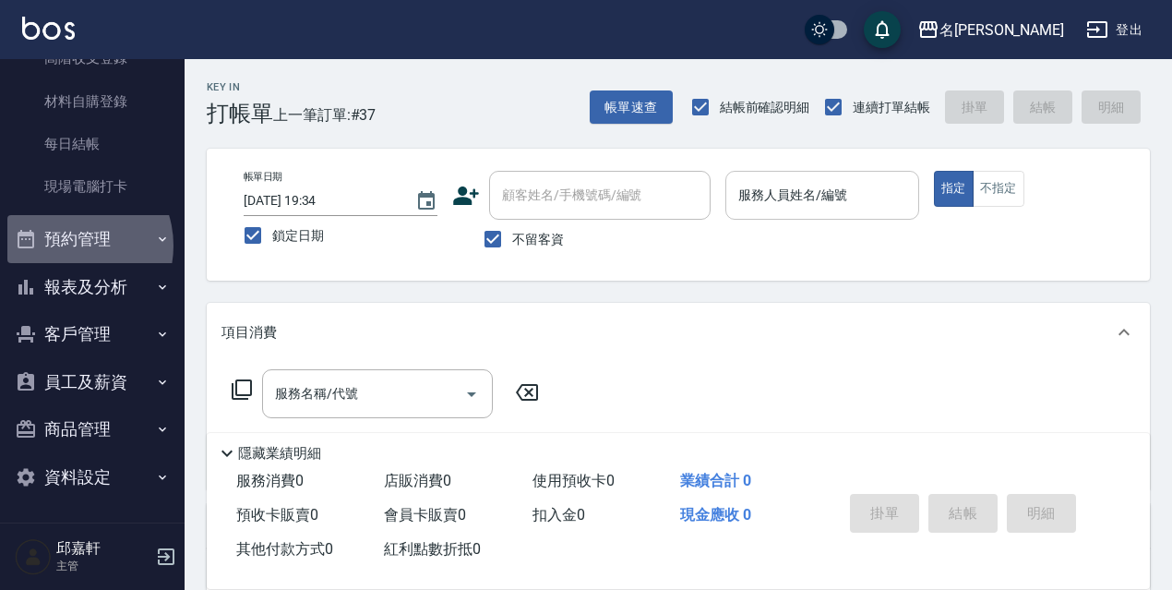
click at [67, 246] on button "預約管理" at bounding box center [92, 239] width 170 height 48
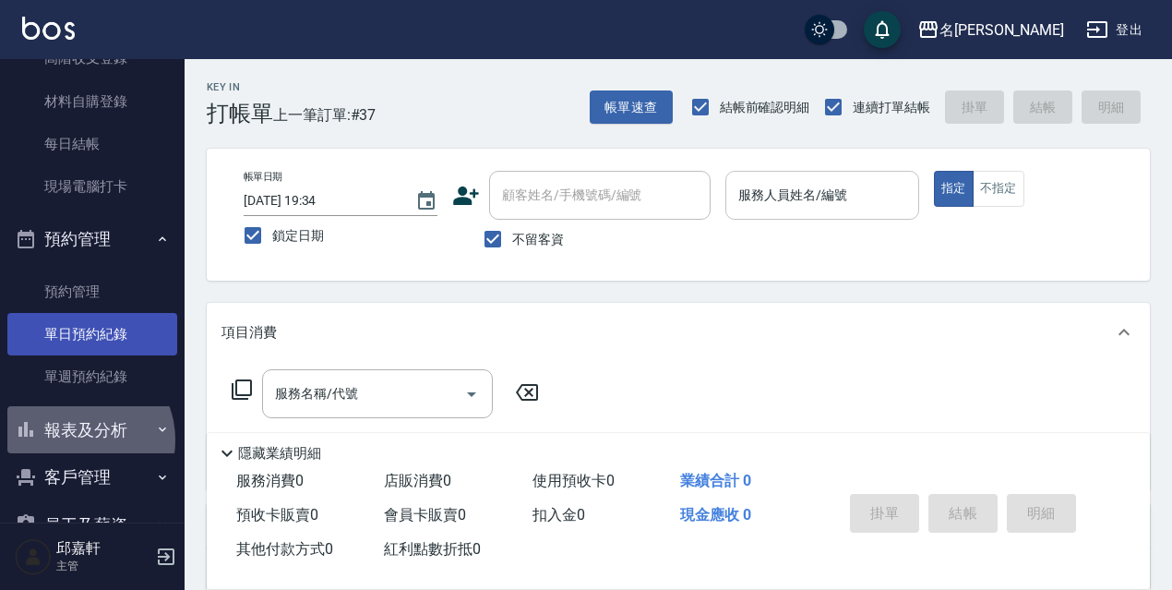
drag, startPoint x: 79, startPoint y: 439, endPoint x: 149, endPoint y: 346, distance: 116.1
click at [81, 439] on button "報表及分析" at bounding box center [92, 430] width 170 height 48
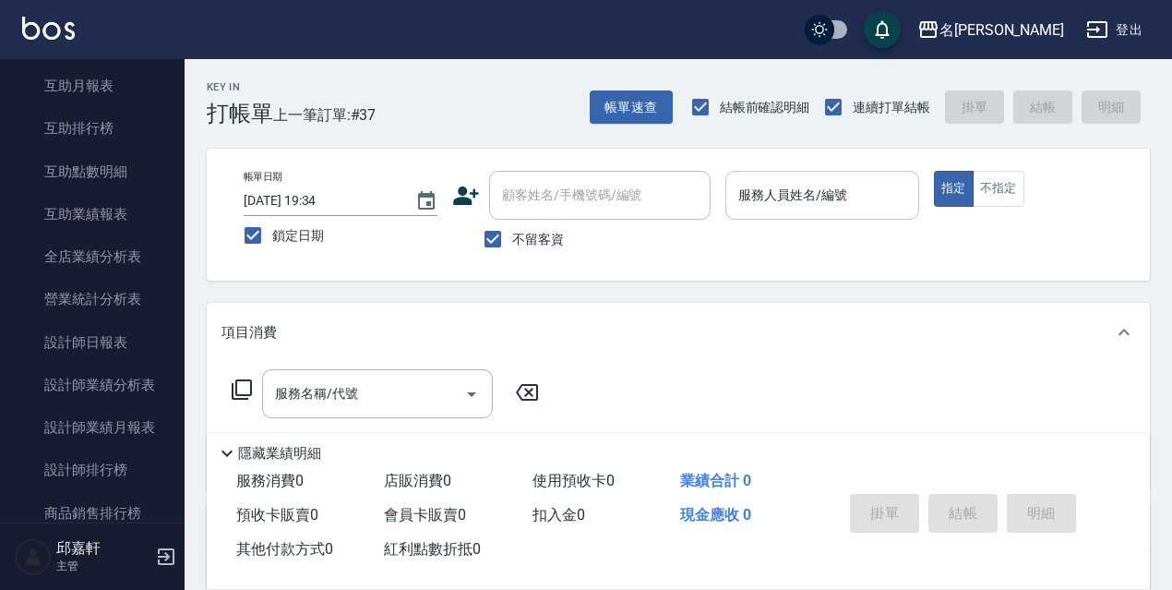
scroll to position [790, 0]
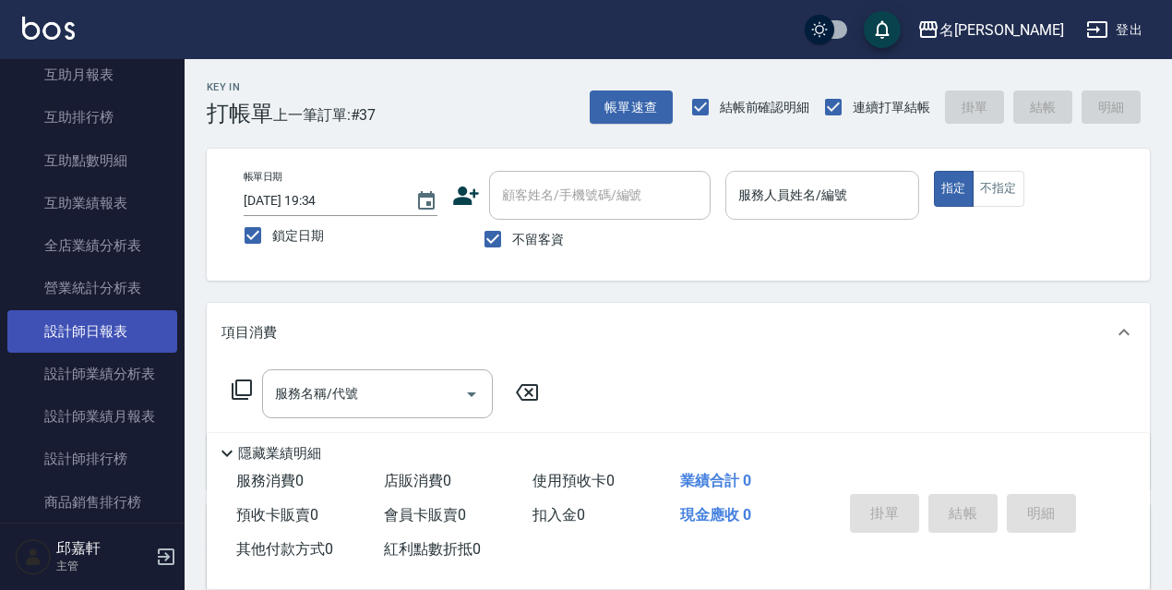
click at [129, 345] on link "設計師日報表" at bounding box center [92, 331] width 170 height 42
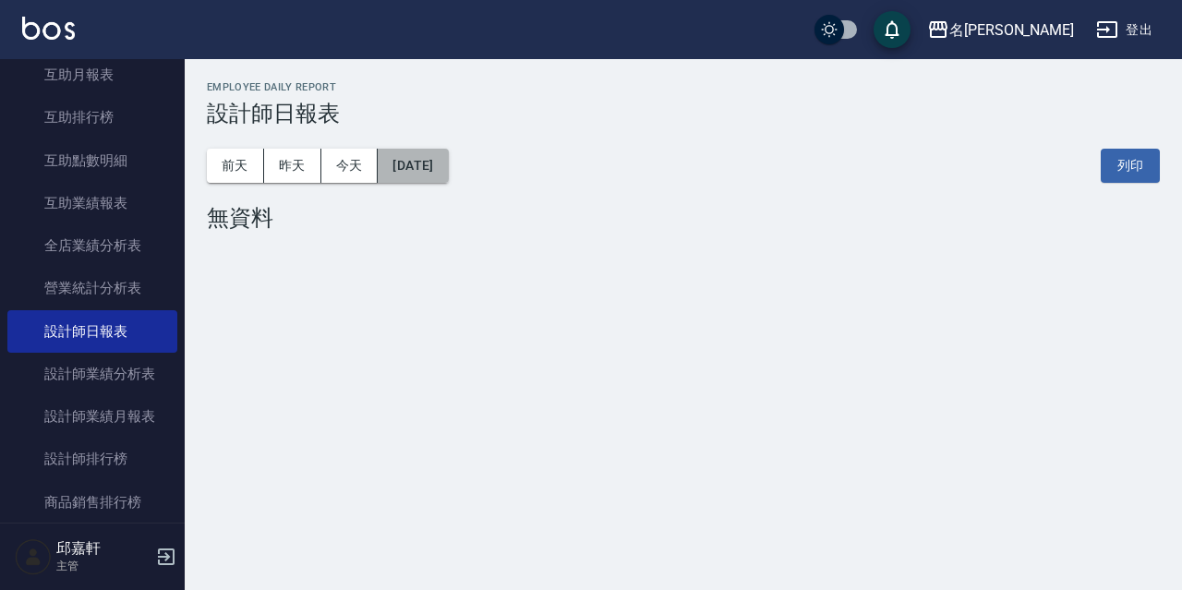
click at [448, 165] on button "[DATE]" at bounding box center [413, 166] width 70 height 34
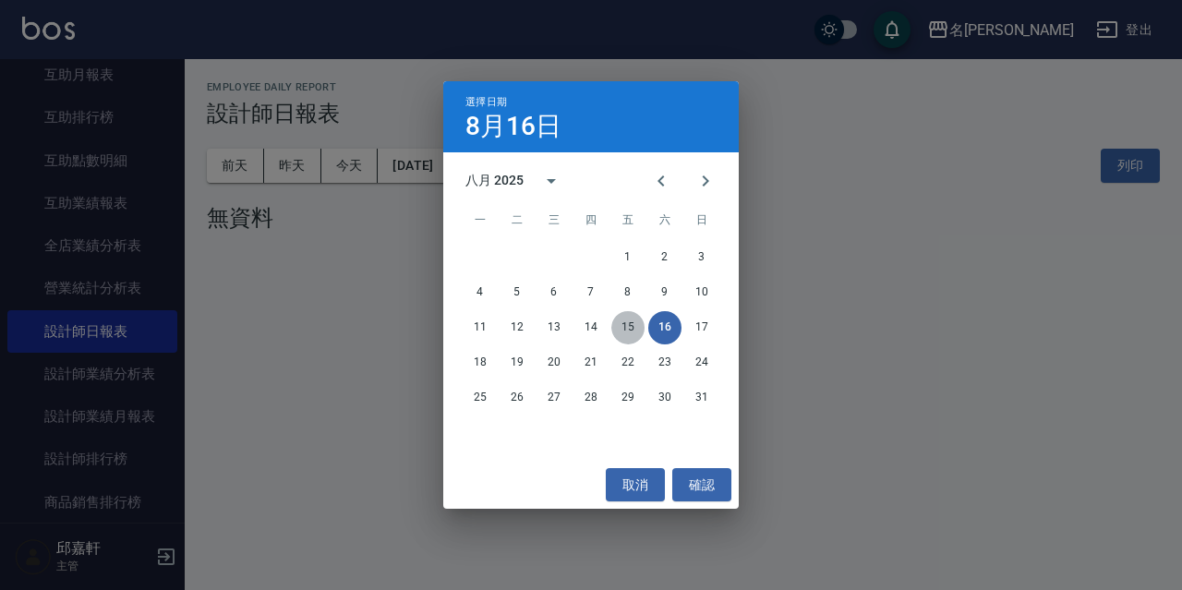
click at [633, 325] on button "15" at bounding box center [627, 327] width 33 height 33
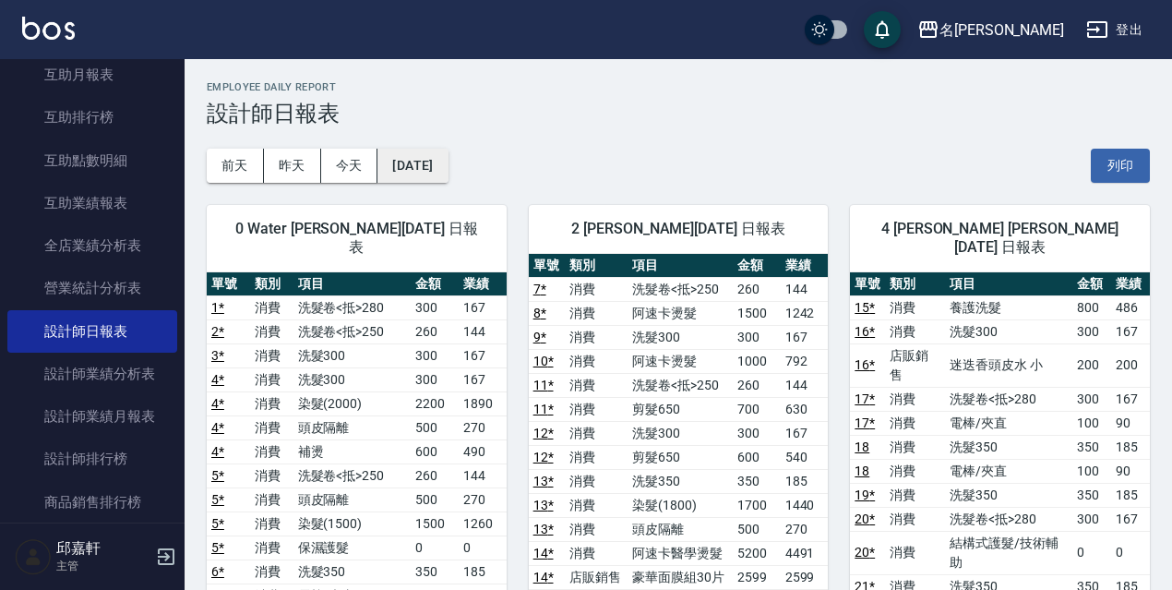
click at [448, 166] on button "2025/08/15" at bounding box center [413, 166] width 70 height 34
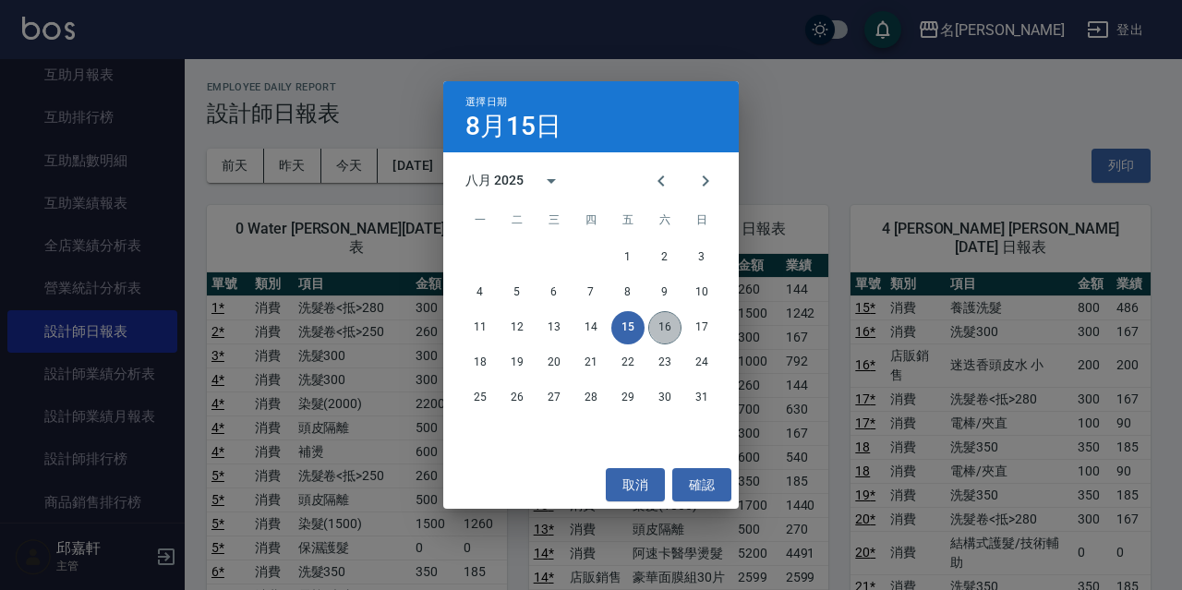
click at [661, 327] on button "16" at bounding box center [664, 327] width 33 height 33
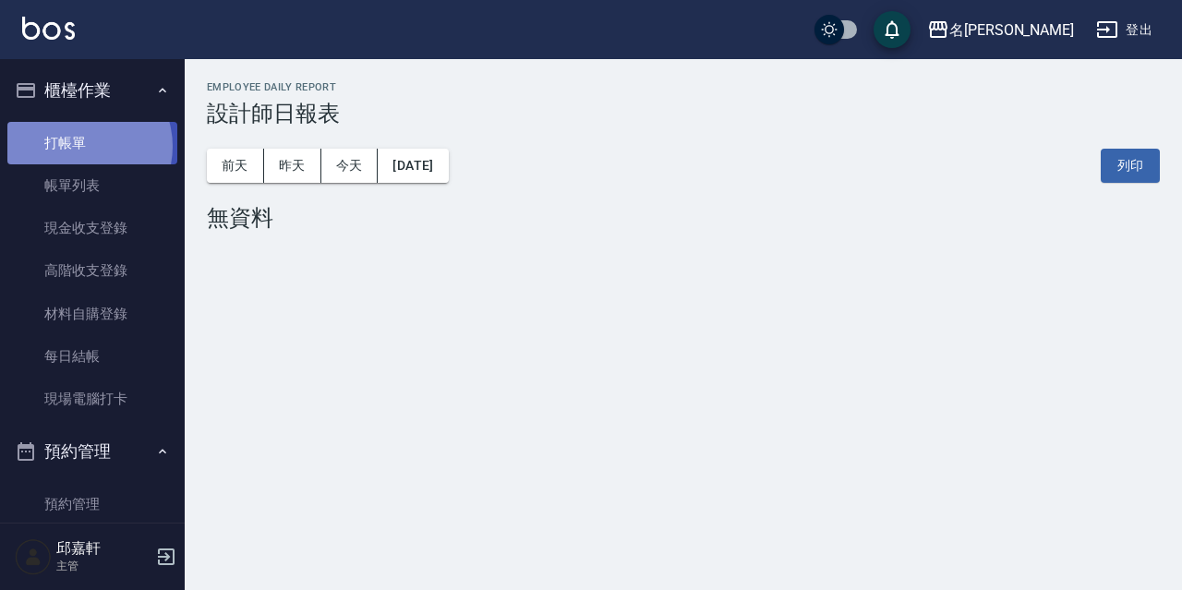
click at [79, 146] on link "打帳單" at bounding box center [92, 143] width 170 height 42
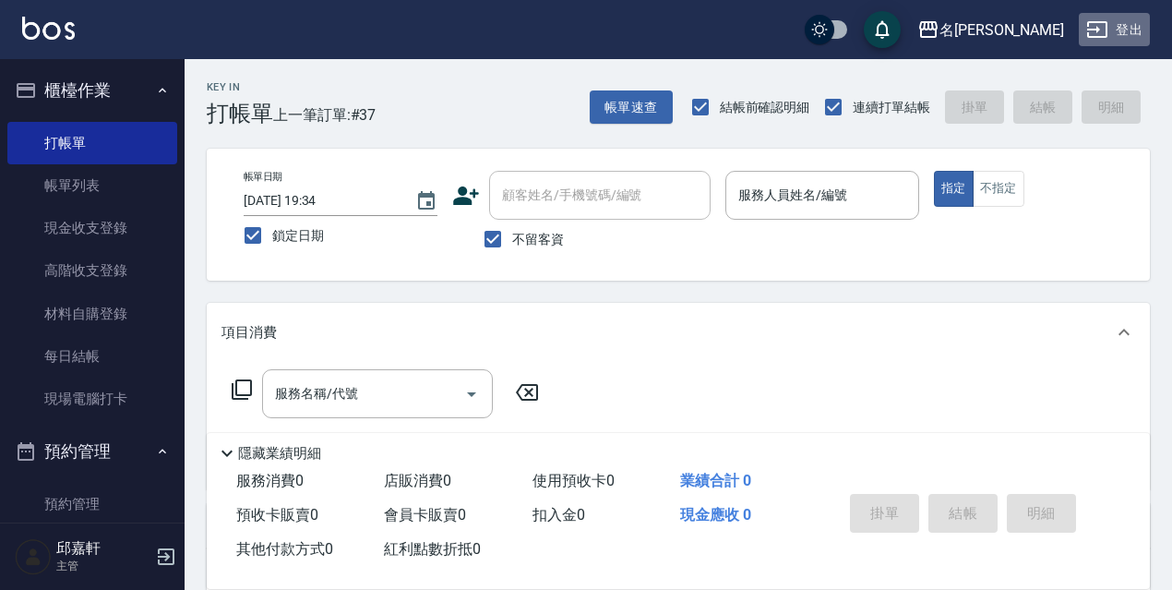
click at [1129, 28] on button "登出" at bounding box center [1114, 30] width 71 height 34
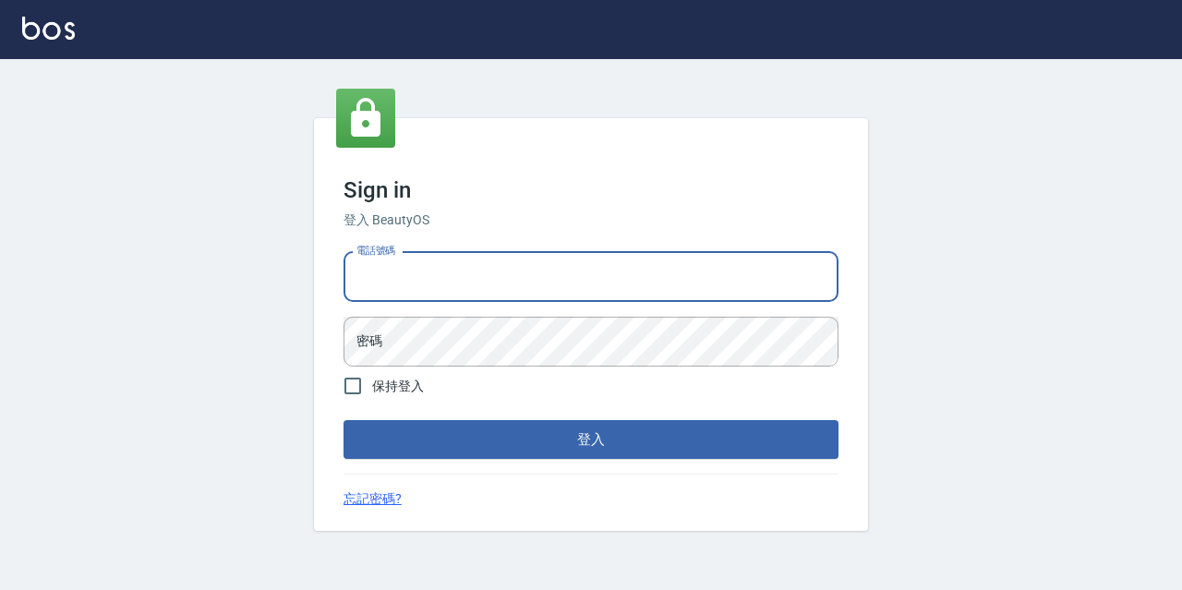
type input "0977888999"
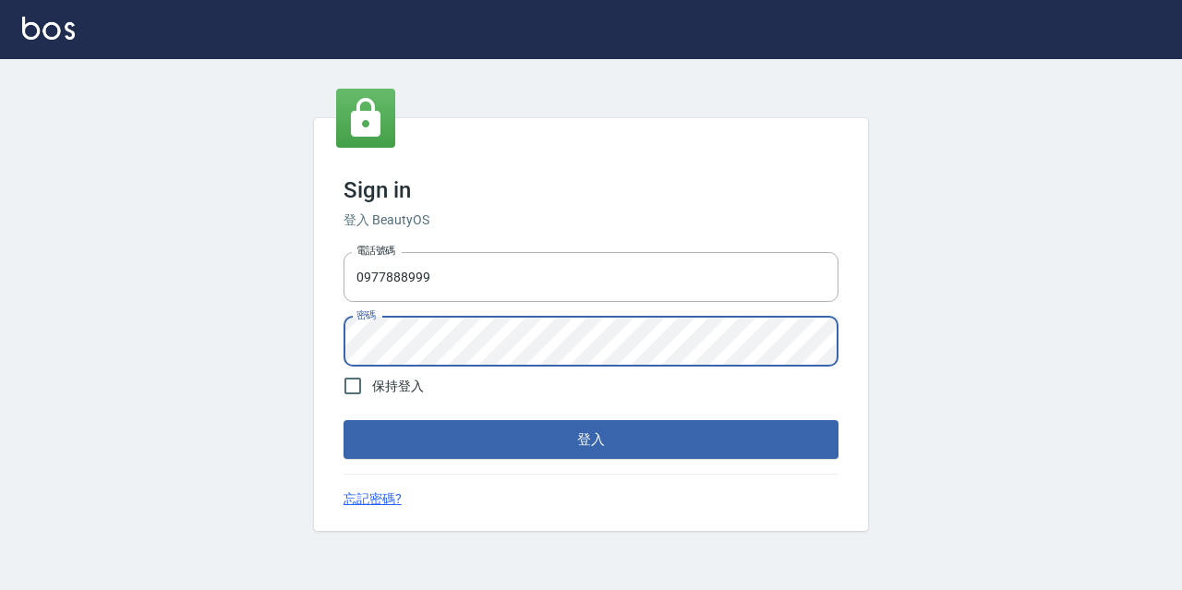
click at [343, 420] on button "登入" at bounding box center [590, 439] width 495 height 39
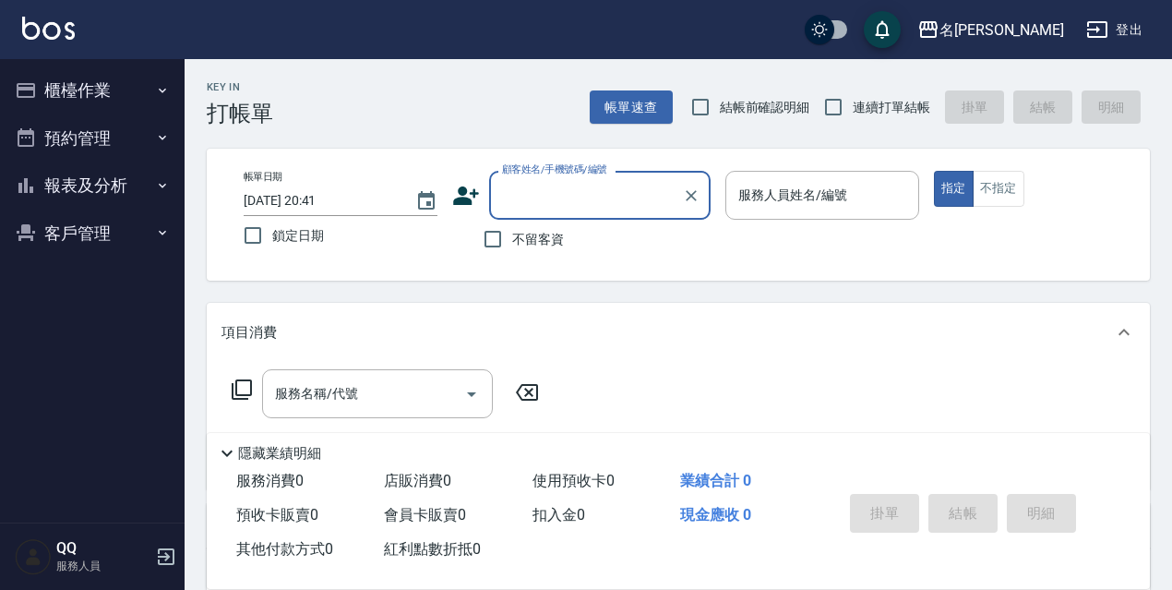
click at [172, 96] on button "櫃檯作業" at bounding box center [92, 90] width 170 height 48
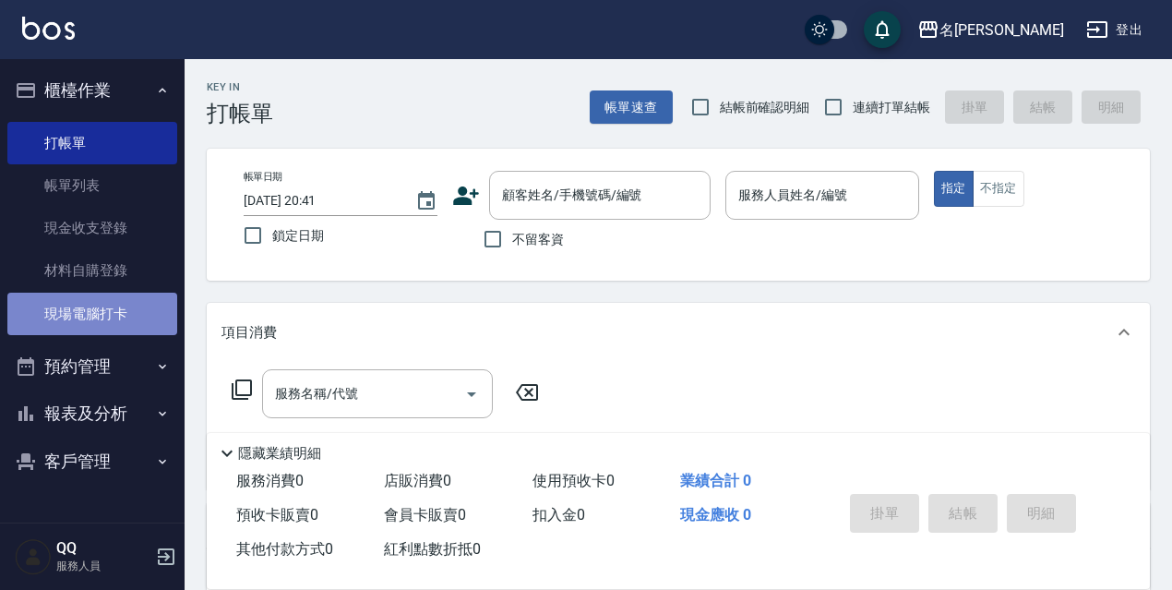
click at [116, 315] on link "現場電腦打卡" at bounding box center [92, 314] width 170 height 42
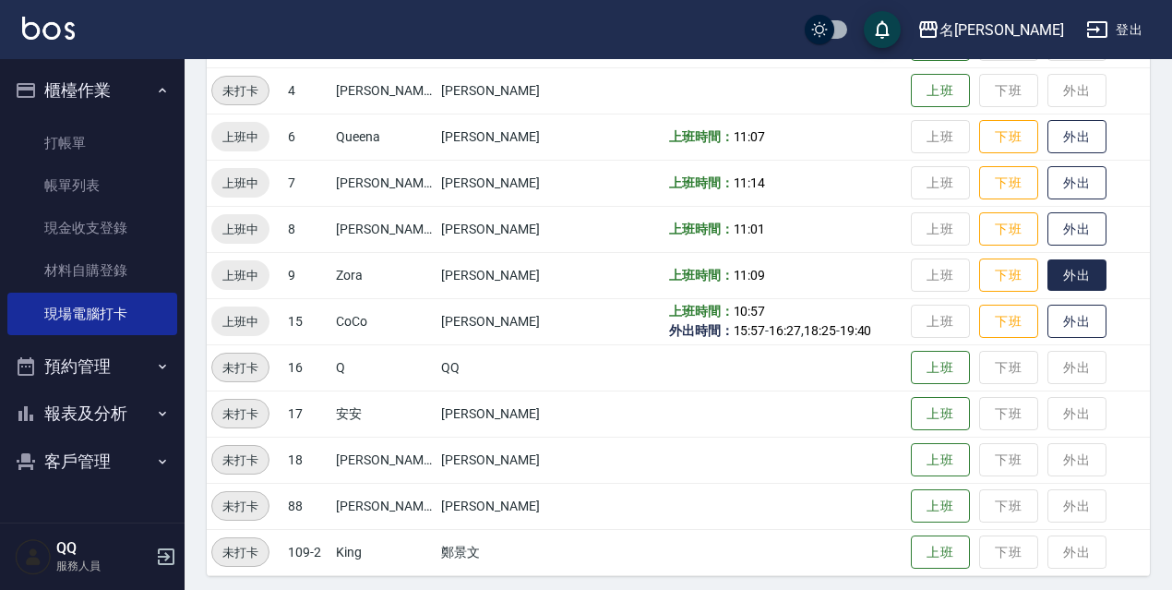
scroll to position [277, 0]
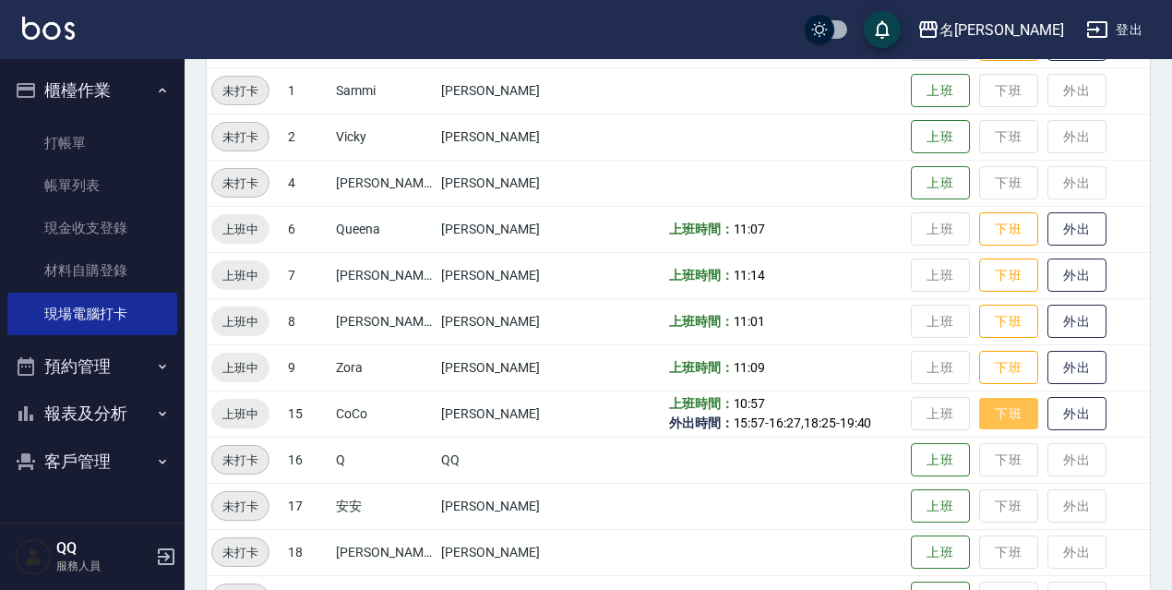
click at [989, 419] on button "下班" at bounding box center [1008, 414] width 59 height 32
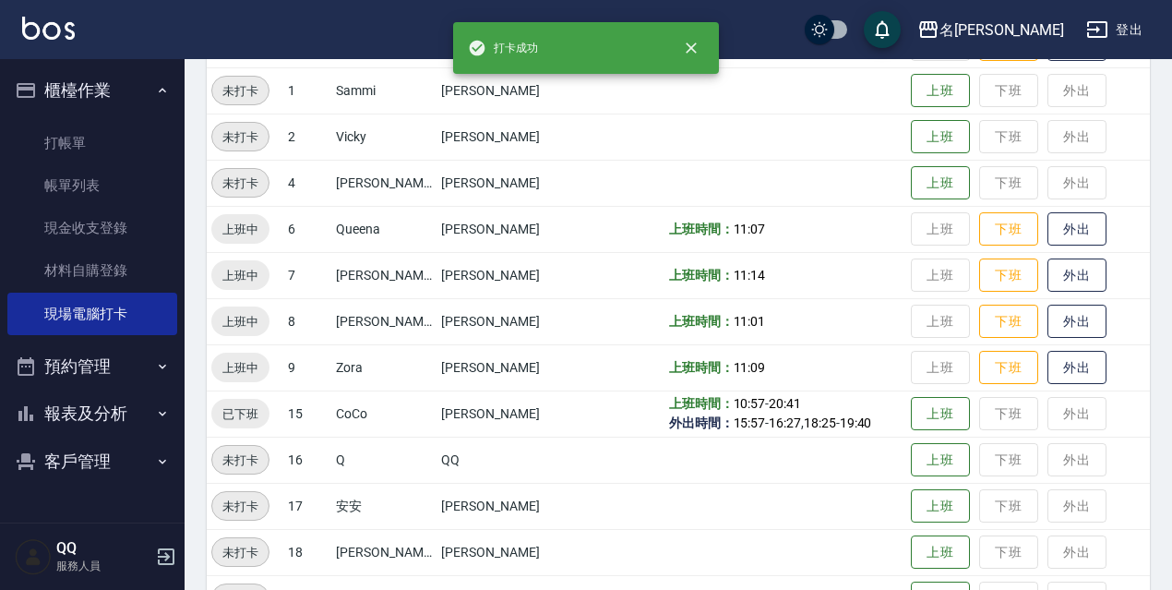
click at [769, 391] on td "上班時間： 10:57 - 20:41 外出時間： 15:57 - 16:27 , 18:25 - 19:40" at bounding box center [786, 414] width 242 height 46
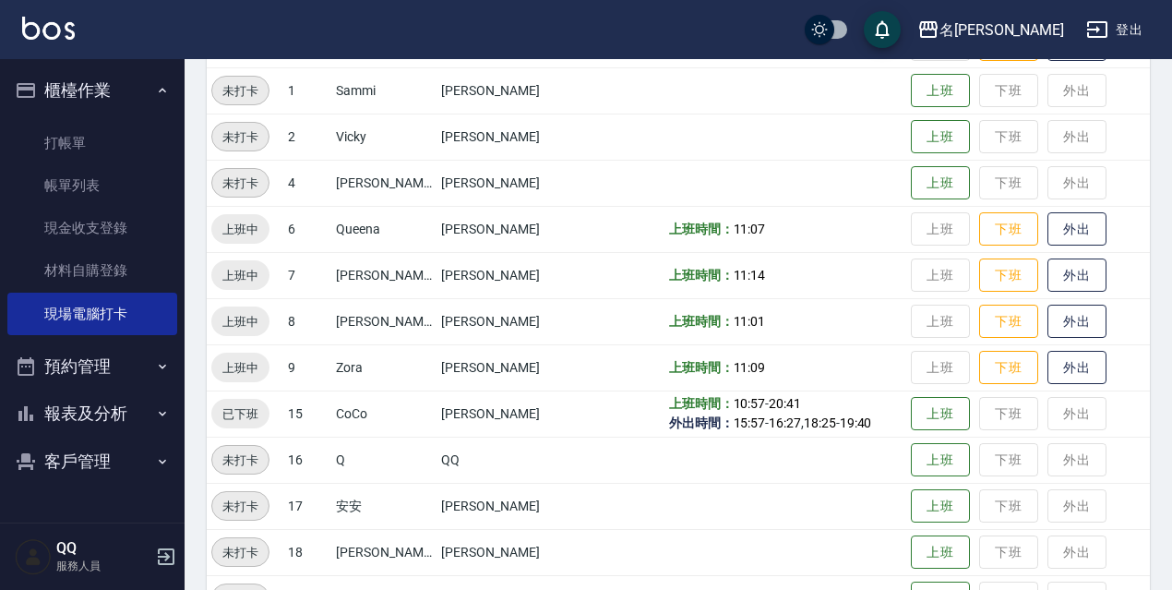
click at [766, 398] on td "上班時間： 10:57 - 20:41 外出時間： 15:57 - 16:27 , 18:25 - 19:40" at bounding box center [786, 414] width 242 height 46
click at [766, 405] on td "上班時間： 10:57 - 20:41 外出時間： 15:57 - 16:27 , 18:25 - 19:40" at bounding box center [786, 414] width 242 height 46
click at [766, 406] on td "上班時間： 10:57 - 20:41 外出時間： 15:57 - 16:27 , 18:25 - 19:40" at bounding box center [786, 414] width 242 height 46
click at [766, 409] on td "上班時間： 10:57 - 20:41 外出時間： 15:57 - 16:27 , 18:25 - 19:40" at bounding box center [786, 414] width 242 height 46
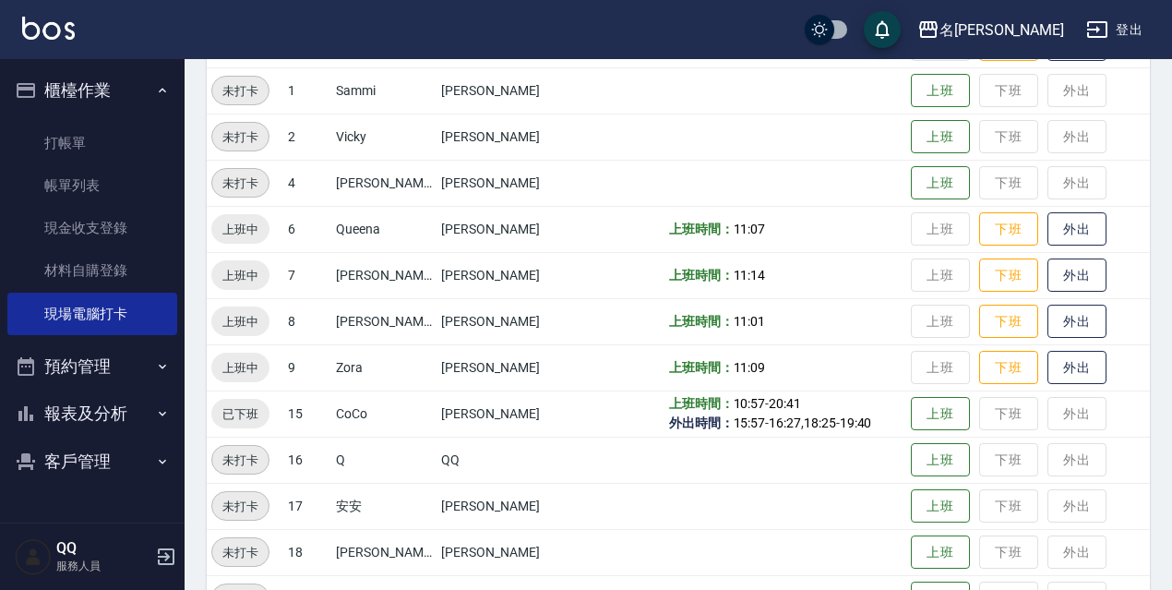
click at [770, 405] on td "上班時間： 10:57 - 20:41 外出時間： 15:57 - 16:27 , 18:25 - 19:40" at bounding box center [786, 414] width 242 height 46
click at [770, 403] on td "上班時間： 10:57 - 20:41 外出時間： 15:57 - 16:27 , 18:25 - 19:40" at bounding box center [786, 414] width 242 height 46
click at [817, 373] on td "上班時間： 11:09" at bounding box center [786, 367] width 242 height 46
click at [1007, 362] on button "下班" at bounding box center [1008, 368] width 59 height 32
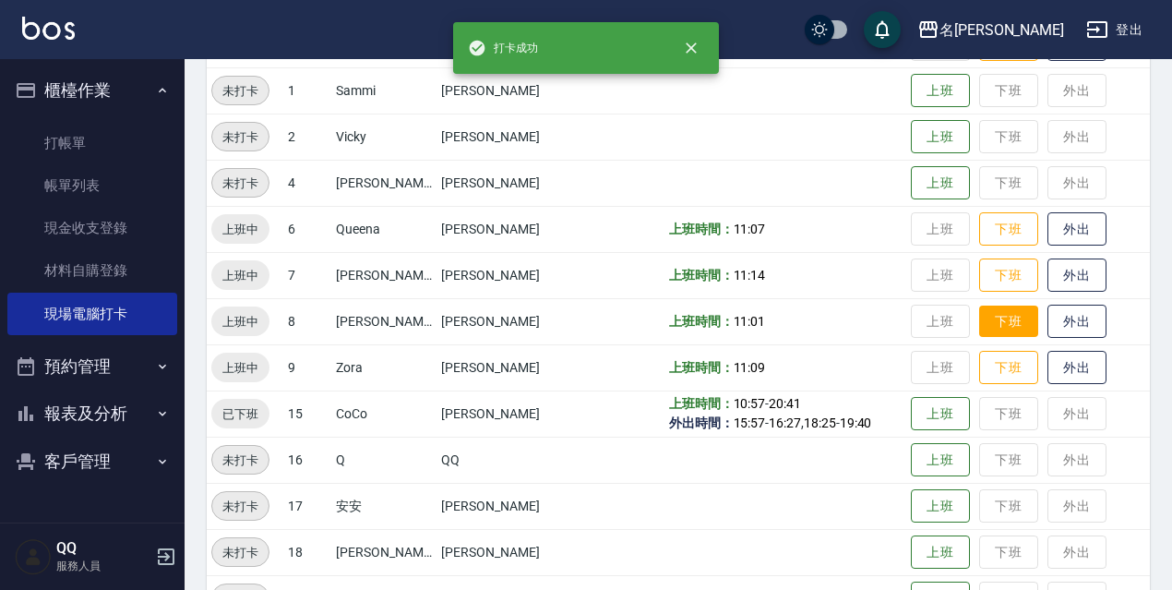
click at [1005, 324] on button "下班" at bounding box center [1008, 322] width 59 height 32
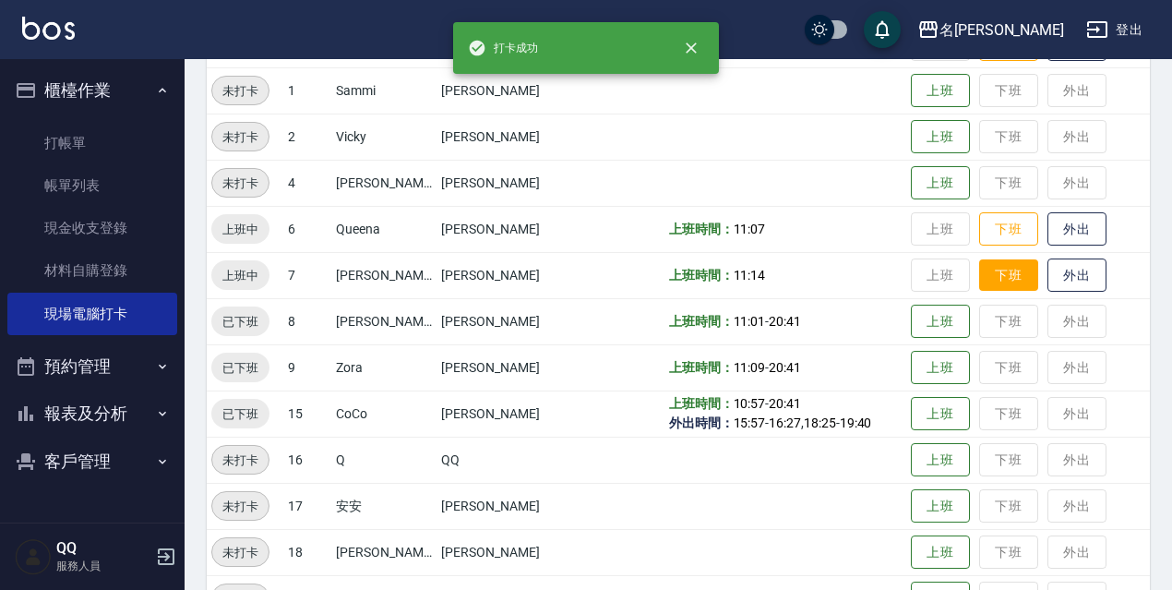
click at [988, 287] on button "下班" at bounding box center [1008, 275] width 59 height 32
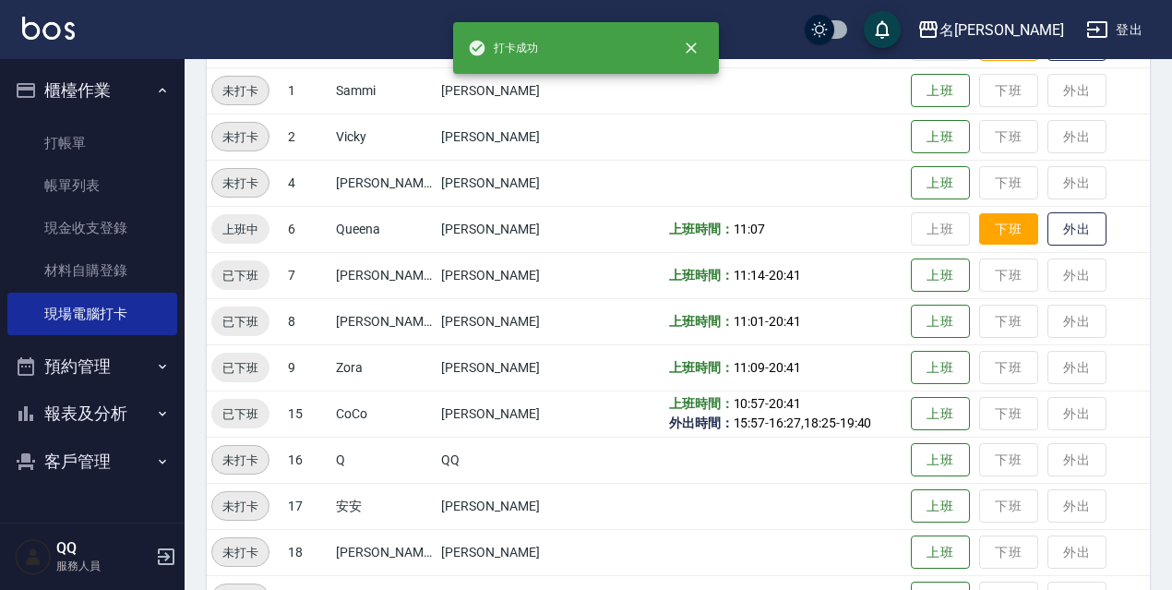
click at [1001, 246] on td "上班 下班 外出" at bounding box center [1029, 229] width 244 height 46
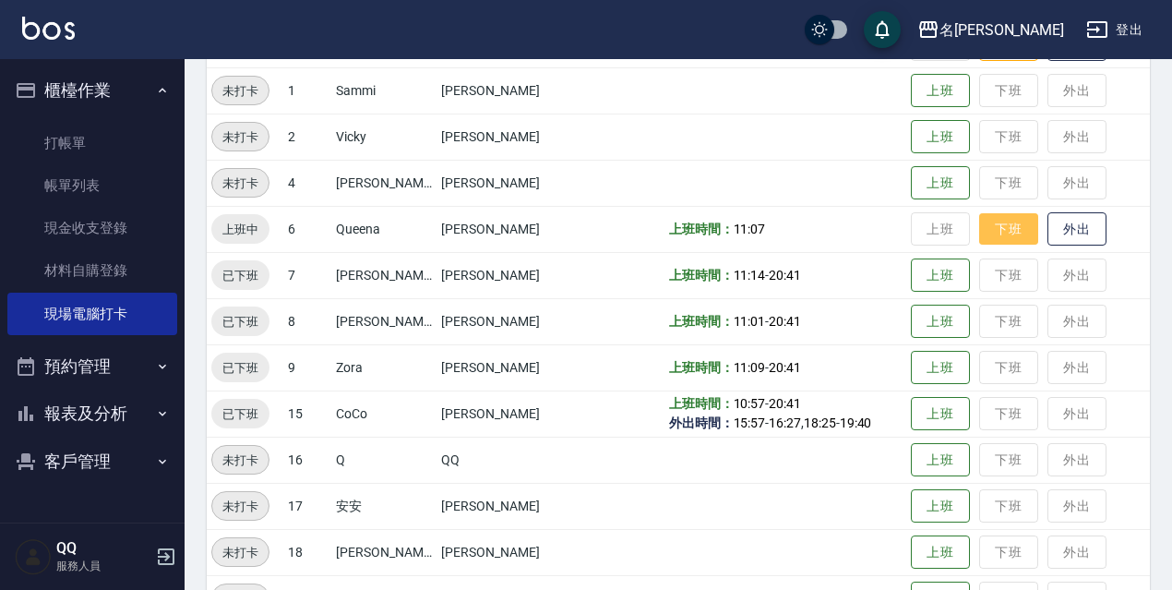
click at [1001, 243] on button "下班" at bounding box center [1008, 229] width 59 height 32
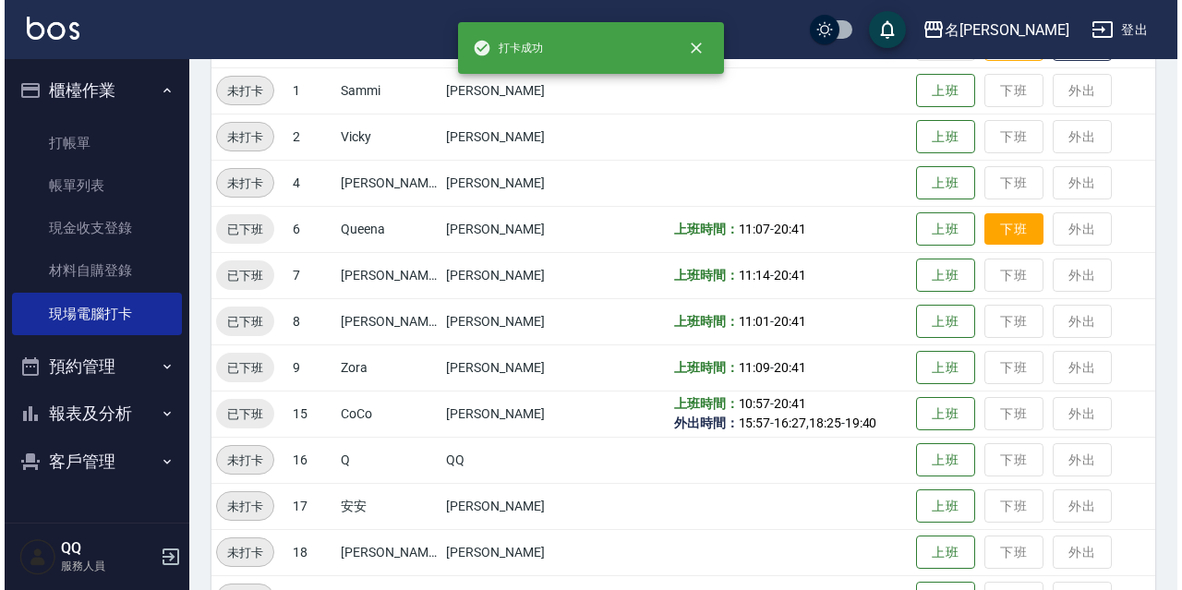
scroll to position [0, 0]
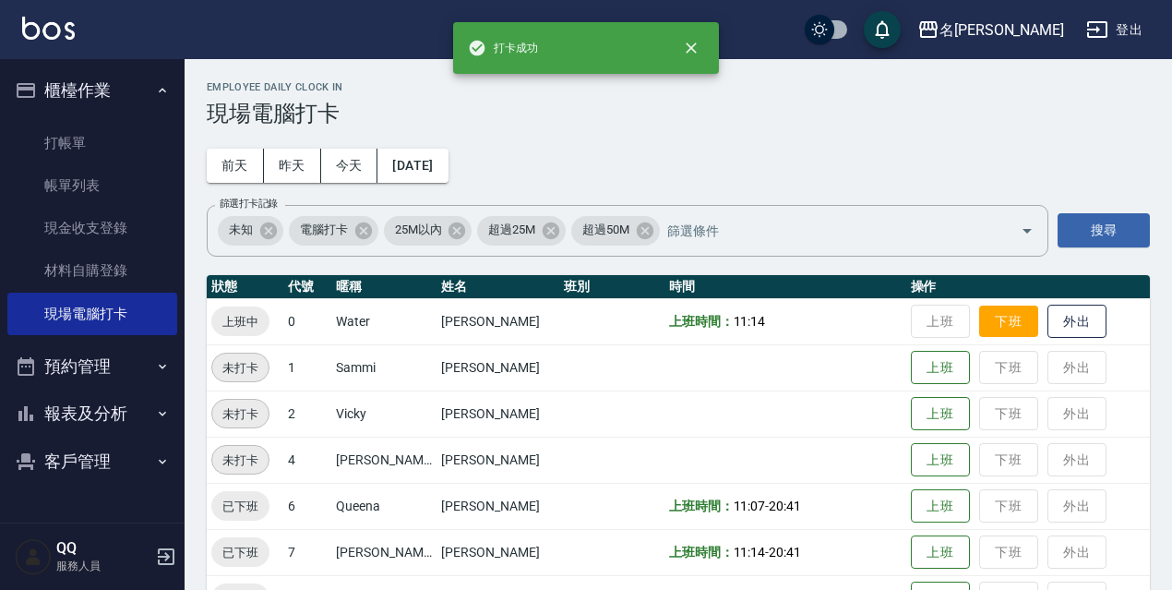
click at [997, 316] on button "下班" at bounding box center [1008, 322] width 59 height 32
click at [1135, 44] on button "登出" at bounding box center [1114, 30] width 71 height 34
